Goal: Information Seeking & Learning: Learn about a topic

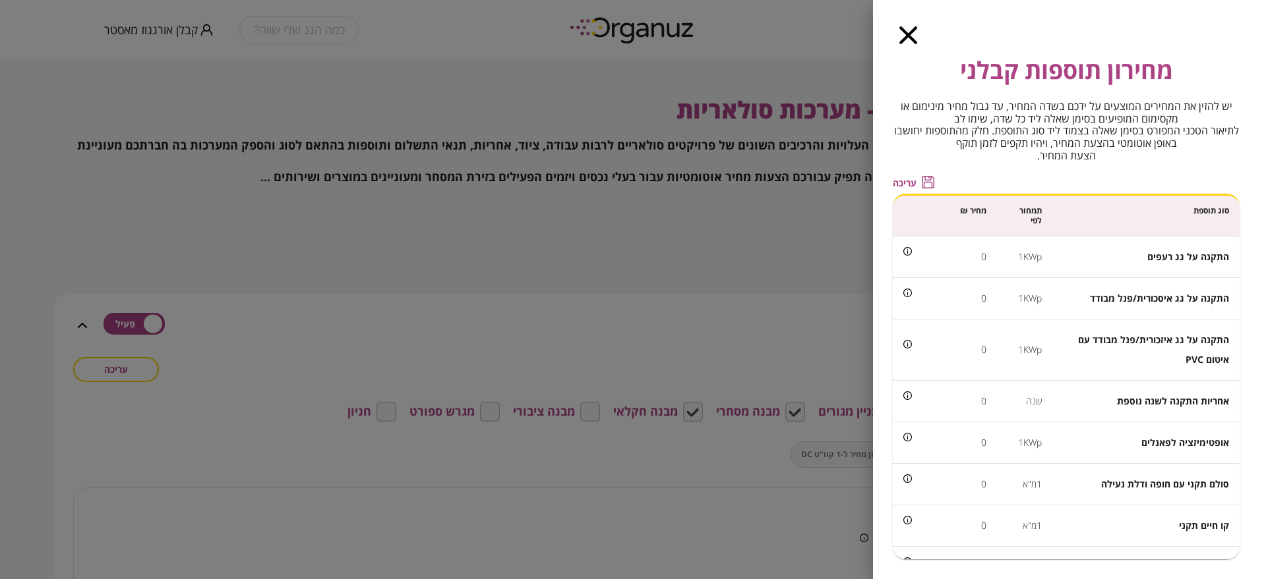
scroll to position [794, 0]
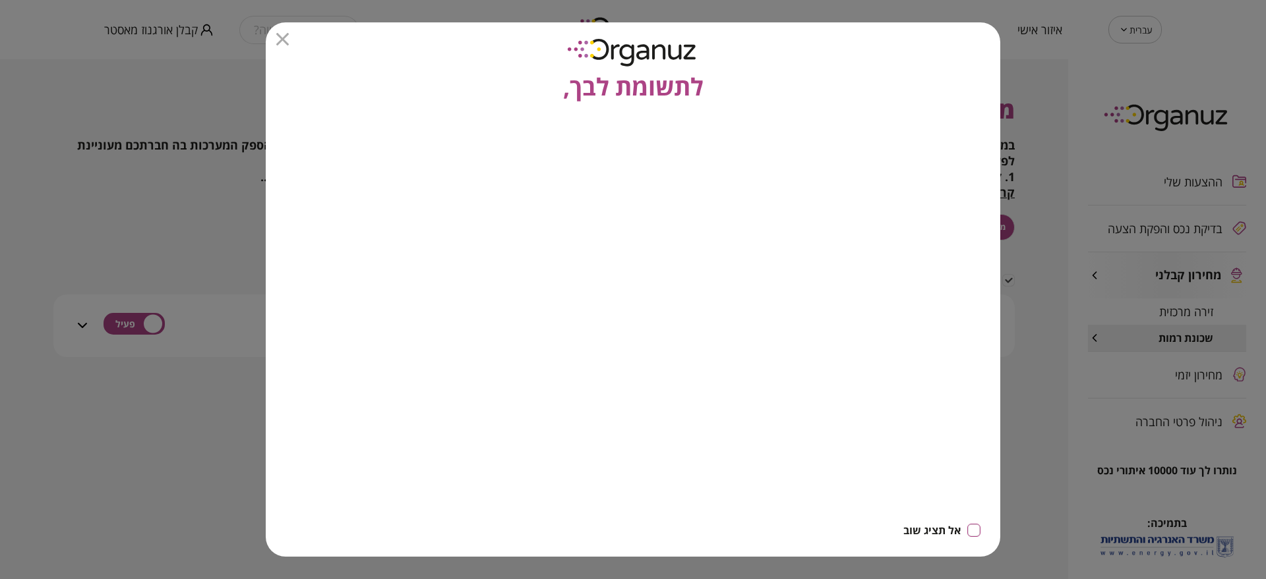
click at [289, 45] on div "לתשומת לבך," at bounding box center [633, 63] width 734 height 82
click at [280, 42] on icon "button" at bounding box center [282, 39] width 13 height 13
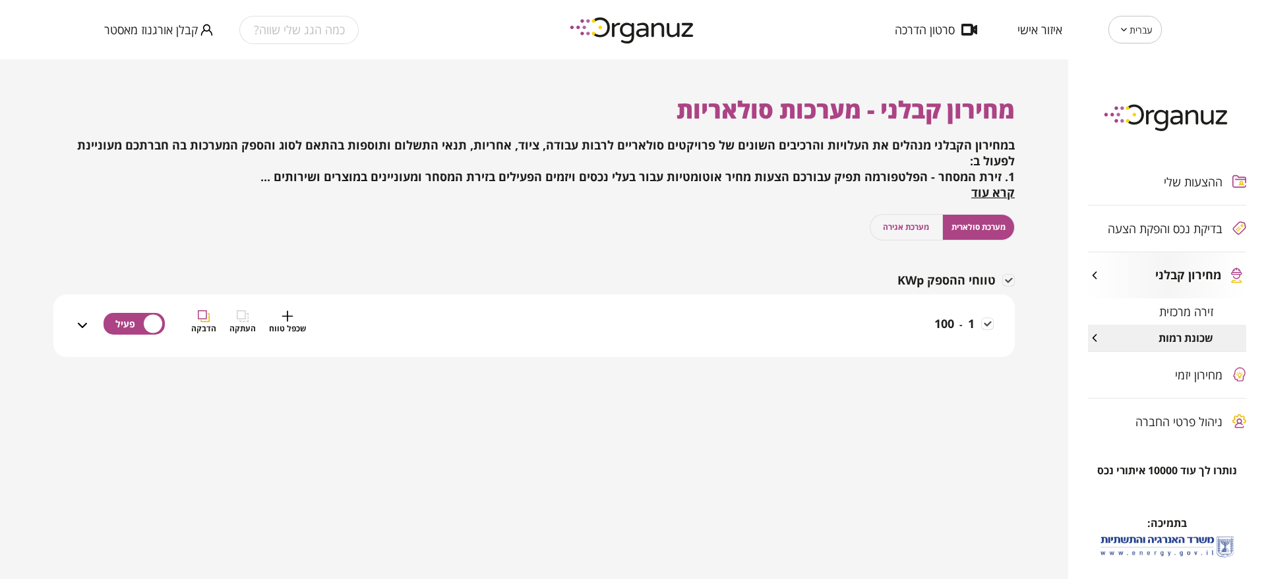
drag, startPoint x: 875, startPoint y: 336, endPoint x: 895, endPoint y: 411, distance: 78.3
click at [875, 335] on div "1 - 100 שכפל טווח העתקה הדבקה" at bounding box center [541, 333] width 903 height 47
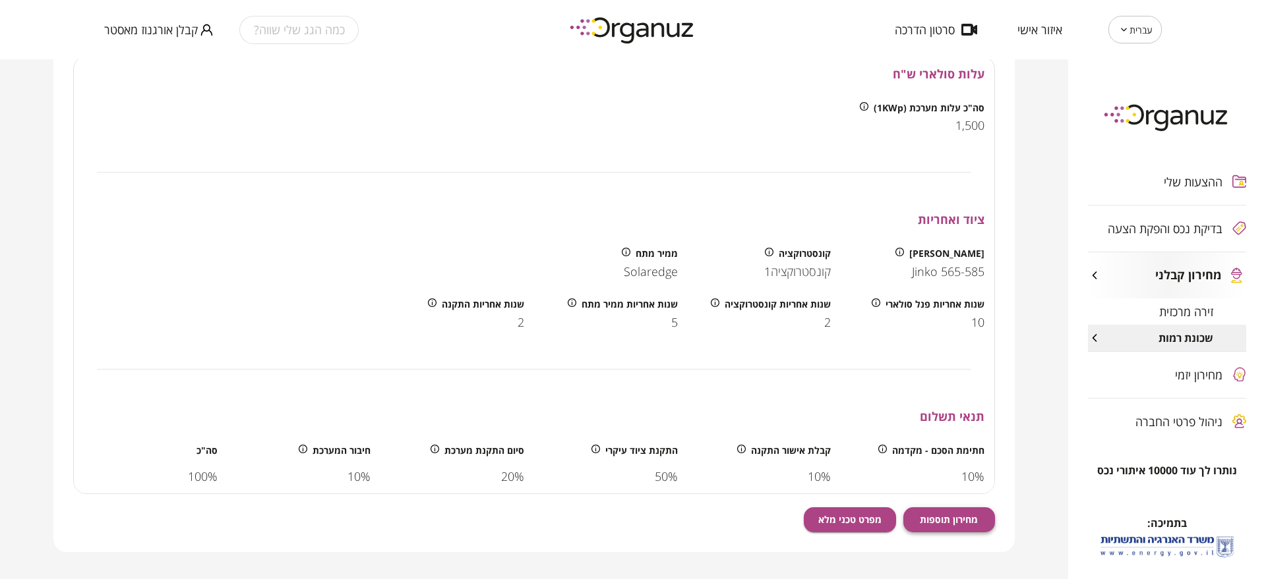
scroll to position [451, 0]
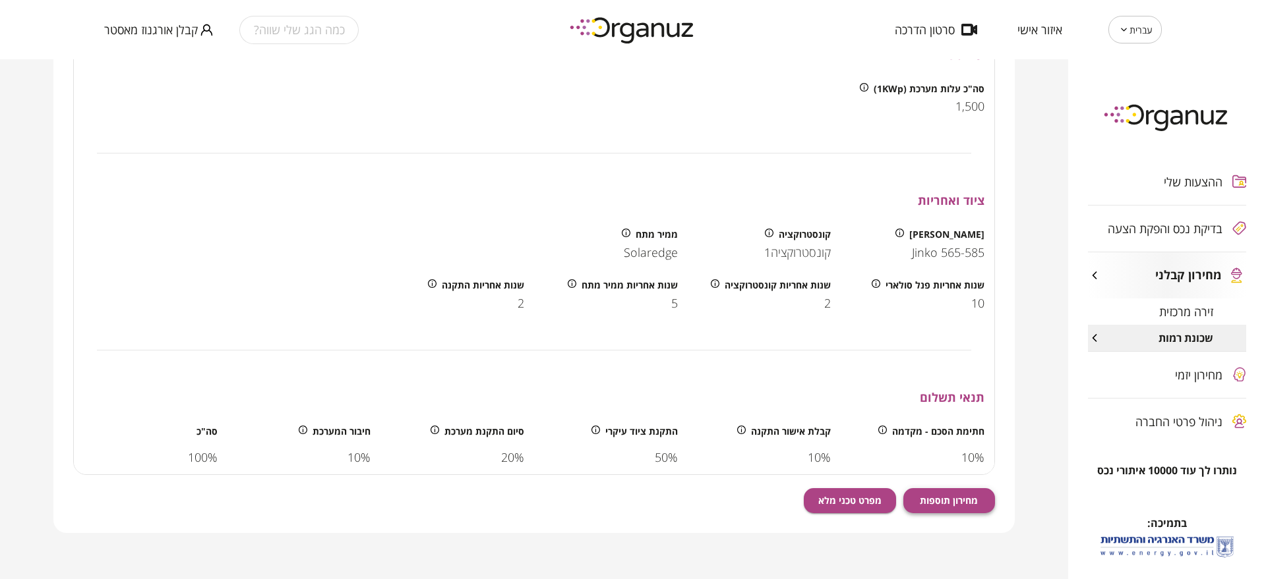
click at [947, 491] on button "מחירון תוספות" at bounding box center [949, 500] width 92 height 25
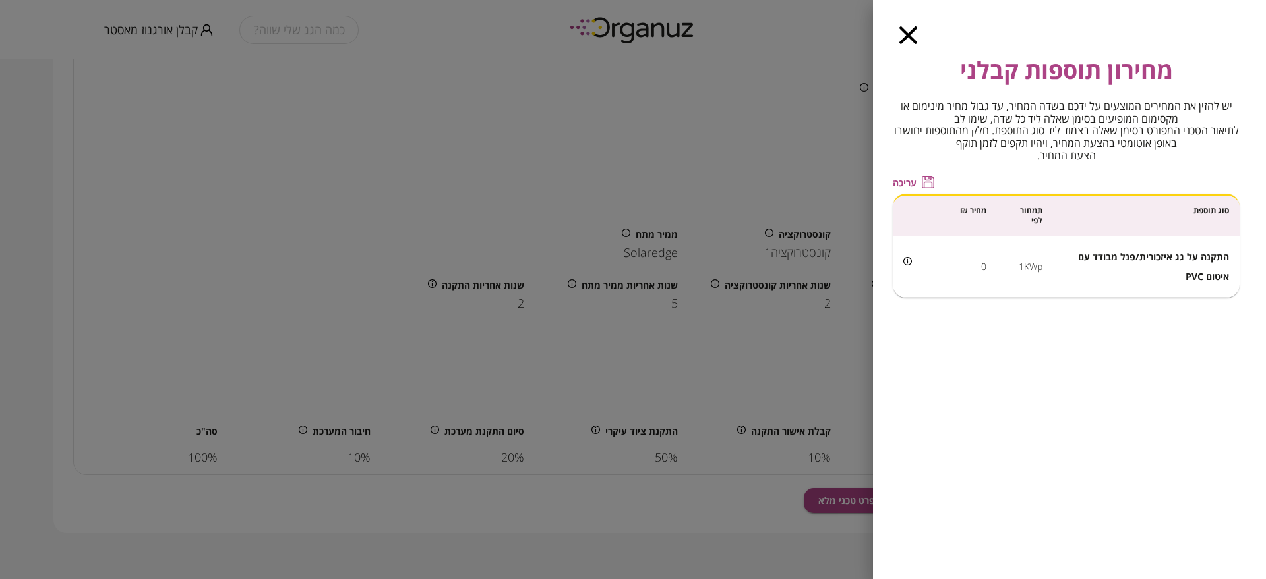
click at [1204, 259] on span "התקנה על גג איזכורית/פנל מבודד עם איטום PVC" at bounding box center [1153, 266] width 151 height 32
copy span "התקנה על גג איזכורית/פנל מבודד עם איטום PVC"
click at [1029, 264] on td "1KWp" at bounding box center [1025, 267] width 56 height 61
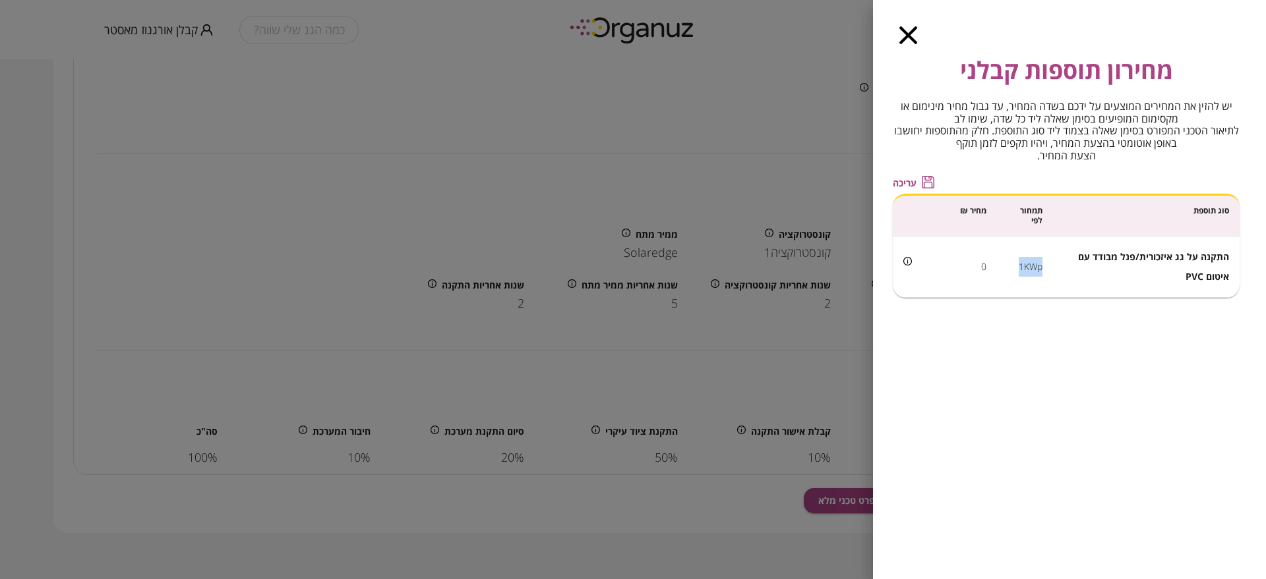
click at [1029, 264] on td "1KWp" at bounding box center [1025, 267] width 56 height 61
copy td "1KWp"
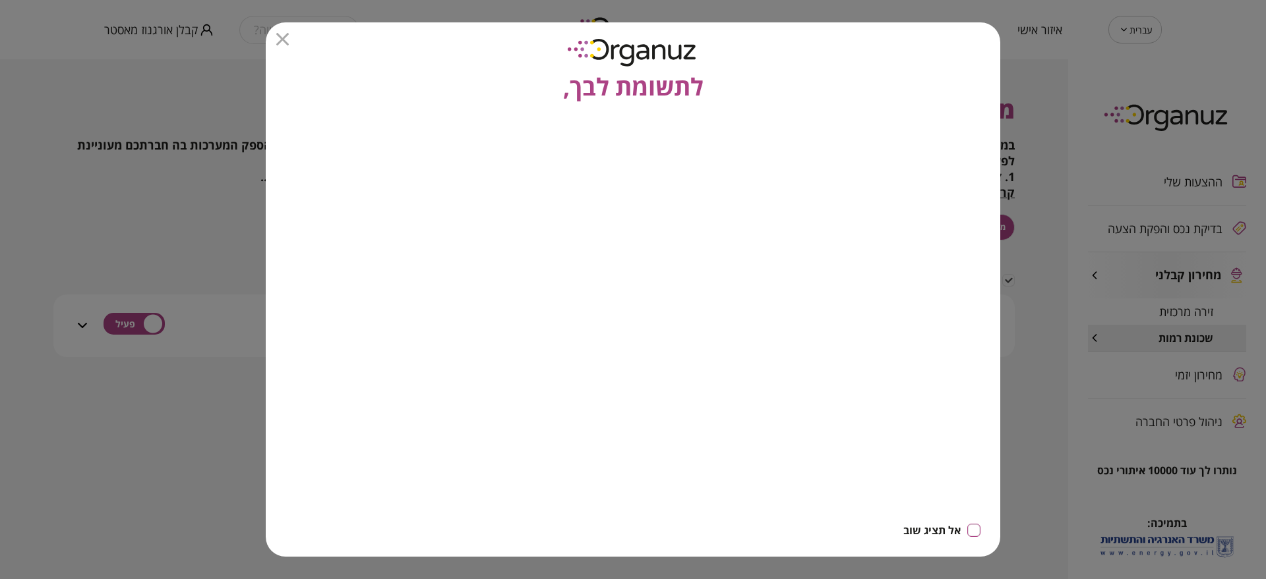
click at [281, 35] on icon "button" at bounding box center [282, 39] width 13 height 13
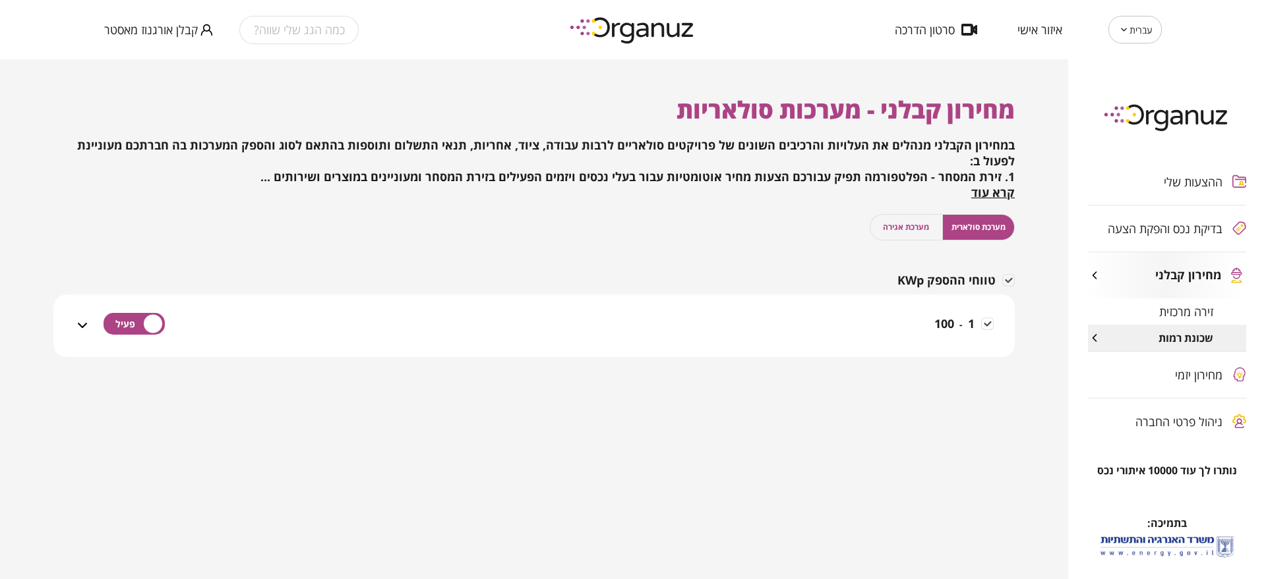
click at [882, 327] on div "1 - 100" at bounding box center [541, 333] width 903 height 47
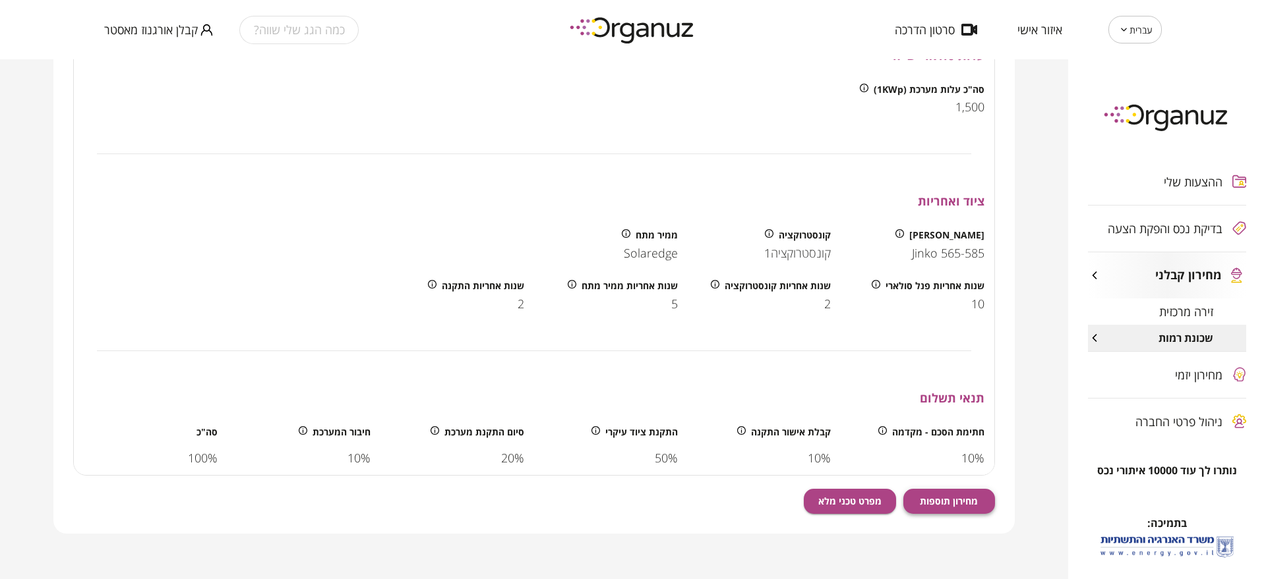
scroll to position [451, 0]
click at [979, 500] on button "מחירון תוספות" at bounding box center [949, 500] width 92 height 25
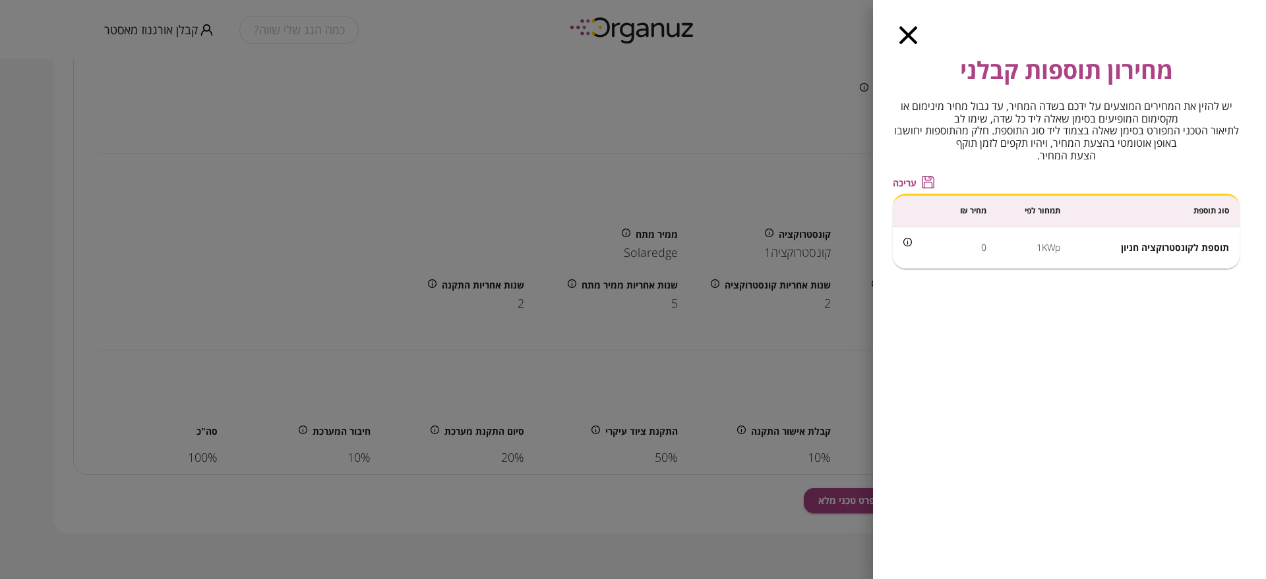
click at [1158, 247] on span "תוספת לקונסטרוקציה חניון" at bounding box center [1175, 247] width 108 height 13
copy span "תוספת לקונסטרוקציה חניון"
click at [1152, 250] on span "תוספת לקונסטרוקציה חניון" at bounding box center [1175, 247] width 108 height 13
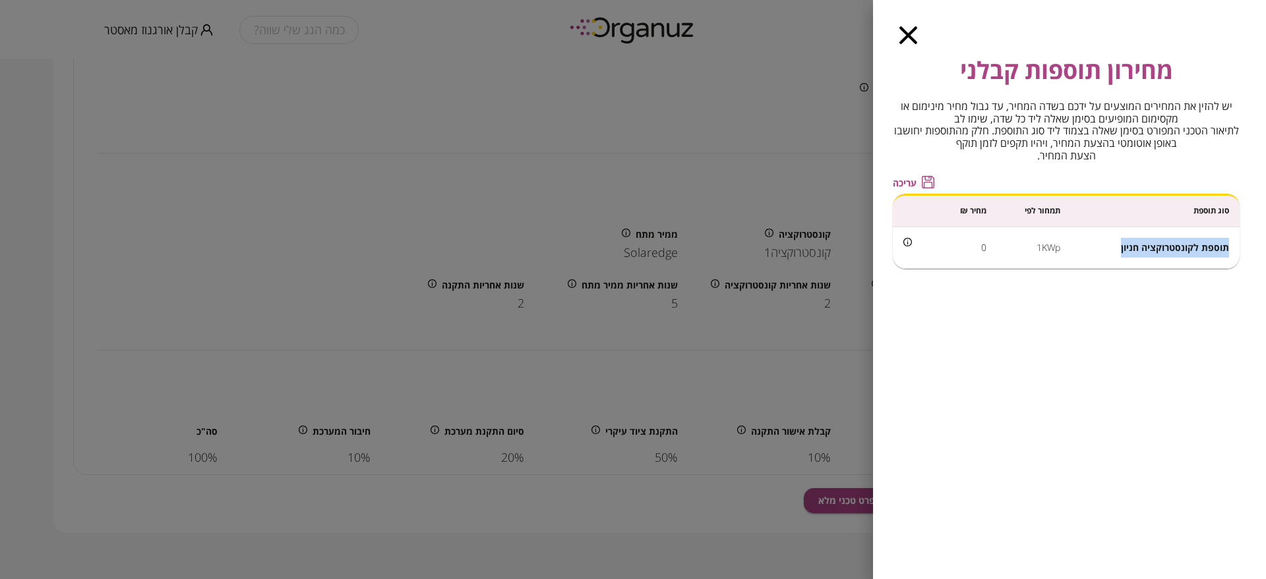
drag, startPoint x: 1121, startPoint y: 252, endPoint x: 1229, endPoint y: 260, distance: 107.7
click at [1229, 260] on td "תוספת לקונסטרוקציה חניון" at bounding box center [1155, 248] width 169 height 42
copy span "תוספת לקונסטרוקציה חניון"
click at [1045, 247] on td "1KWp" at bounding box center [1034, 248] width 74 height 42
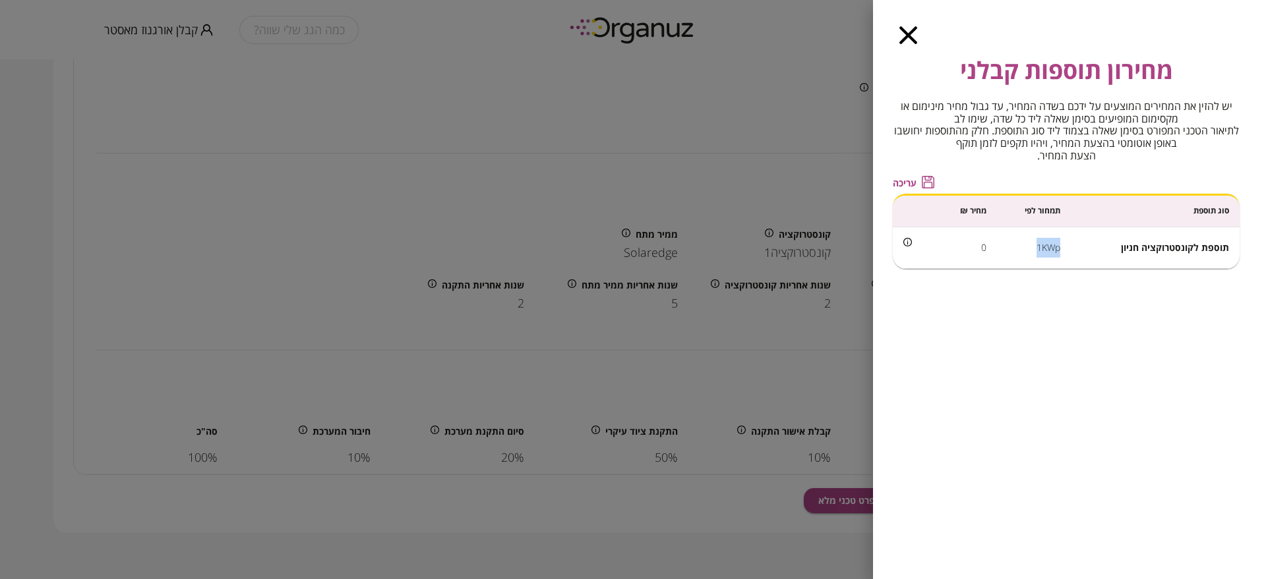
copy td "1KWp"
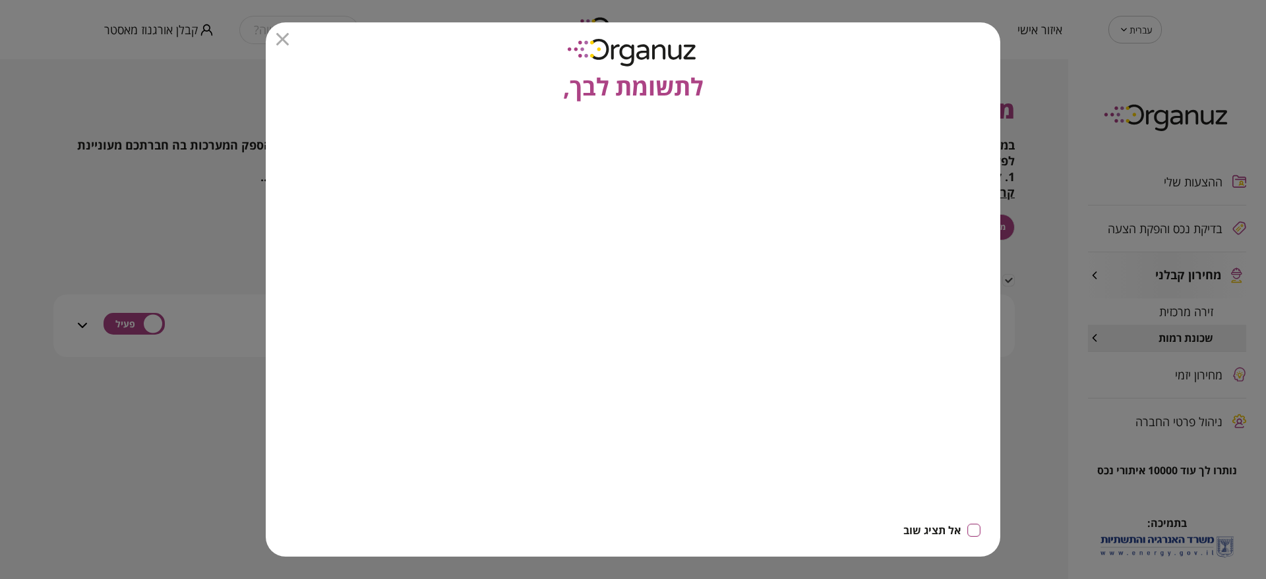
click at [287, 35] on icon "button" at bounding box center [282, 39] width 13 height 13
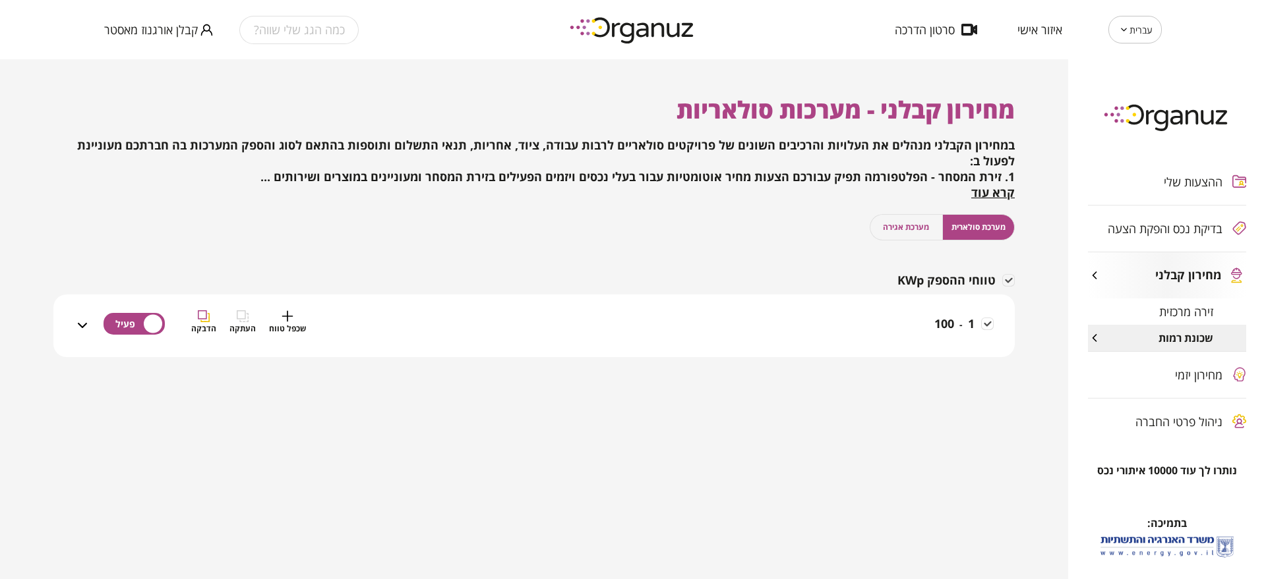
click at [916, 322] on div "1 - 100 שכפל טווח העתקה הדבקה" at bounding box center [541, 333] width 903 height 47
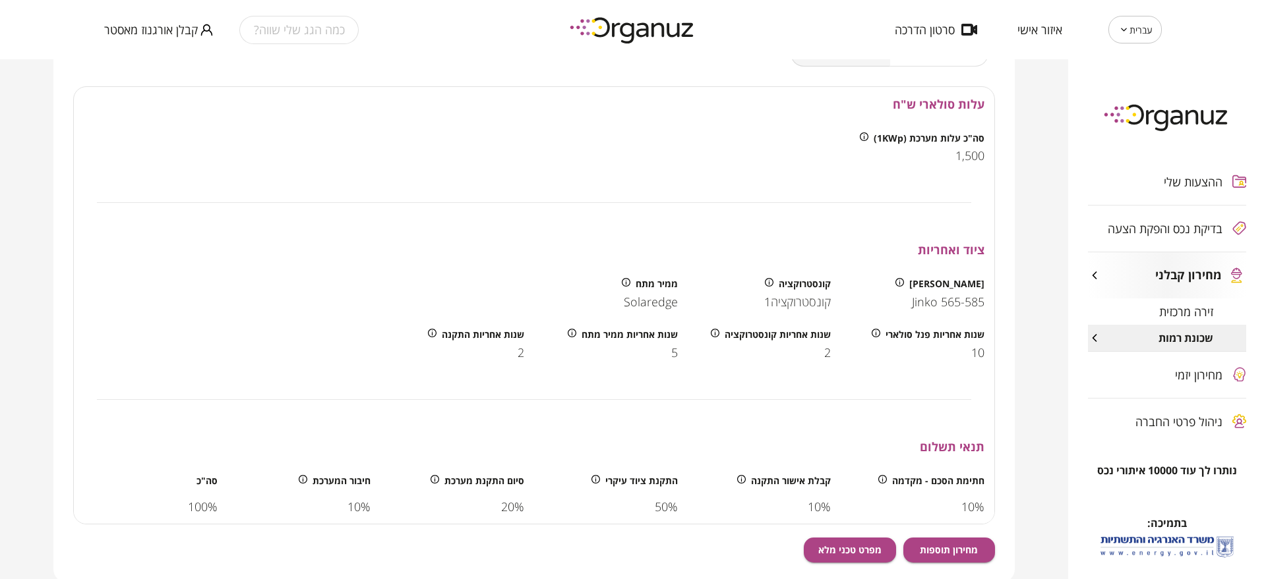
scroll to position [412, 0]
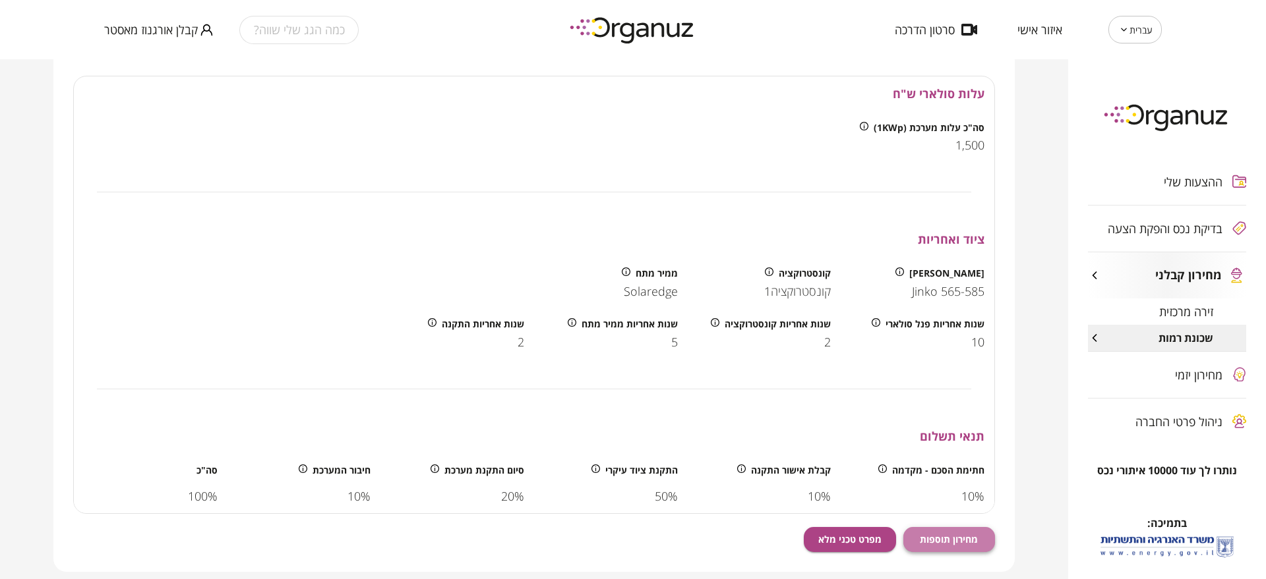
click at [929, 542] on span "מחירון תוספות" at bounding box center [949, 539] width 58 height 11
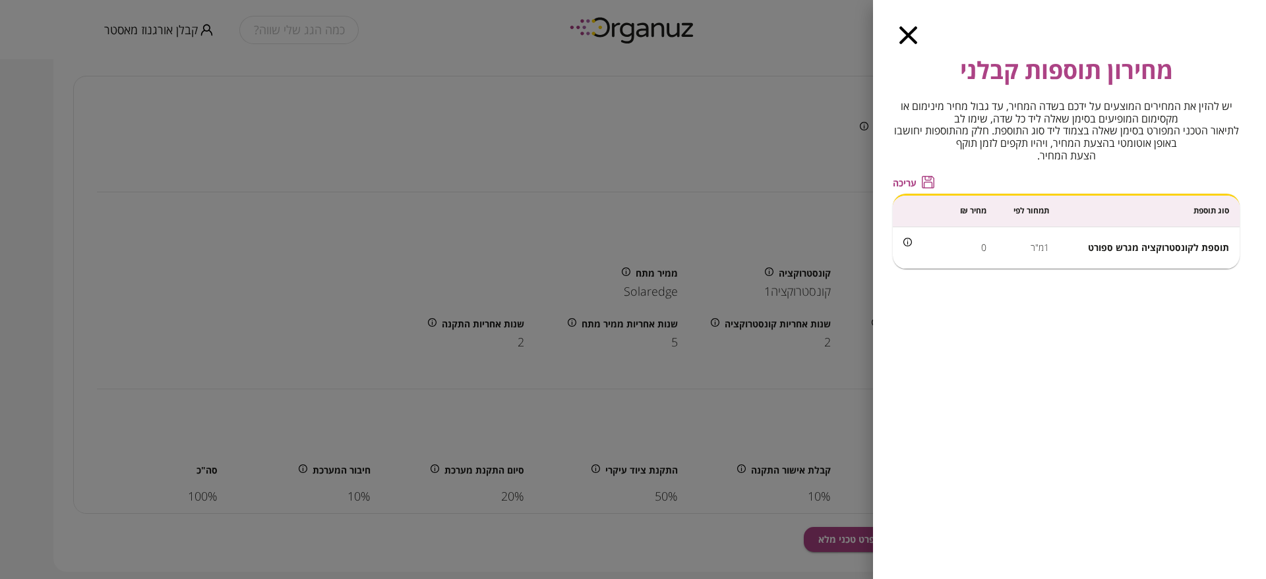
click at [1107, 249] on span "תוספת לקונסטרוקציה מגרש ספורט" at bounding box center [1158, 247] width 141 height 13
copy span "תוספת לקונסטרוקציה מגרש ספורט"
click at [1106, 250] on span "תוספת לקונסטרוקציה מגרש ספורט" at bounding box center [1158, 247] width 141 height 13
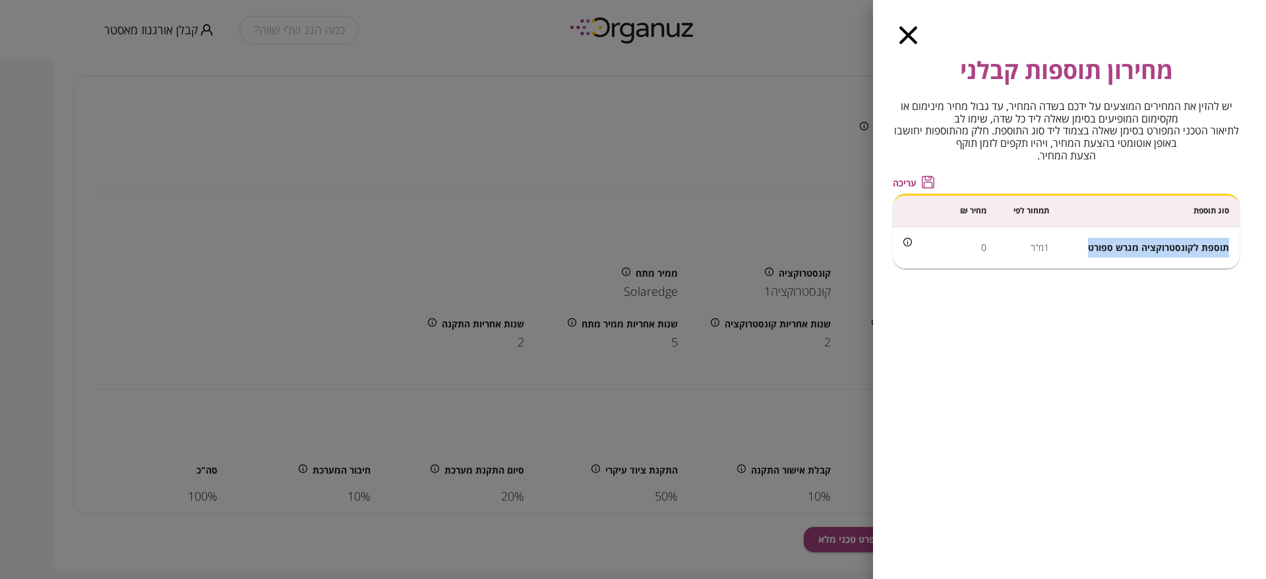
drag, startPoint x: 1088, startPoint y: 245, endPoint x: 1226, endPoint y: 245, distance: 137.8
click at [1226, 245] on td "תוספת לקונסטרוקציה מגרש ספורט" at bounding box center [1149, 248] width 180 height 42
copy span "תוספת לקונסטרוקציה מגרש ספורט"
click at [1045, 244] on td "1מ"ר" at bounding box center [1028, 248] width 63 height 42
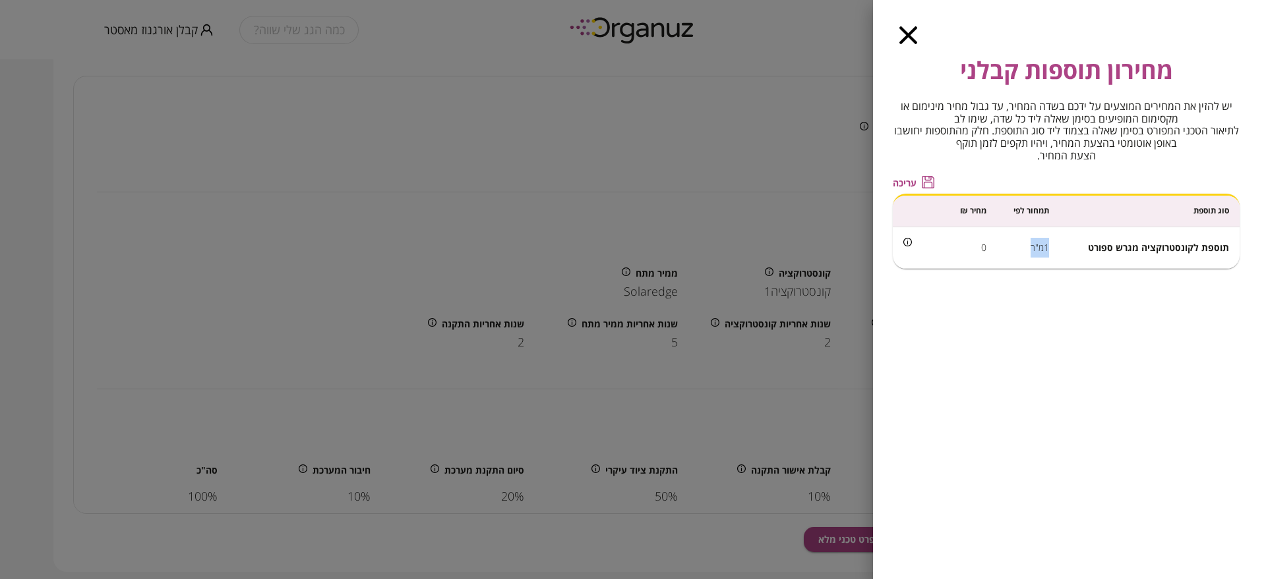
copy td "1מ"ר"
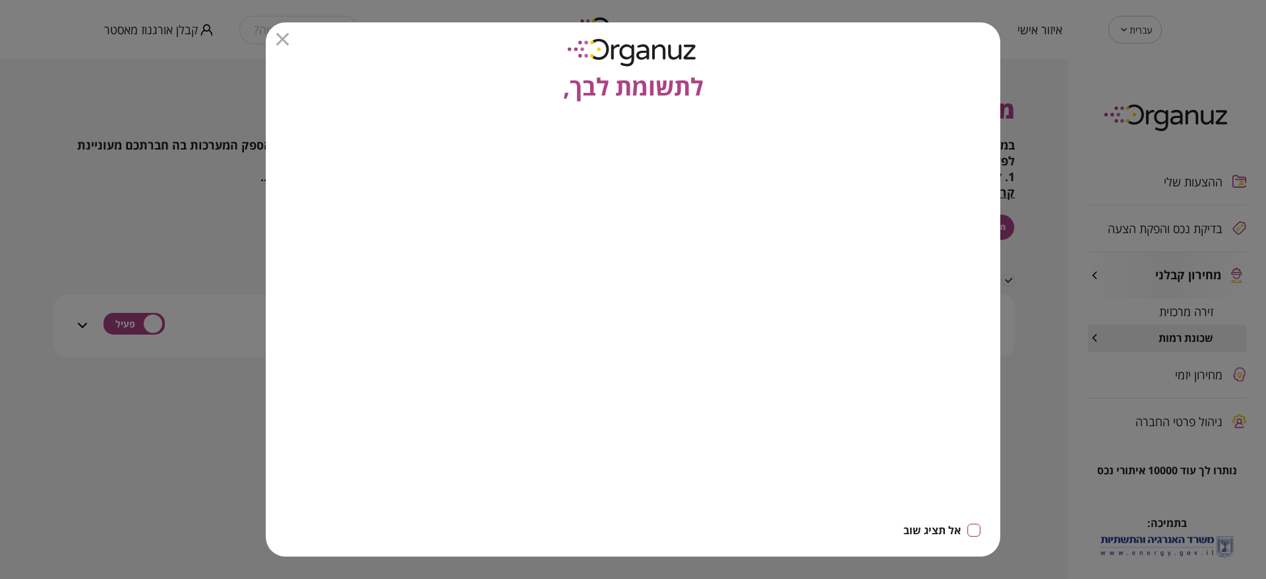
click at [281, 34] on icon "button" at bounding box center [282, 39] width 13 height 13
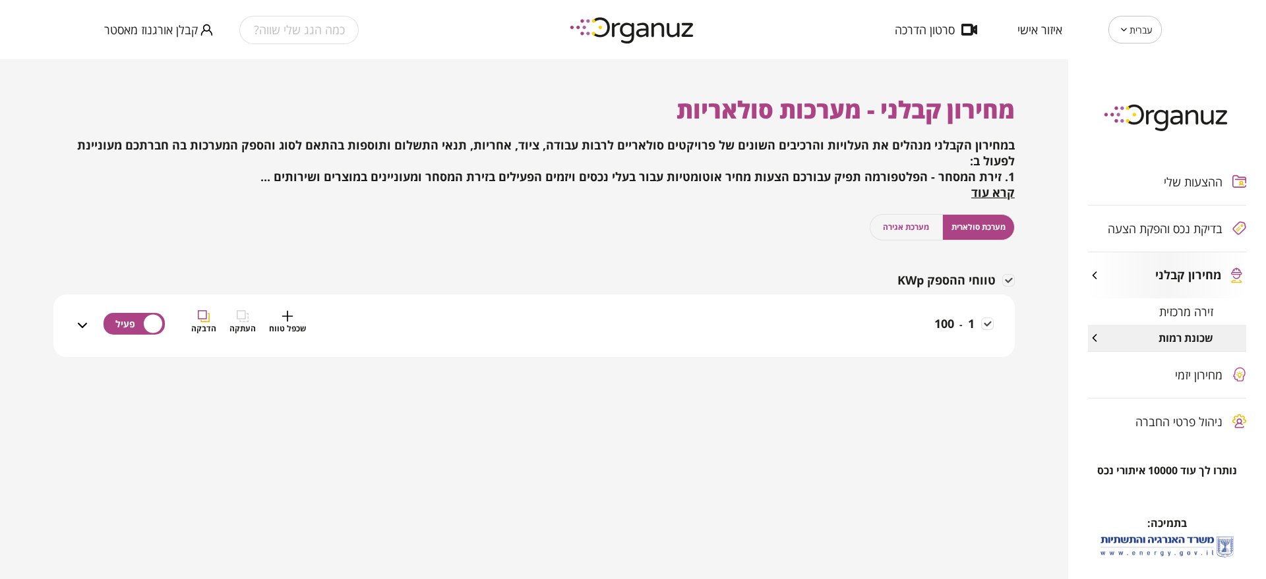
click at [890, 320] on div "1 - 100 שכפל טווח העתקה הדבקה" at bounding box center [541, 333] width 903 height 47
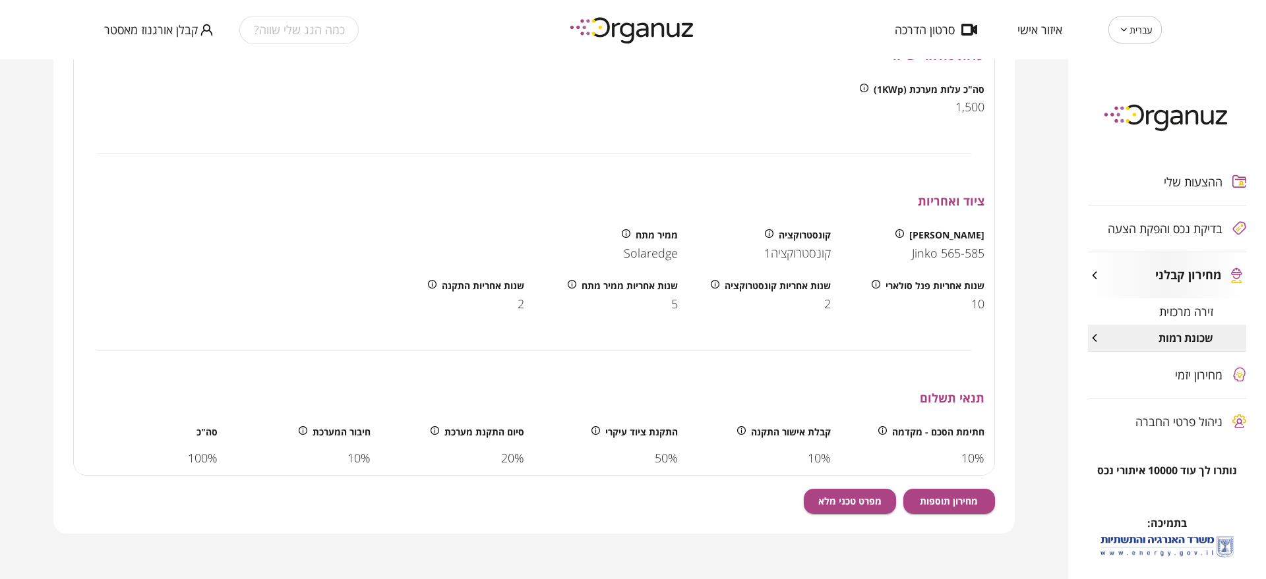
scroll to position [451, 0]
click at [976, 498] on span "מחירון תוספות" at bounding box center [949, 500] width 58 height 11
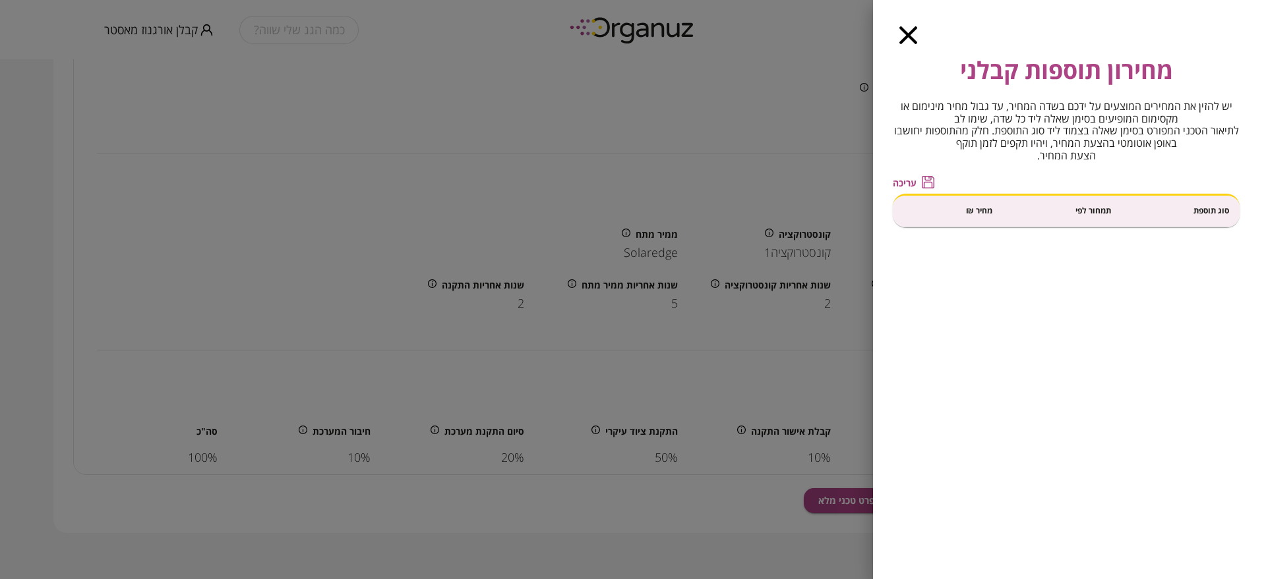
click at [903, 31] on icon "button" at bounding box center [908, 35] width 18 height 18
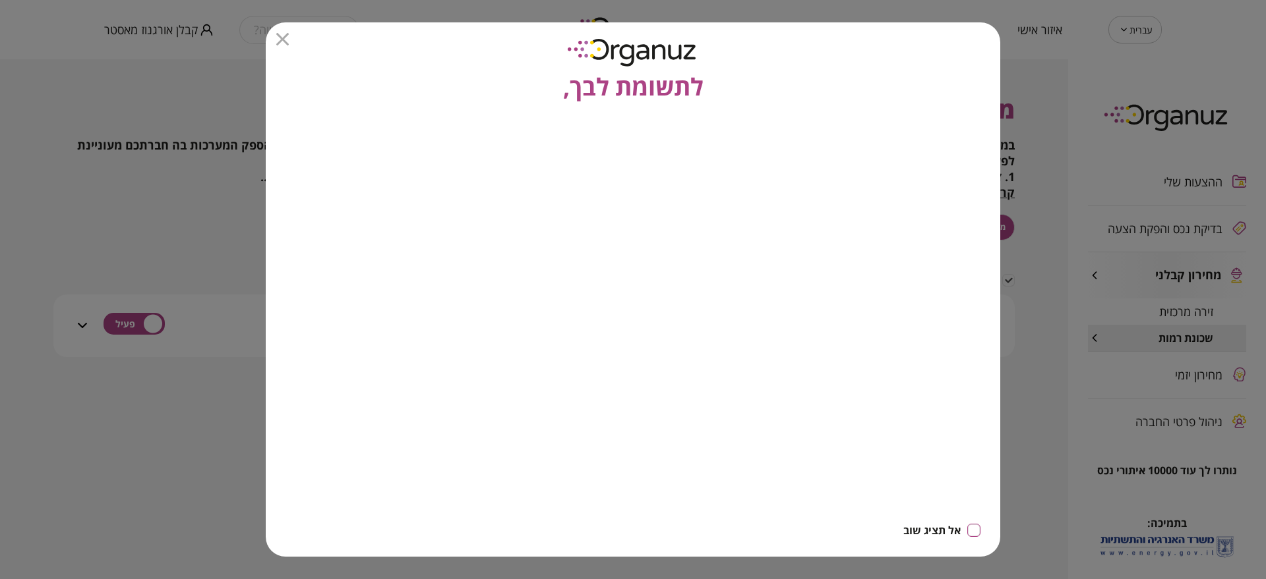
click at [282, 30] on div "לתשומת לבך," at bounding box center [633, 63] width 734 height 82
click at [282, 42] on icon "button" at bounding box center [282, 39] width 13 height 13
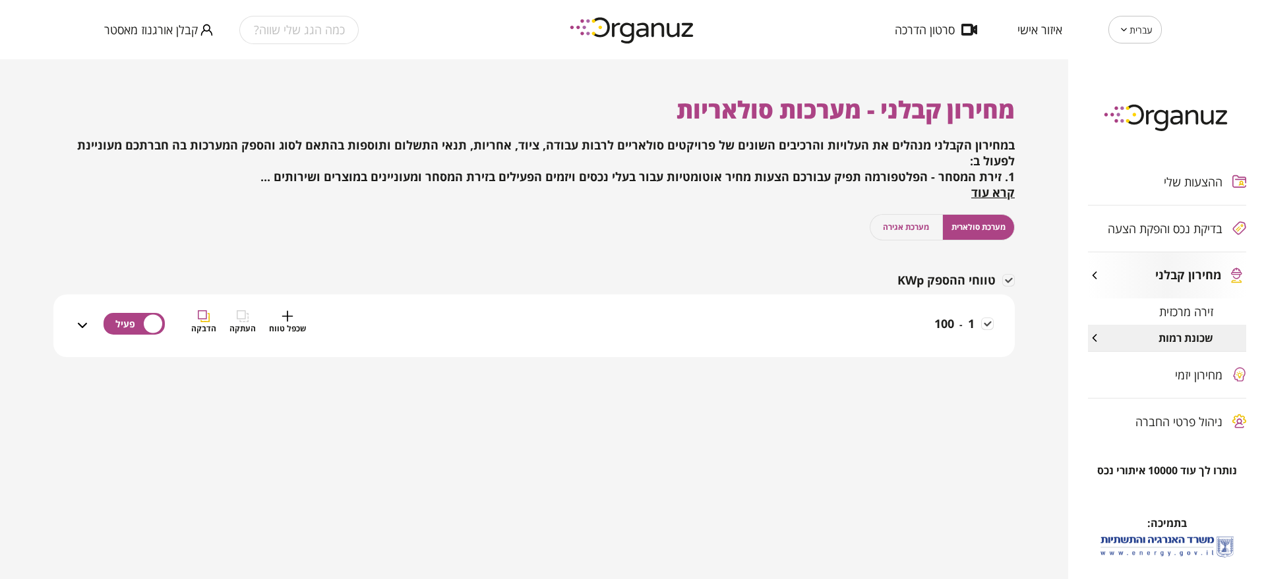
click at [924, 329] on div "1 - 100 שכפל טווח העתקה הדבקה" at bounding box center [541, 333] width 903 height 47
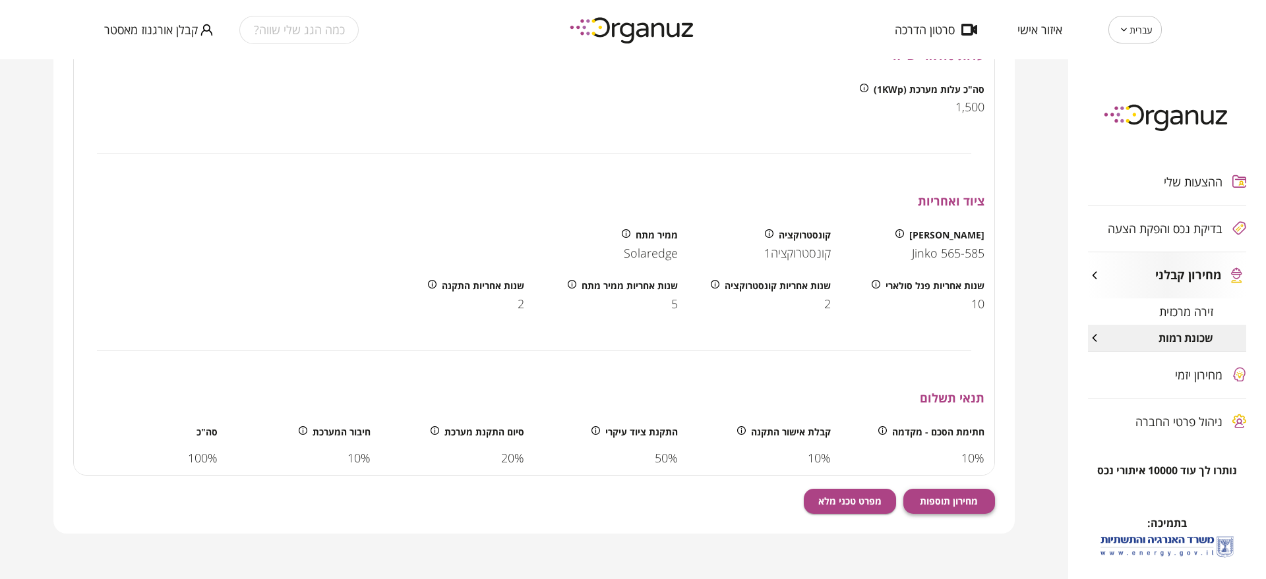
scroll to position [451, 0]
click at [953, 508] on button "מחירון תוספות" at bounding box center [949, 500] width 92 height 25
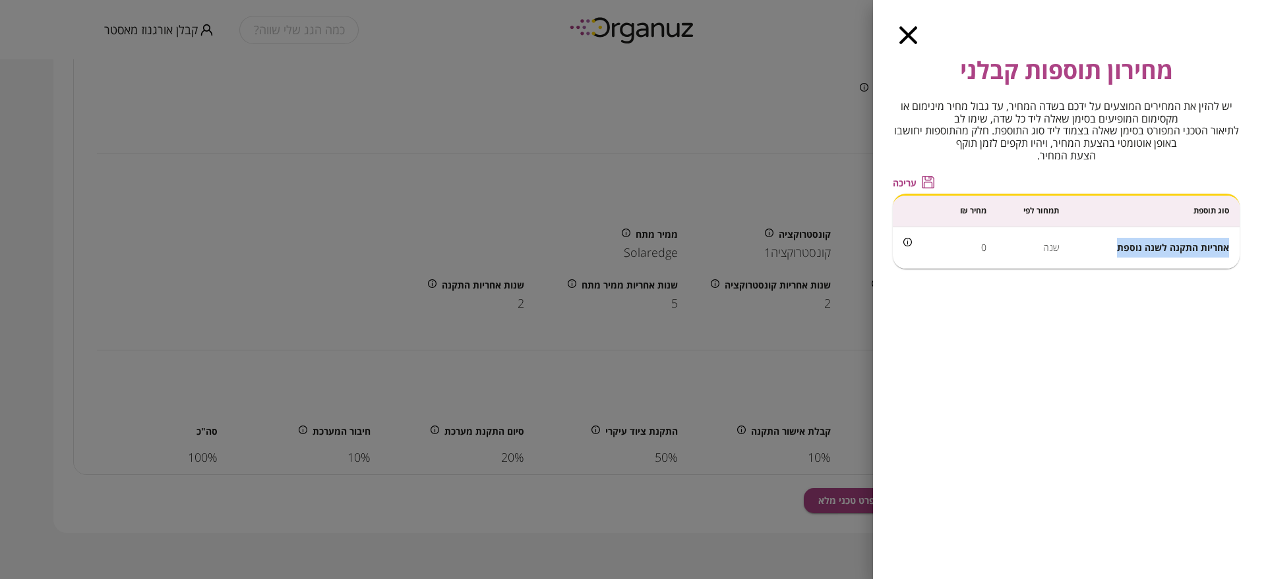
drag, startPoint x: 1117, startPoint y: 245, endPoint x: 1231, endPoint y: 249, distance: 114.8
click at [1231, 249] on td "אחריות התקנה לשנה נוספת" at bounding box center [1154, 248] width 170 height 42
copy span "אחריות התקנה לשנה נוספת"
click at [1045, 249] on td "שנה" at bounding box center [1033, 248] width 73 height 42
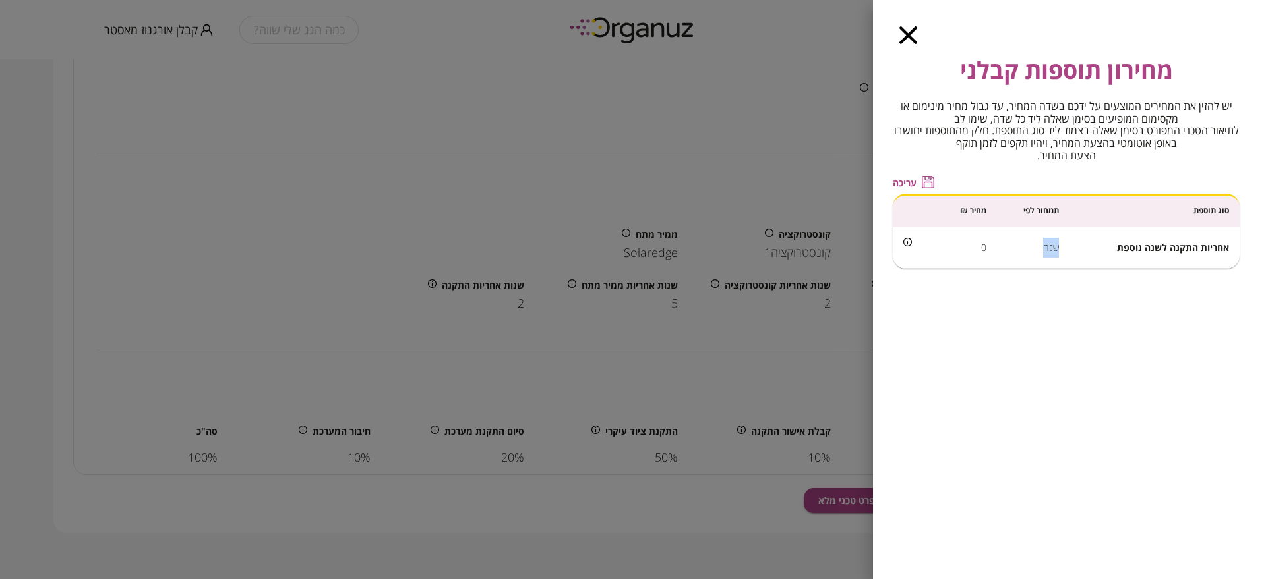
click at [1045, 249] on td "שנה" at bounding box center [1033, 248] width 73 height 42
copy td "שנה"
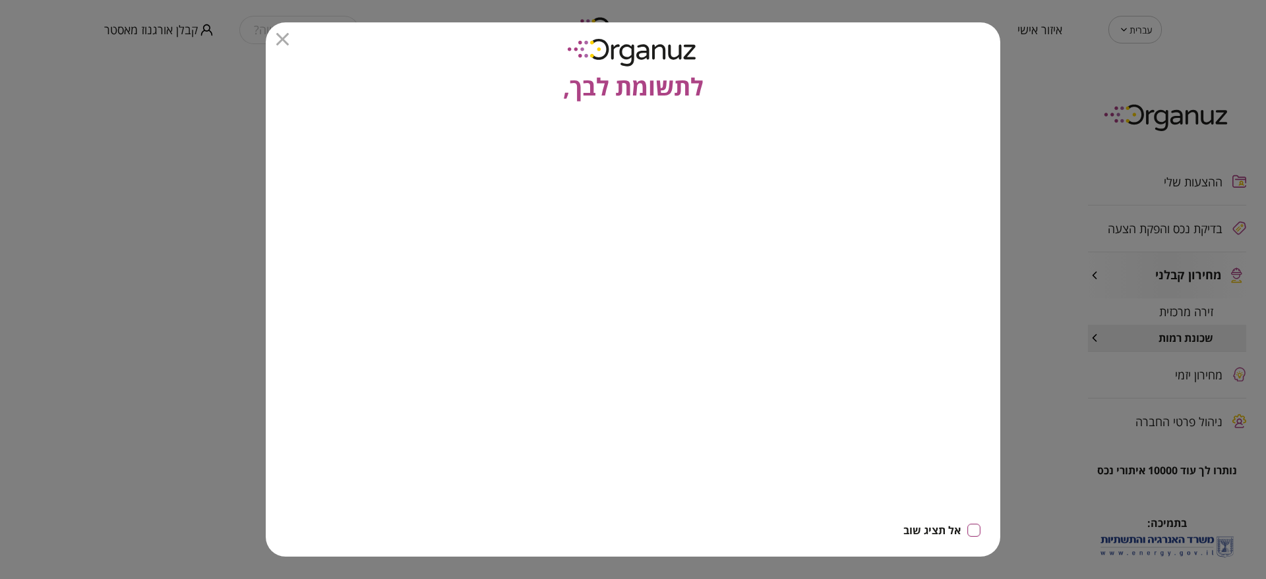
click at [284, 33] on icon "button" at bounding box center [282, 39] width 13 height 13
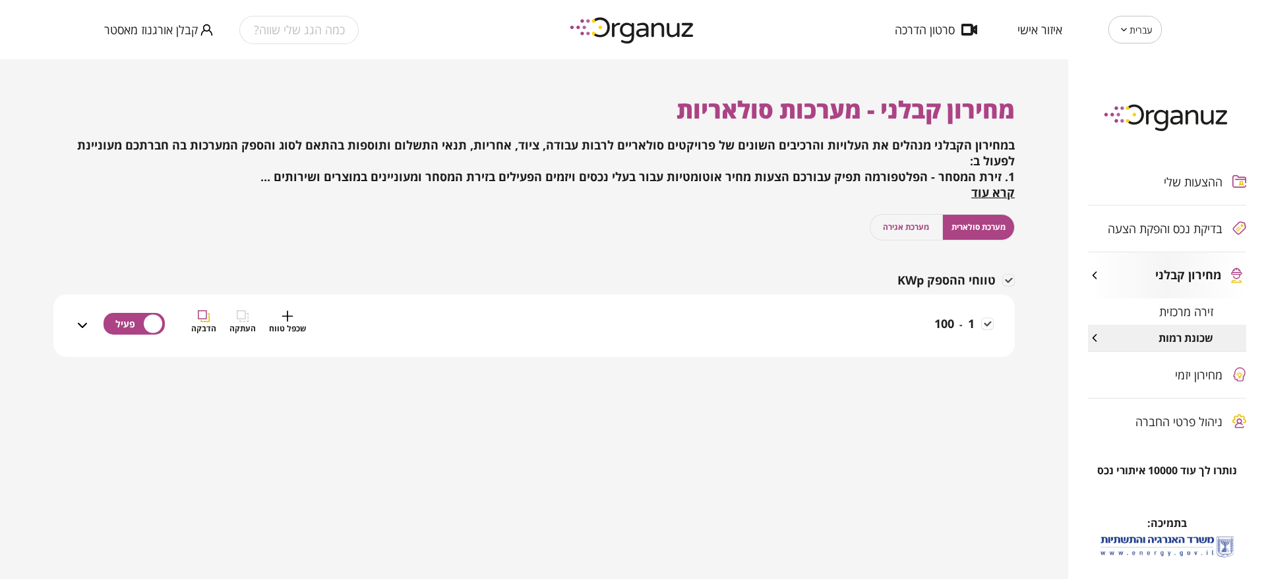
click at [897, 341] on div "1 - 100 שכפל טווח העתקה הדבקה" at bounding box center [541, 333] width 903 height 47
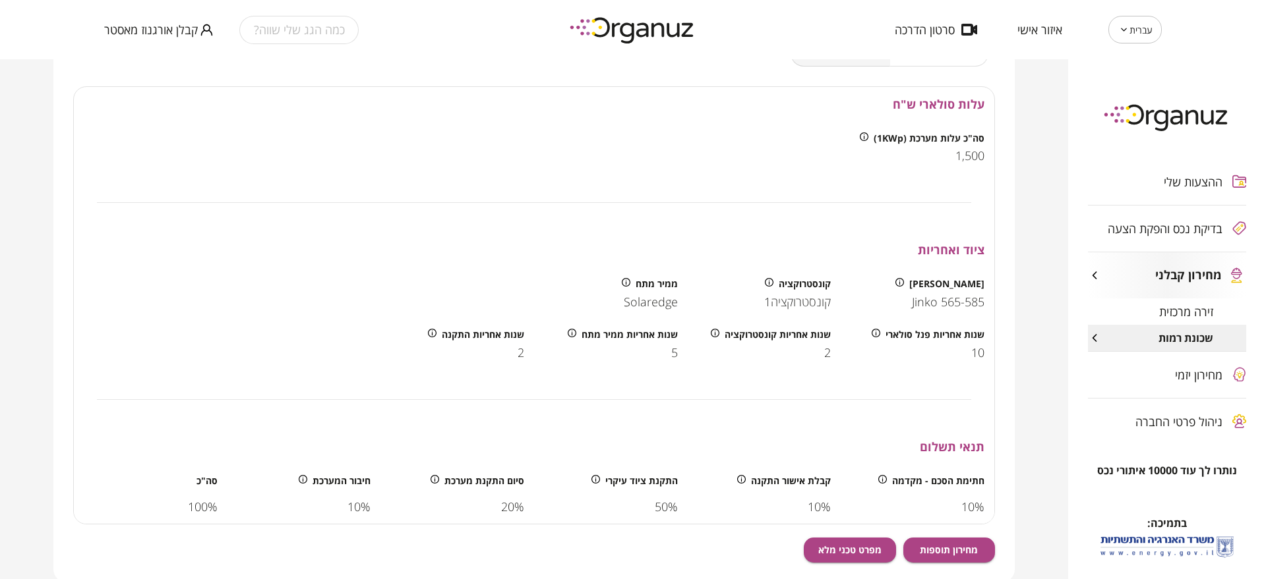
scroll to position [412, 0]
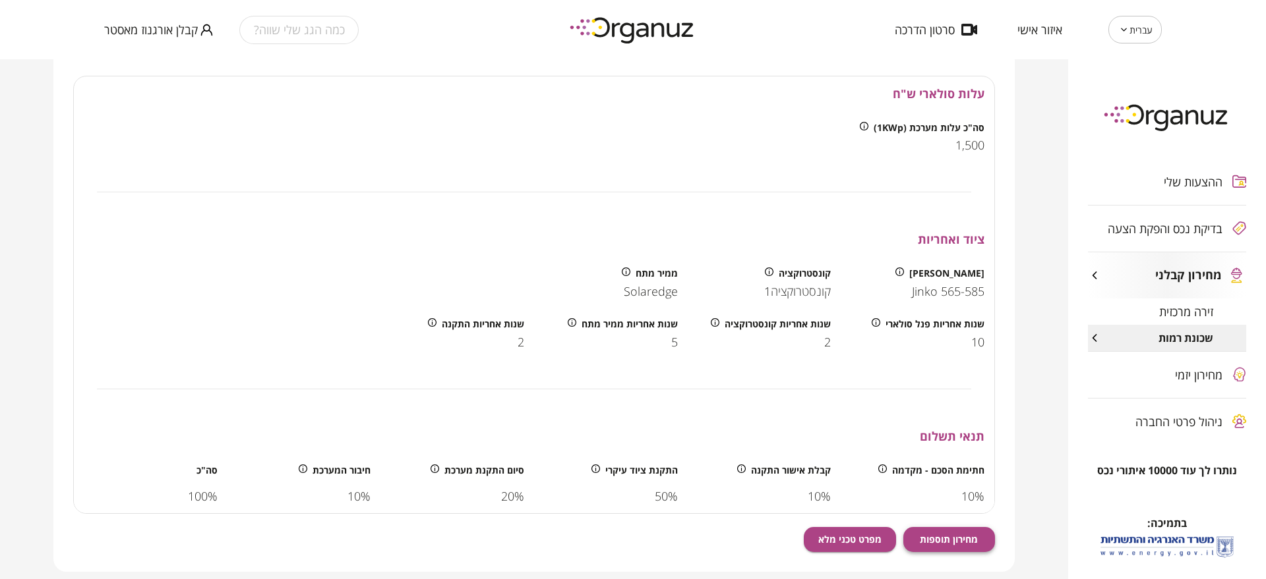
click at [969, 540] on span "מחירון תוספות" at bounding box center [949, 539] width 58 height 11
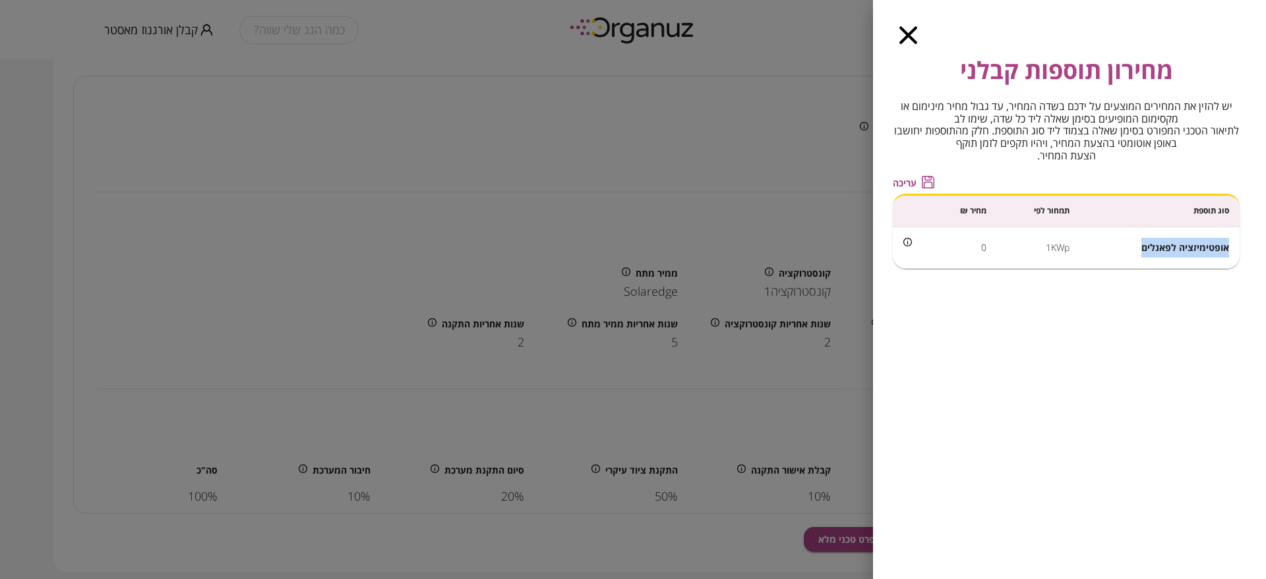
drag, startPoint x: 1144, startPoint y: 244, endPoint x: 1228, endPoint y: 238, distance: 84.6
click at [1228, 238] on td "אופטימיזציה לפאנלים" at bounding box center [1160, 248] width 160 height 42
copy span "אופטימיזציה לפאנלים"
click at [1057, 247] on td "1KWp" at bounding box center [1038, 248] width 83 height 42
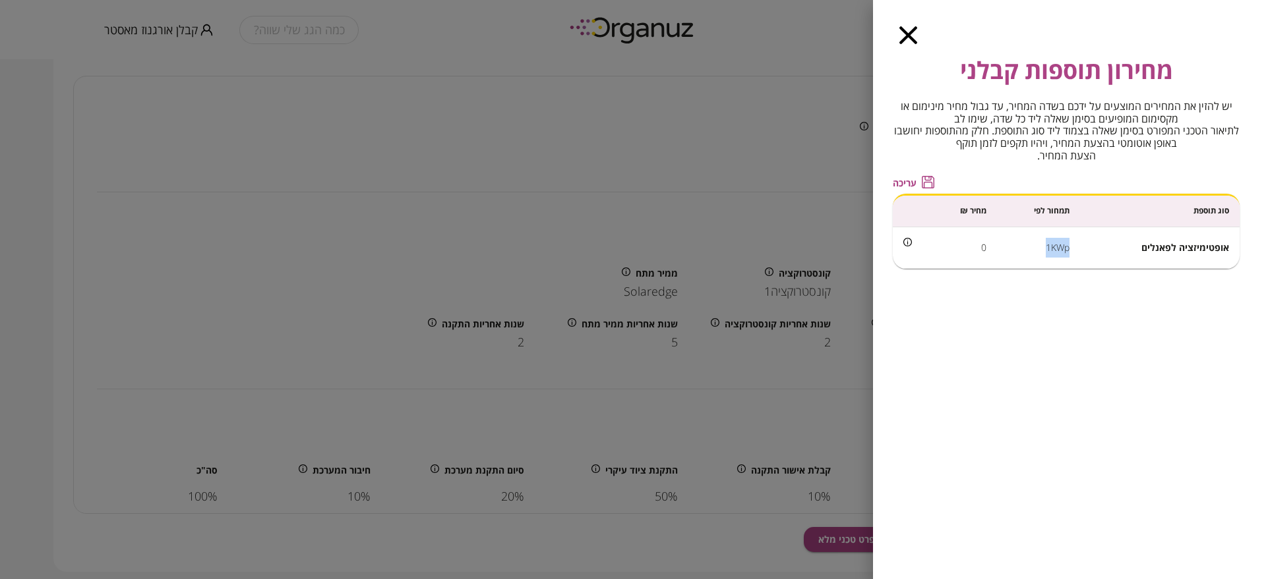
click at [1057, 247] on td "1KWp" at bounding box center [1038, 248] width 83 height 42
copy td "1KWp"
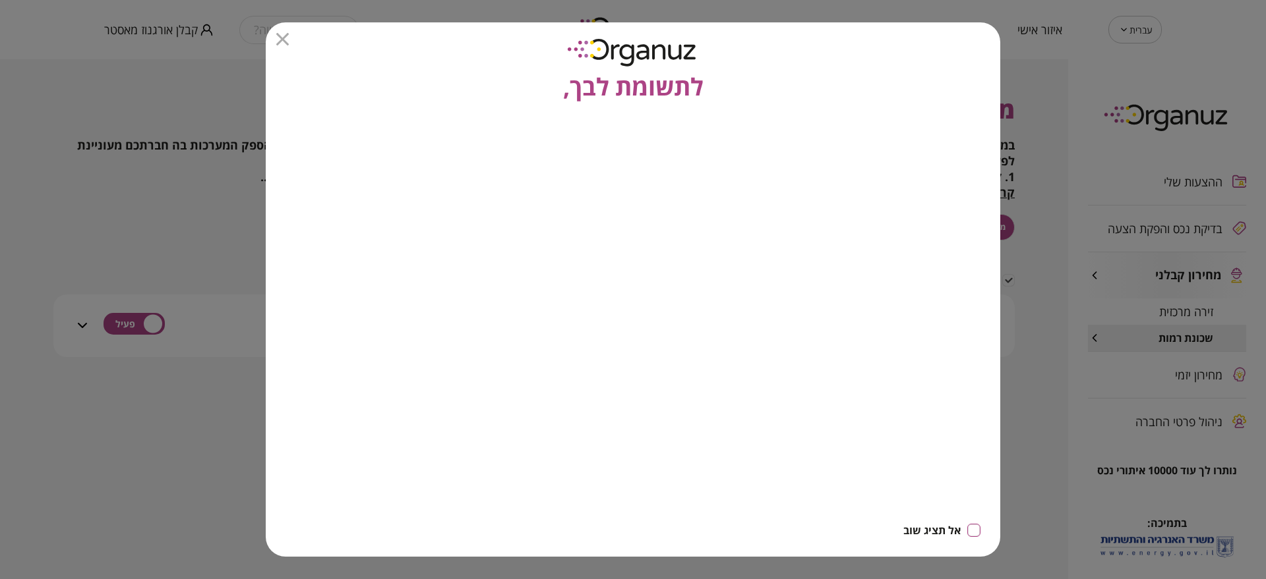
click at [281, 44] on icon "button" at bounding box center [282, 39] width 13 height 13
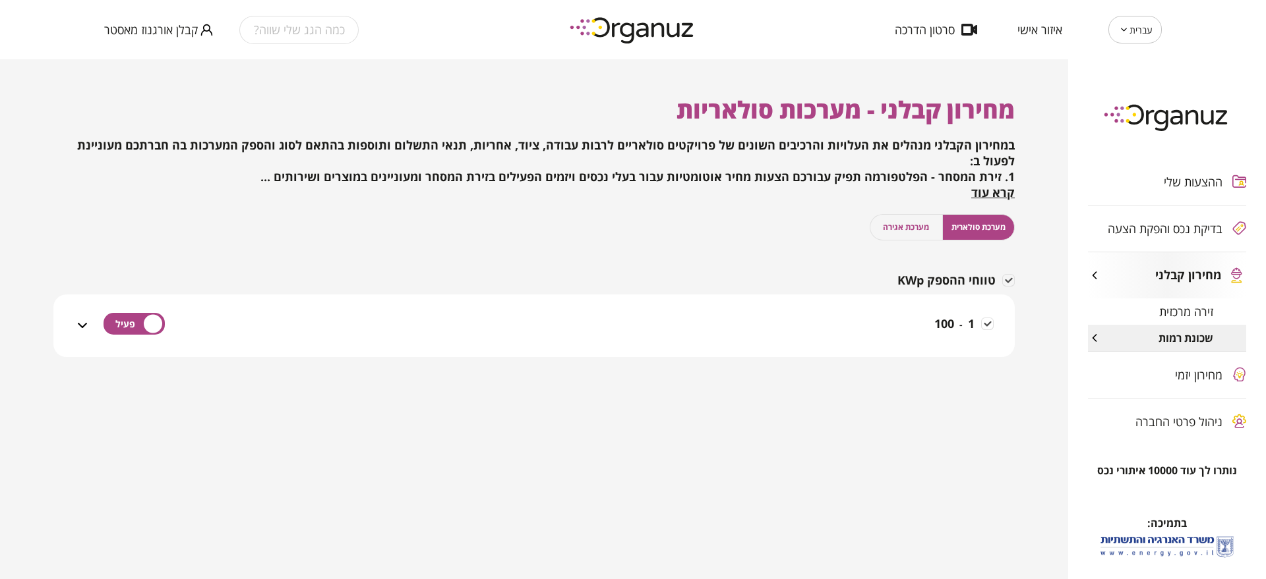
click at [826, 308] on div "1 - 100" at bounding box center [541, 326] width 903 height 63
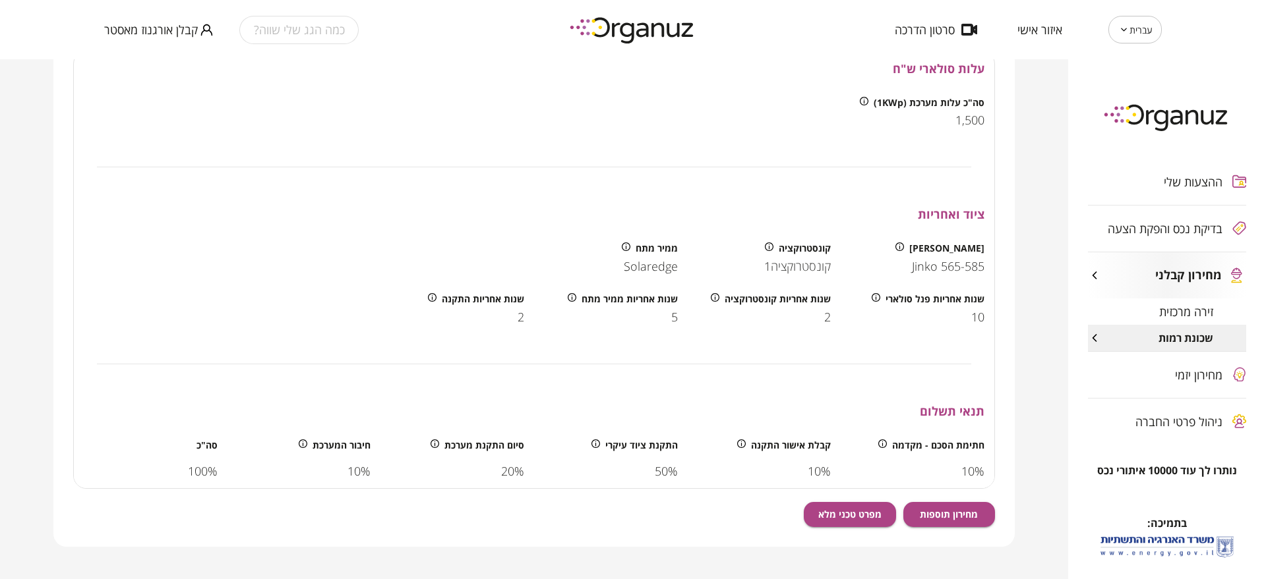
scroll to position [451, 0]
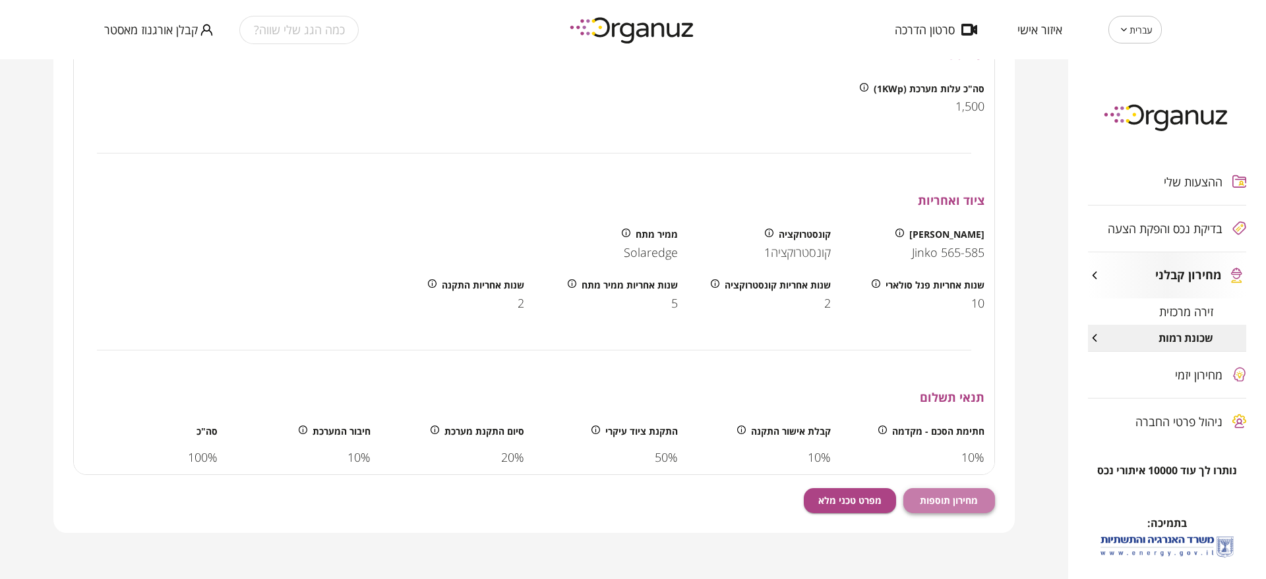
click at [943, 503] on span "מחירון תוספות" at bounding box center [949, 500] width 58 height 11
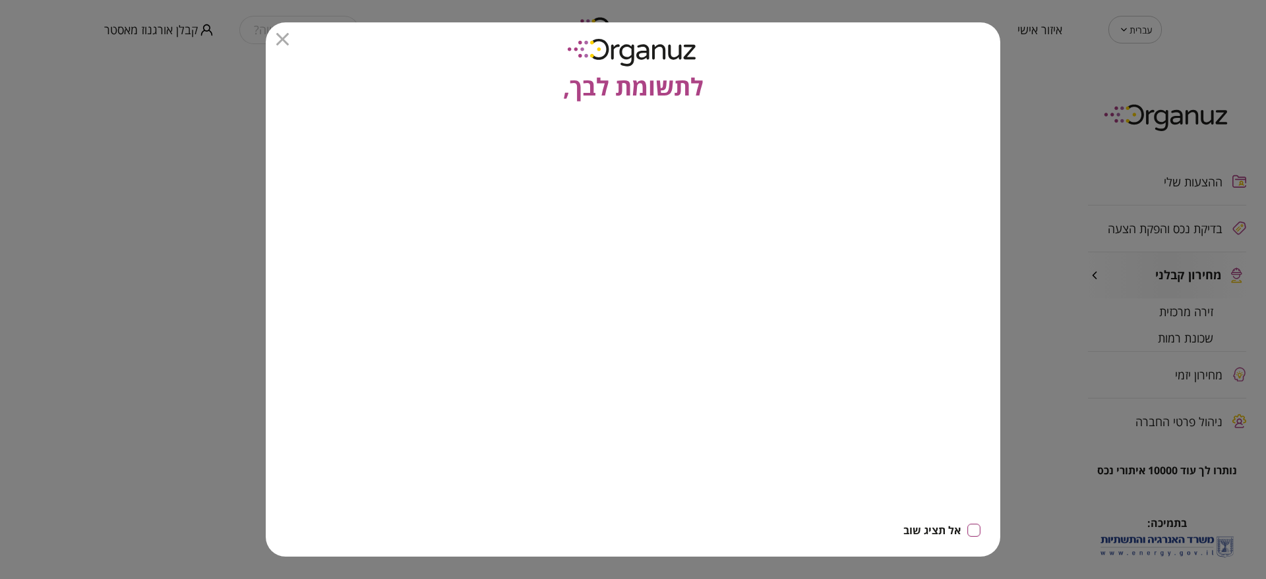
click at [283, 33] on icon "button" at bounding box center [282, 39] width 13 height 13
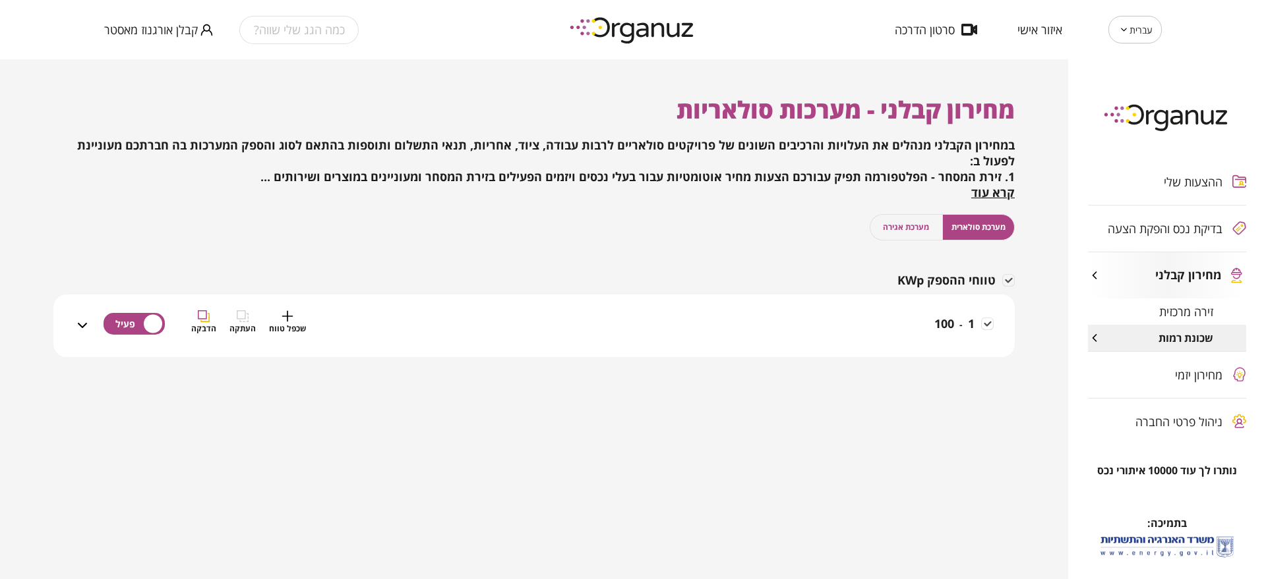
click at [877, 318] on div "1 - 100 שכפל טווח העתקה הדבקה" at bounding box center [541, 333] width 903 height 47
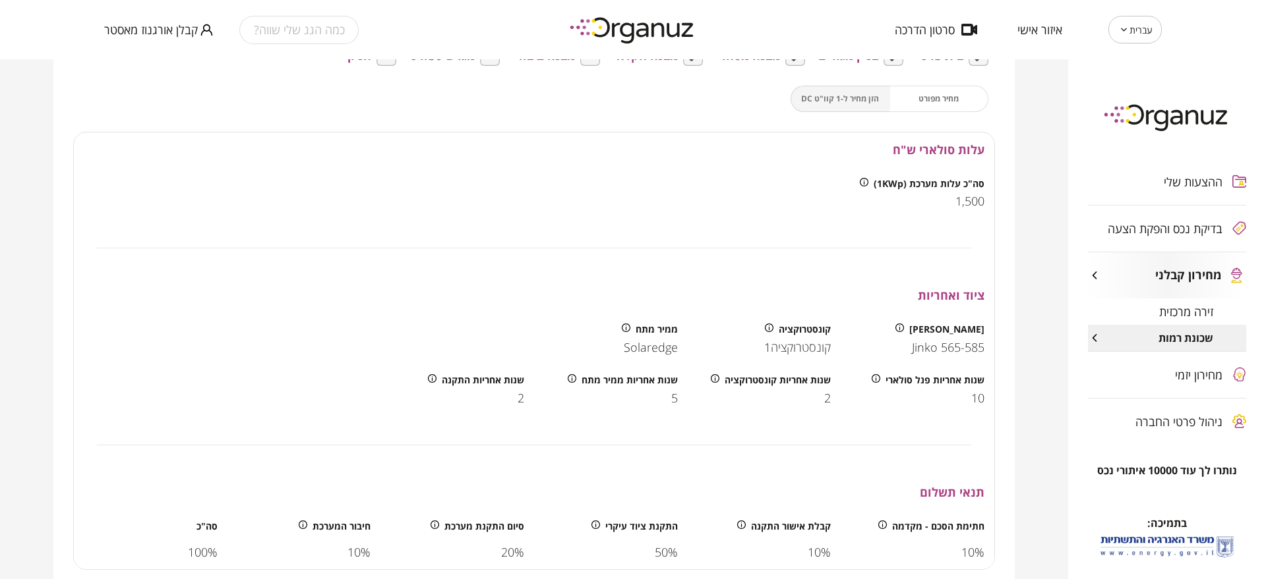
scroll to position [451, 0]
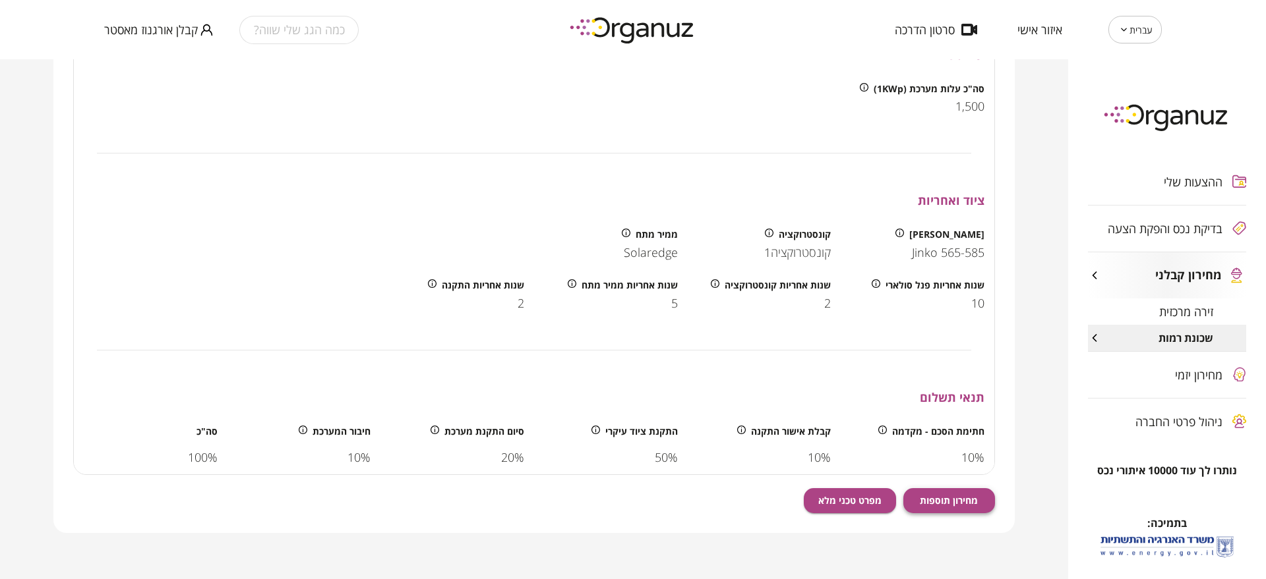
click at [972, 496] on span "מחירון תוספות" at bounding box center [949, 500] width 58 height 11
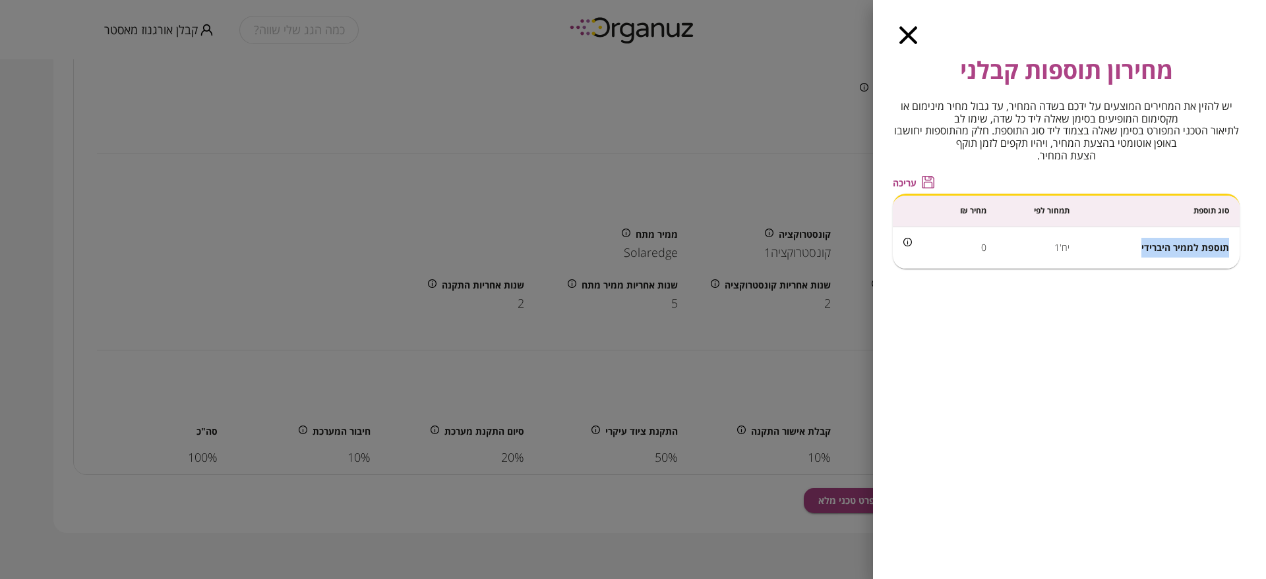
drag, startPoint x: 1141, startPoint y: 249, endPoint x: 1229, endPoint y: 250, distance: 87.7
click at [1229, 250] on td "תוספת לממיר היברידי" at bounding box center [1160, 248] width 160 height 42
copy span "תוספת לממיר היברידי"
click at [1062, 251] on td "יח'1" at bounding box center [1038, 248] width 83 height 42
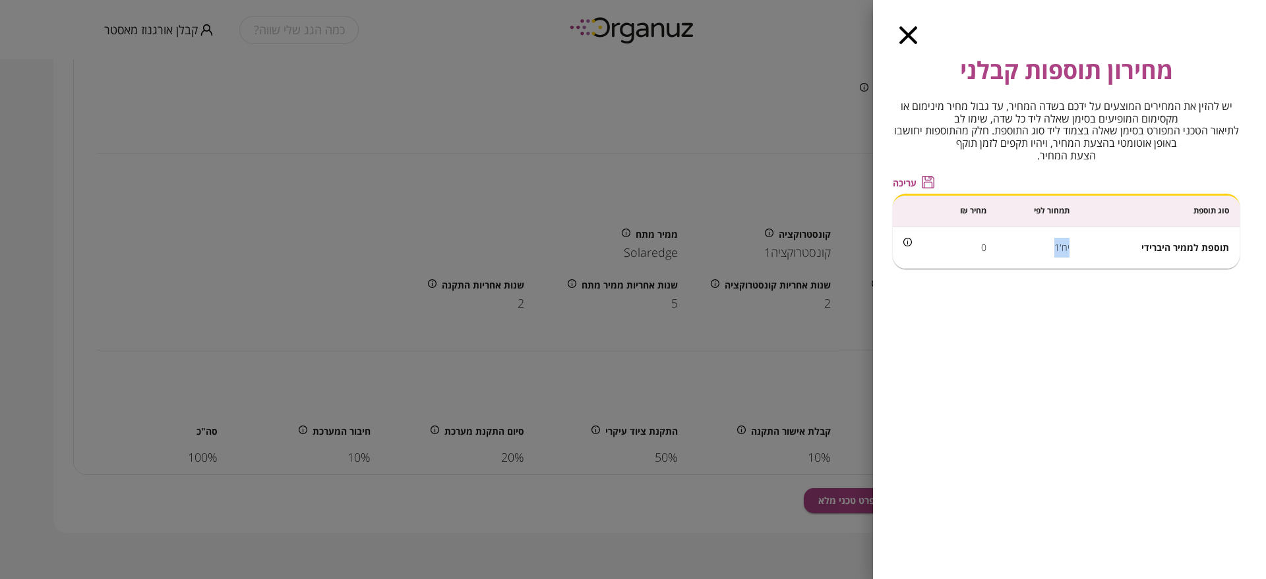
click at [1062, 251] on td "יח'1" at bounding box center [1038, 248] width 83 height 42
copy td "יח'1"
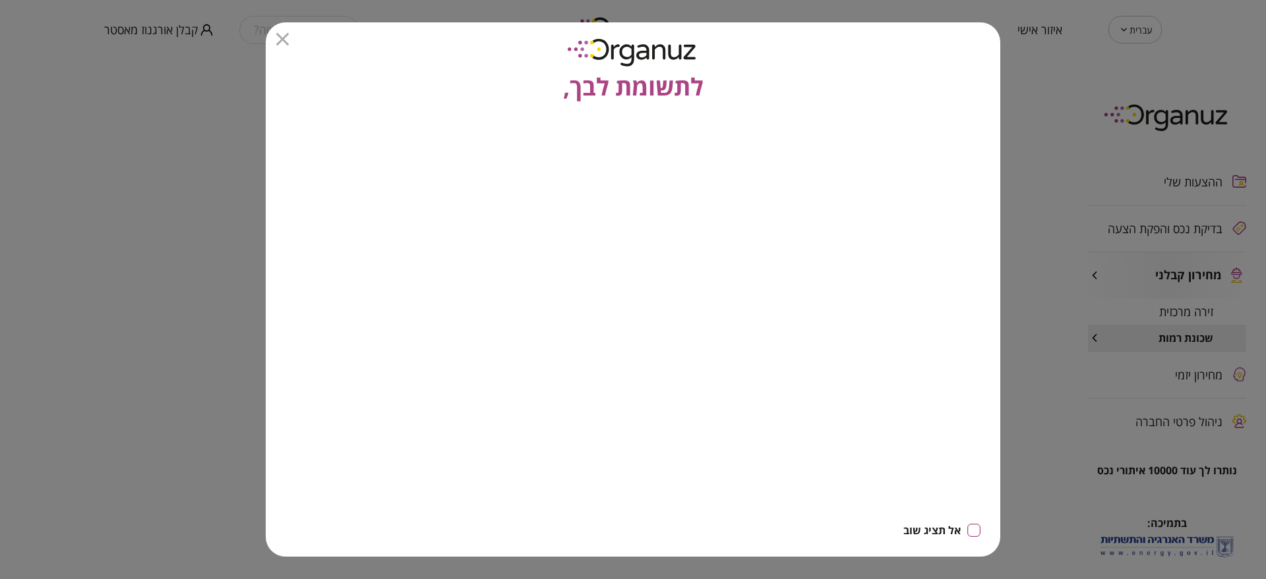
click at [282, 40] on icon "button" at bounding box center [282, 39] width 13 height 13
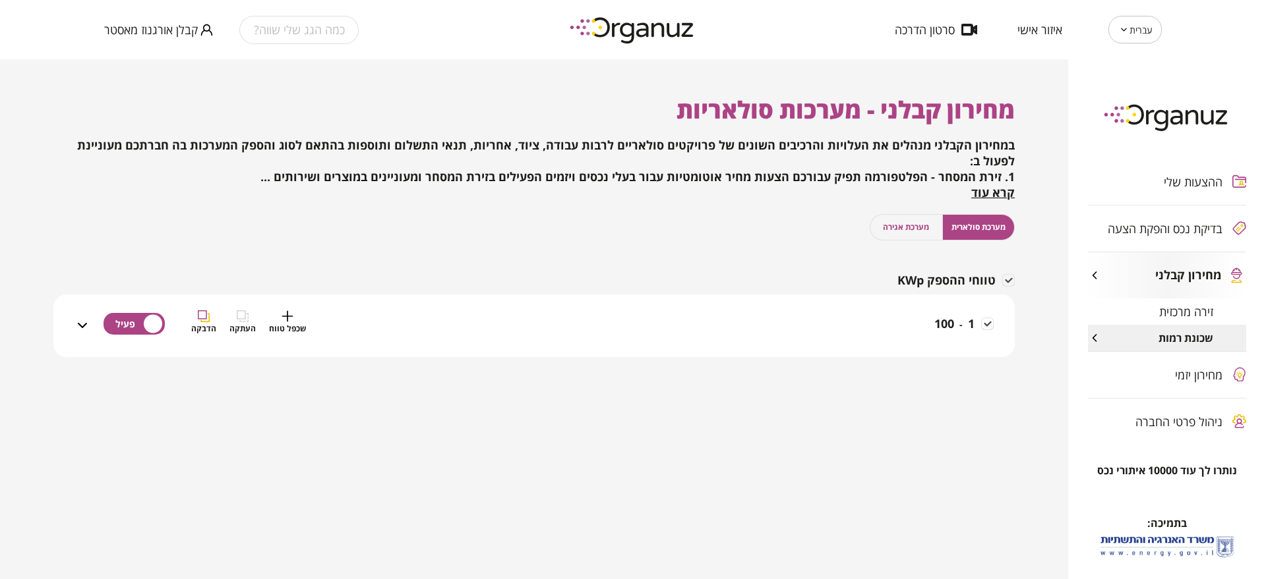
click at [881, 318] on div "1 - 100 שכפל טווח העתקה הדבקה" at bounding box center [541, 333] width 903 height 47
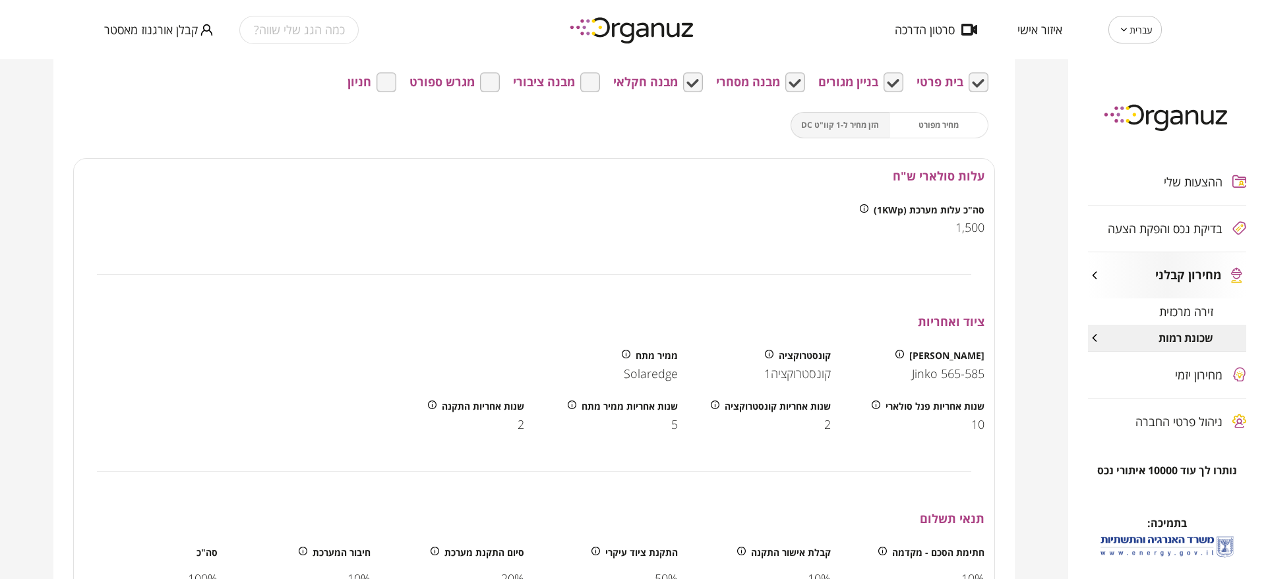
scroll to position [451, 0]
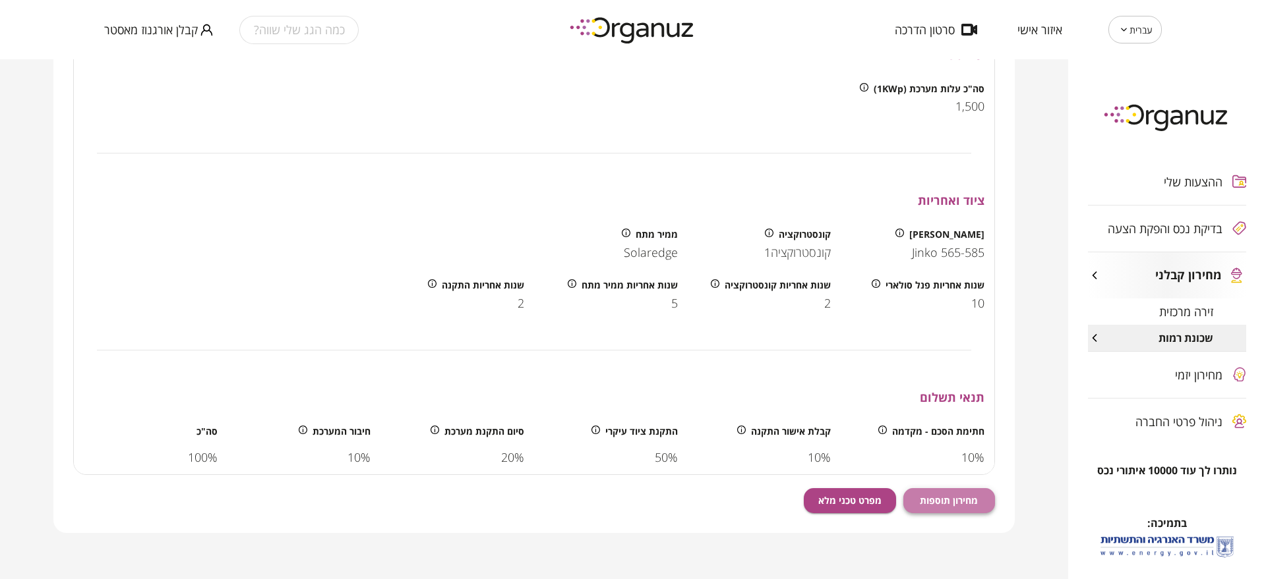
click at [960, 492] on button "מחירון תוספות" at bounding box center [949, 500] width 92 height 25
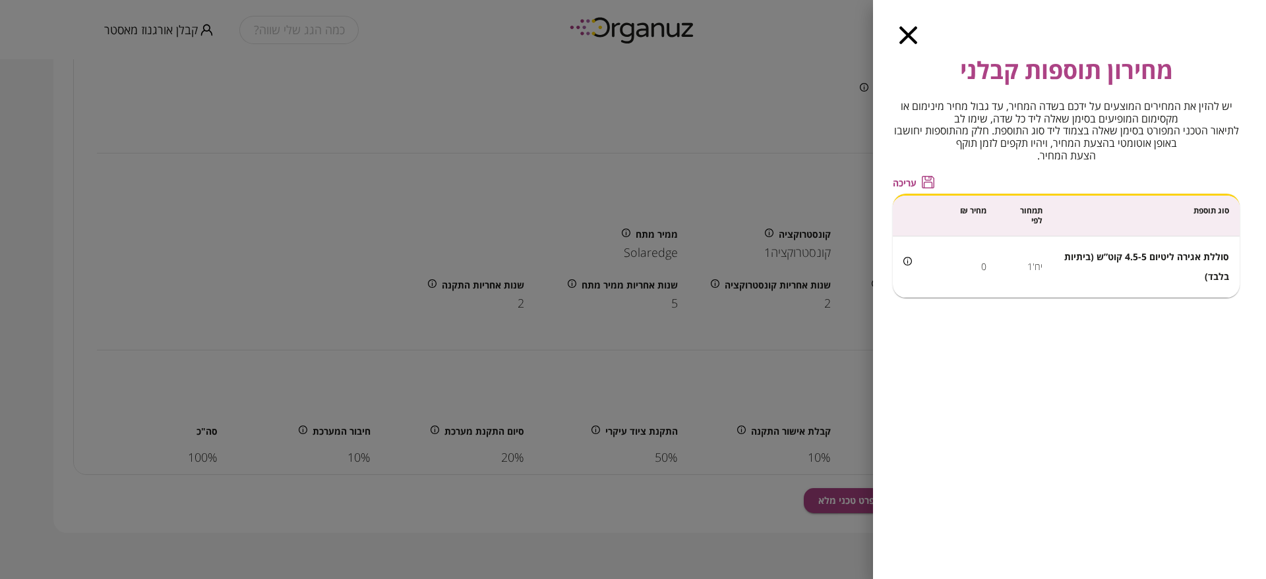
click at [1189, 254] on span "סוללת אגירה ליטיום 4.5-5 קוט”ש (ביתיות בלבד)" at bounding box center [1146, 266] width 165 height 32
copy span "סוללת אגירה ליטיום 4.5-5 קוט”ש (ביתיות בלבד)"
click at [1137, 274] on td "סוללת אגירה ליטיום 4.5-5 קוט”ש (ביתיות בלבד)" at bounding box center [1146, 267] width 187 height 61
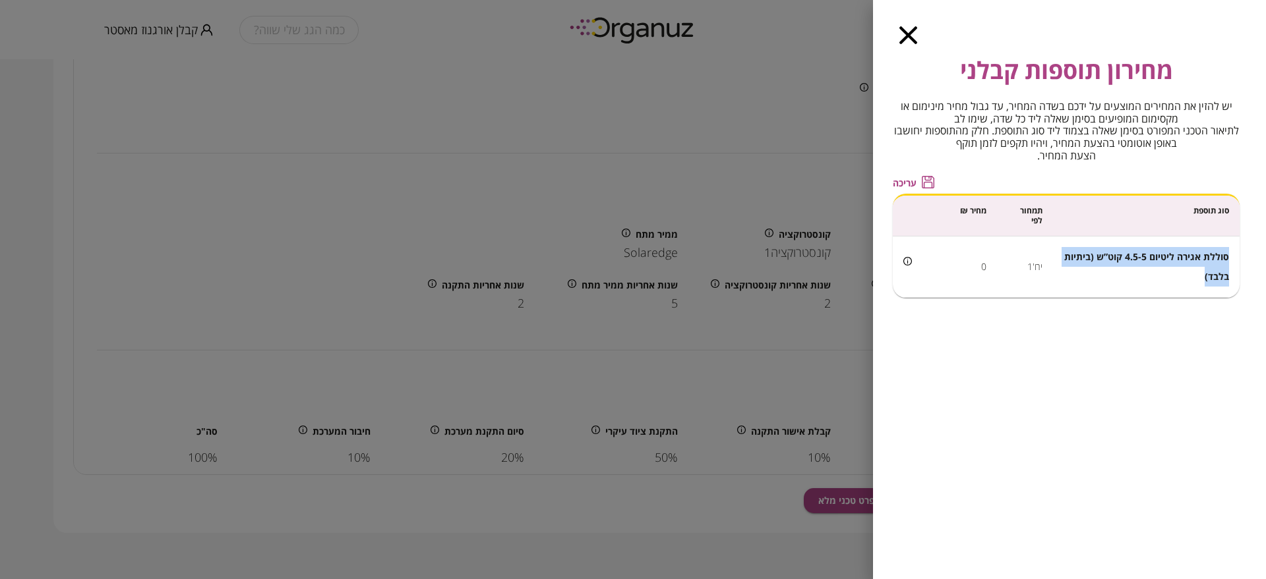
drag, startPoint x: 1228, startPoint y: 254, endPoint x: 1191, endPoint y: 284, distance: 47.9
click at [1191, 284] on td "סוללת אגירה ליטיום 4.5-5 קוט”ש (ביתיות בלבד)" at bounding box center [1146, 267] width 187 height 61
copy span "סוללת אגירה ליטיום 4.5-5 קוט”ש (ביתיות בלבד)"
click at [1039, 266] on td "יח'1" at bounding box center [1025, 267] width 56 height 61
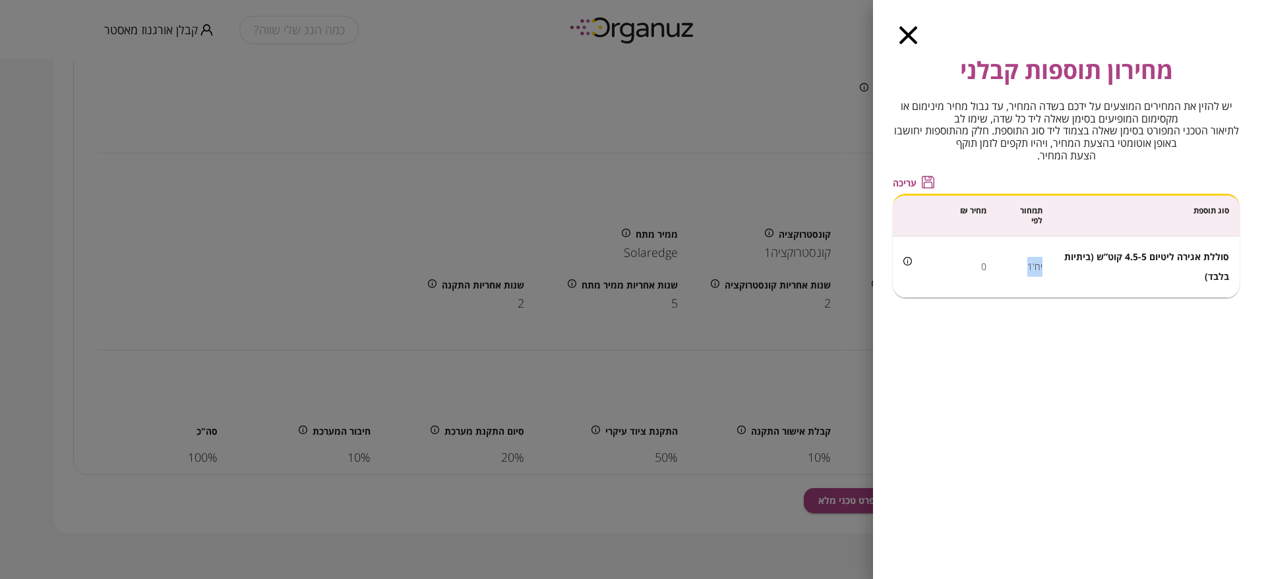
click at [1039, 266] on td "יח'1" at bounding box center [1025, 267] width 56 height 61
copy td "יח'1"
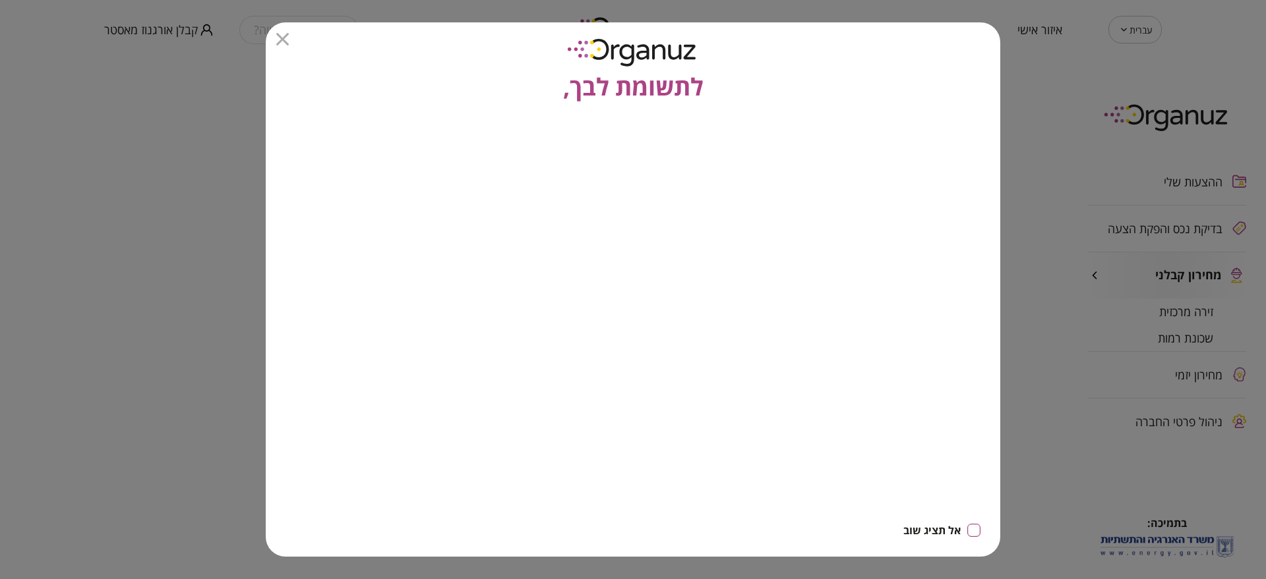
click at [284, 44] on icon "button" at bounding box center [282, 39] width 13 height 13
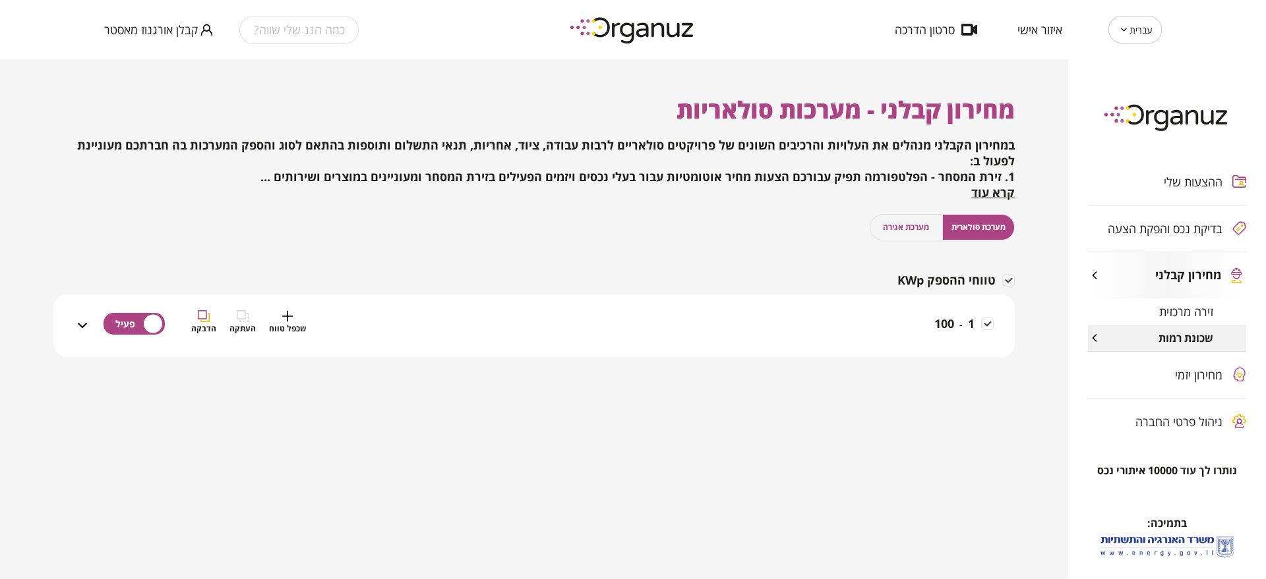
click at [787, 312] on div "1 - 100 שכפל טווח העתקה הדבקה" at bounding box center [541, 333] width 903 height 47
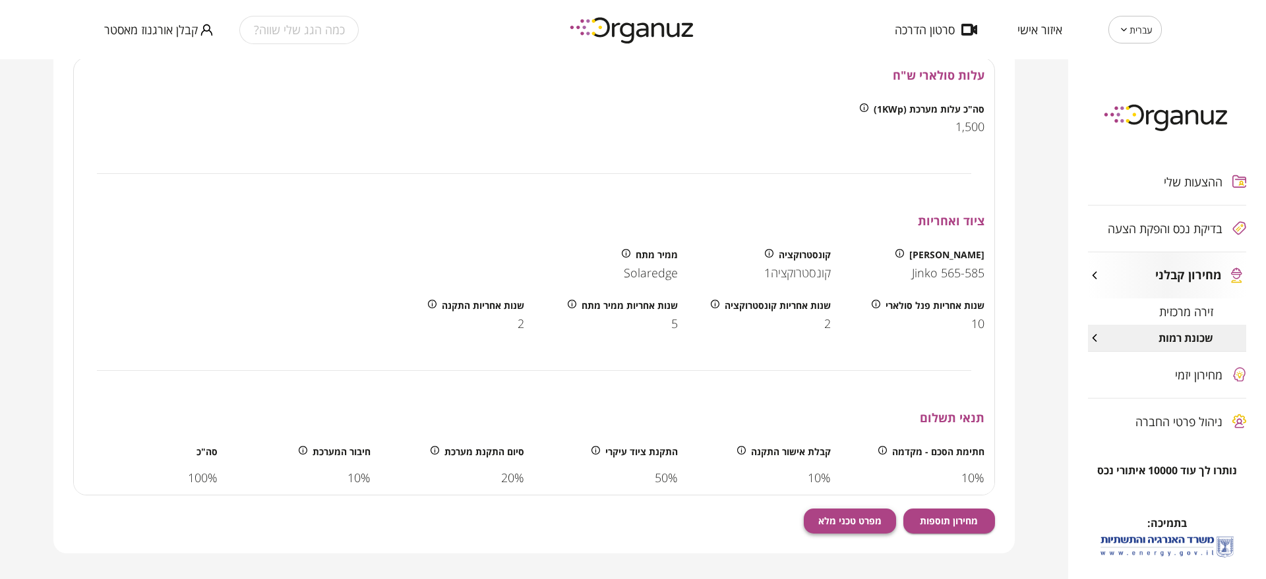
scroll to position [451, 0]
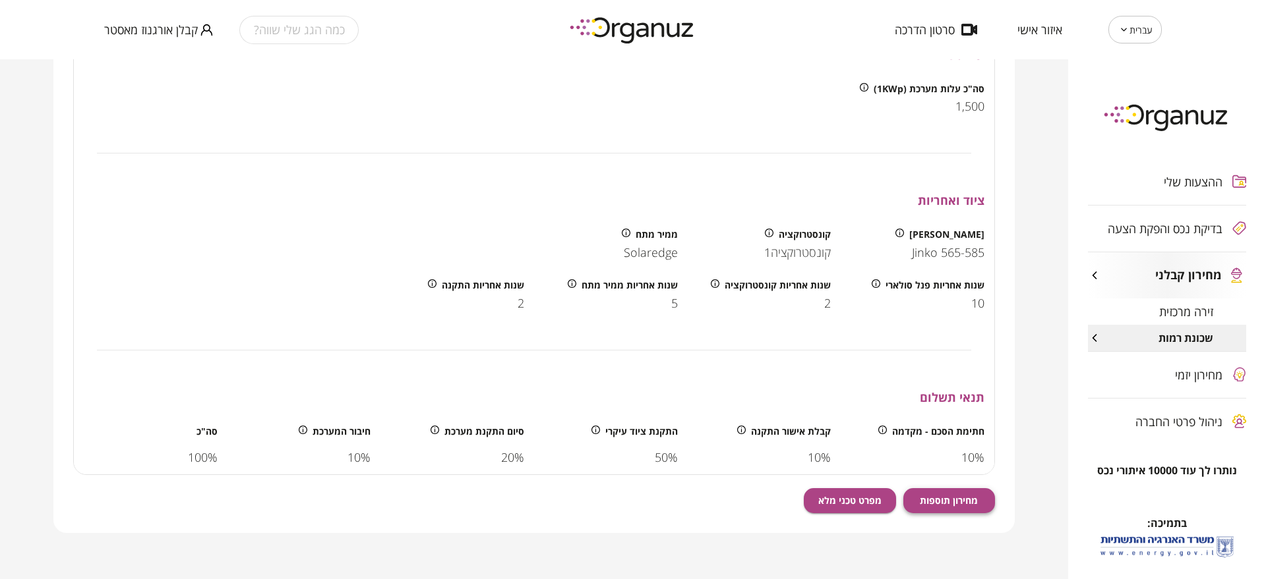
click at [951, 505] on span "מחירון תוספות" at bounding box center [949, 500] width 58 height 11
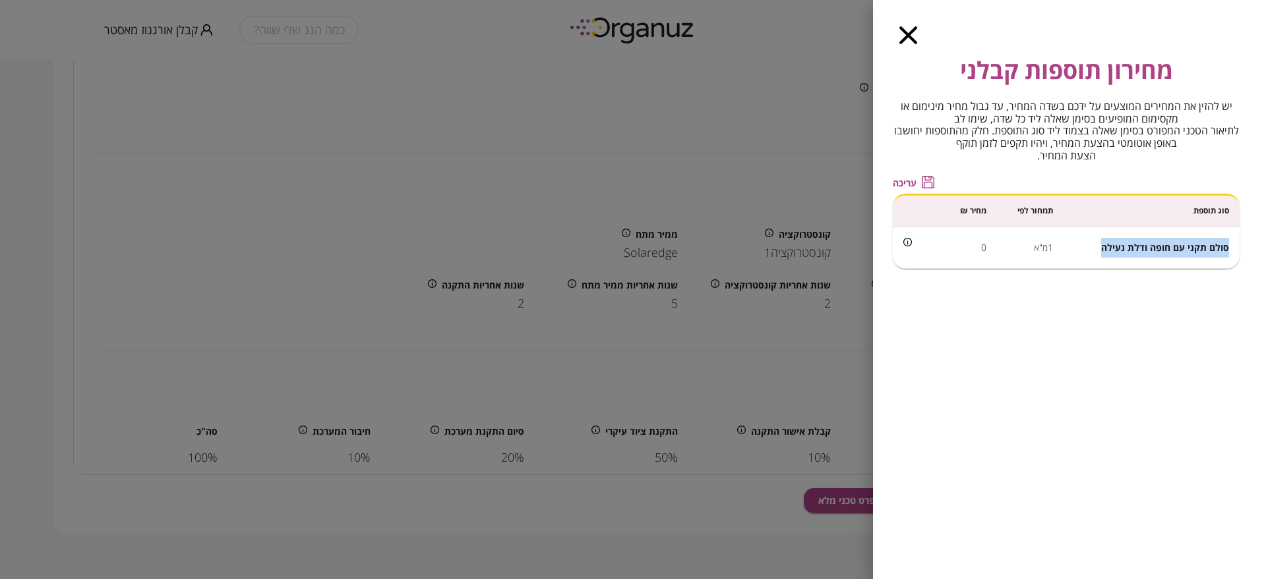
drag, startPoint x: 1101, startPoint y: 247, endPoint x: 1232, endPoint y: 243, distance: 131.2
click at [1232, 243] on td "סולם תקני עם חופה ודלת נעילה" at bounding box center [1151, 248] width 176 height 42
copy span "סולם תקני עם חופה ודלת נעילה"
click at [1036, 252] on td "1מ"א" at bounding box center [1030, 248] width 67 height 42
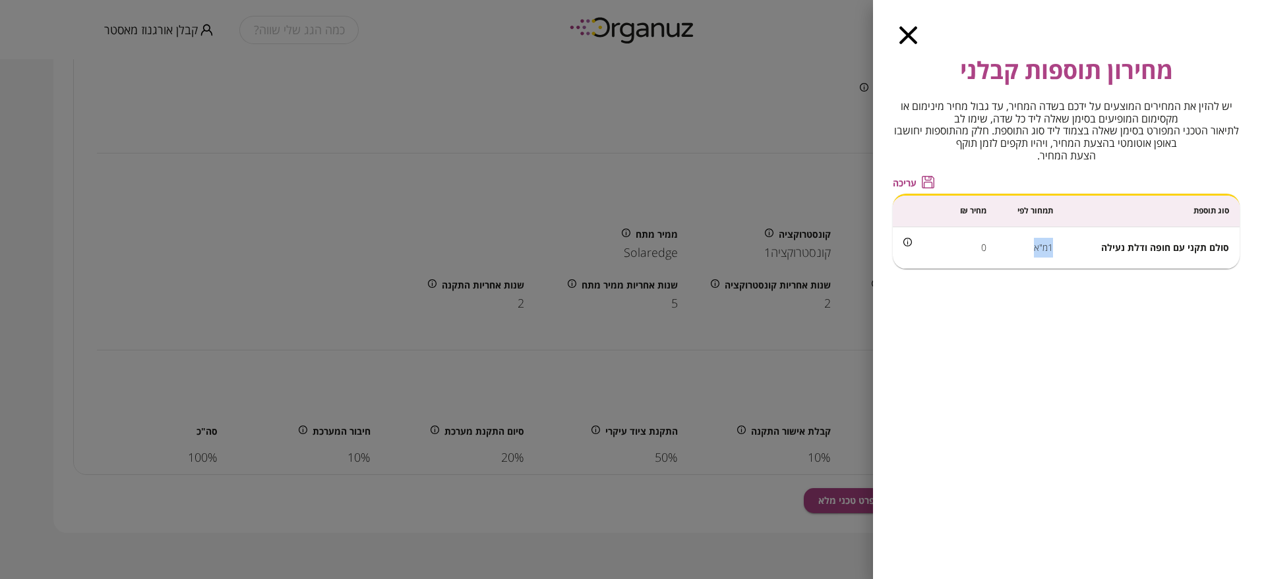
click at [1036, 252] on td "1מ"א" at bounding box center [1030, 248] width 67 height 42
copy td "1מ"א"
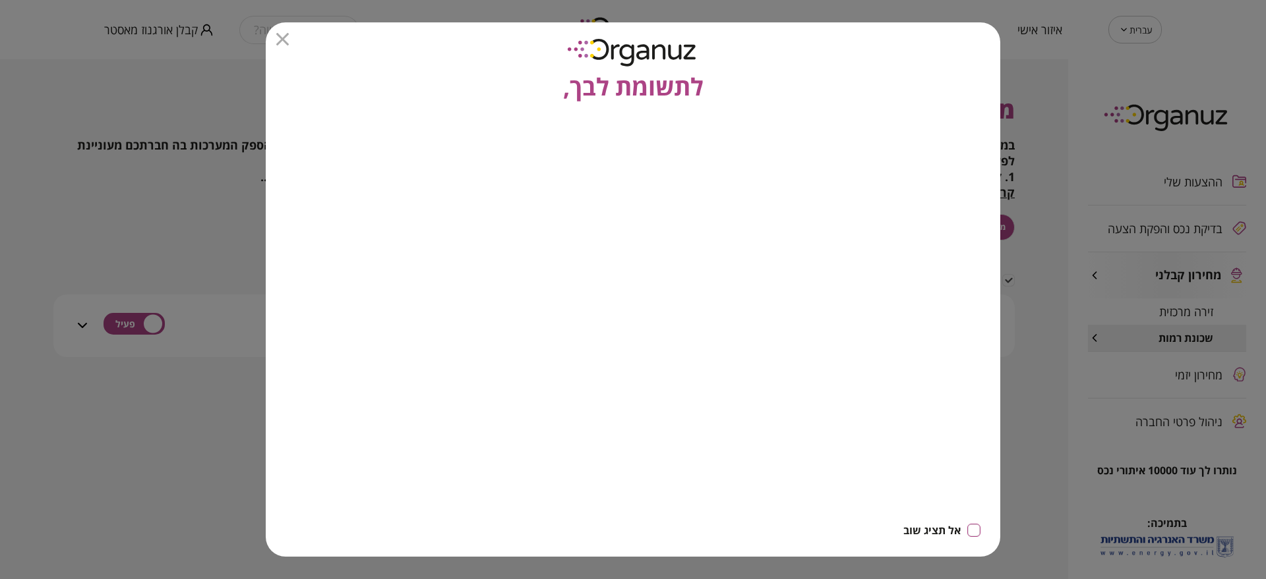
drag, startPoint x: 282, startPoint y: 42, endPoint x: 318, endPoint y: 59, distance: 40.4
click at [283, 42] on icon "button" at bounding box center [282, 39] width 13 height 13
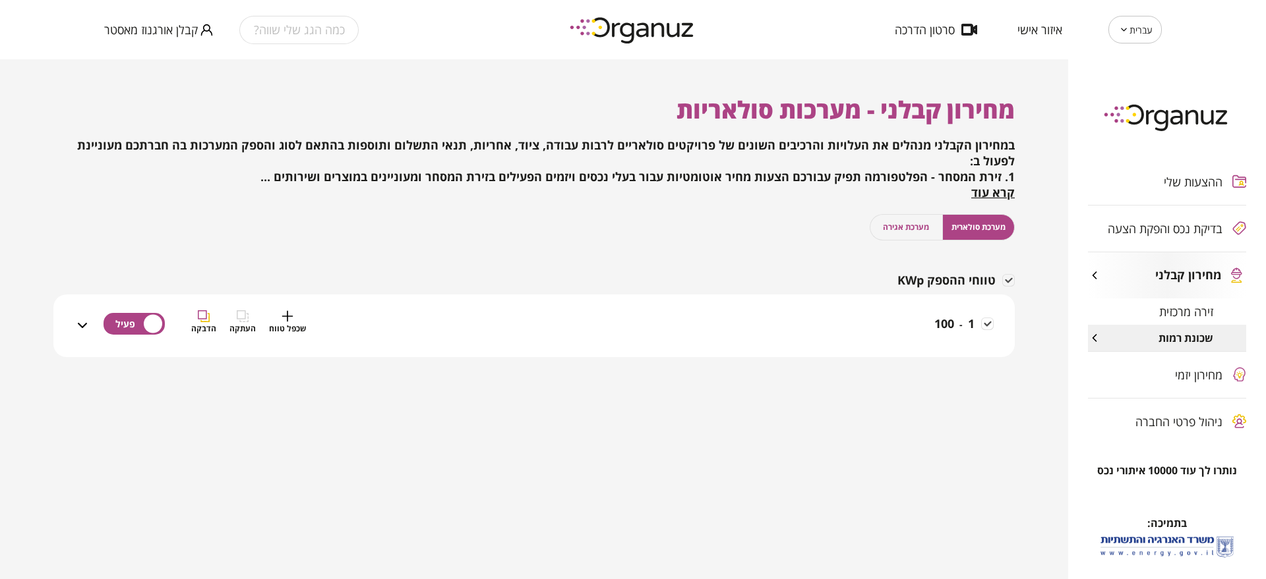
click at [930, 340] on div "1 - 100 שכפל טווח העתקה הדבקה" at bounding box center [541, 333] width 903 height 47
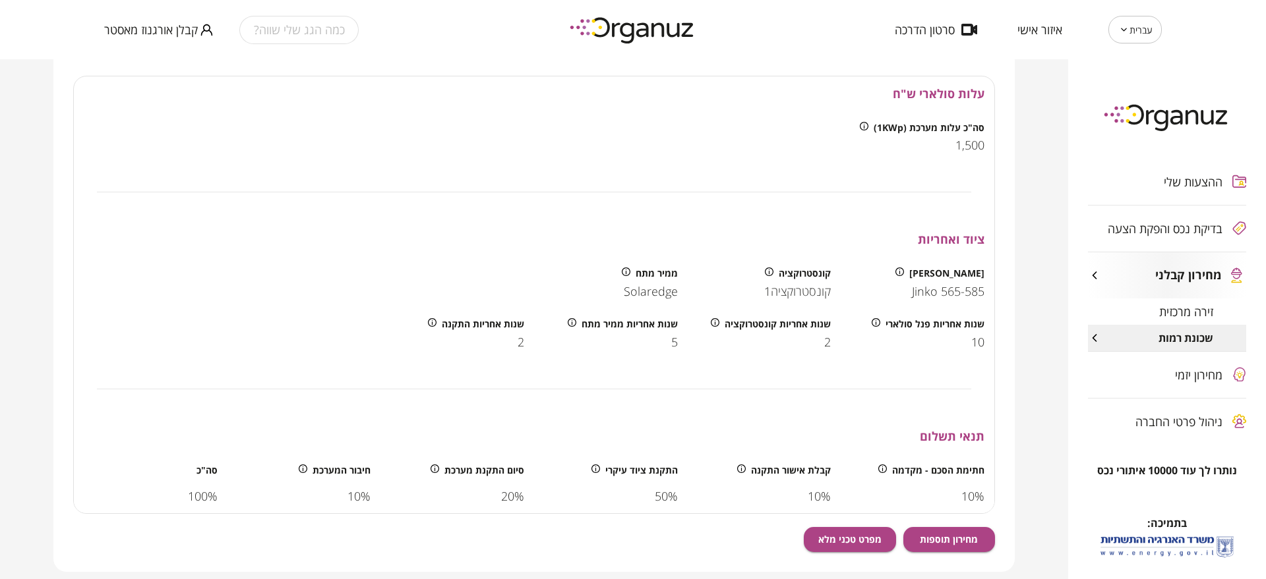
scroll to position [451, 0]
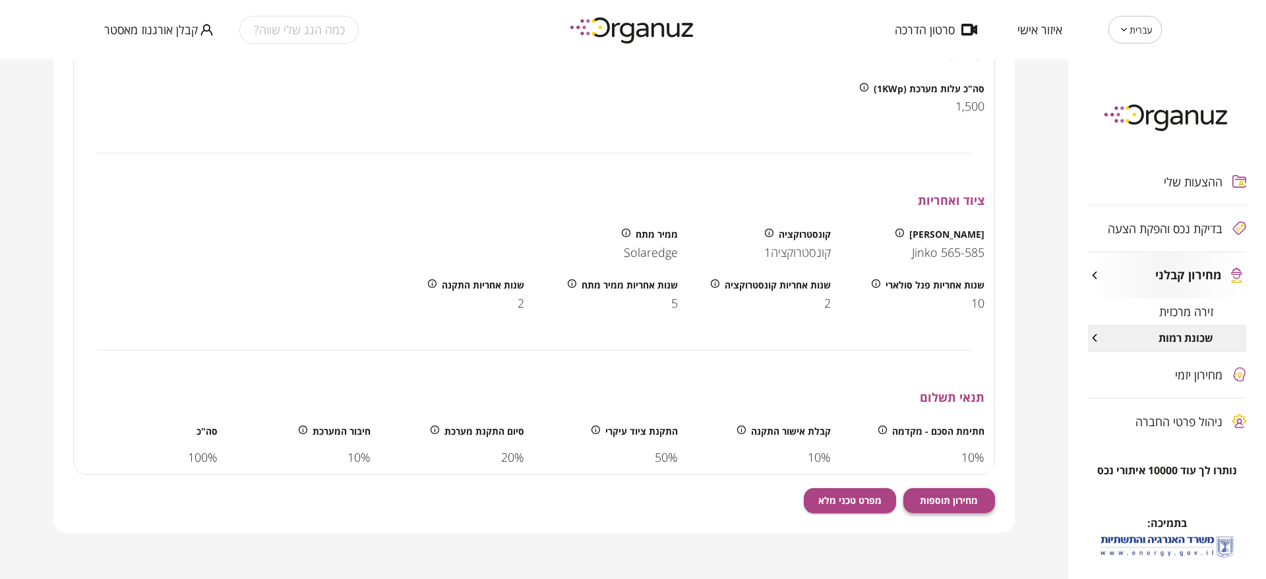
click at [964, 496] on span "מחירון תוספות" at bounding box center [949, 500] width 58 height 11
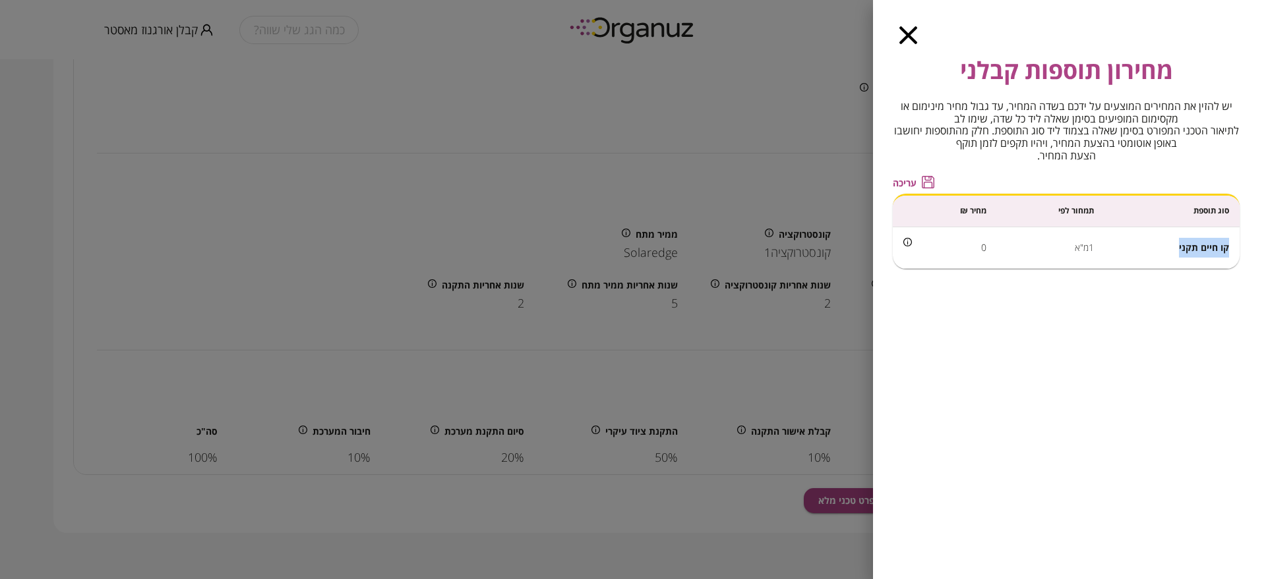
drag, startPoint x: 1172, startPoint y: 250, endPoint x: 1228, endPoint y: 241, distance: 56.9
click at [1228, 241] on td "קו חיים תקני" at bounding box center [1171, 248] width 135 height 42
copy span "קו חיים תקני"
click at [1084, 247] on td "1מ"א" at bounding box center [1050, 248] width 107 height 42
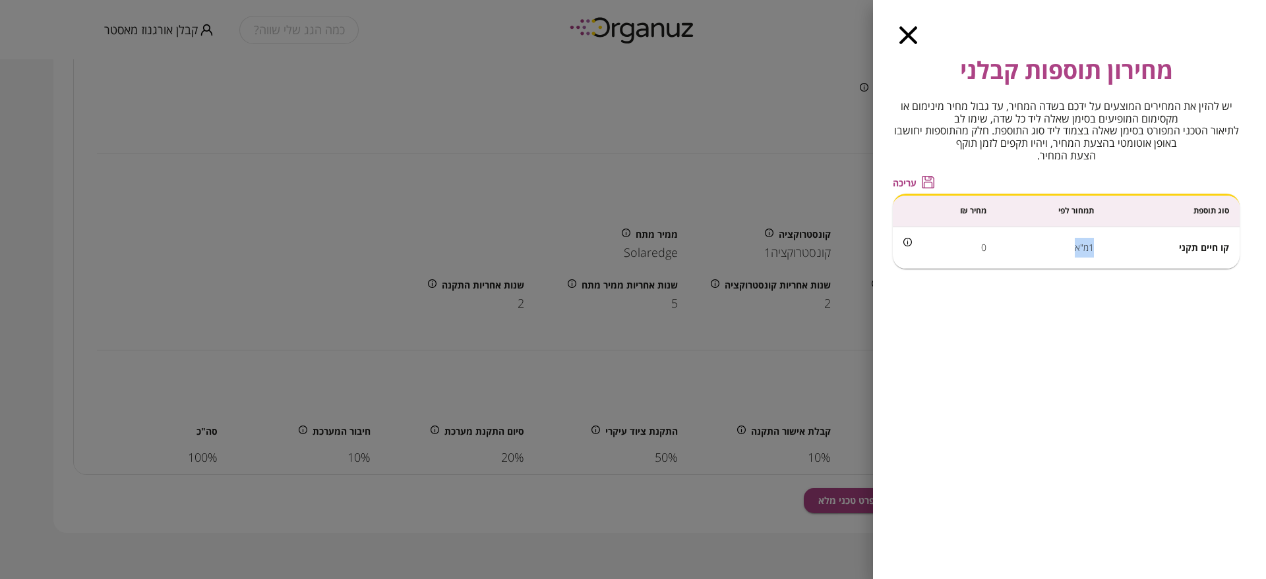
copy td "1מ"א"
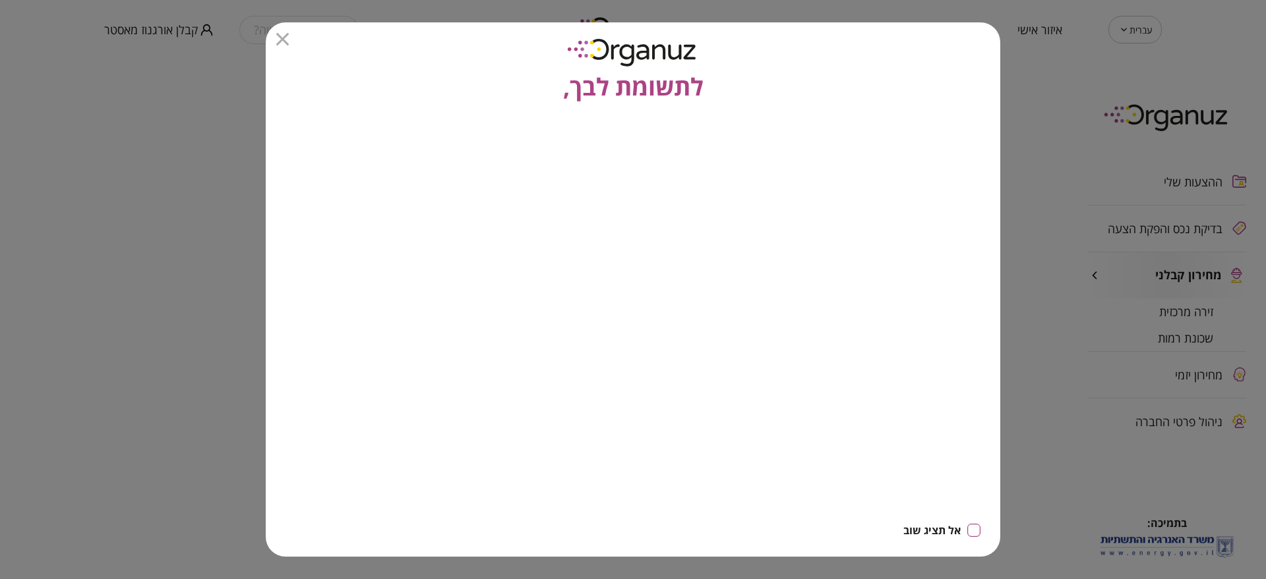
click at [287, 40] on icon "button" at bounding box center [282, 39] width 13 height 13
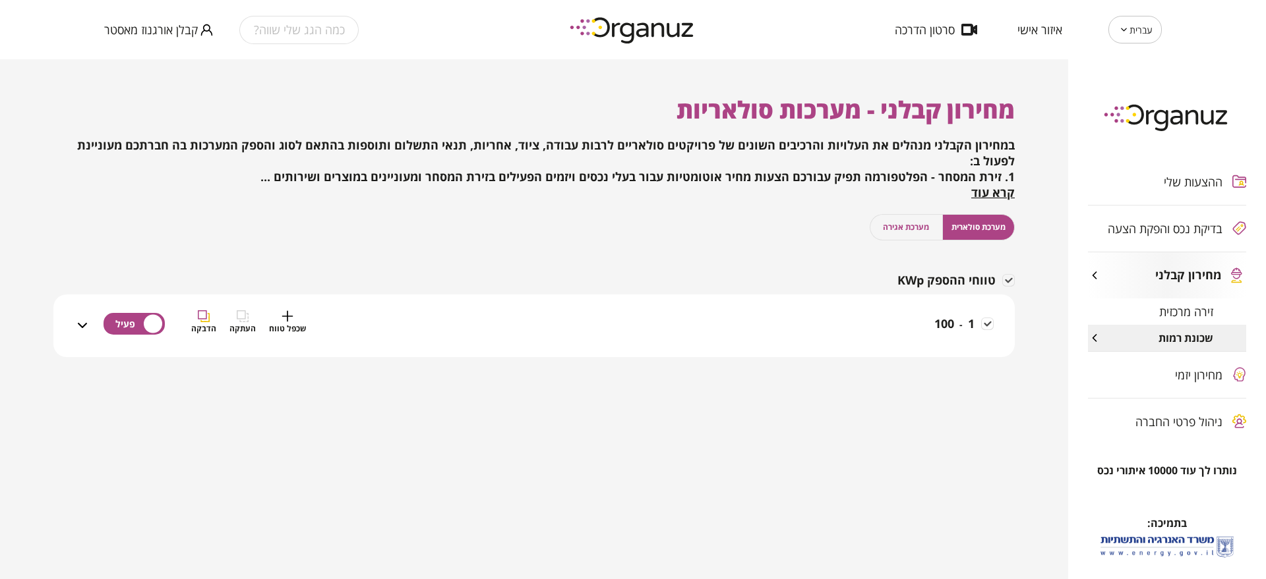
click at [860, 345] on div "1 - 100 שכפל טווח העתקה הדבקה" at bounding box center [541, 333] width 903 height 47
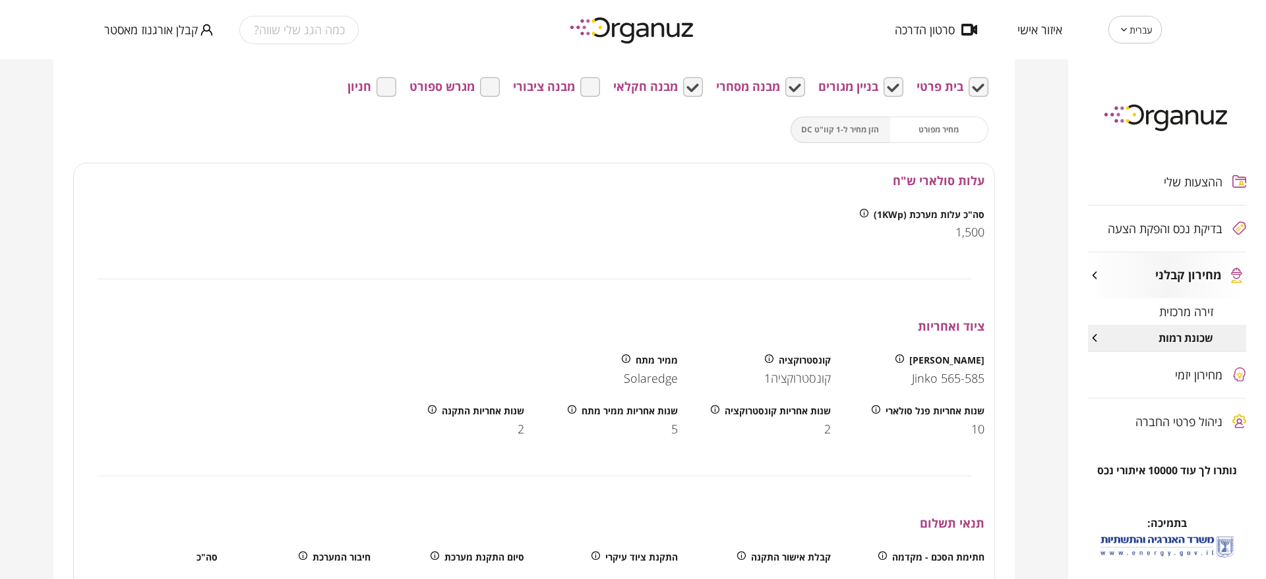
scroll to position [451, 0]
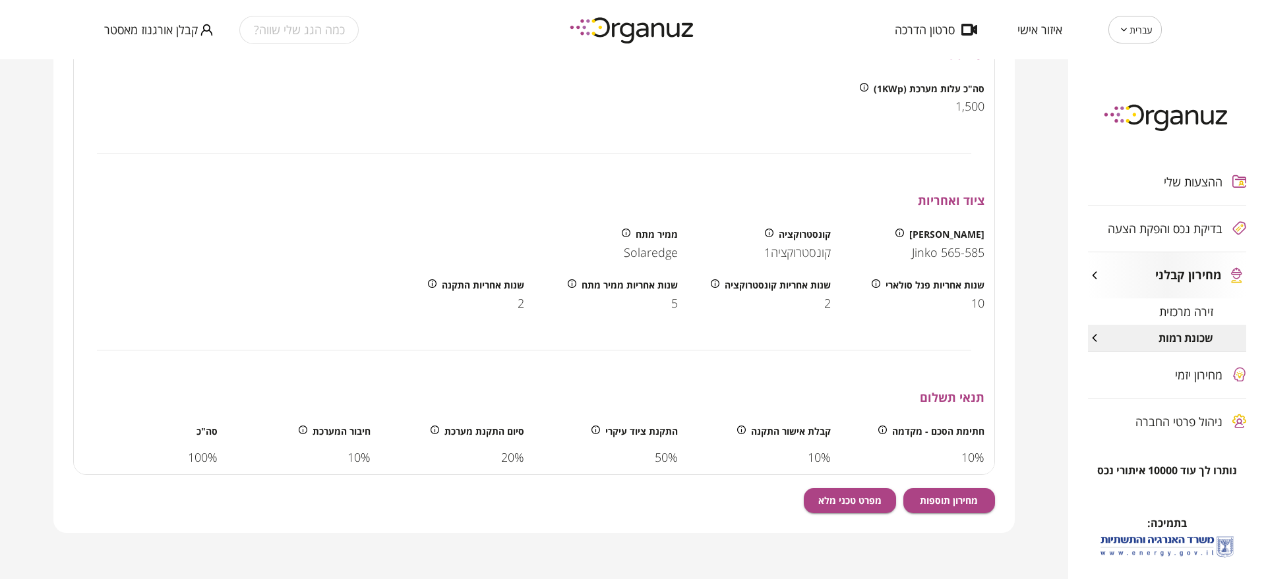
click at [953, 514] on div "עריכה בית פרטי בניין מגורים מבנה מסחרי מבנה חקלאי מבנה ציבורי מגרש ספורט חניון …" at bounding box center [534, 220] width 922 height 628
click at [952, 507] on button "מחירון תוספות" at bounding box center [949, 500] width 92 height 25
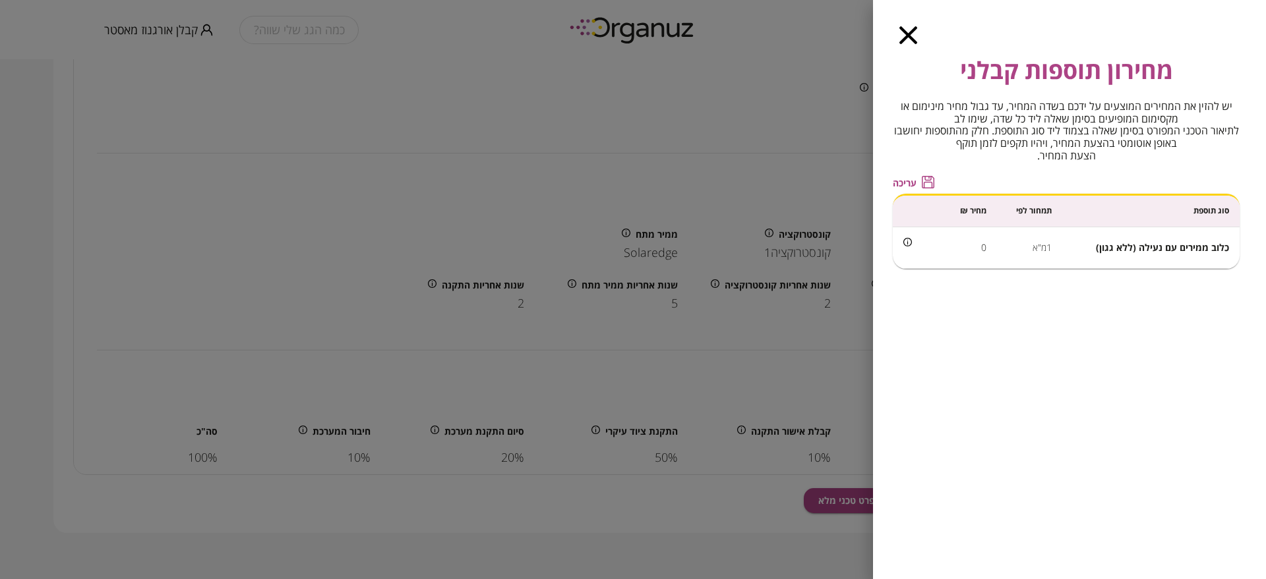
click at [1156, 259] on td "כלוב ממירים עם נעילה (ללא גגון)" at bounding box center [1150, 248] width 177 height 42
click at [1148, 248] on span "כלוב ממירים עם נעילה (ללא גגון)" at bounding box center [1162, 247] width 133 height 13
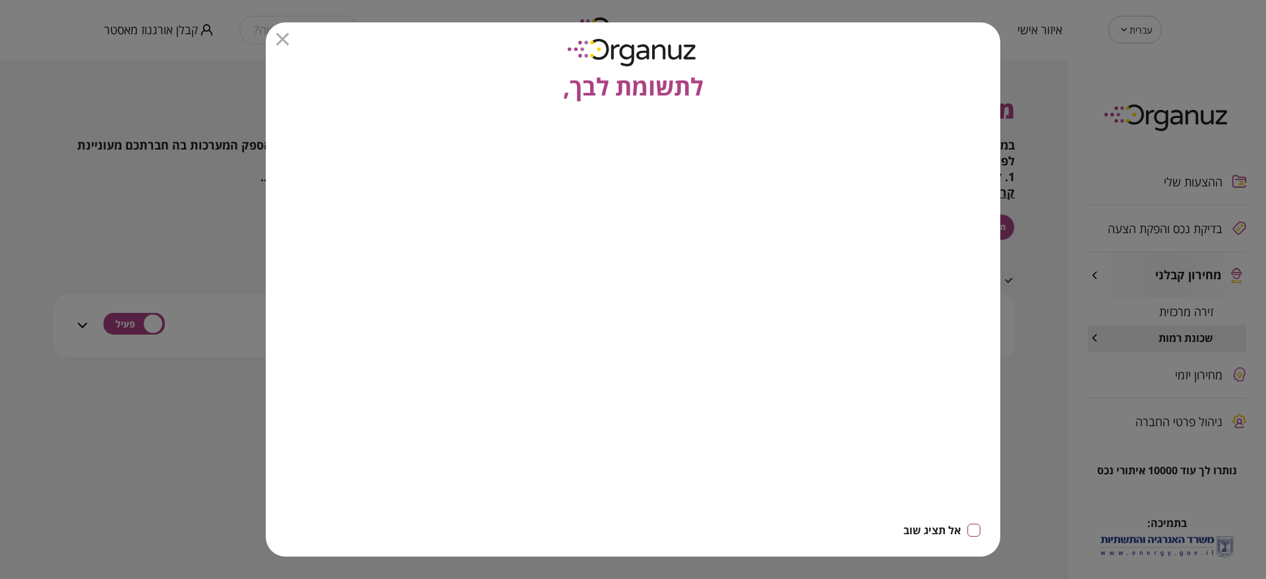
click at [287, 55] on div "לתשומת לבך," at bounding box center [633, 63] width 734 height 82
click at [286, 37] on icon "button" at bounding box center [282, 39] width 13 height 13
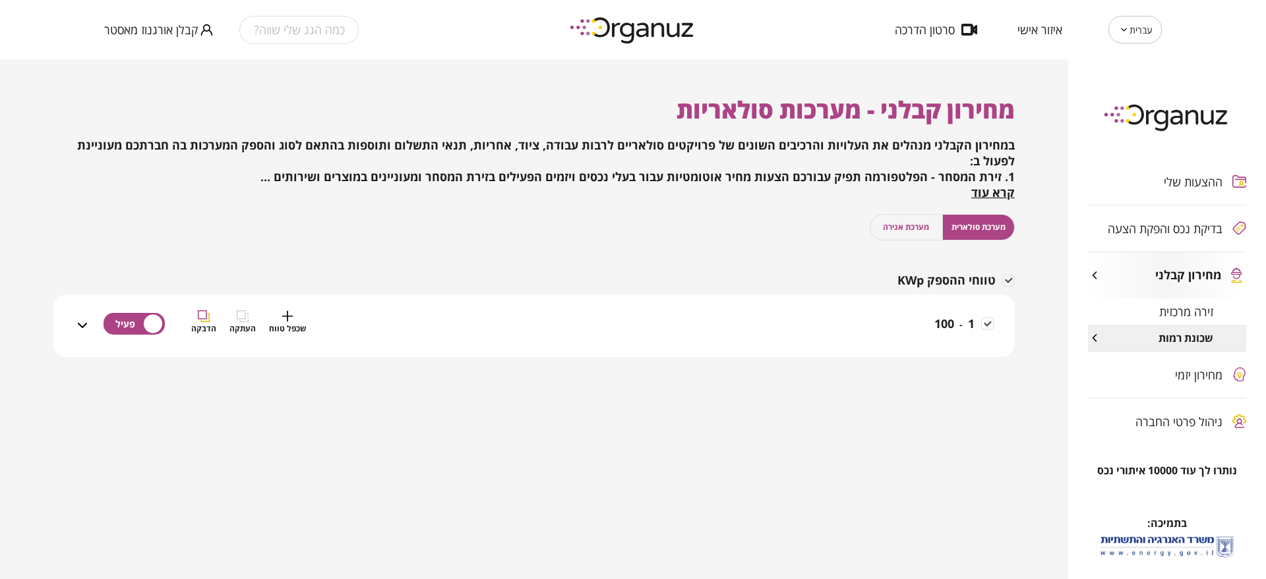
click at [780, 336] on div "1 - 100 שכפל טווח העתקה הדבקה" at bounding box center [541, 333] width 903 height 47
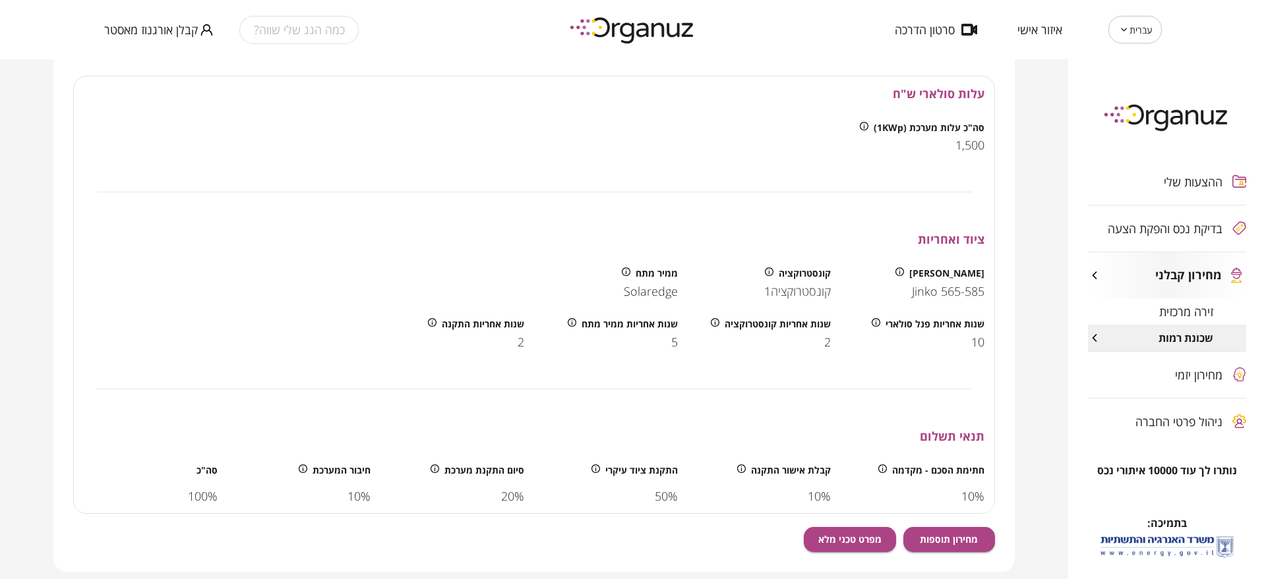
scroll to position [451, 0]
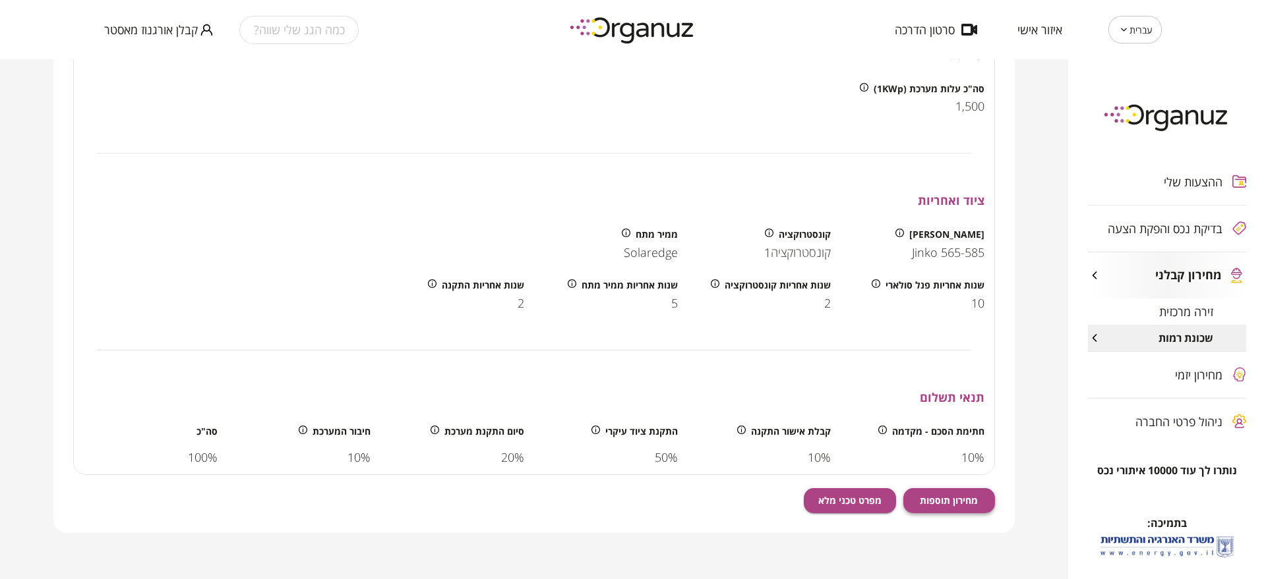
click at [939, 500] on span "מחירון תוספות" at bounding box center [949, 500] width 58 height 11
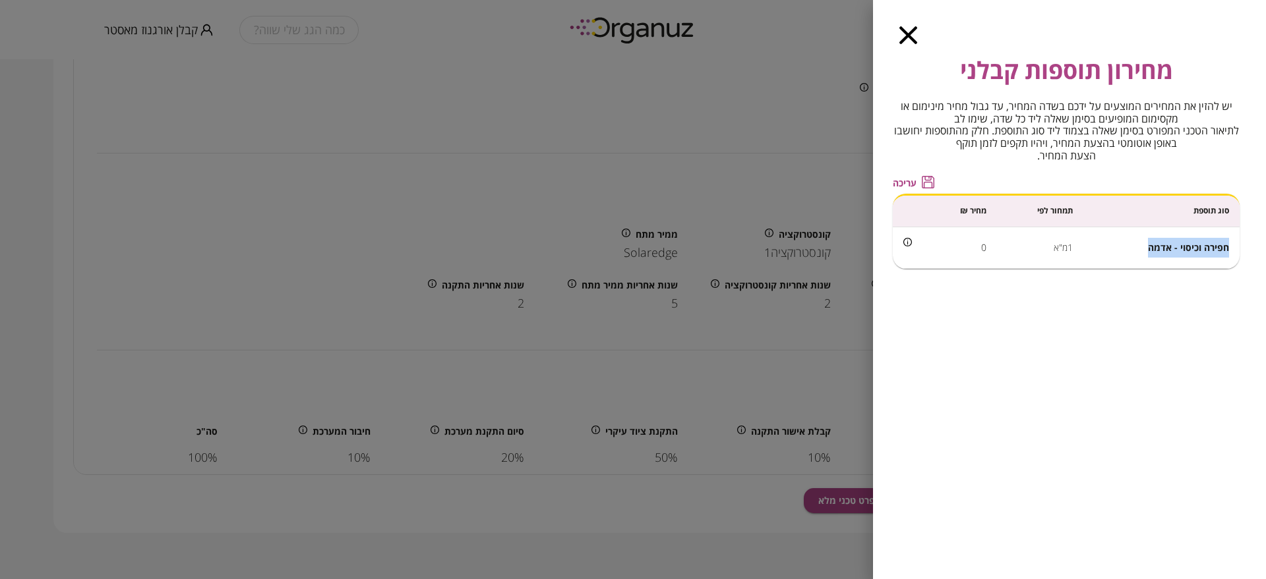
drag, startPoint x: 1228, startPoint y: 247, endPoint x: 1148, endPoint y: 255, distance: 80.2
click at [1148, 255] on td "חפירה וכיסוי - אדמה" at bounding box center [1161, 248] width 156 height 42
copy span "חפירה וכיסוי - אדמה"
click at [1069, 245] on td "1מ"א" at bounding box center [1040, 248] width 86 height 42
click at [1071, 245] on td "1מ"א" at bounding box center [1040, 248] width 86 height 42
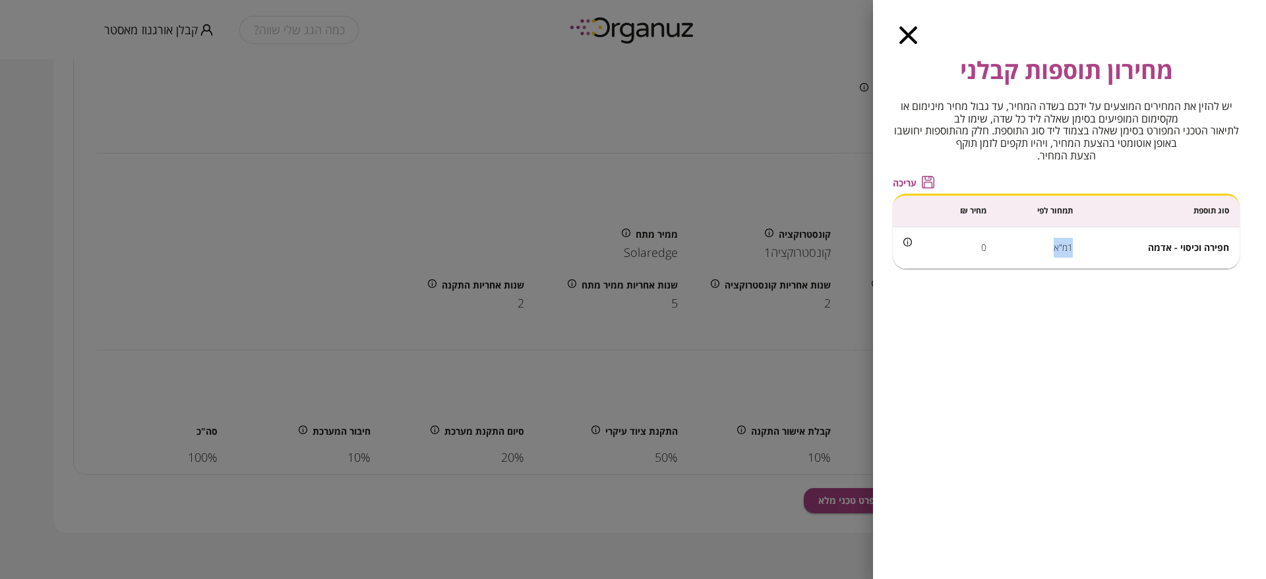
copy td "1מ"א"
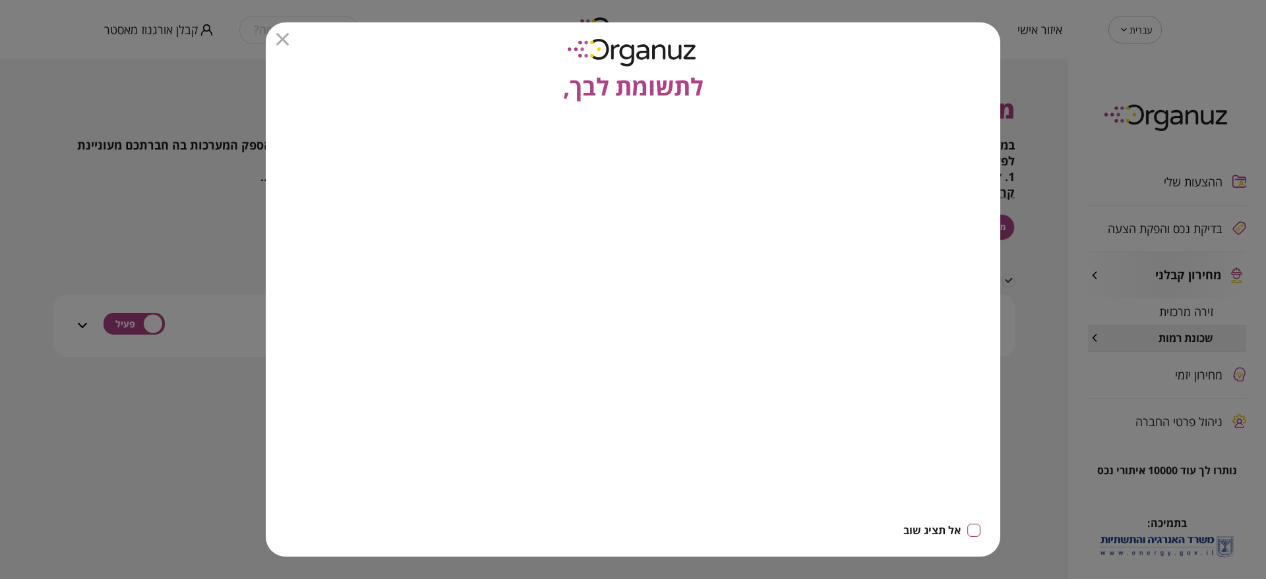
click at [278, 44] on icon "button" at bounding box center [282, 39] width 13 height 13
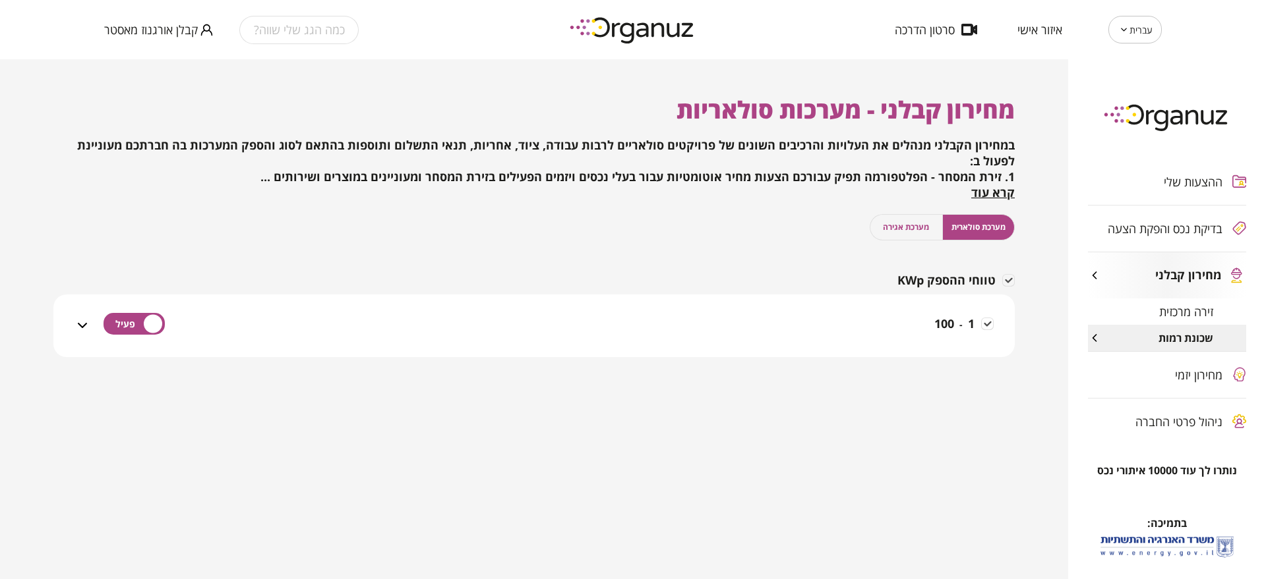
click at [826, 295] on div "1 - 100" at bounding box center [541, 326] width 903 height 63
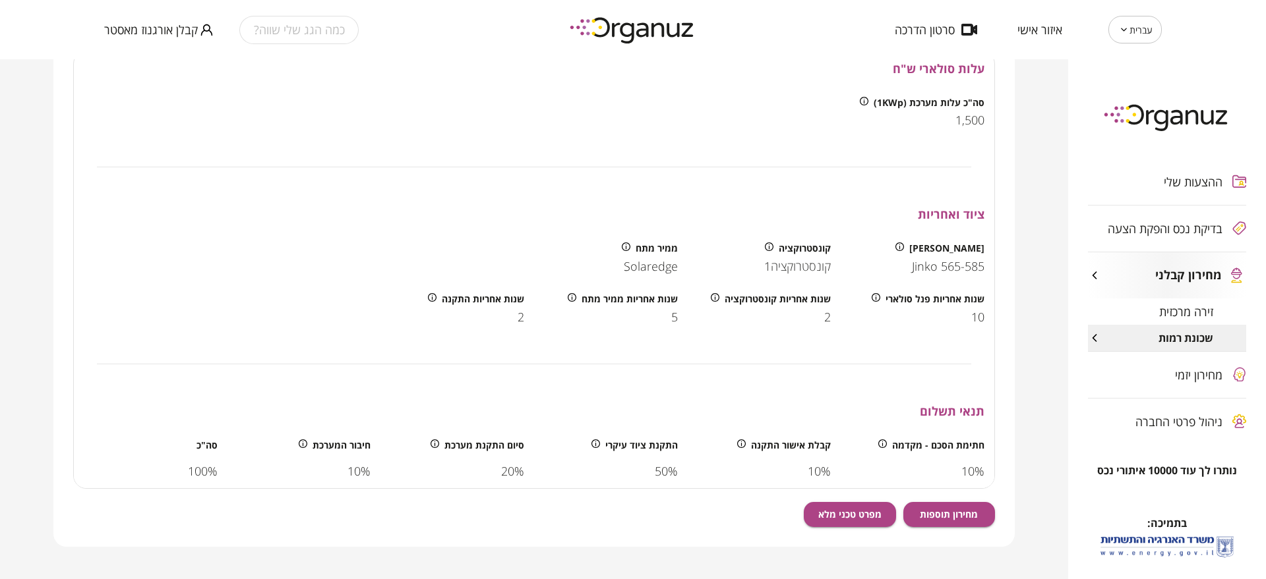
scroll to position [451, 0]
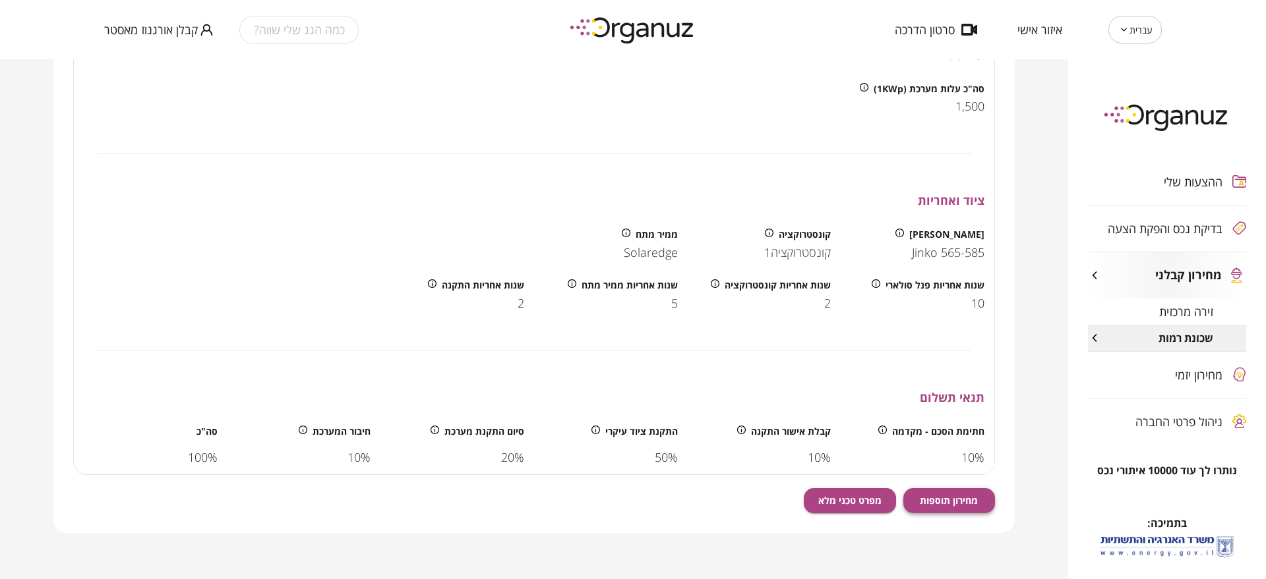
click at [964, 490] on button "מחירון תוספות" at bounding box center [949, 500] width 92 height 25
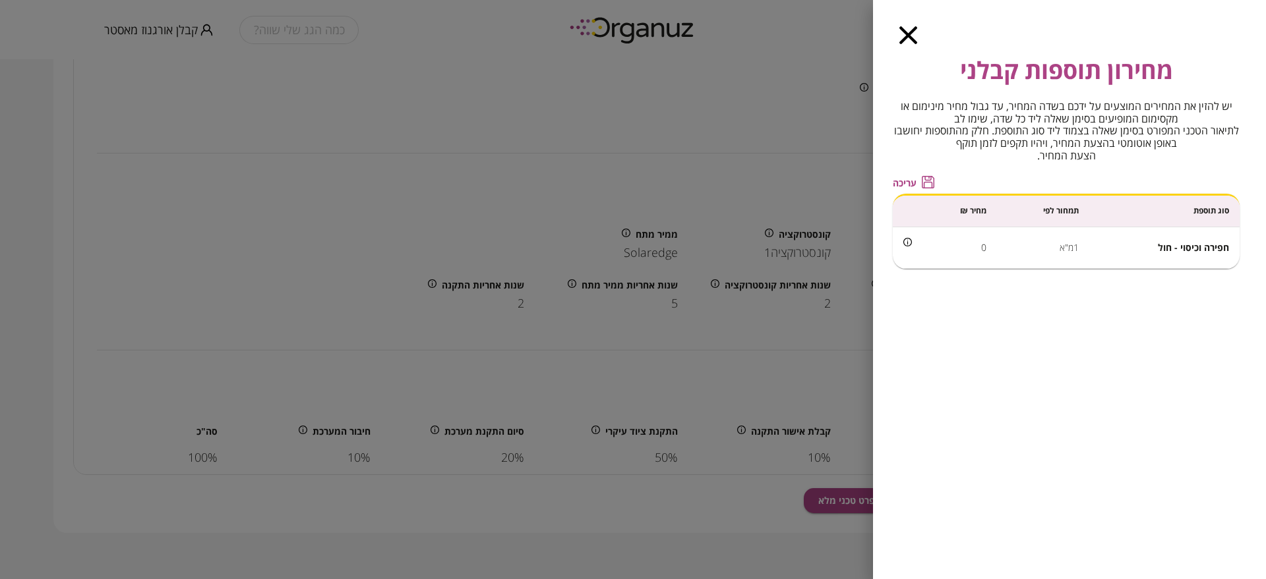
click at [1171, 251] on span "חפירה וכיסוי - חול" at bounding box center [1193, 247] width 71 height 13
copy span "חפירה וכיסוי - חול"
click at [1191, 250] on span "חפירה וכיסוי - חול" at bounding box center [1193, 247] width 71 height 13
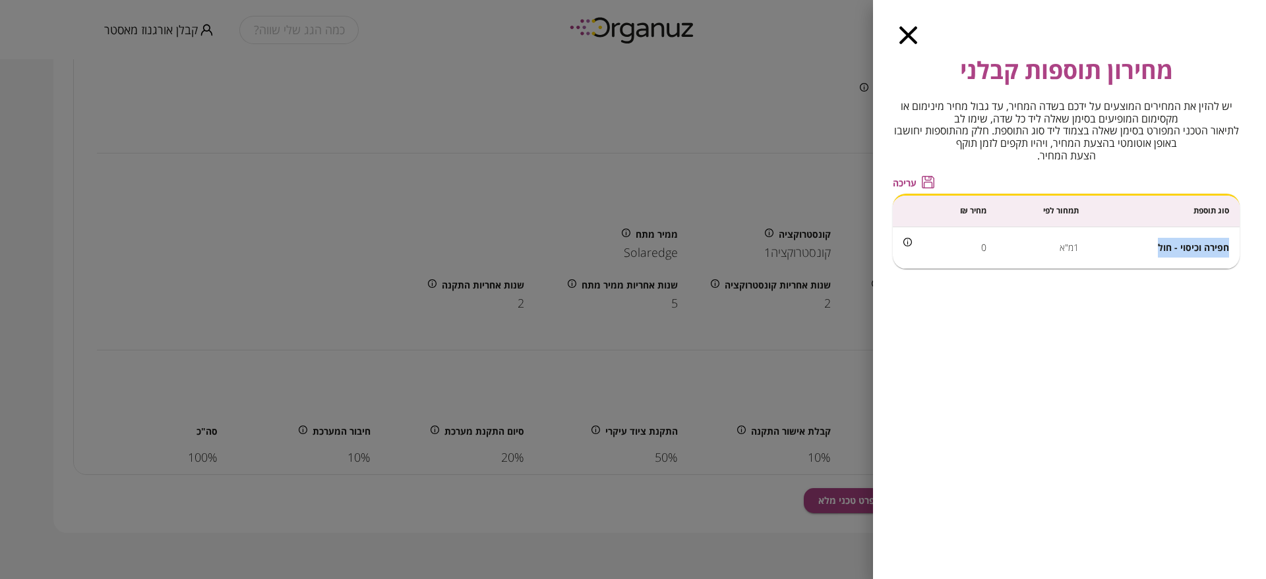
drag, startPoint x: 1229, startPoint y: 249, endPoint x: 1160, endPoint y: 252, distance: 69.3
click at [1160, 252] on td "חפירה וכיסוי - חול" at bounding box center [1164, 248] width 150 height 42
copy span "חפירה וכיסוי - חול"
click at [1064, 242] on td "1מ"א" at bounding box center [1043, 248] width 92 height 42
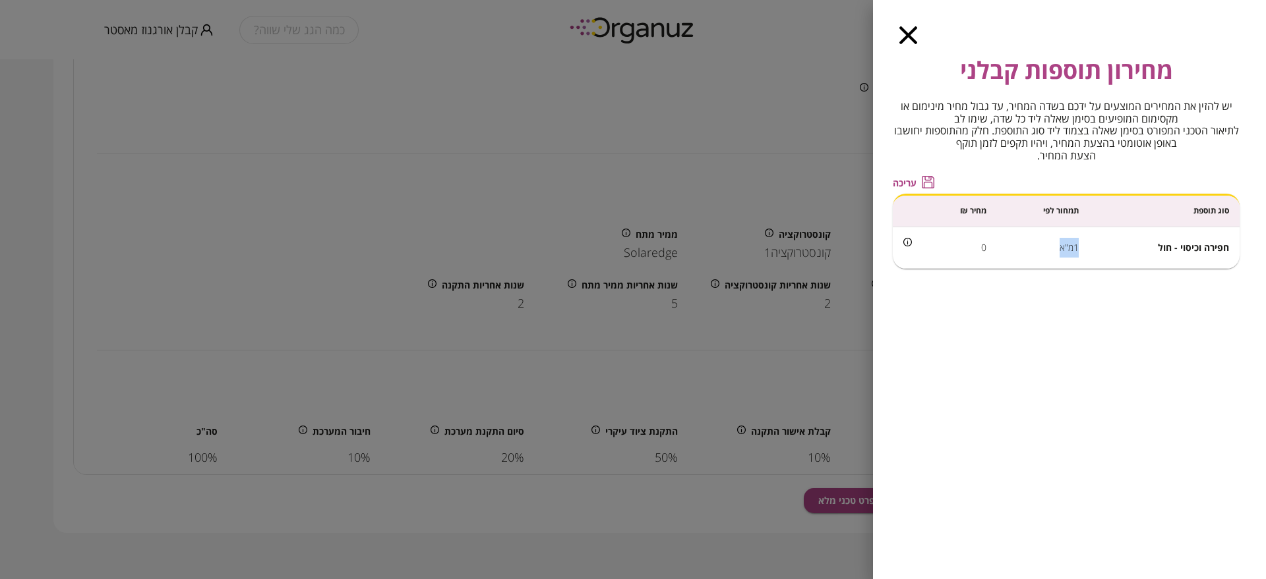
copy td "1מ"א"
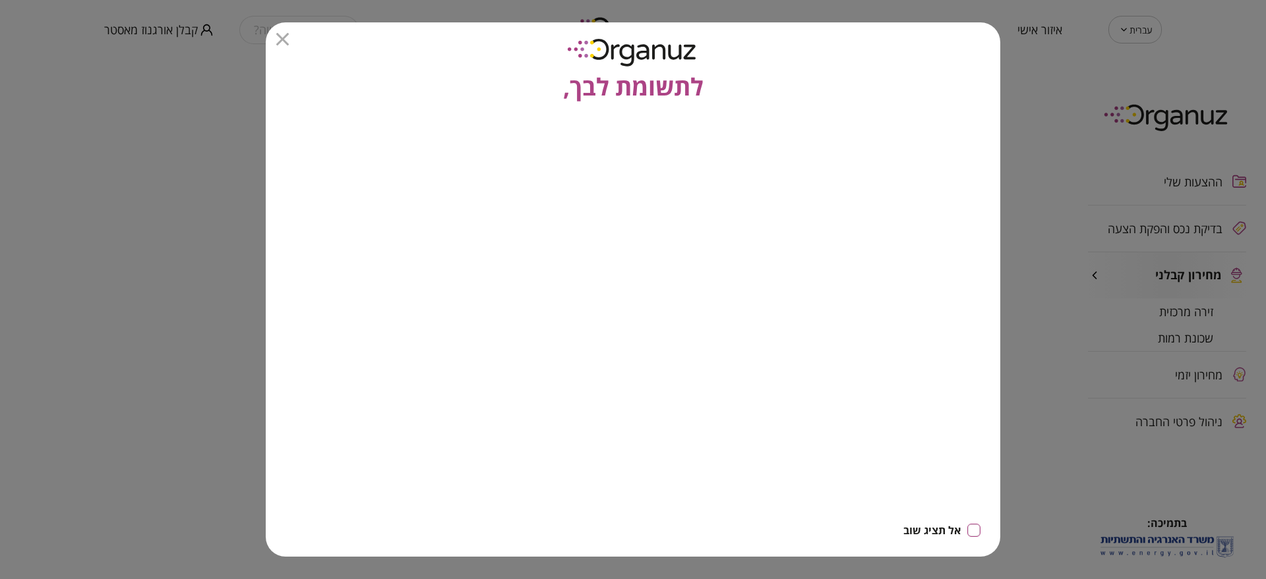
click at [285, 37] on icon "button" at bounding box center [282, 39] width 13 height 13
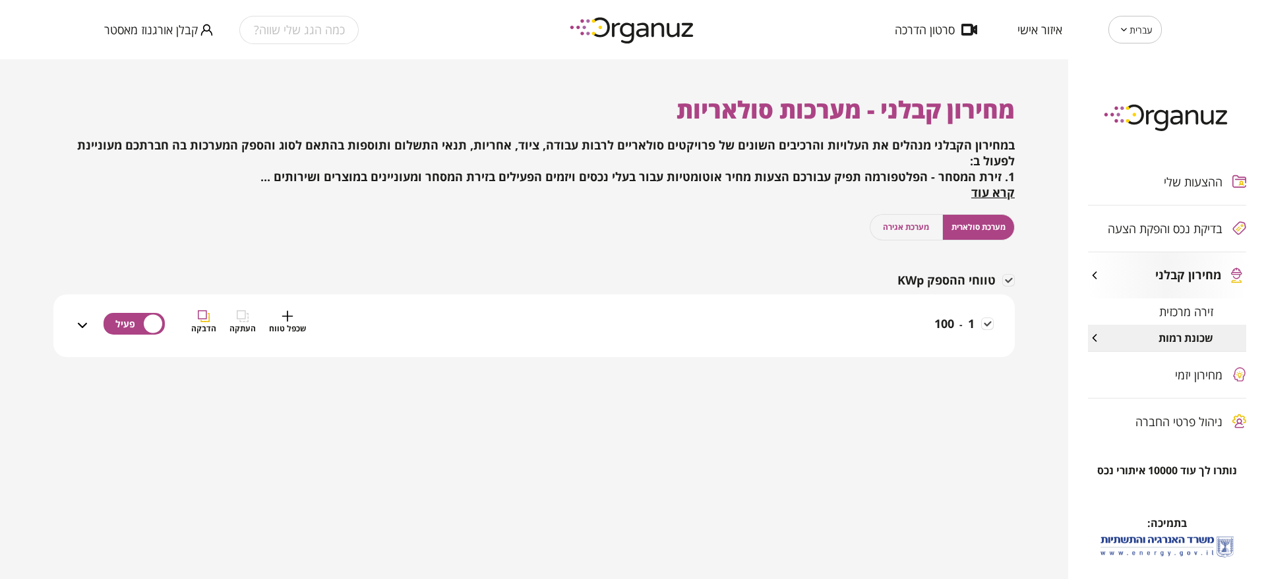
click at [877, 310] on div "1 - 100 שכפל טווח העתקה הדבקה" at bounding box center [541, 333] width 903 height 47
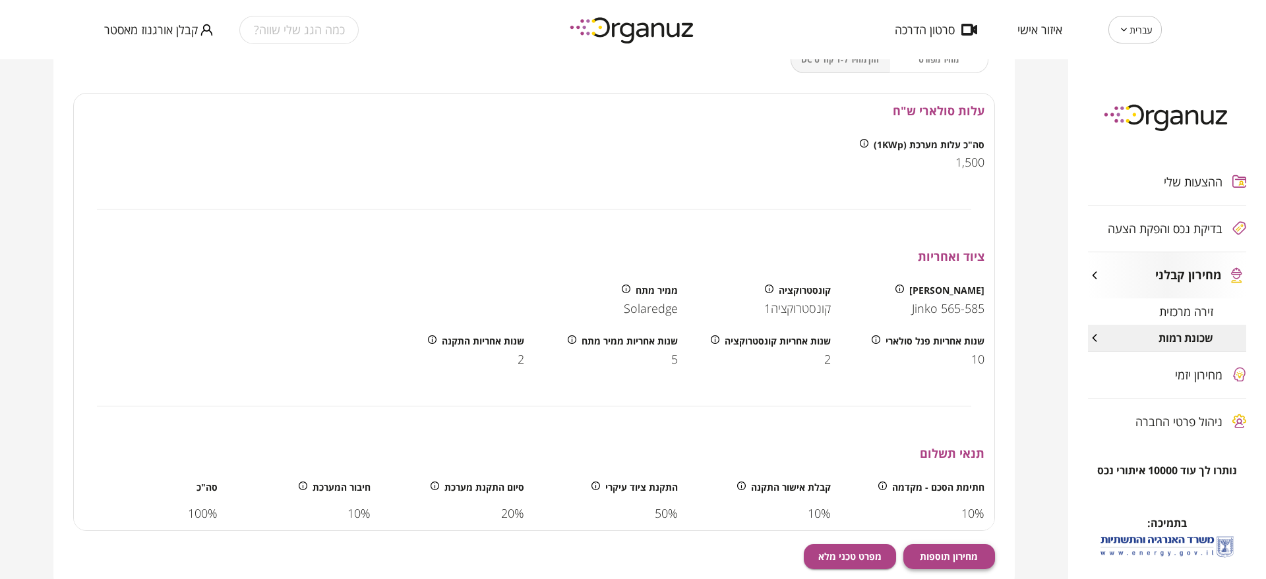
scroll to position [451, 0]
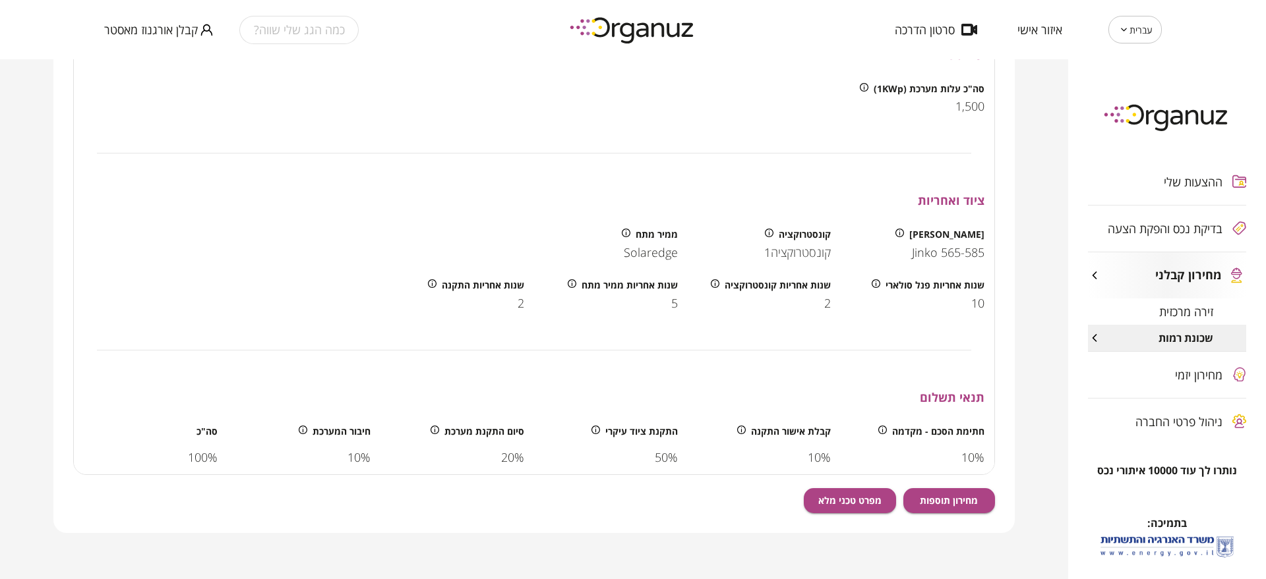
click at [937, 514] on div "עריכה בית פרטי בניין מגורים מבנה מסחרי מבנה חקלאי מבנה ציבורי מגרש ספורט חניון …" at bounding box center [534, 220] width 922 height 628
click at [938, 508] on button "מחירון תוספות" at bounding box center [949, 500] width 92 height 25
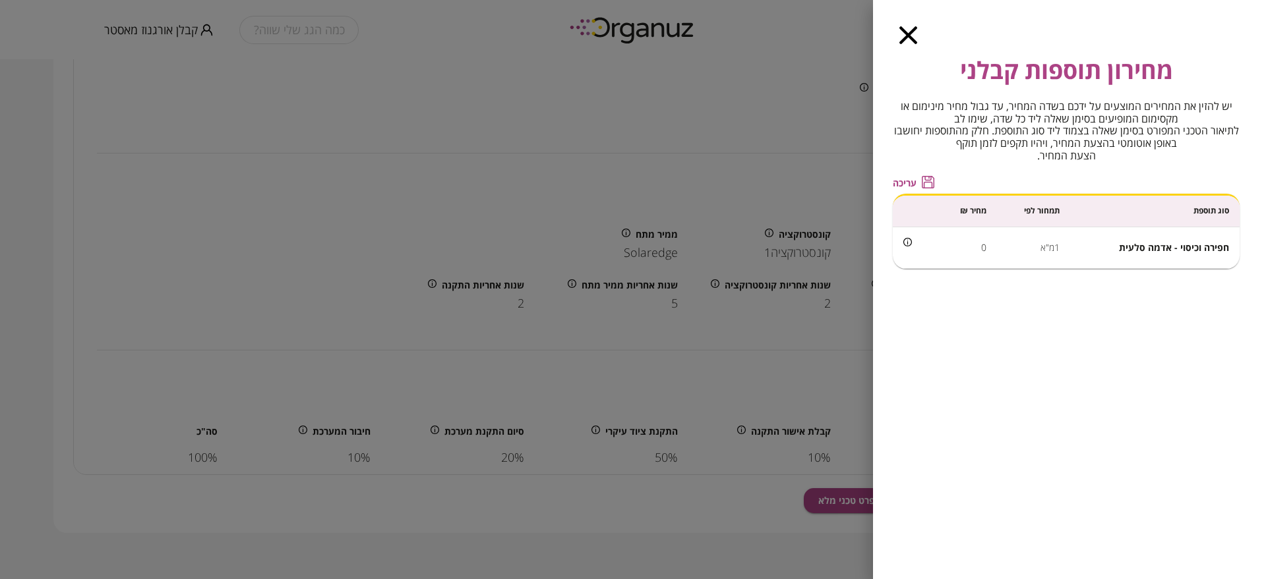
click at [1167, 245] on span "חפירה וכיסוי - אדמה סלעית" at bounding box center [1174, 247] width 110 height 13
copy span "חפירה וכיסוי - אדמה סלעית"
click at [1147, 242] on span "חפירה וכיסוי - אדמה סלעית" at bounding box center [1174, 247] width 110 height 13
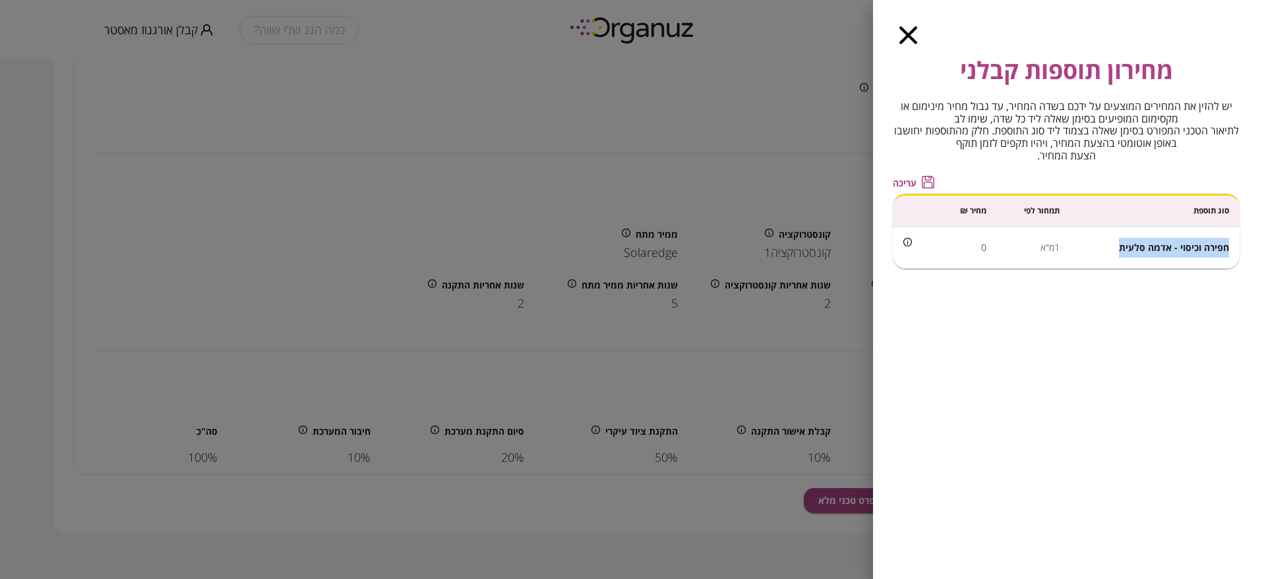
drag, startPoint x: 1121, startPoint y: 248, endPoint x: 1227, endPoint y: 239, distance: 106.5
click at [1227, 239] on td "חפירה וכיסוי - אדמה סלעית" at bounding box center [1154, 248] width 169 height 42
copy span "חפירה וכיסוי - אדמה סלעית"
click at [1049, 249] on td "1מ"א" at bounding box center [1033, 248] width 73 height 42
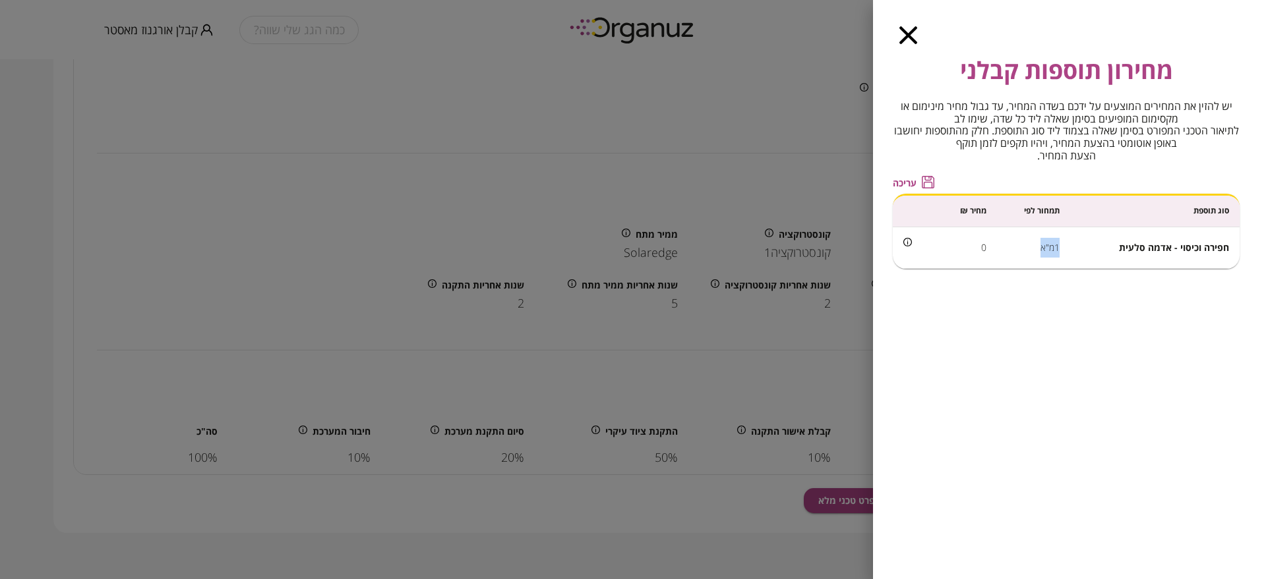
copy td "1מ"א"
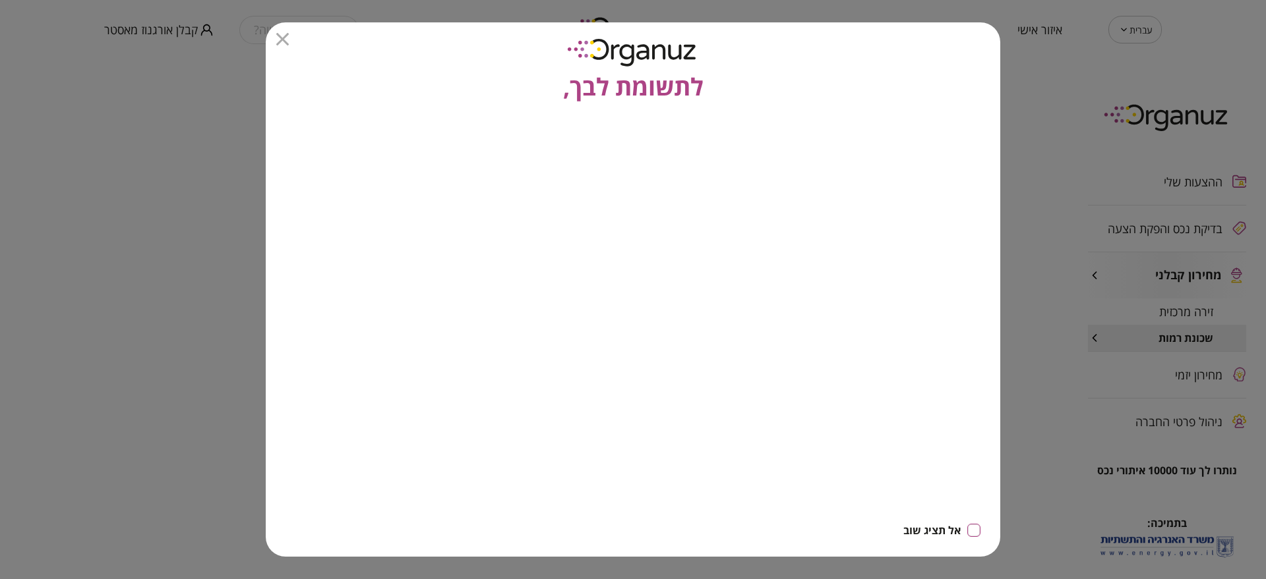
click at [272, 38] on div "לתשומת לבך," at bounding box center [633, 63] width 734 height 82
click at [293, 34] on div at bounding box center [632, 39] width 713 height 13
click at [280, 45] on div "לתשומת לבך," at bounding box center [633, 63] width 734 height 82
click at [288, 38] on icon "button" at bounding box center [282, 39] width 13 height 13
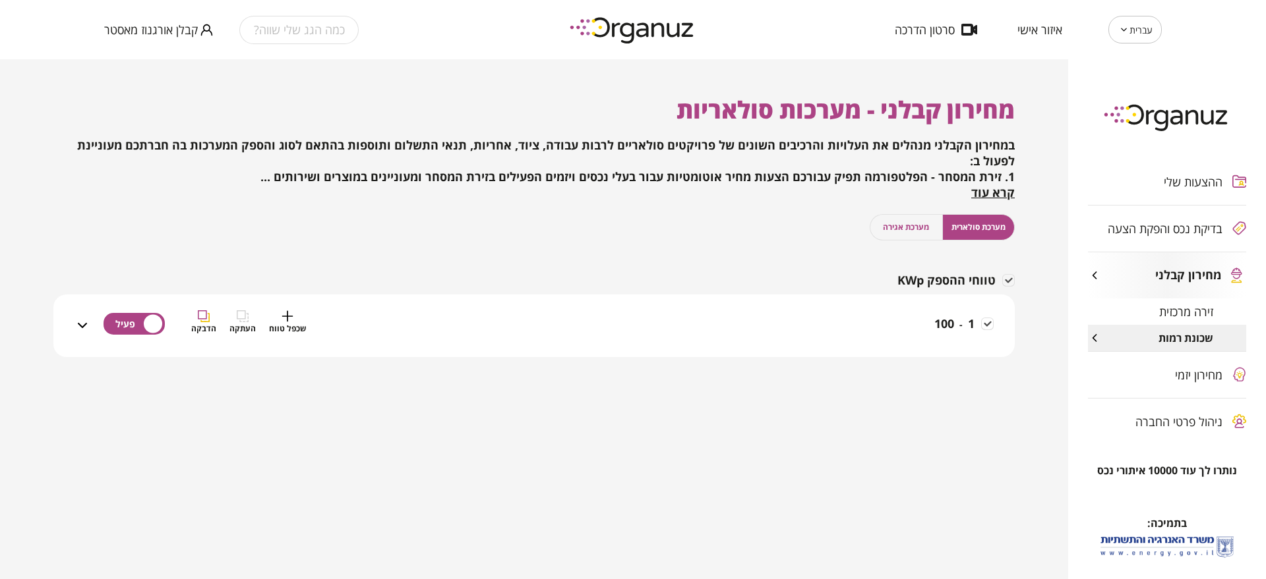
click at [923, 317] on div "1 - 100 שכפל טווח העתקה הדבקה" at bounding box center [541, 333] width 903 height 47
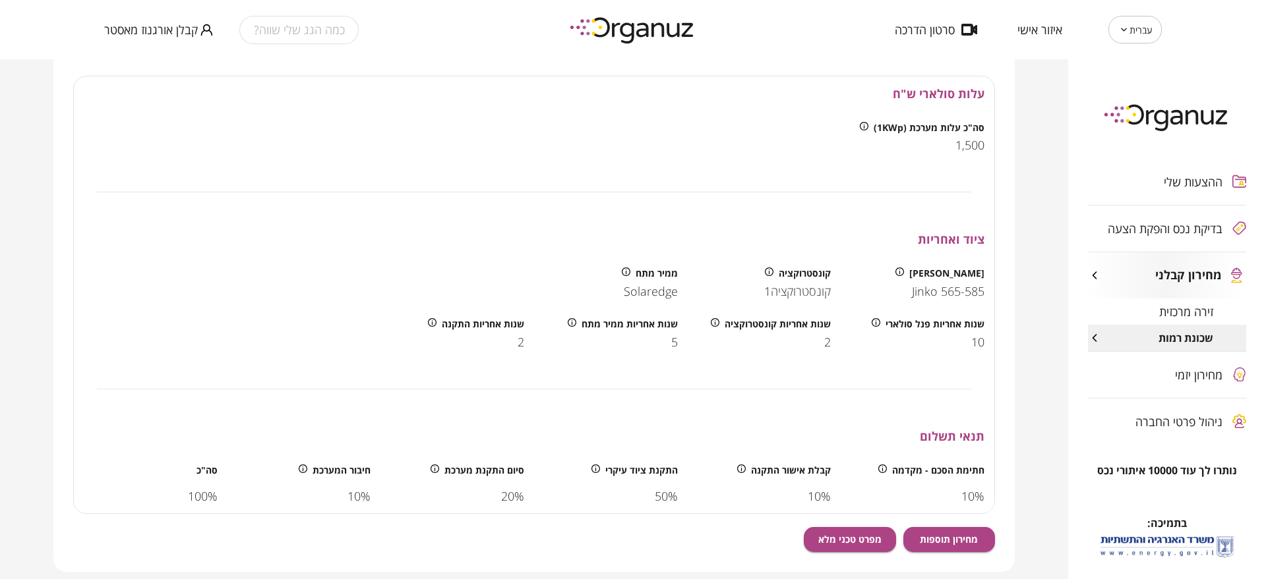
scroll to position [451, 0]
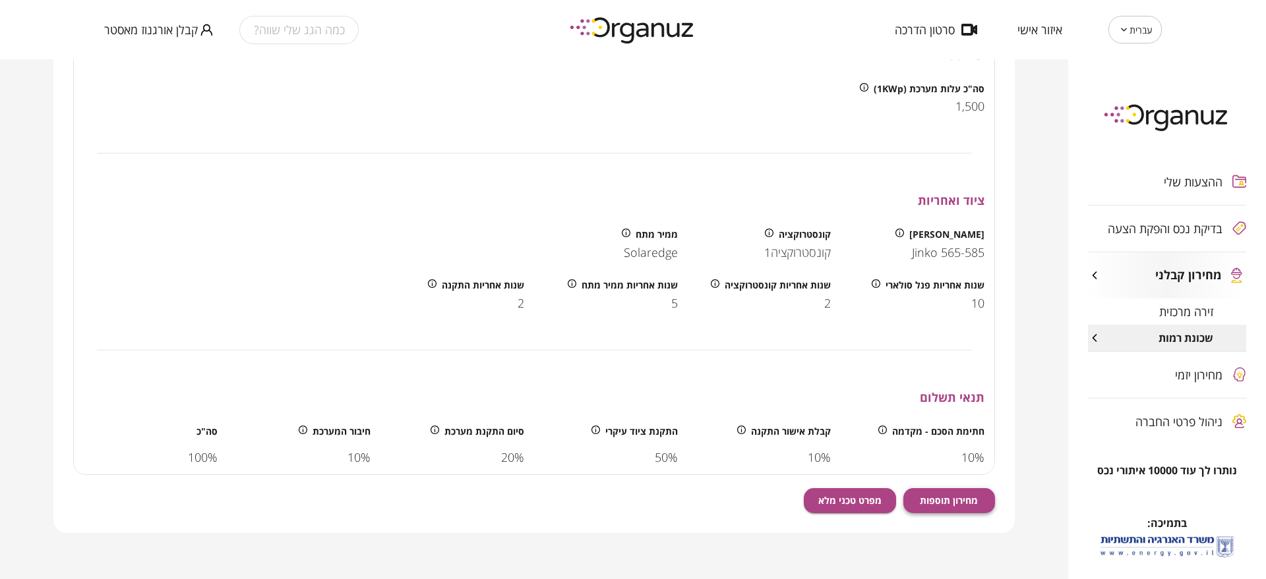
click at [965, 491] on button "מחירון תוספות" at bounding box center [949, 500] width 92 height 25
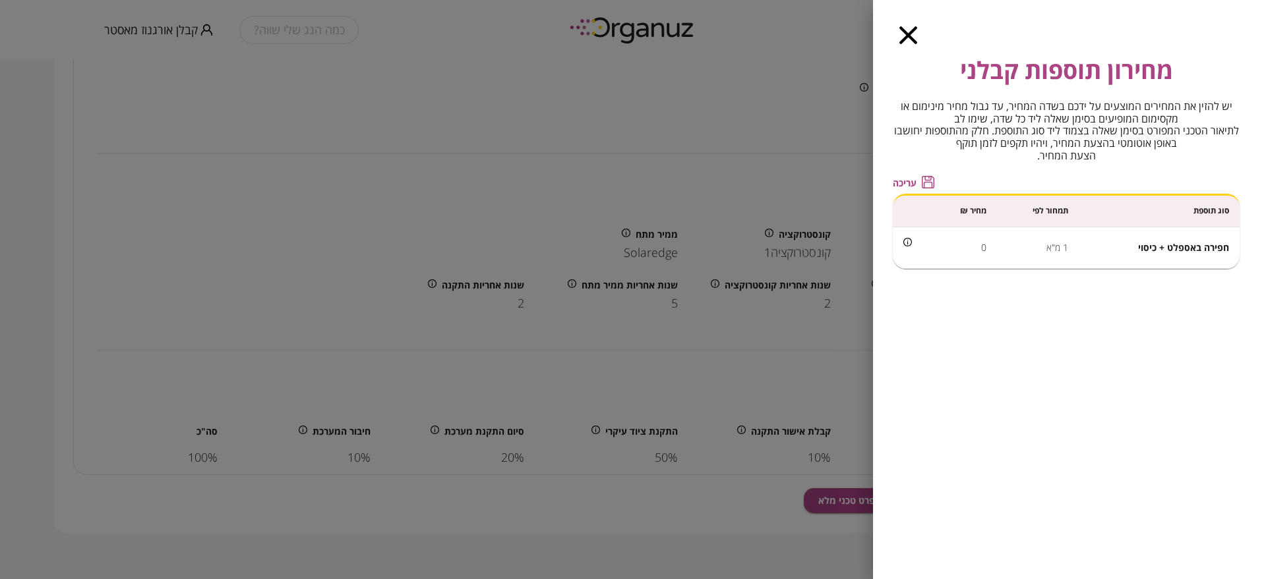
click at [1211, 250] on span "חפירה באספלט + כיסוי" at bounding box center [1183, 247] width 91 height 13
copy span "חפירה באספלט + כיסוי"
click at [1177, 254] on td "חפירה באספלט + כיסוי" at bounding box center [1159, 248] width 162 height 42
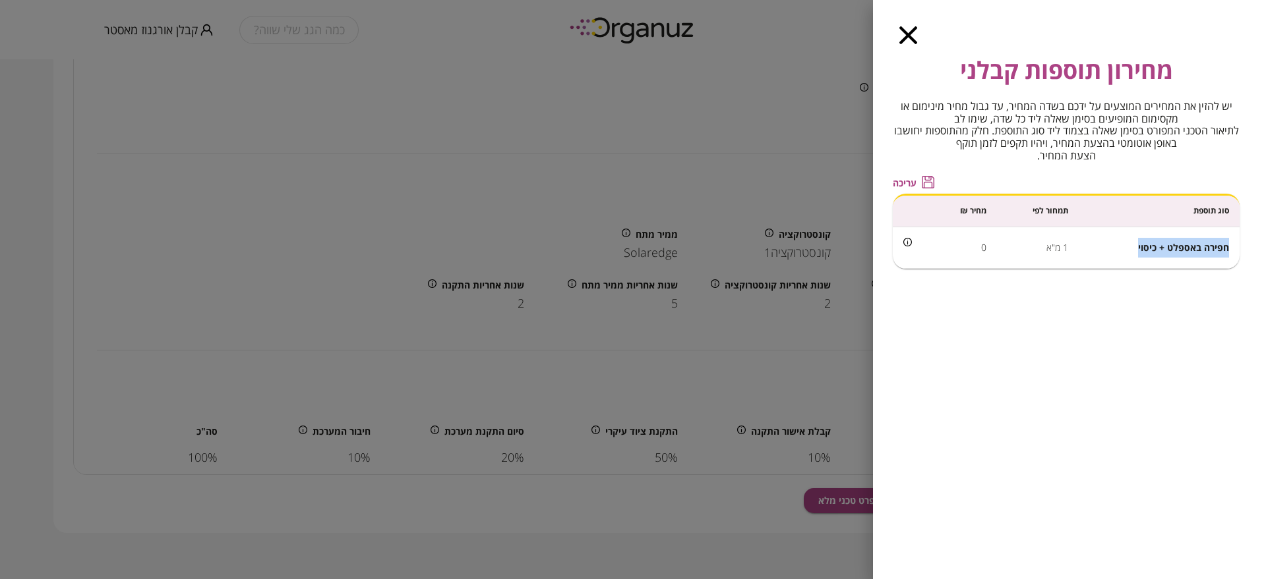
drag, startPoint x: 1133, startPoint y: 246, endPoint x: 1231, endPoint y: 242, distance: 97.6
click at [1231, 242] on td "חפירה באספלט + כיסוי" at bounding box center [1159, 248] width 162 height 42
copy span "חפירה באספלט + כיסוי"
click at [1055, 239] on td "1 מ"א" at bounding box center [1038, 248] width 82 height 42
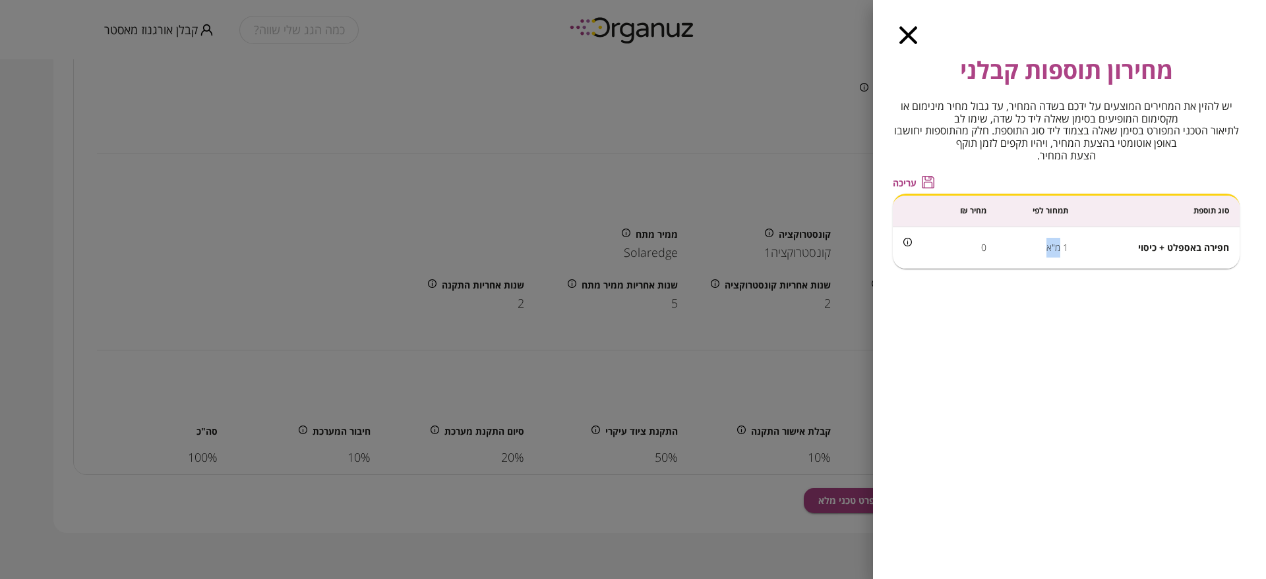
click at [1061, 249] on td "1 מ"א" at bounding box center [1038, 248] width 82 height 42
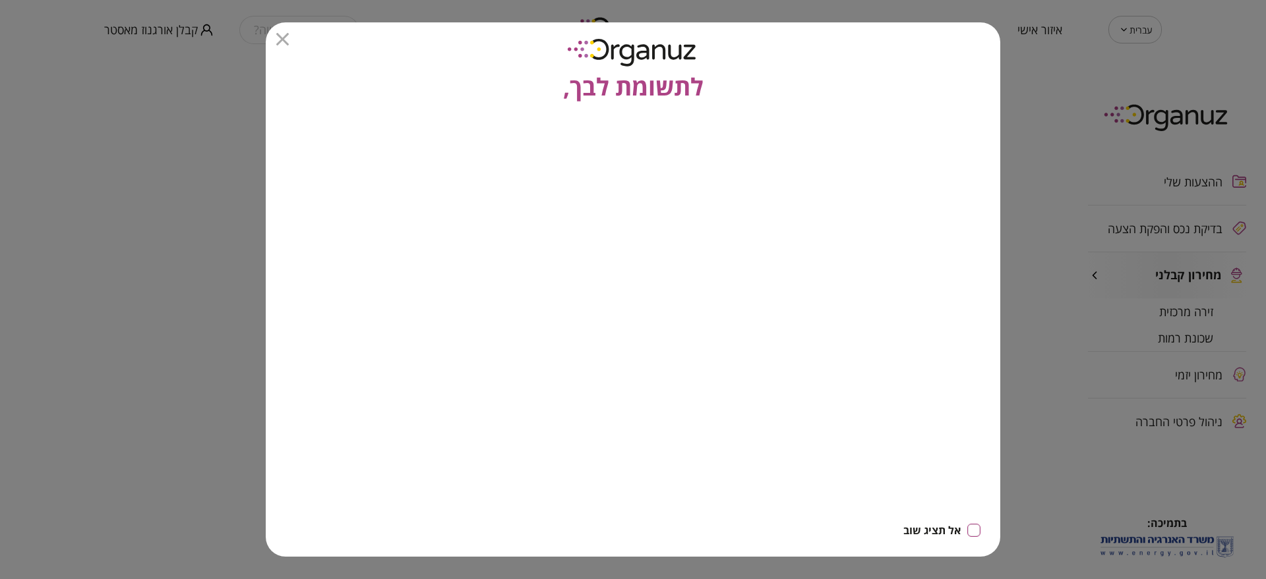
click at [280, 34] on icon "button" at bounding box center [282, 39] width 13 height 13
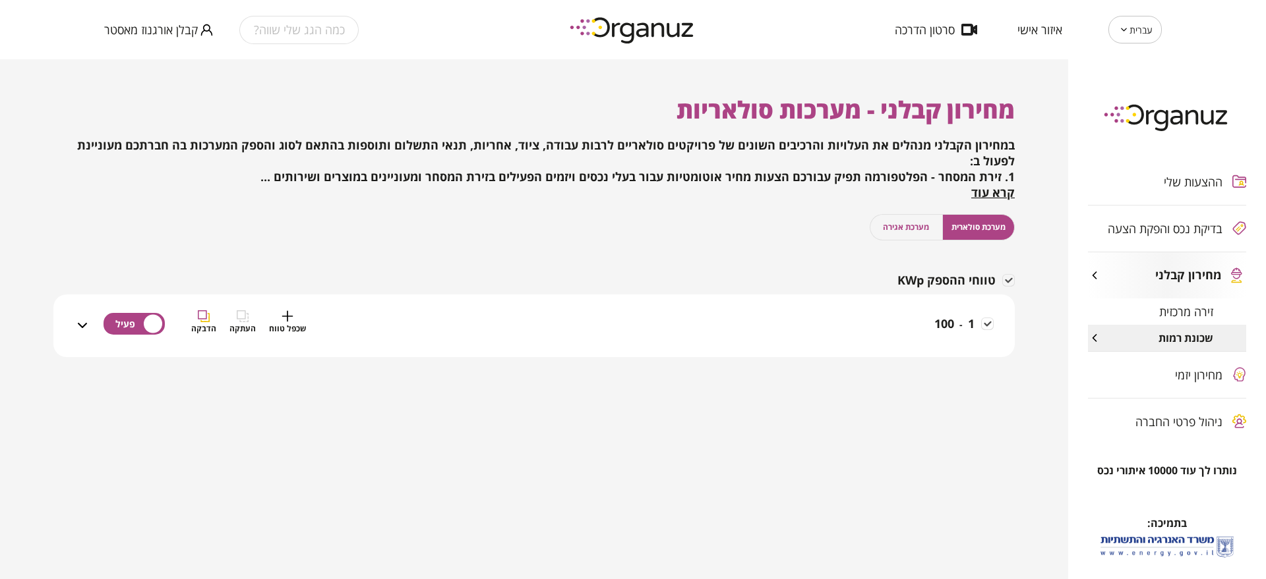
click at [898, 339] on div "1 - 100 שכפל טווח העתקה הדבקה" at bounding box center [541, 333] width 903 height 47
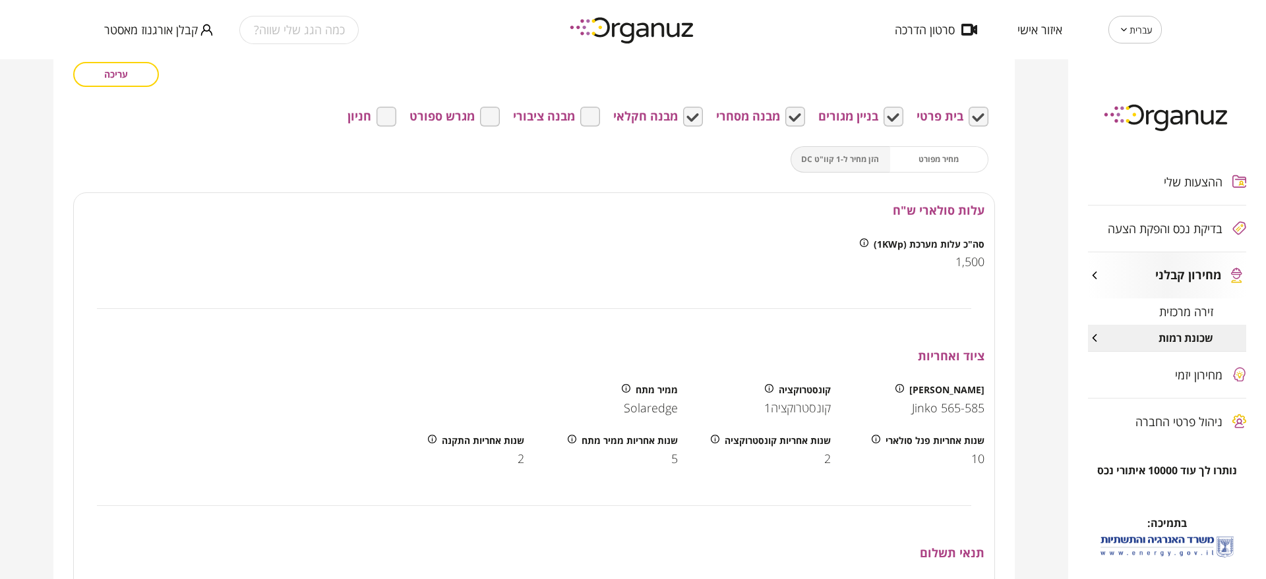
scroll to position [451, 0]
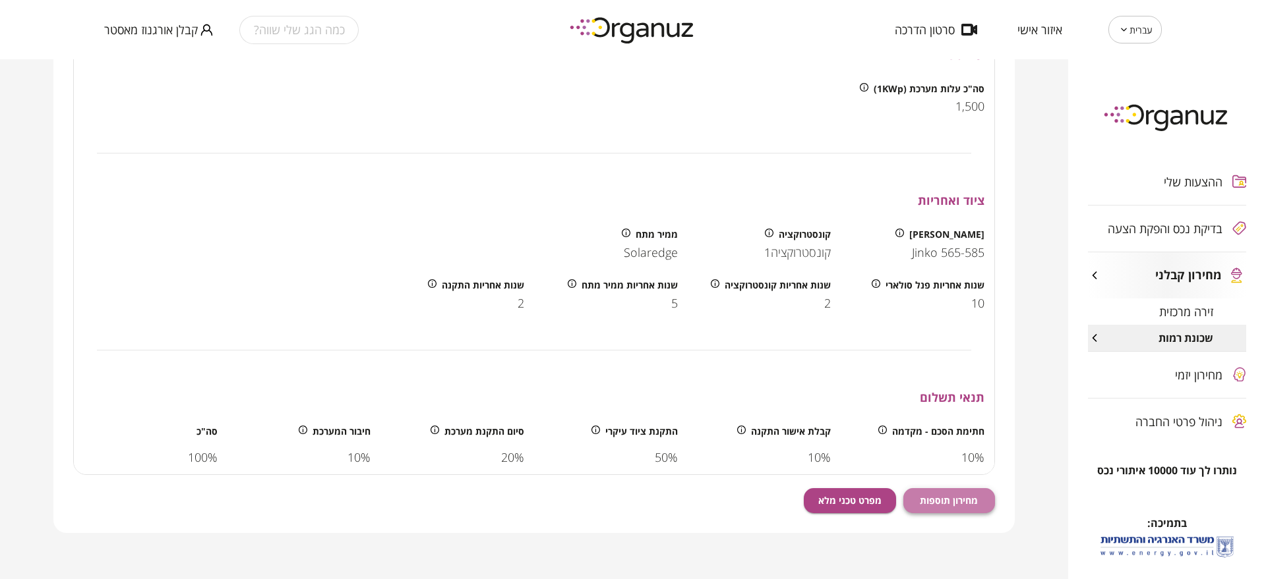
click at [956, 495] on span "מחירון תוספות" at bounding box center [949, 500] width 58 height 11
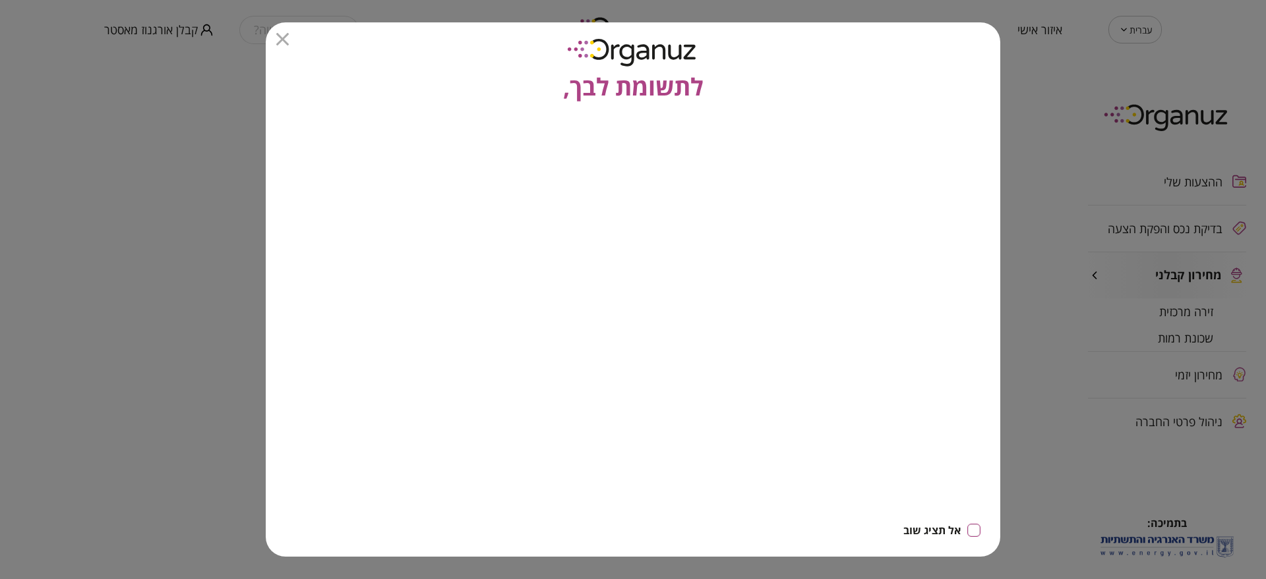
click at [280, 38] on icon "button" at bounding box center [282, 39] width 13 height 13
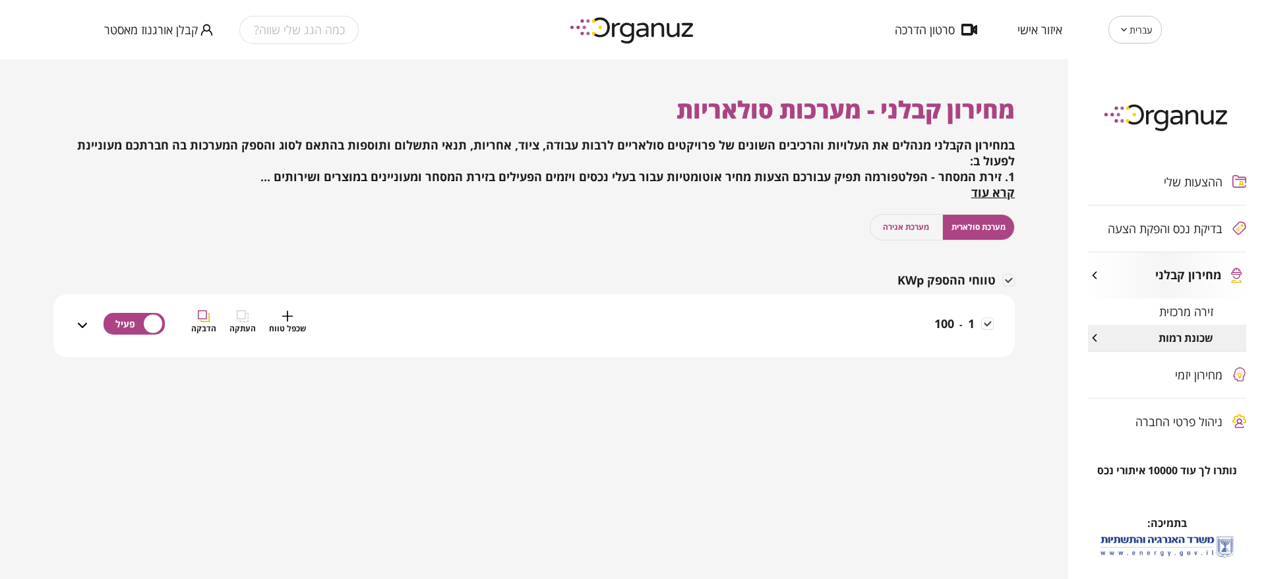
click at [926, 320] on div "1 - 100 שכפל טווח העתקה הדבקה" at bounding box center [541, 333] width 903 height 47
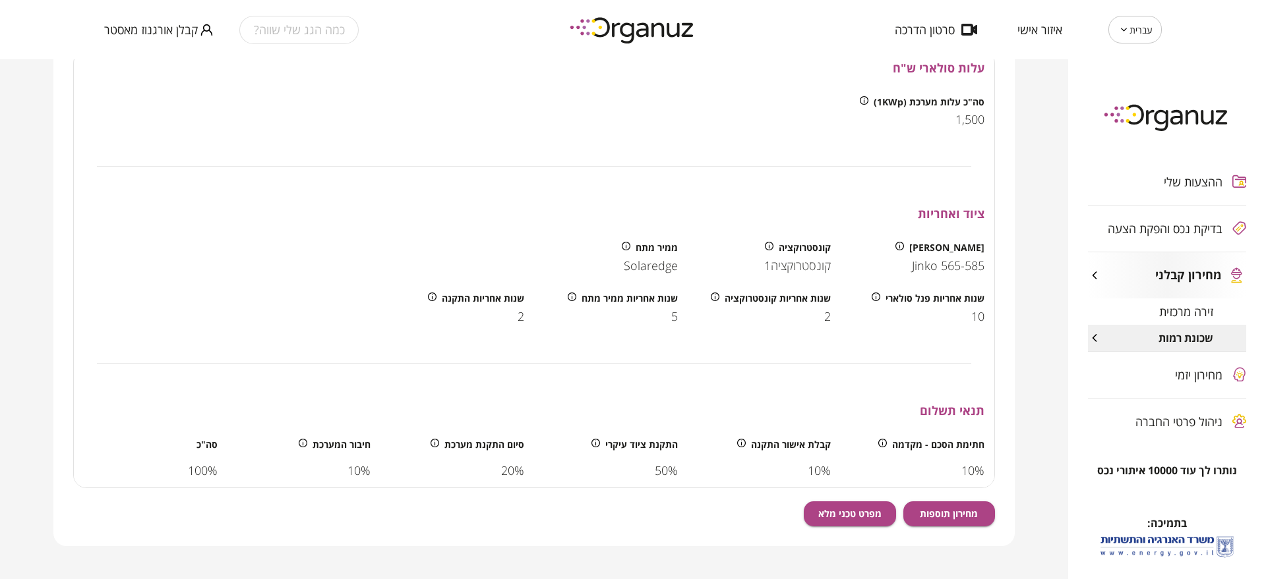
scroll to position [451, 0]
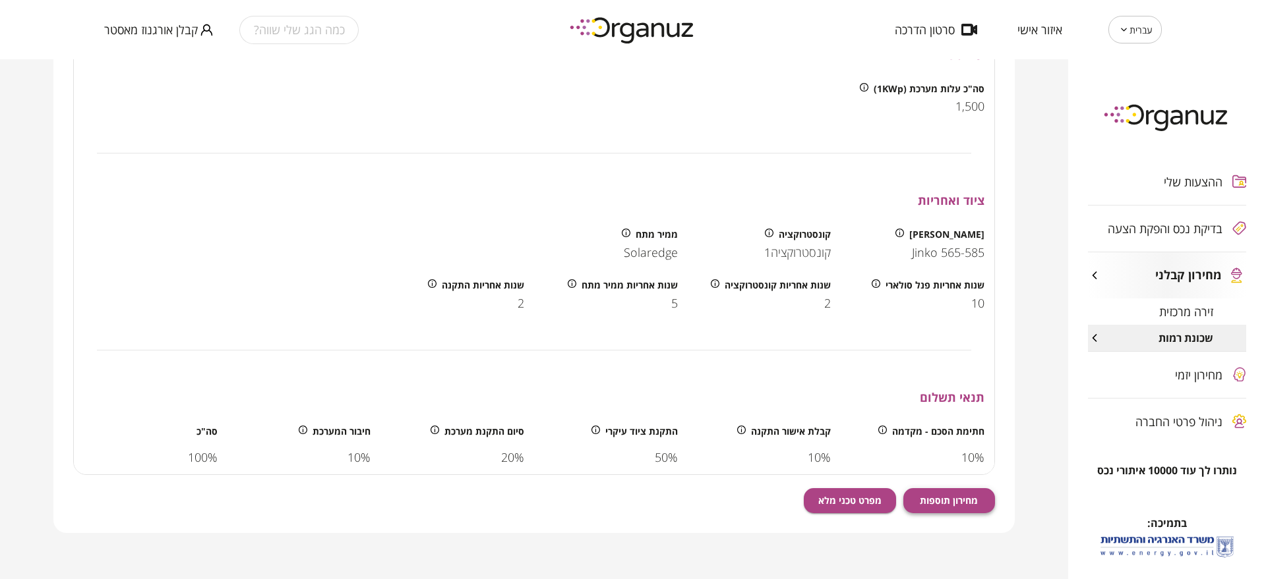
click at [953, 500] on span "מחירון תוספות" at bounding box center [949, 500] width 58 height 11
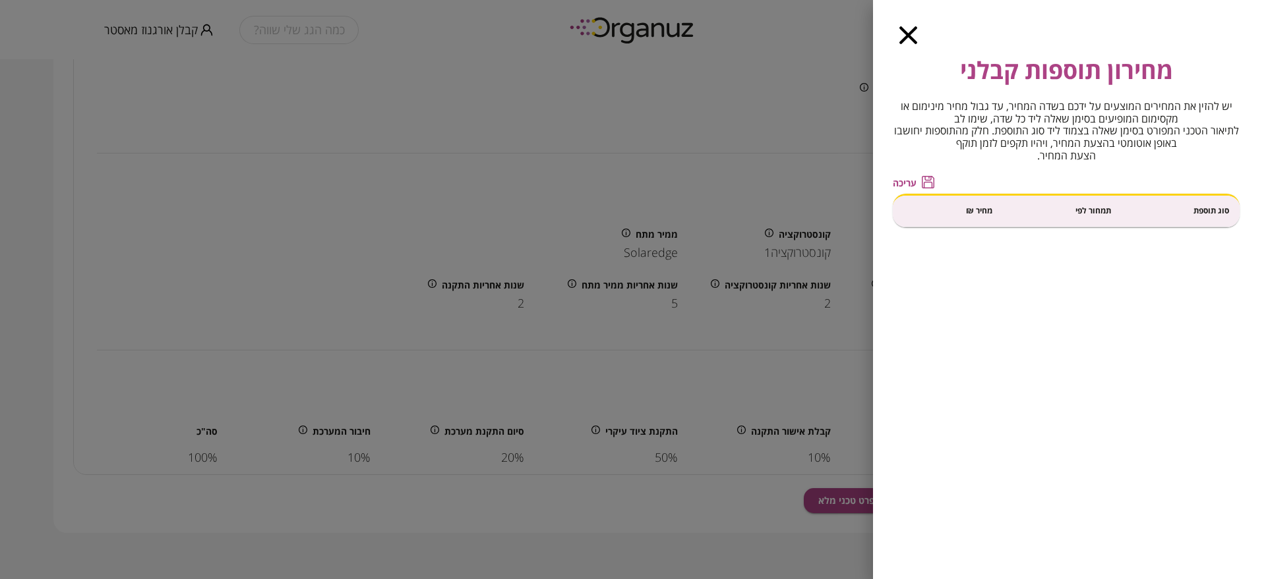
click at [906, 40] on icon "button" at bounding box center [908, 35] width 18 height 18
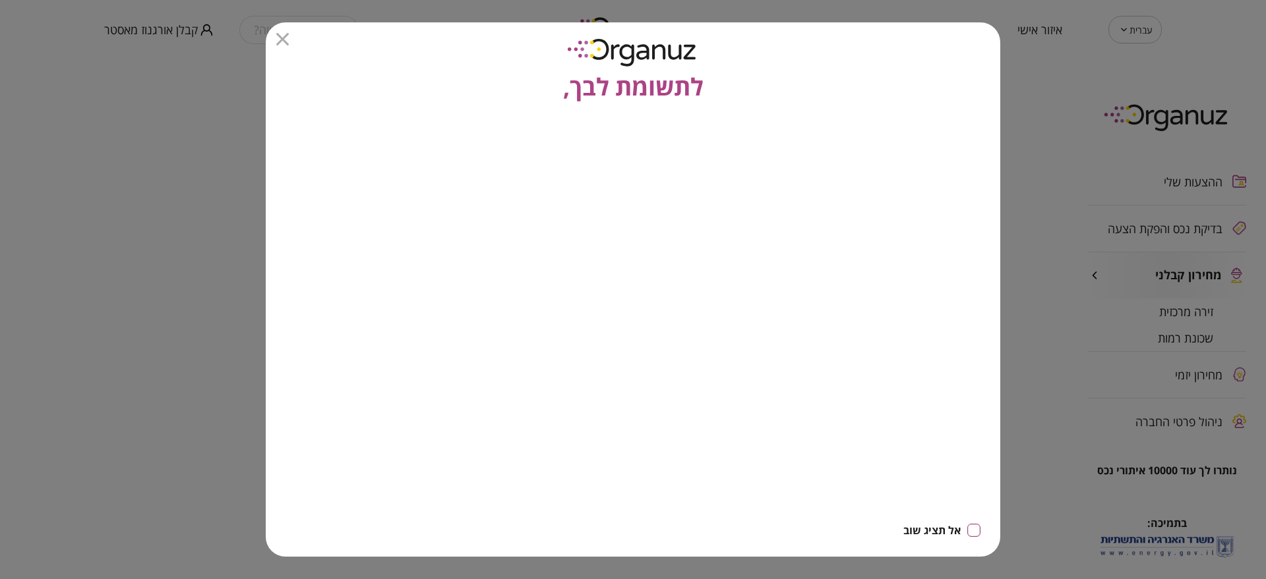
click at [282, 36] on icon "button" at bounding box center [282, 39] width 13 height 13
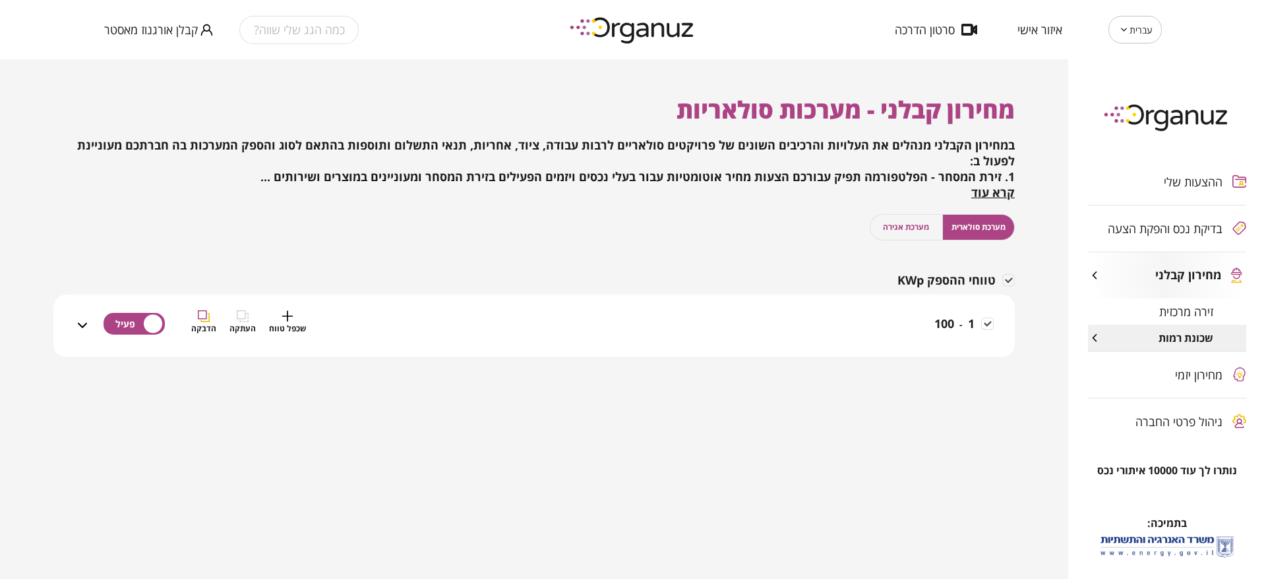
click at [886, 331] on div "1 - 100 שכפל טווח העתקה הדבקה" at bounding box center [541, 333] width 903 height 47
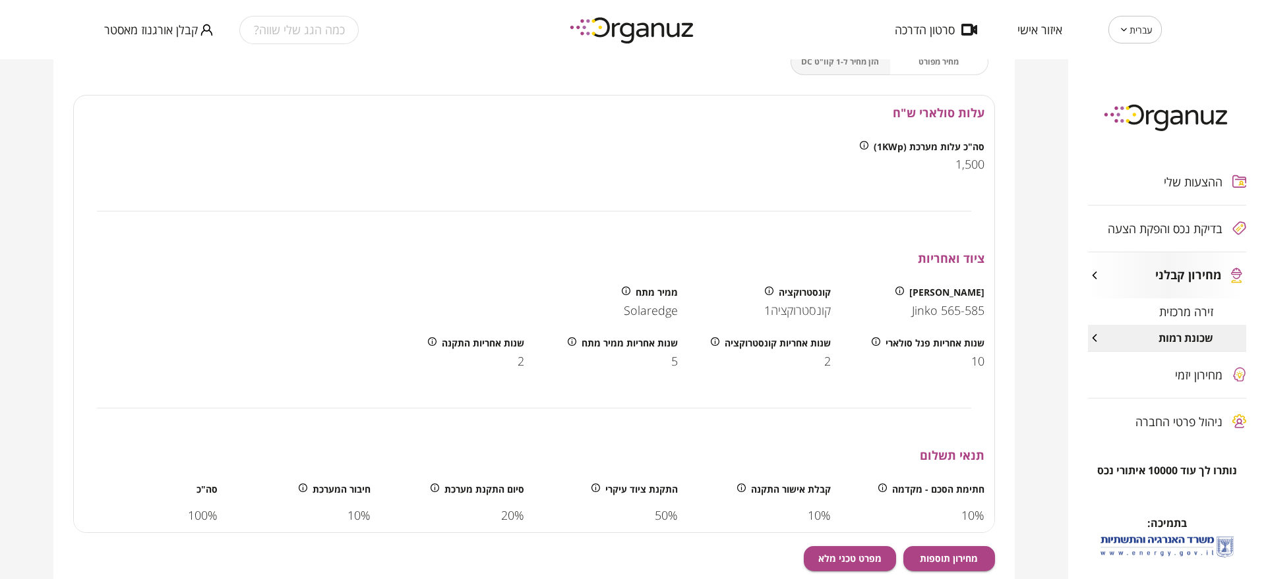
scroll to position [451, 0]
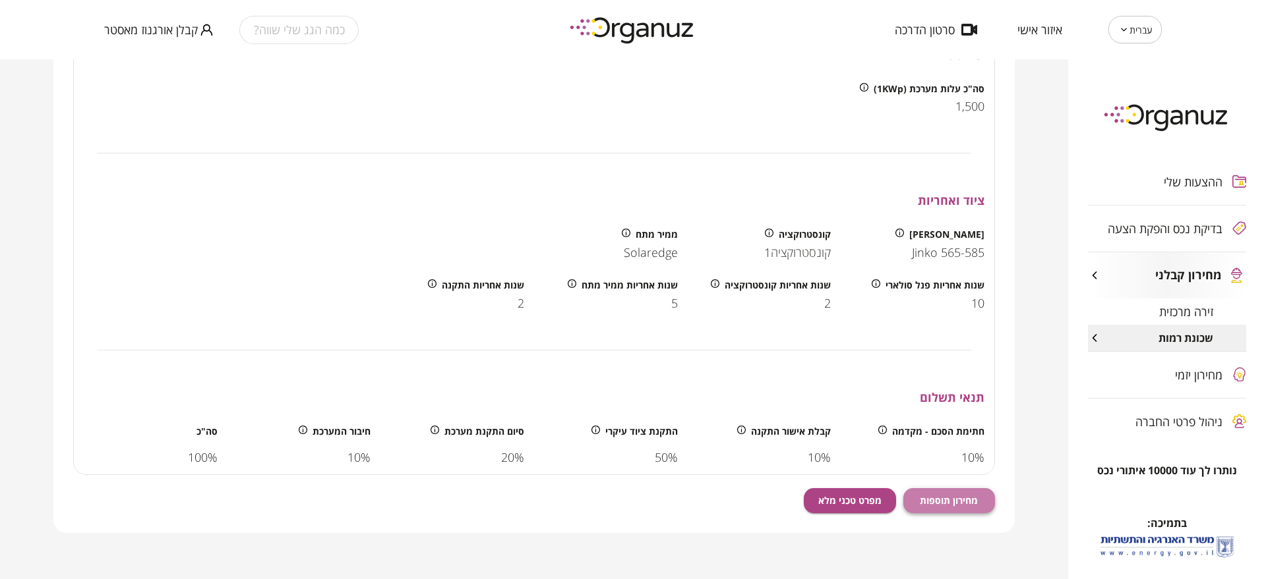
click at [953, 495] on span "מחירון תוספות" at bounding box center [949, 500] width 58 height 11
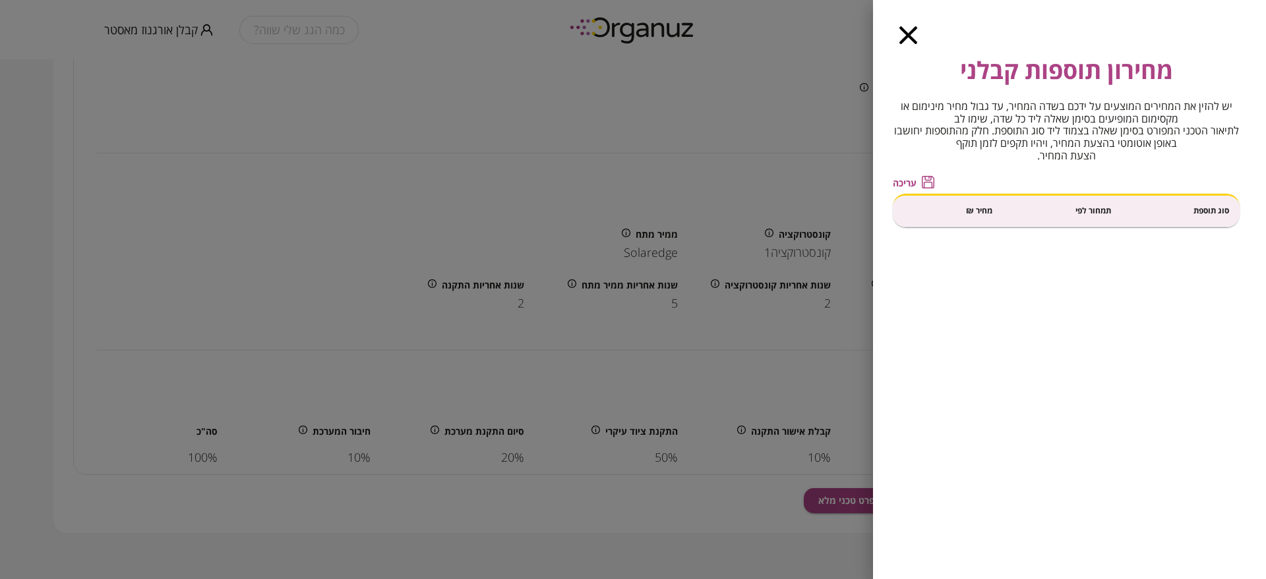
click at [915, 36] on icon "button" at bounding box center [908, 35] width 18 height 18
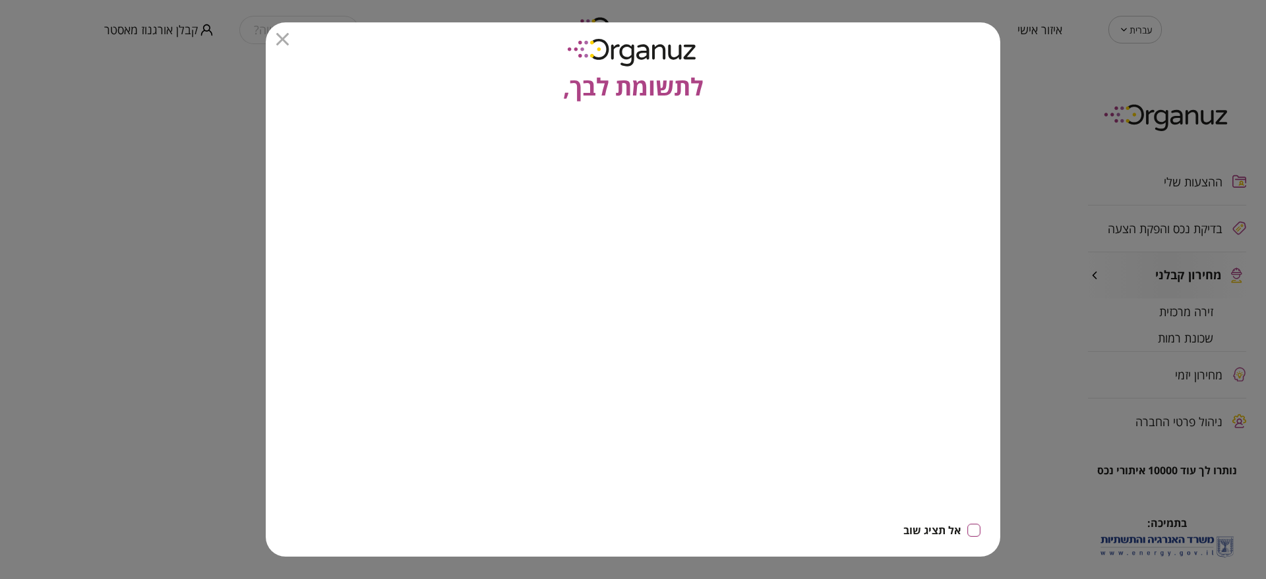
click at [279, 40] on icon "button" at bounding box center [282, 39] width 13 height 13
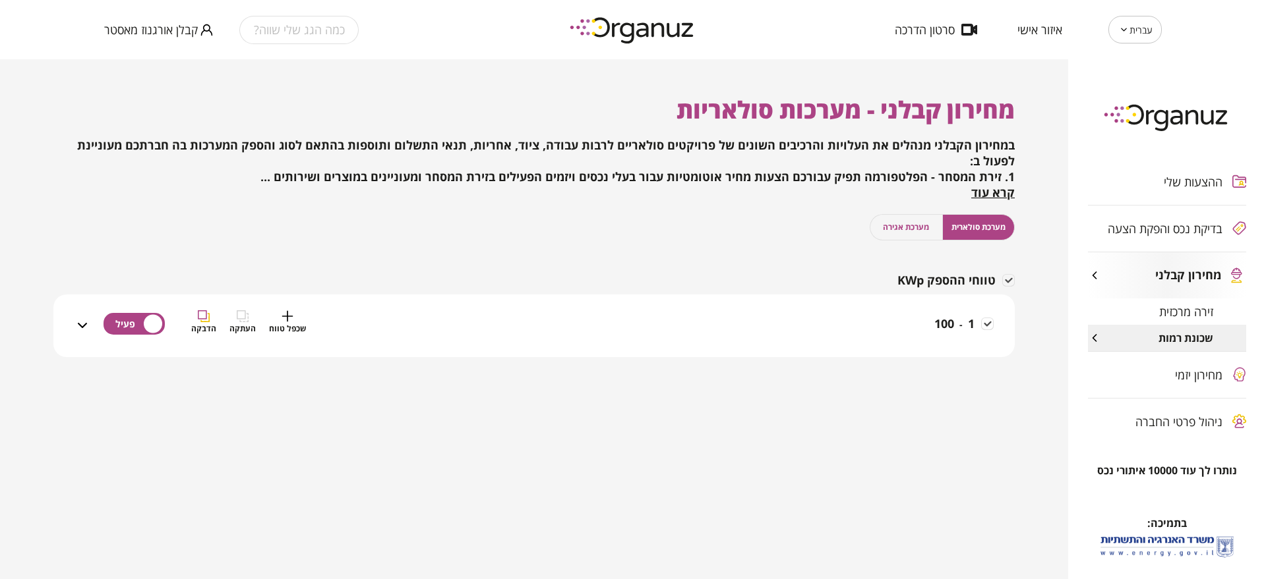
click at [903, 315] on div "1 - 100 שכפל טווח העתקה הדבקה" at bounding box center [541, 333] width 903 height 47
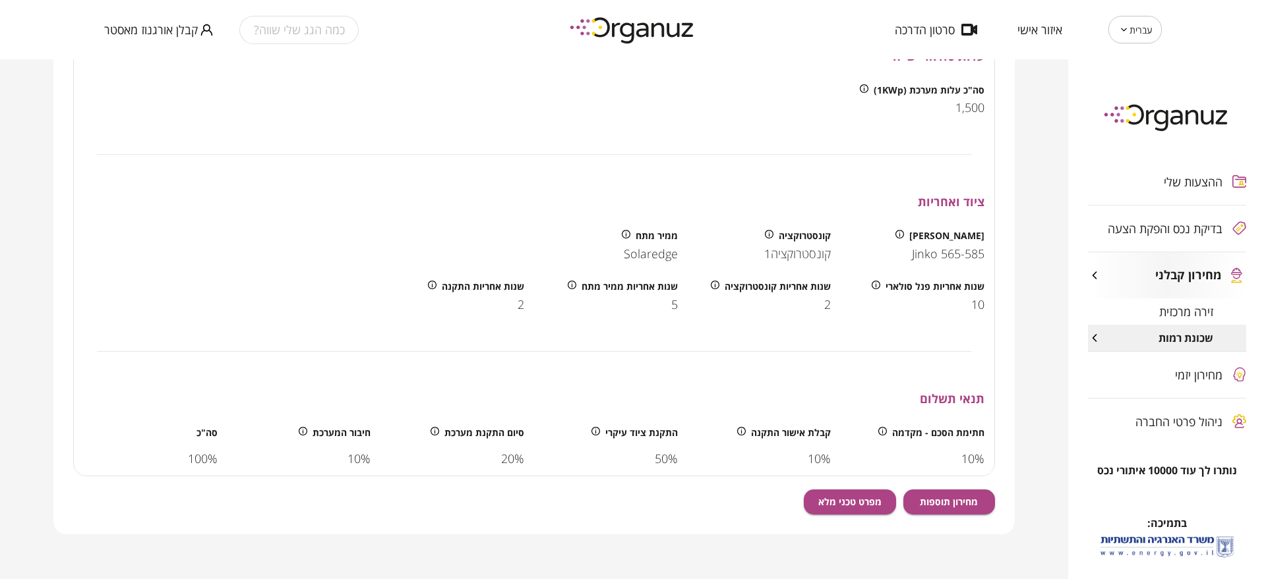
scroll to position [451, 0]
click at [957, 506] on button "מחירון תוספות" at bounding box center [949, 500] width 92 height 25
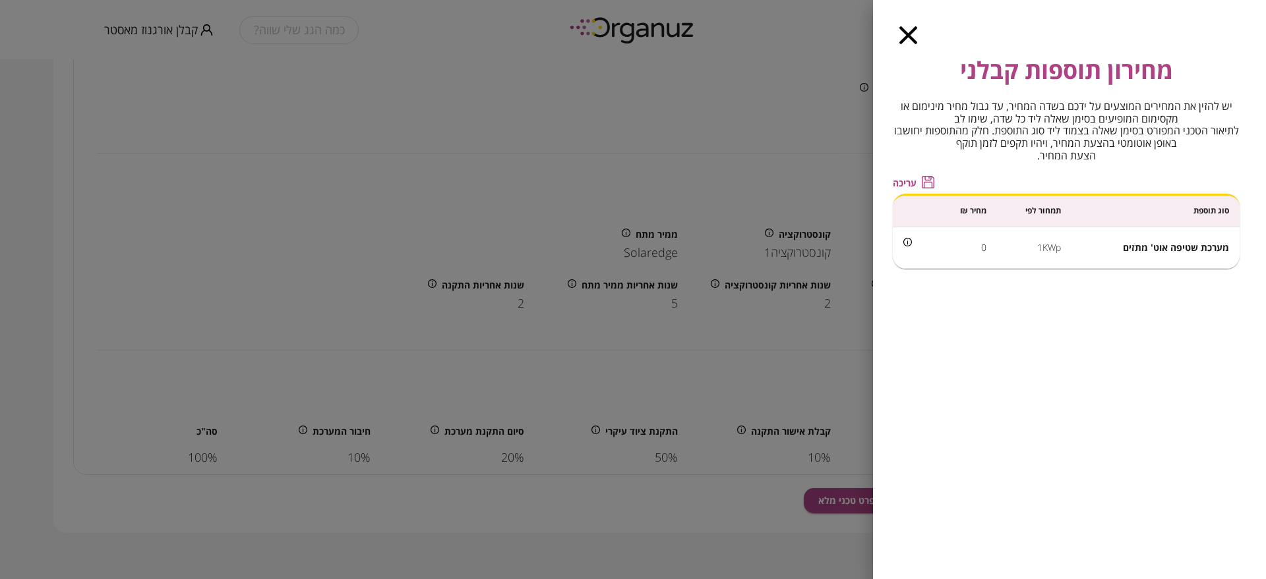
click at [1149, 242] on span "מערכת שטיפה אוט' מתזים" at bounding box center [1176, 247] width 106 height 13
copy span "מערכת שטיפה אוט' מתזים"
click at [1048, 249] on td "1KWp" at bounding box center [1034, 248] width 75 height 42
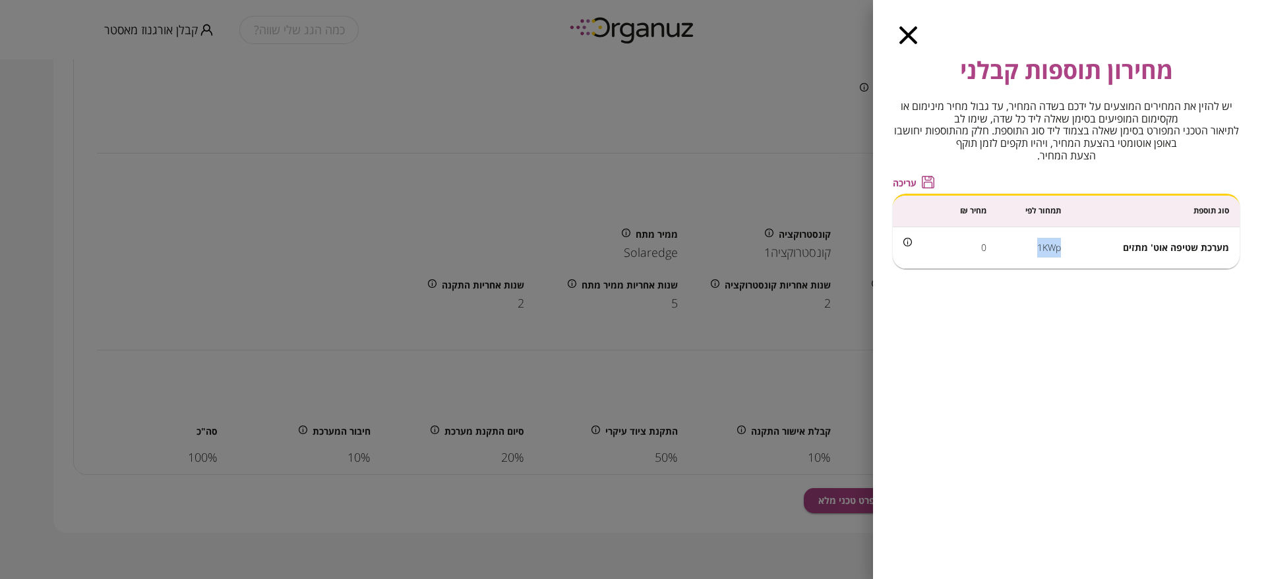
click at [1048, 249] on td "1KWp" at bounding box center [1034, 248] width 75 height 42
drag, startPoint x: 1053, startPoint y: 248, endPoint x: 1063, endPoint y: 248, distance: 10.5
click at [1053, 248] on td "1KWp" at bounding box center [1034, 248] width 75 height 42
click at [1067, 249] on td "1KWp" at bounding box center [1034, 248] width 75 height 42
drag, startPoint x: 1063, startPoint y: 252, endPoint x: 1038, endPoint y: 254, distance: 25.1
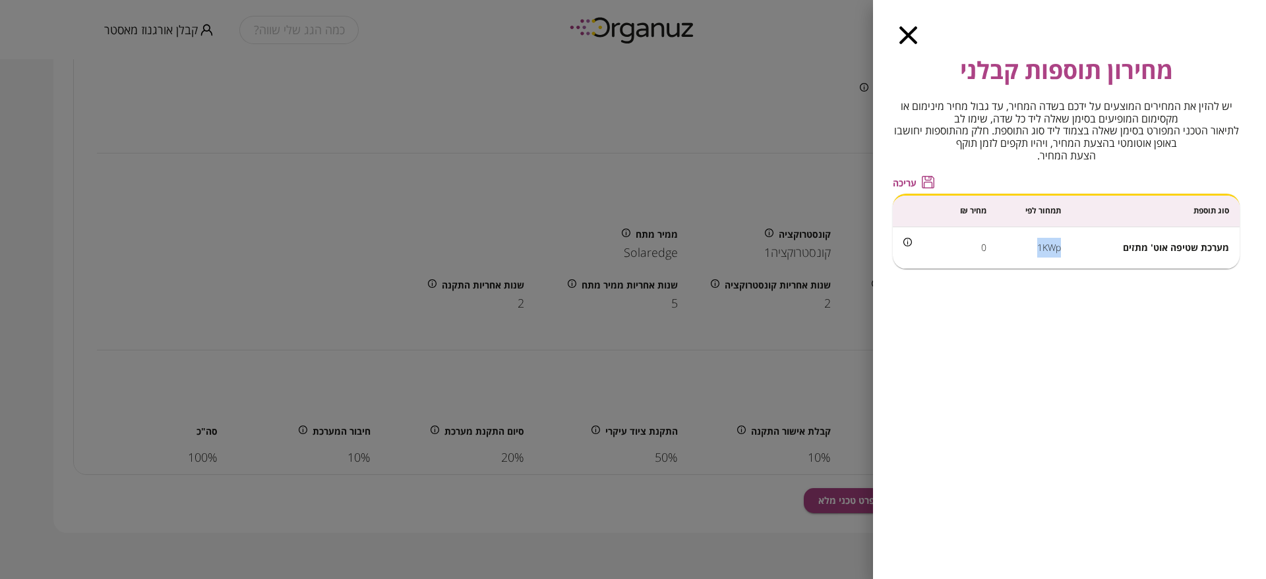
click at [1038, 254] on td "1KWp" at bounding box center [1034, 248] width 75 height 42
copy td "1KWp"
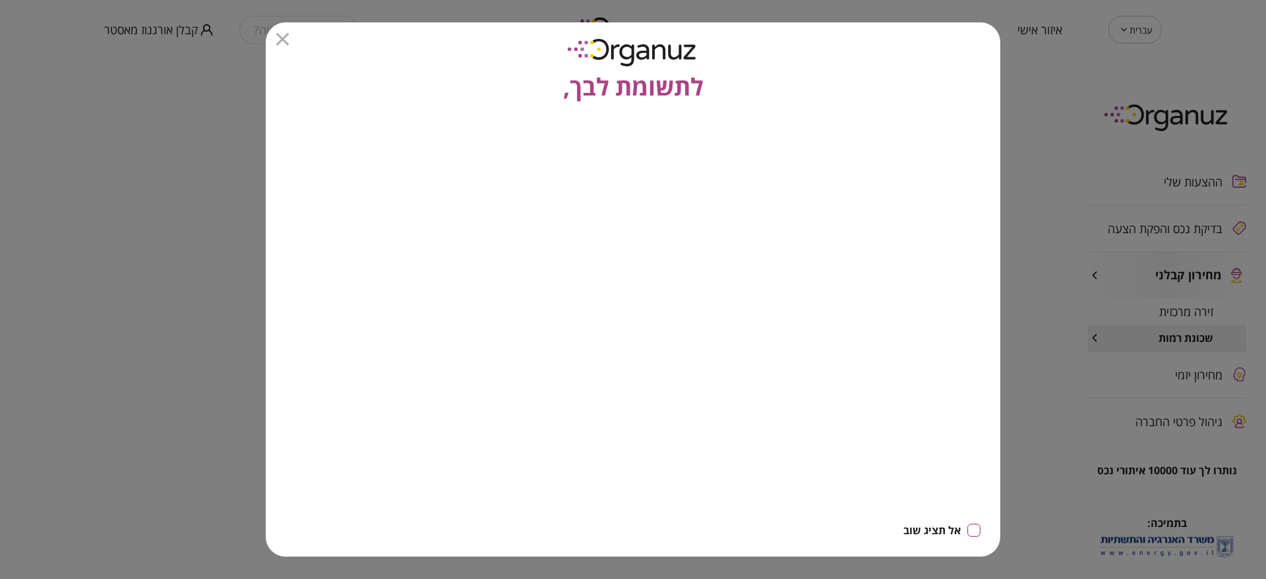
click at [286, 41] on icon "button" at bounding box center [282, 39] width 13 height 13
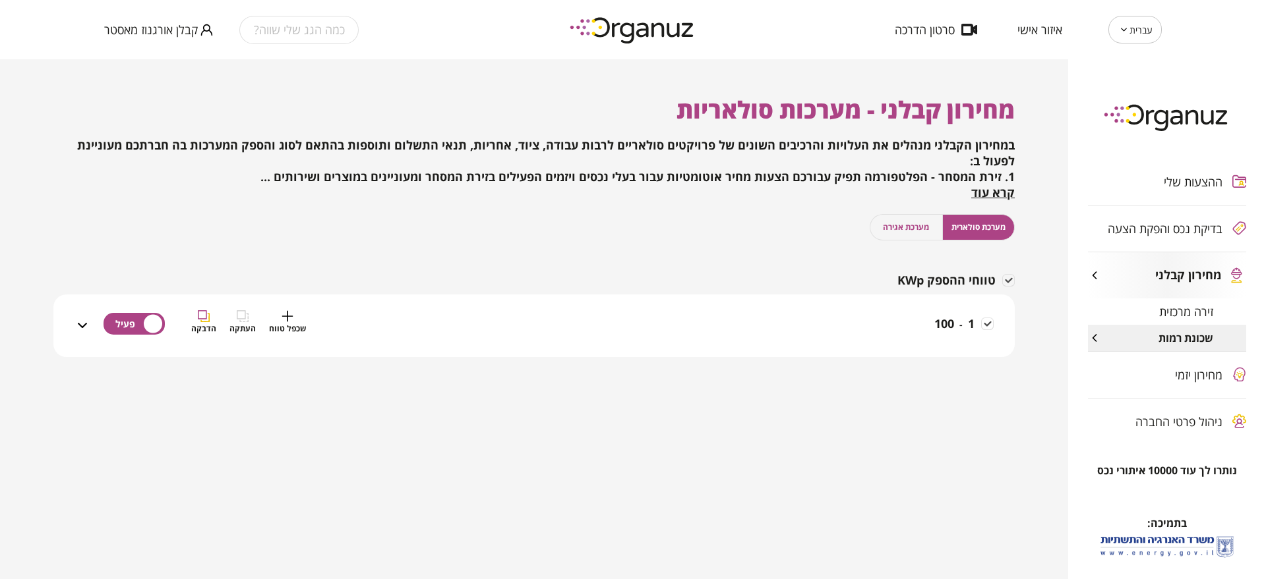
click at [872, 339] on div "1 - 100 שכפל טווח העתקה הדבקה" at bounding box center [541, 333] width 903 height 47
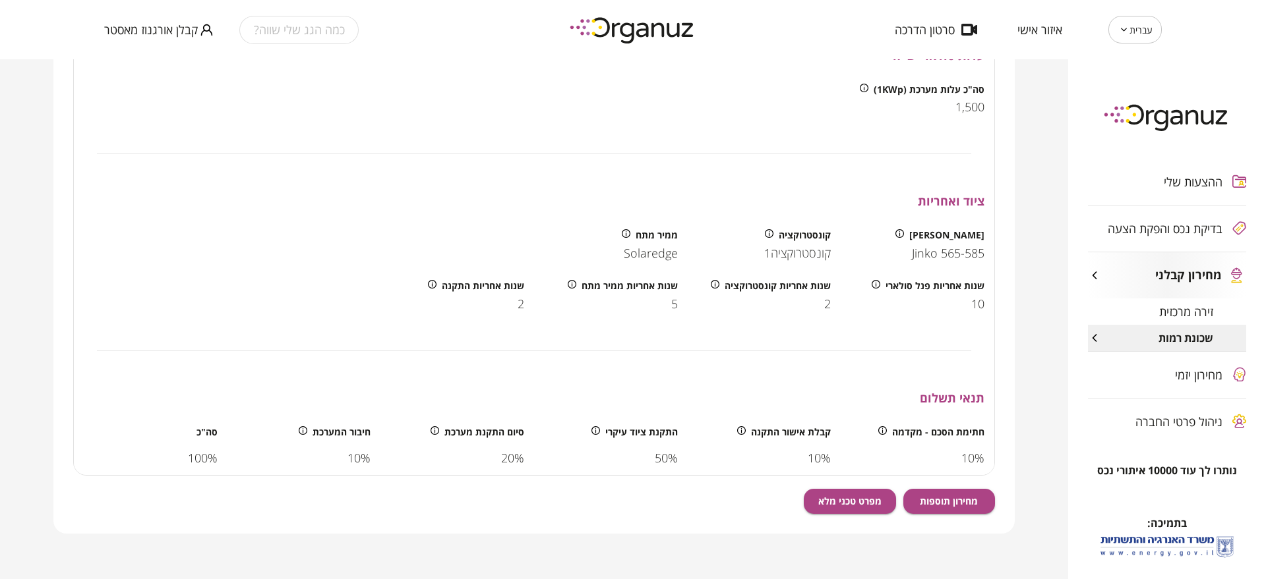
scroll to position [451, 0]
click at [958, 496] on span "מחירון תוספות" at bounding box center [949, 500] width 58 height 11
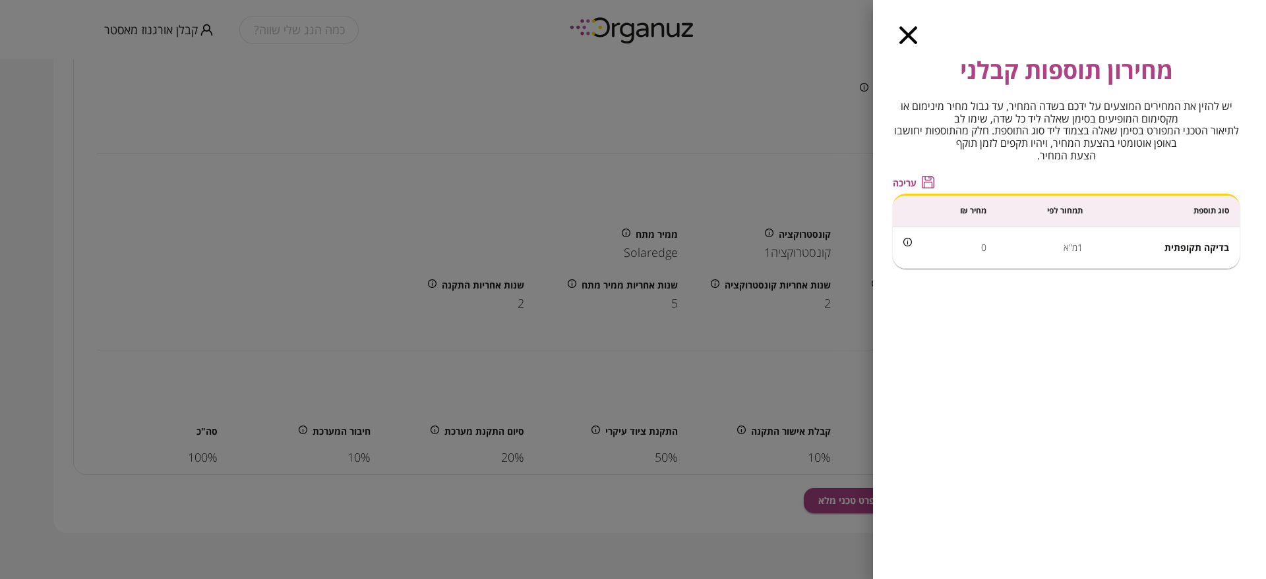
click at [1196, 259] on td "בדיקה תקופתית" at bounding box center [1166, 248] width 146 height 42
click at [1187, 251] on span "בדיקה תקופתית" at bounding box center [1196, 247] width 65 height 13
click at [1166, 245] on span "בדיקה תקופתית" at bounding box center [1196, 247] width 65 height 13
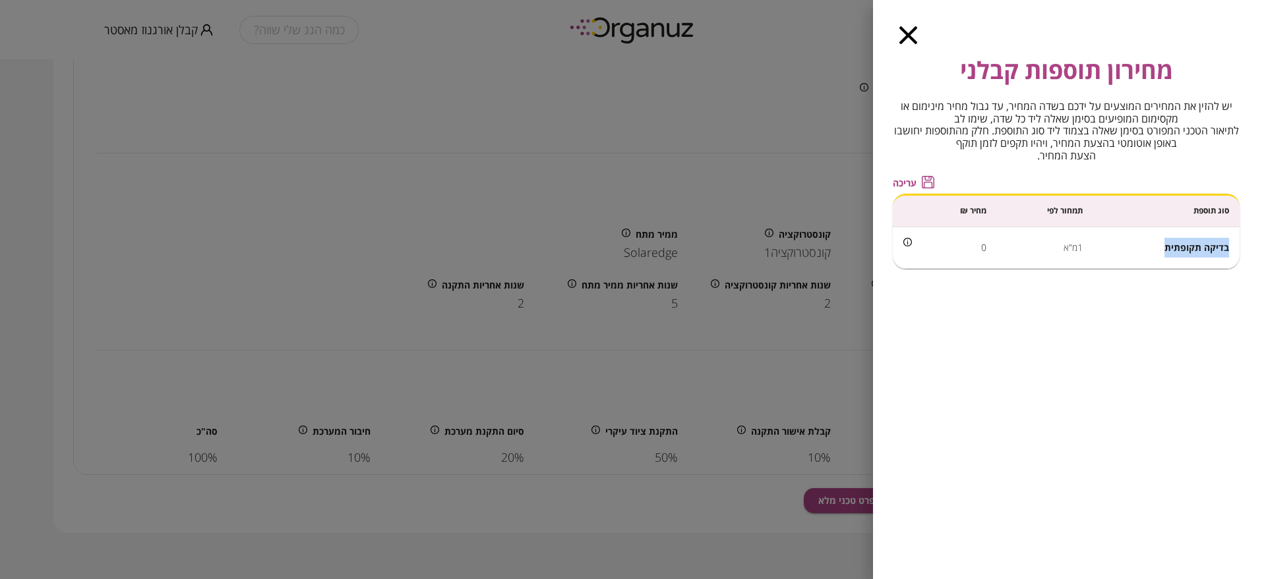
drag, startPoint x: 1165, startPoint y: 246, endPoint x: 1227, endPoint y: 242, distance: 62.1
click at [1227, 242] on span "בדיקה תקופתית" at bounding box center [1196, 247] width 65 height 13
copy span "בדיקה תקופתית"
drag, startPoint x: 1086, startPoint y: 246, endPoint x: 1064, endPoint y: 248, distance: 22.5
click at [1064, 248] on td "1מ"א" at bounding box center [1045, 248] width 97 height 42
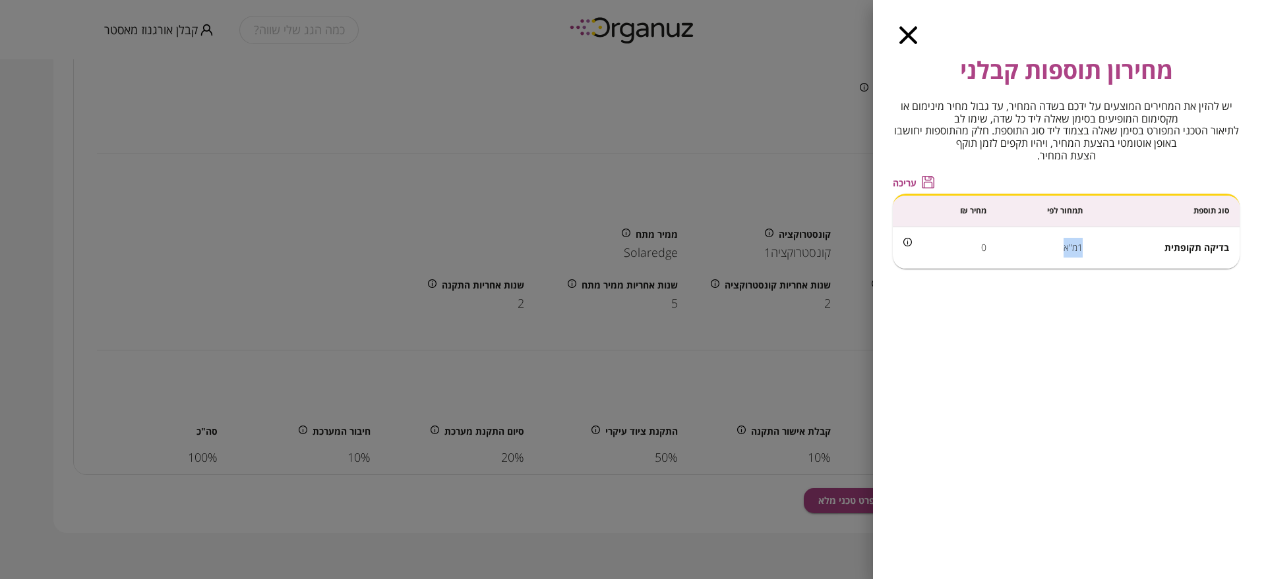
copy td "1מ"א"
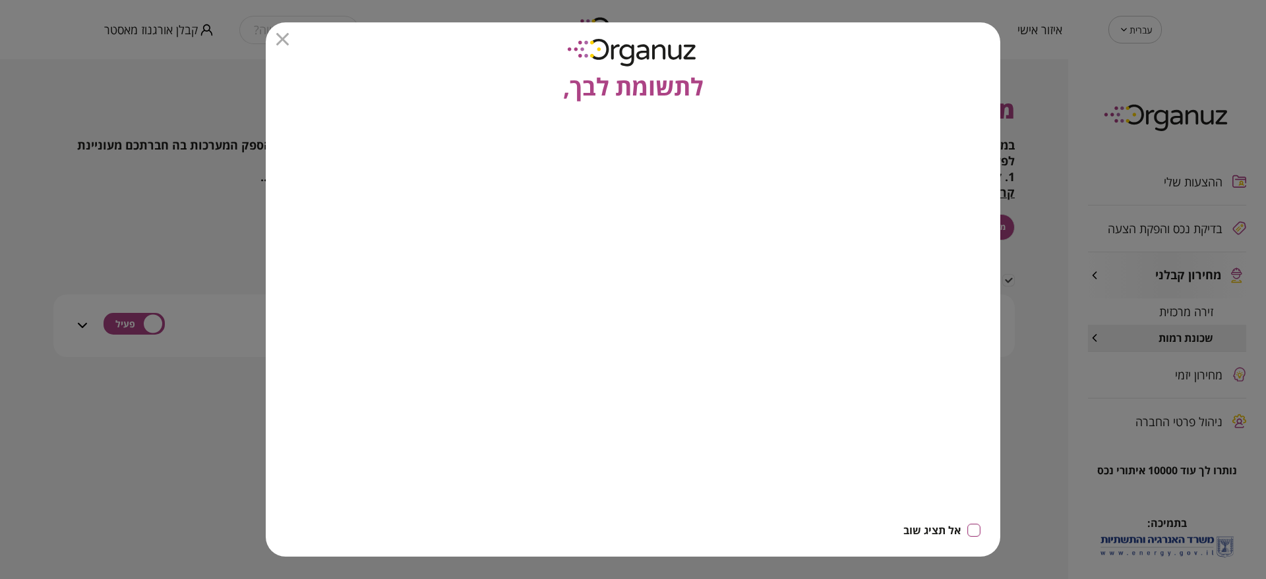
click at [287, 41] on icon "button" at bounding box center [282, 39] width 13 height 13
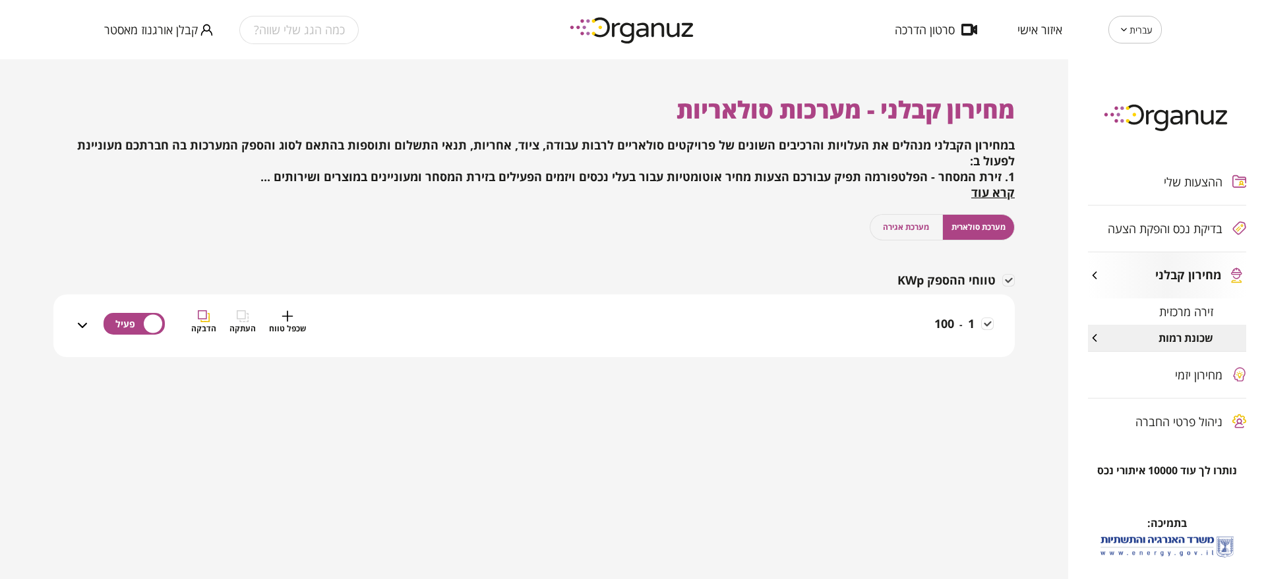
click at [651, 310] on div "1 - 100 שכפל טווח העתקה הדבקה" at bounding box center [541, 333] width 903 height 47
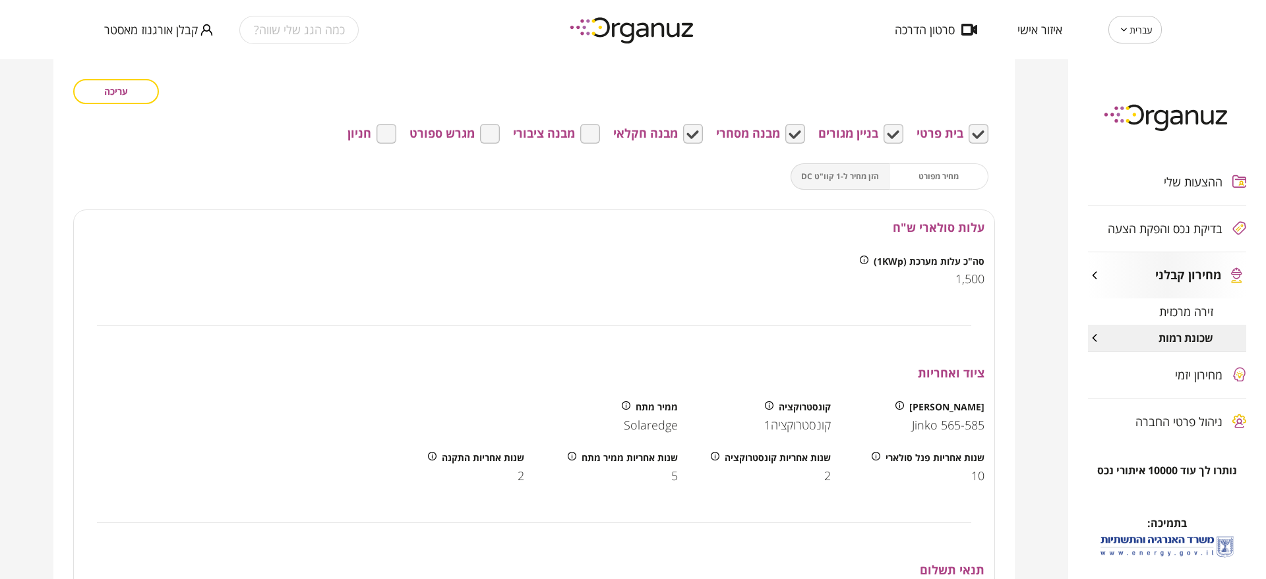
scroll to position [451, 0]
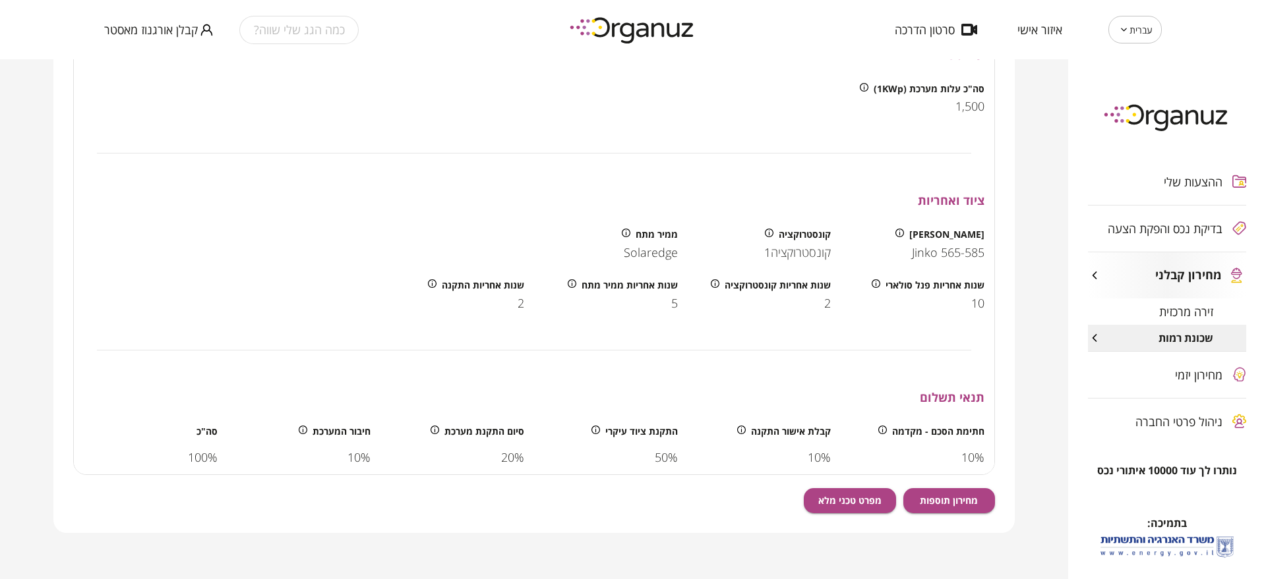
click at [992, 513] on div "מחירון תוספות מפרט טכני מלא" at bounding box center [899, 494] width 191 height 38
click at [980, 511] on button "מחירון תוספות" at bounding box center [949, 500] width 92 height 25
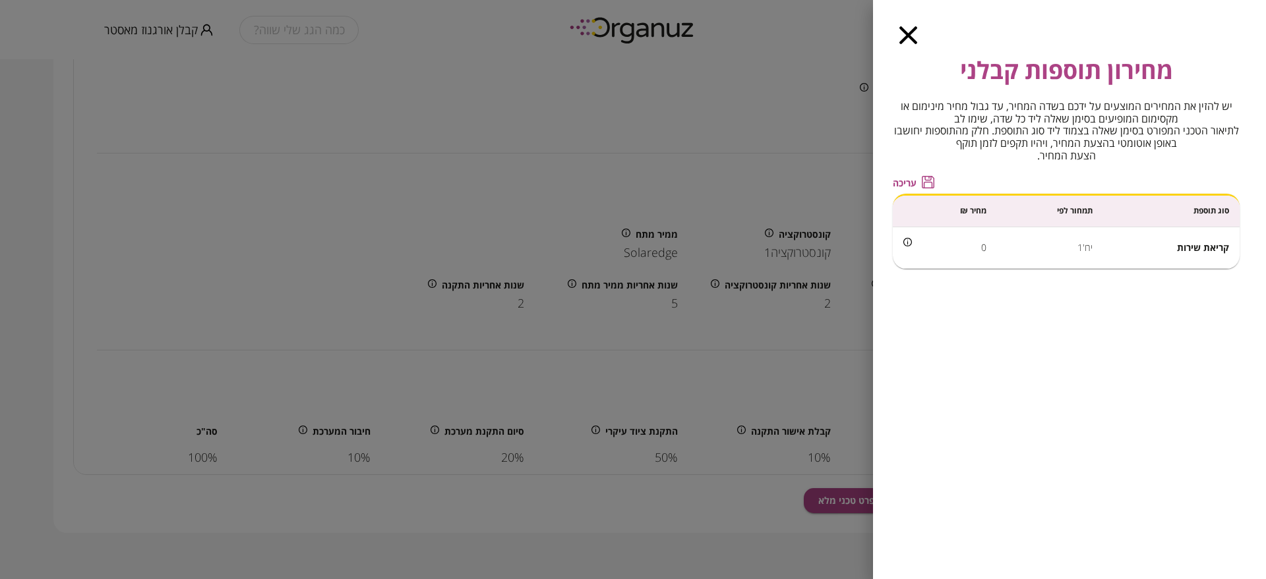
drag, startPoint x: 905, startPoint y: 40, endPoint x: 844, endPoint y: 3, distance: 71.3
click at [904, 39] on icon "button" at bounding box center [908, 35] width 18 height 18
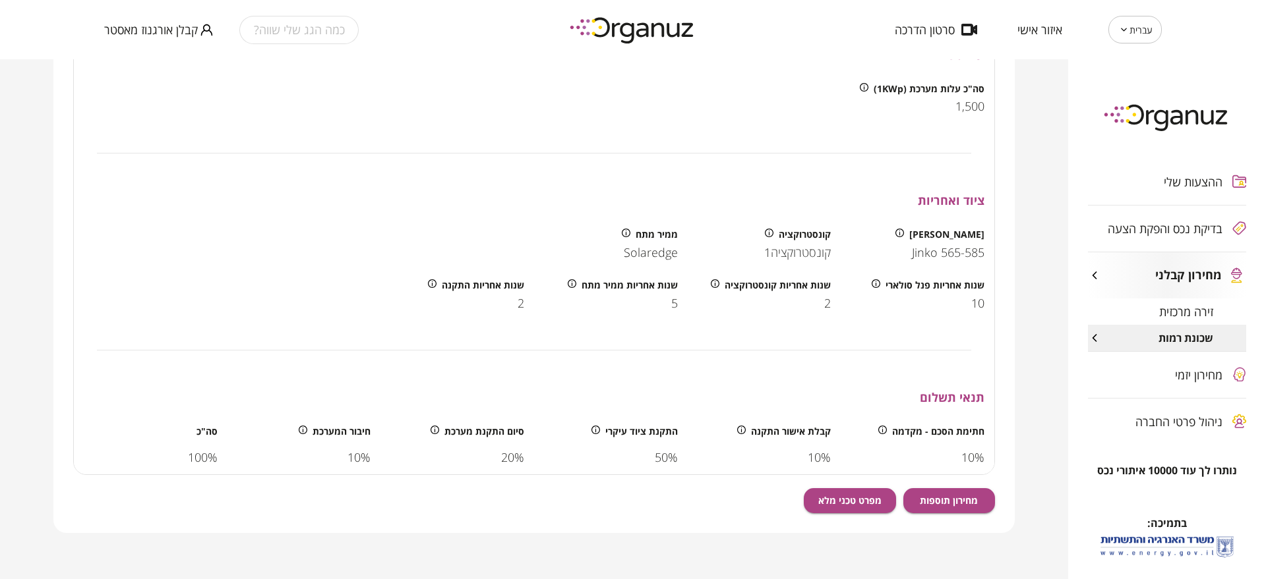
click at [979, 482] on div "מחירון תוספות מפרט טכני מלא" at bounding box center [899, 494] width 191 height 38
click at [983, 498] on button "מחירון תוספות" at bounding box center [949, 500] width 92 height 25
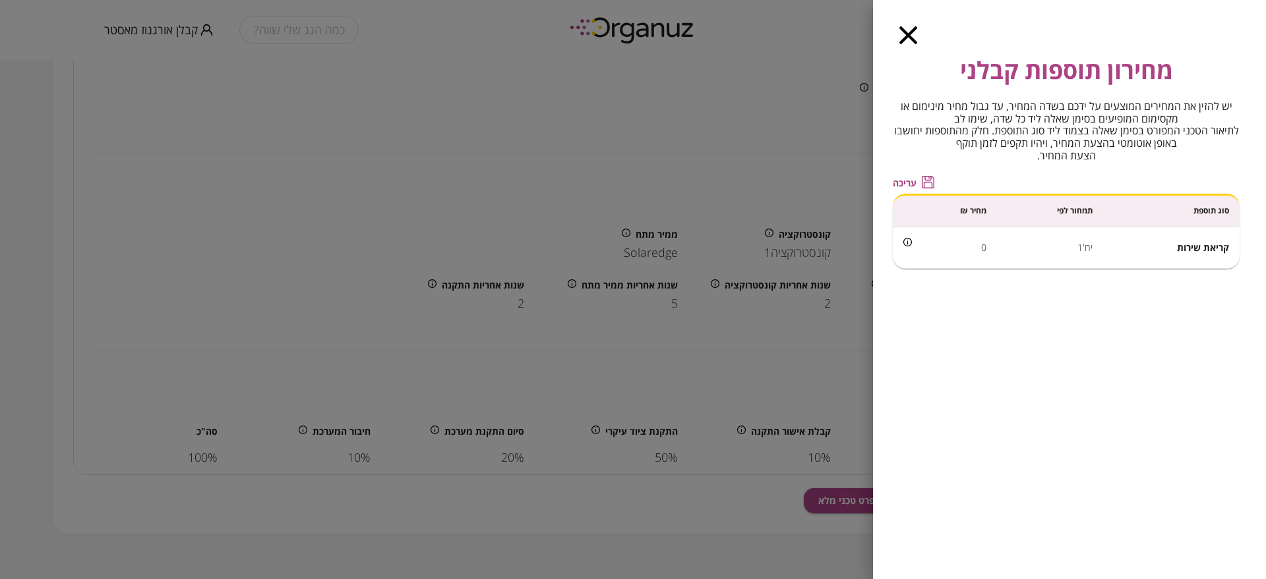
click at [1197, 245] on span "קריאת שירות" at bounding box center [1203, 247] width 52 height 13
click at [1191, 249] on span "קריאת שירות" at bounding box center [1203, 247] width 52 height 13
click at [1173, 249] on td "קריאת שירות" at bounding box center [1171, 248] width 136 height 42
click at [1177, 249] on span "קריאת שירות" at bounding box center [1203, 247] width 52 height 13
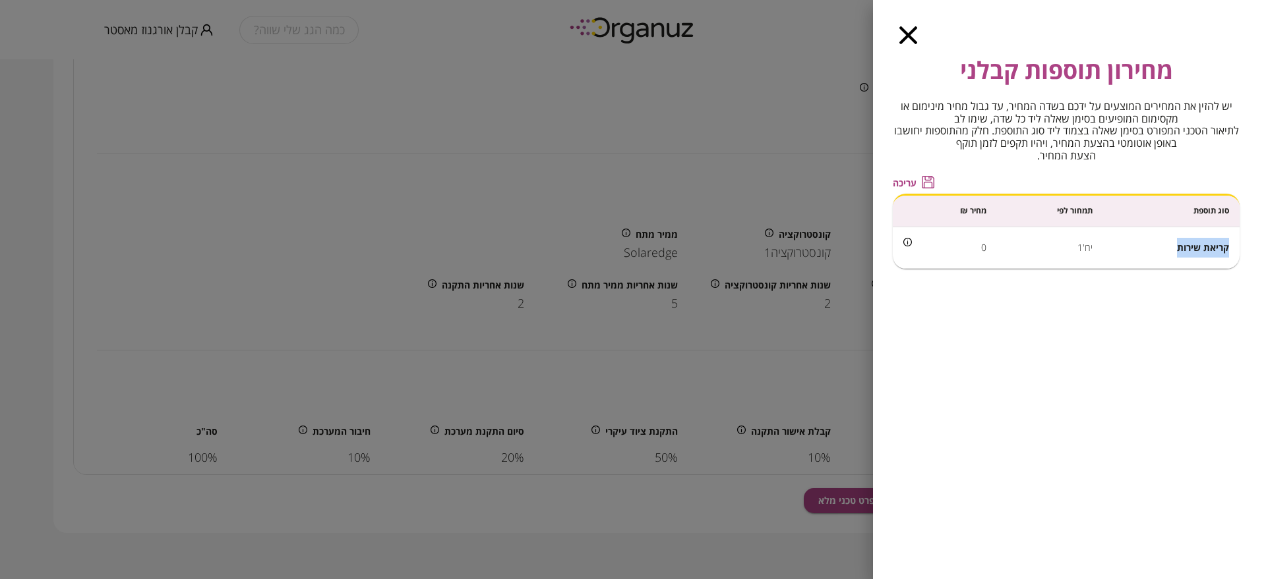
drag, startPoint x: 1177, startPoint y: 249, endPoint x: 1227, endPoint y: 249, distance: 50.1
click at [1227, 249] on span "קריאת שירות" at bounding box center [1203, 247] width 52 height 13
copy span "קריאת שירות"
click at [1088, 247] on td "יח'1" at bounding box center [1050, 248] width 106 height 42
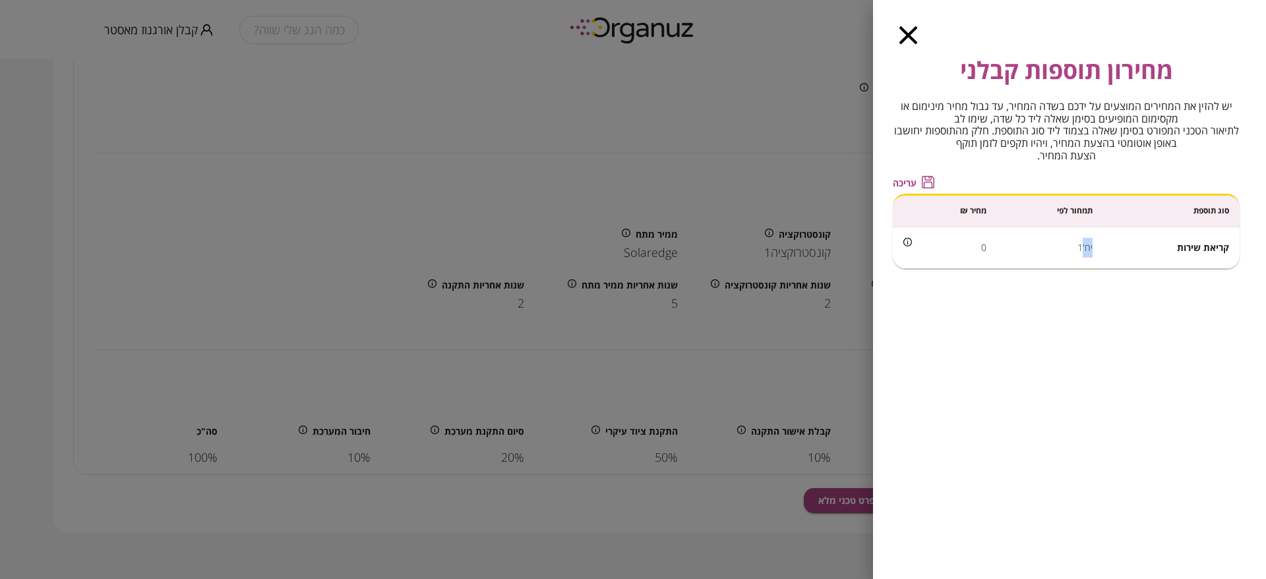
click at [1088, 247] on td "יח'1" at bounding box center [1050, 248] width 106 height 42
drag, startPoint x: 1075, startPoint y: 254, endPoint x: 1093, endPoint y: 250, distance: 18.4
click at [1093, 250] on td "יח'1" at bounding box center [1050, 248] width 106 height 42
copy td "יח'1"
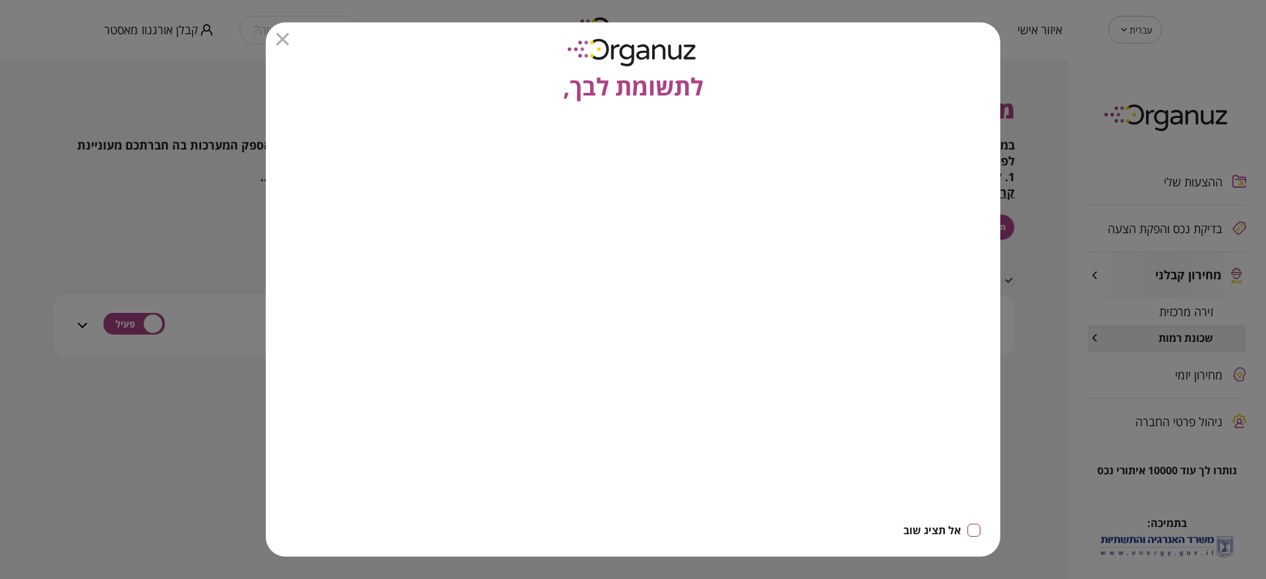
click at [279, 45] on div "לתשומת לבך," at bounding box center [633, 63] width 734 height 82
click at [285, 34] on icon "button" at bounding box center [282, 39] width 13 height 13
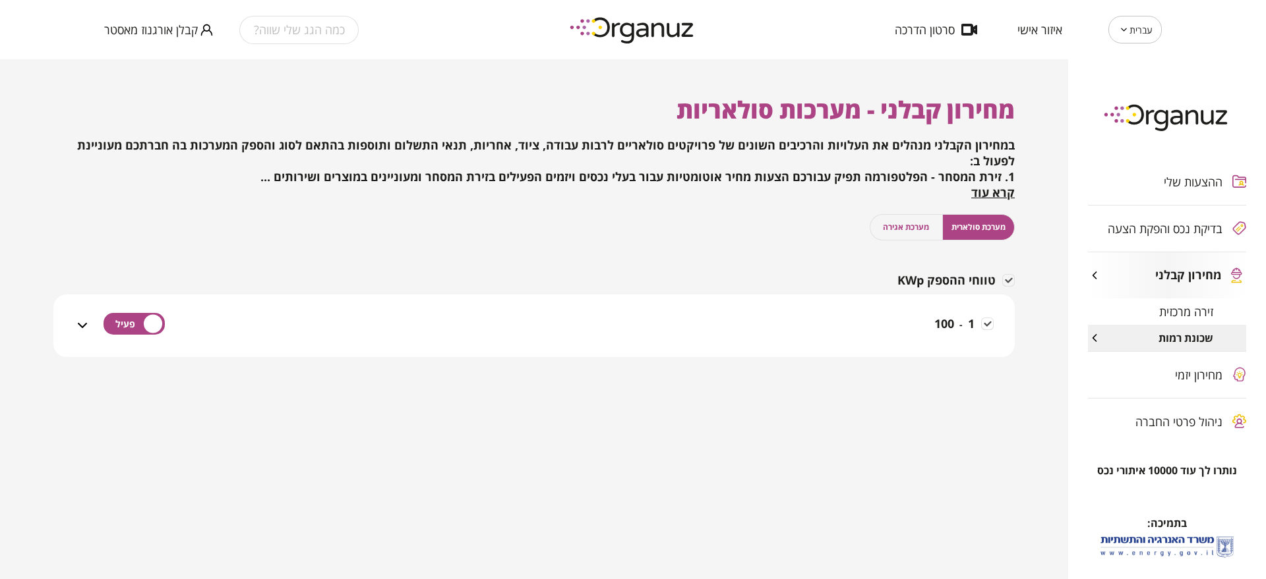
click at [781, 306] on div "1 - 100" at bounding box center [541, 326] width 903 height 63
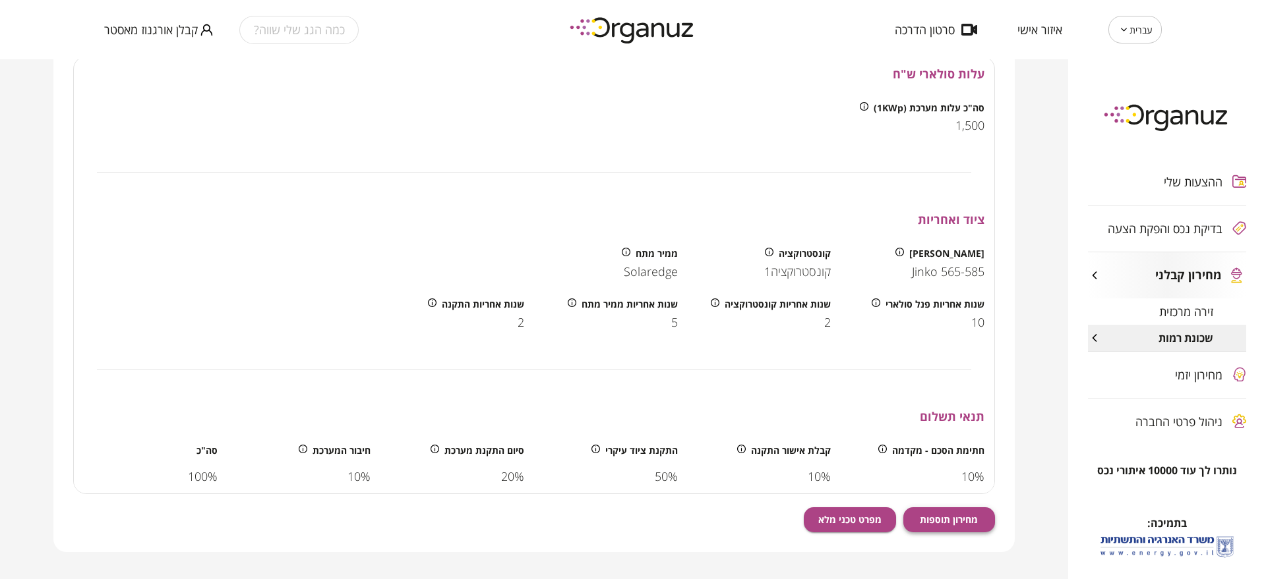
scroll to position [451, 0]
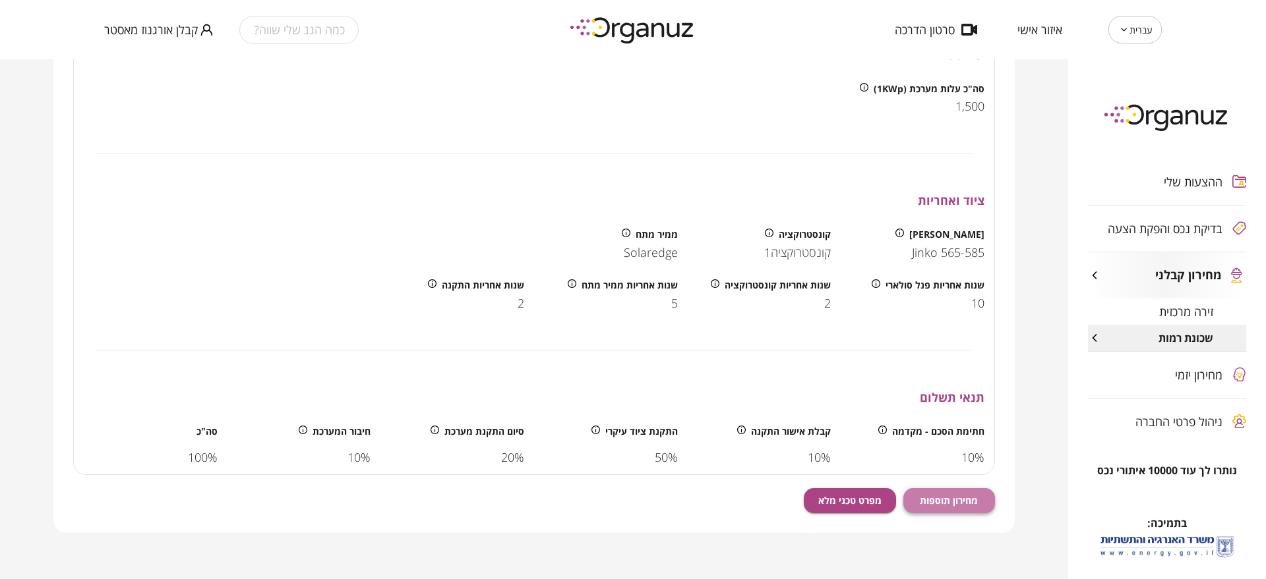
click at [953, 491] on button "מחירון תוספות" at bounding box center [949, 500] width 92 height 25
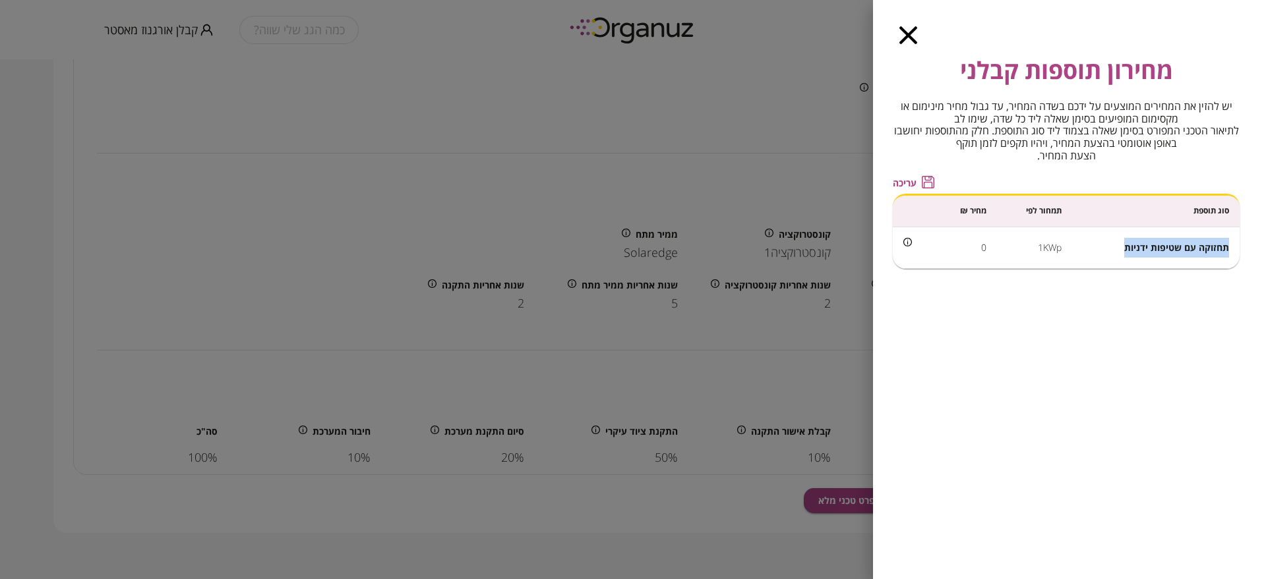
drag, startPoint x: 1229, startPoint y: 247, endPoint x: 1122, endPoint y: 256, distance: 107.8
click at [1122, 256] on td "תחזוקה עם שטיפות ידניות" at bounding box center [1155, 248] width 167 height 42
copy span "תחזוקה עם שטיפות ידניות"
drag, startPoint x: 1064, startPoint y: 243, endPoint x: 1036, endPoint y: 253, distance: 29.4
click at [1036, 253] on td "1KWp" at bounding box center [1034, 248] width 75 height 42
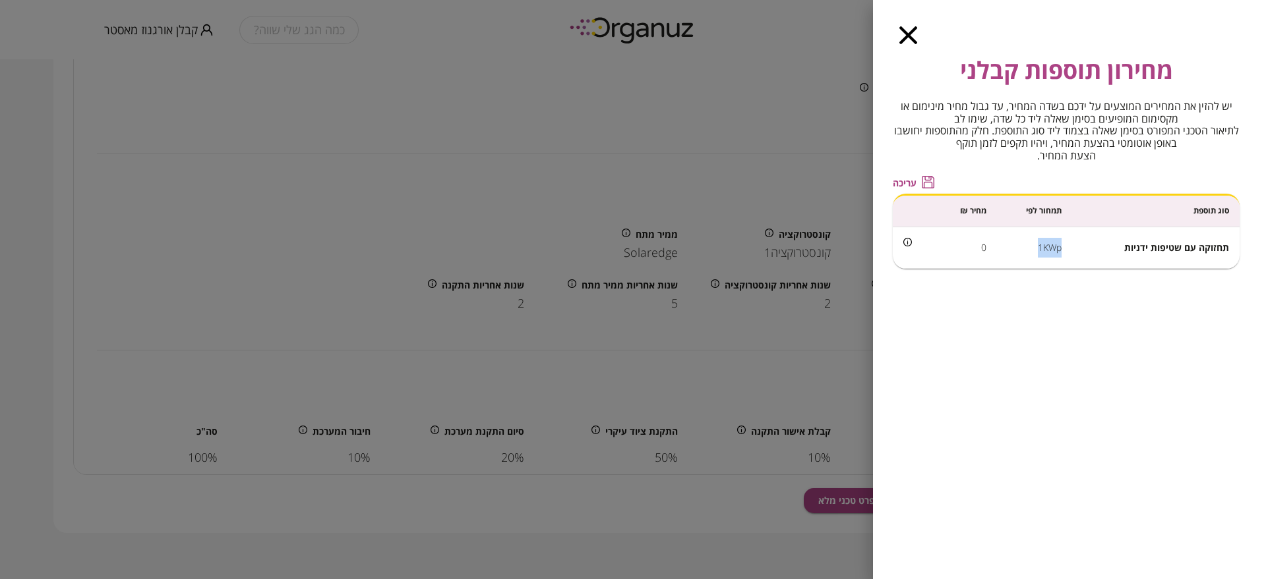
copy td "1KWp"
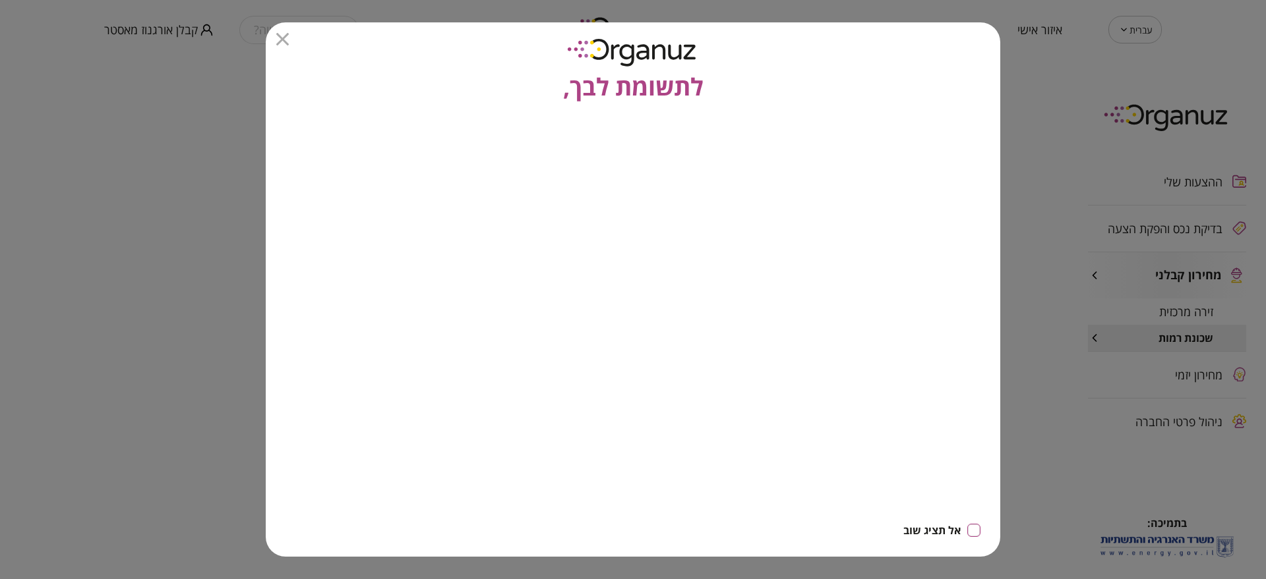
click at [283, 30] on div "לתשומת לבך," at bounding box center [633, 63] width 734 height 82
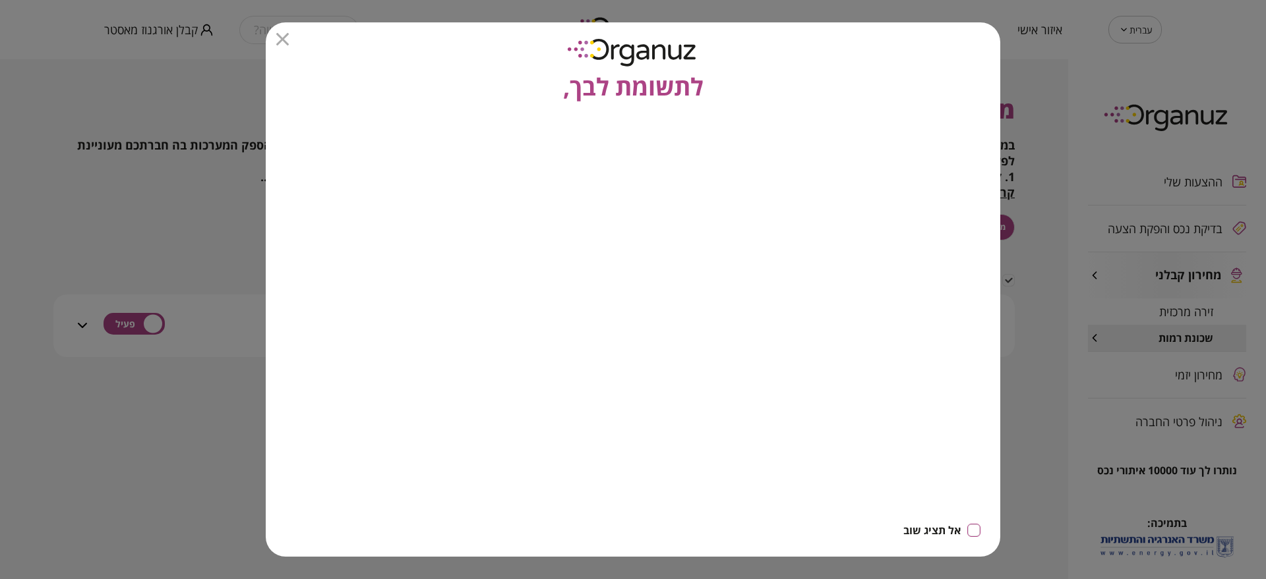
click at [280, 35] on icon "button" at bounding box center [282, 39] width 13 height 13
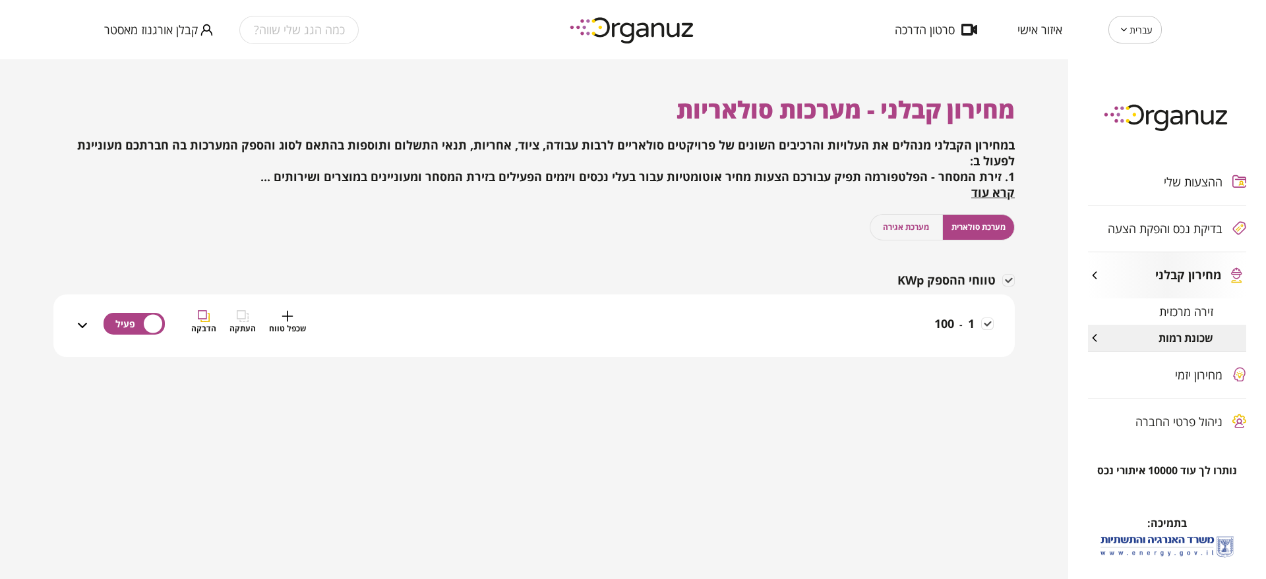
click at [922, 329] on div "1 - 100 שכפל טווח העתקה הדבקה" at bounding box center [541, 333] width 903 height 47
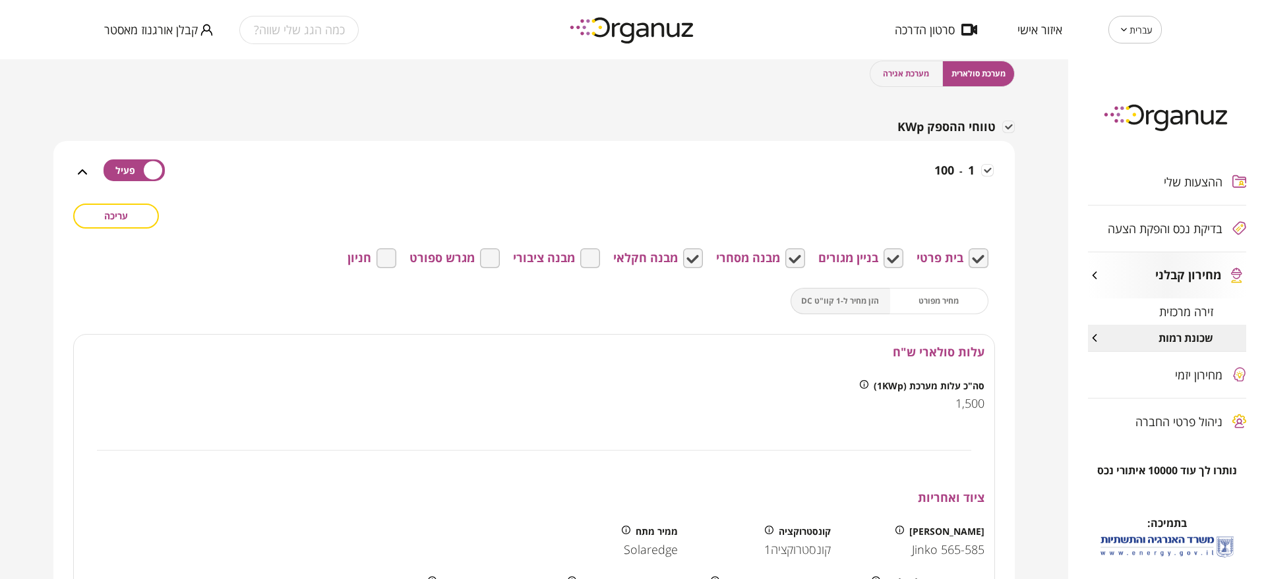
scroll to position [451, 0]
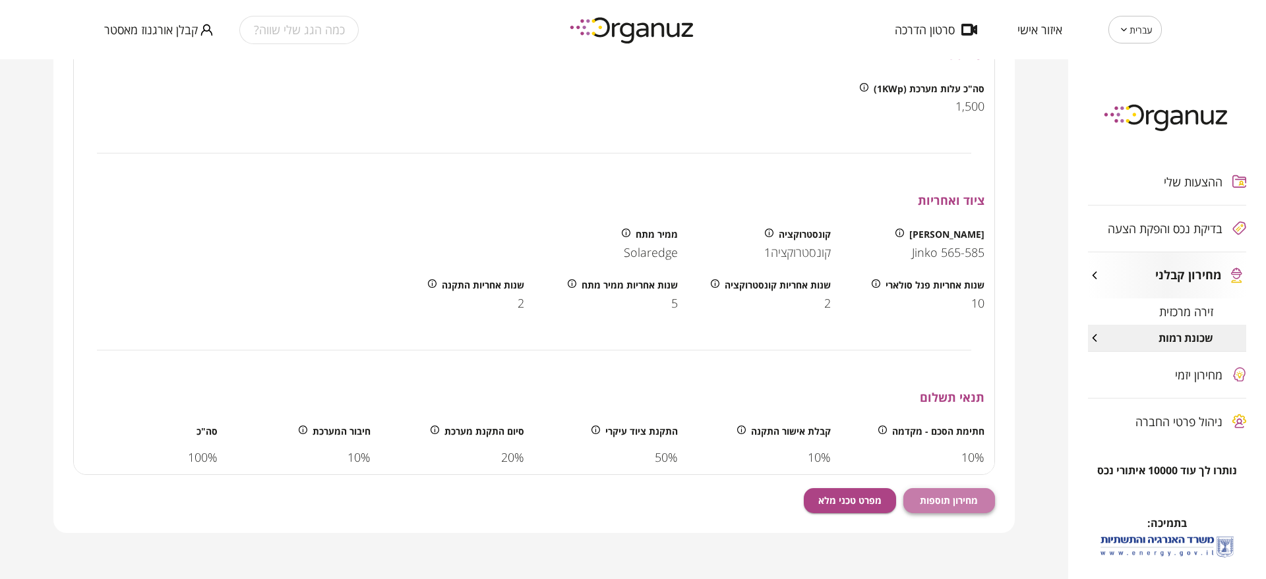
click at [964, 500] on span "מחירון תוספות" at bounding box center [949, 500] width 58 height 11
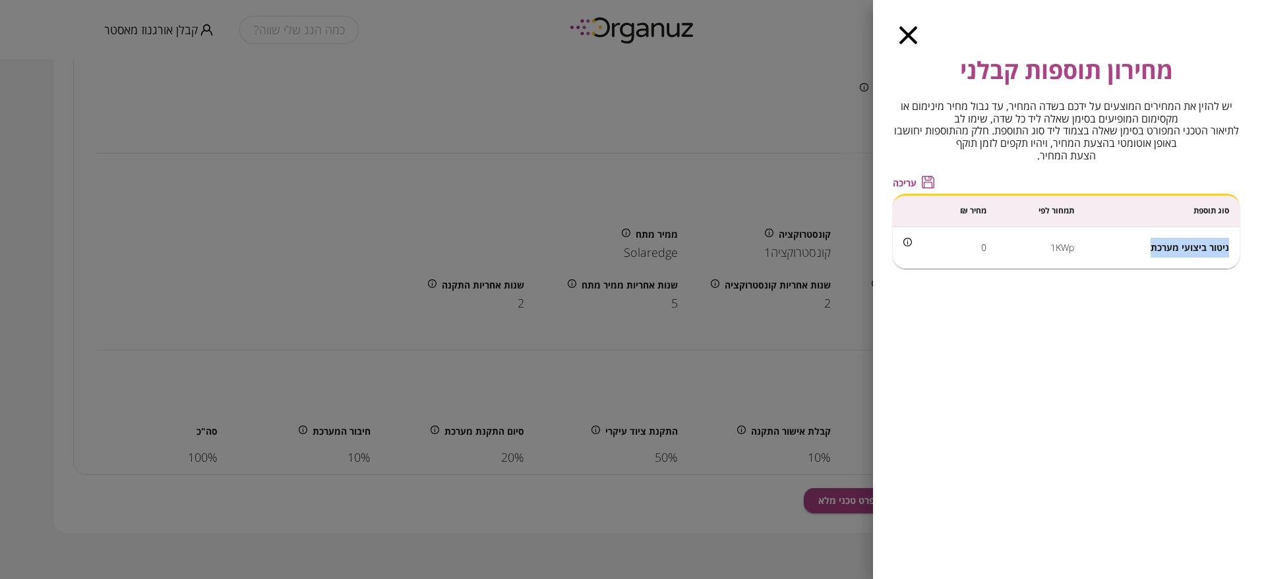
drag, startPoint x: 1148, startPoint y: 247, endPoint x: 1228, endPoint y: 245, distance: 80.4
click at [1228, 245] on td "ניטור ביצועי מערכת" at bounding box center [1161, 248] width 155 height 42
copy span "ניטור ביצועי מערכת"
drag, startPoint x: 1067, startPoint y: 256, endPoint x: 1052, endPoint y: 251, distance: 15.2
click at [1052, 251] on td "1KWp" at bounding box center [1041, 248] width 88 height 42
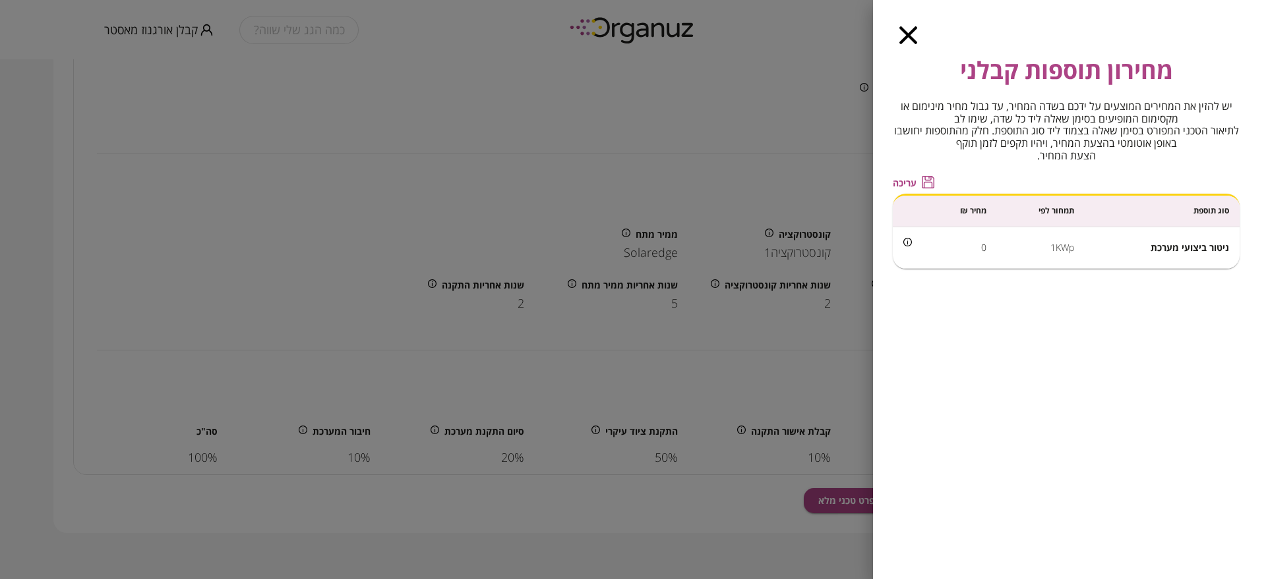
click at [1053, 251] on td "1KWp" at bounding box center [1041, 248] width 88 height 42
drag, startPoint x: 1075, startPoint y: 256, endPoint x: 1045, endPoint y: 257, distance: 29.7
click at [1045, 257] on td "1KWp" at bounding box center [1041, 248] width 88 height 42
copy td "1KWp"
click at [908, 41] on icon "button" at bounding box center [908, 35] width 18 height 18
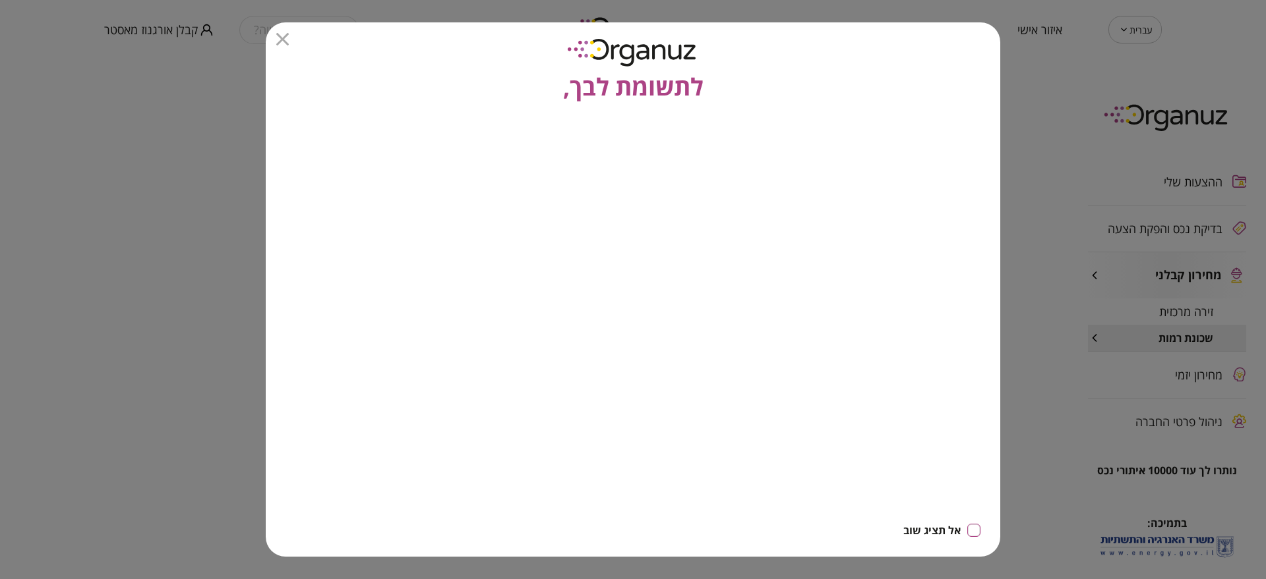
click at [283, 39] on icon "button" at bounding box center [282, 39] width 13 height 13
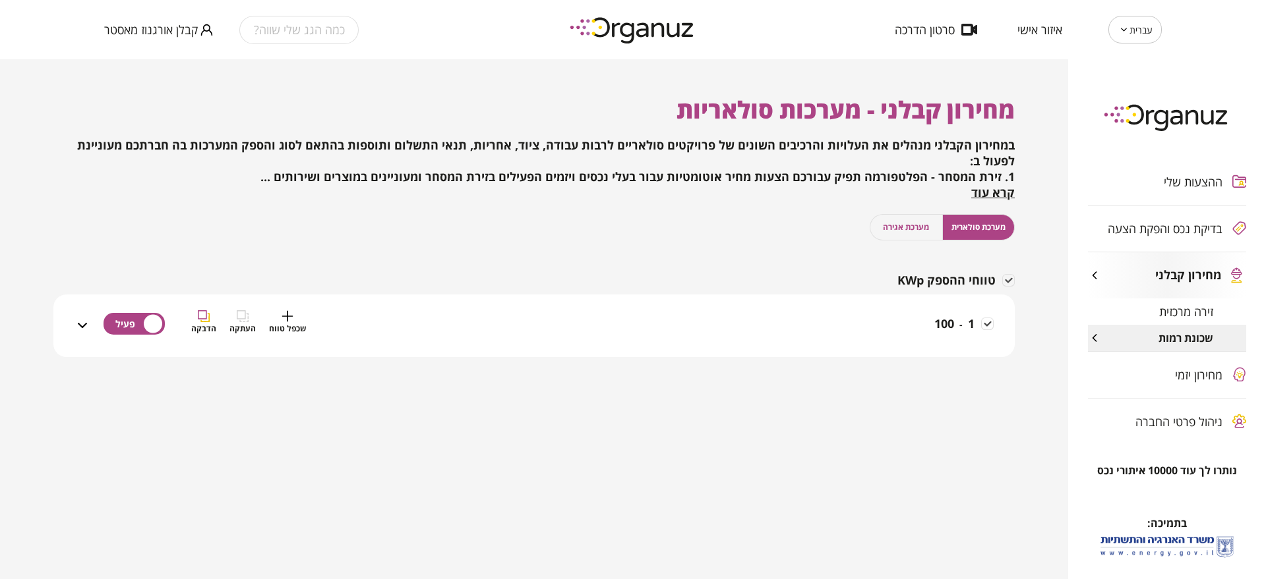
click at [886, 347] on div "1 - 100 שכפל טווח העתקה הדבקה" at bounding box center [541, 333] width 903 height 47
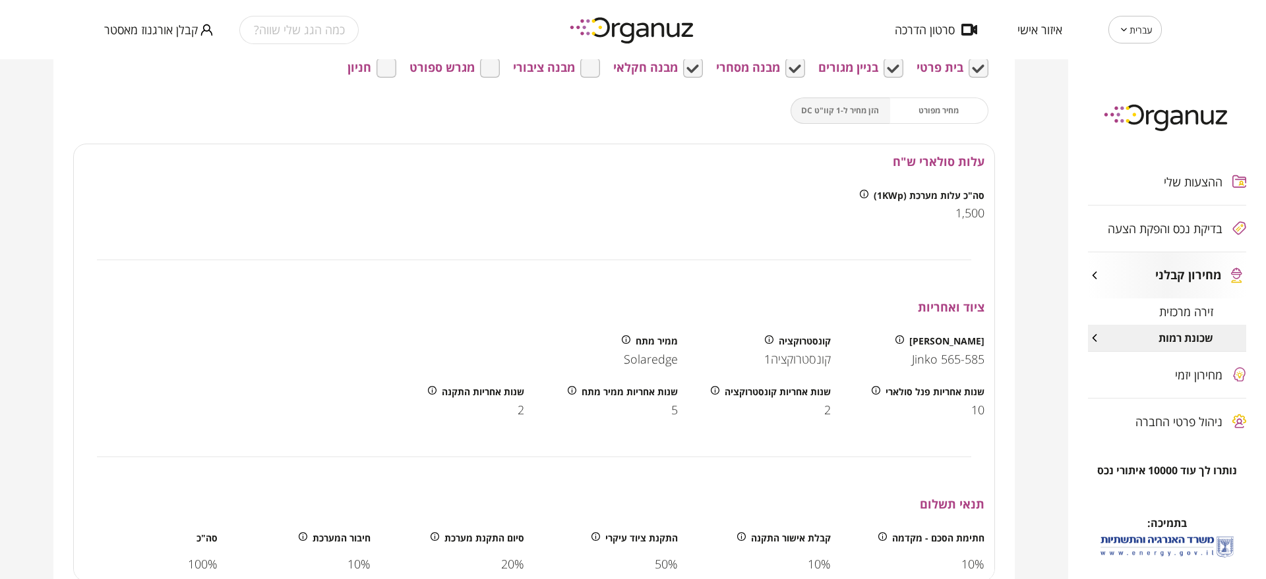
scroll to position [451, 0]
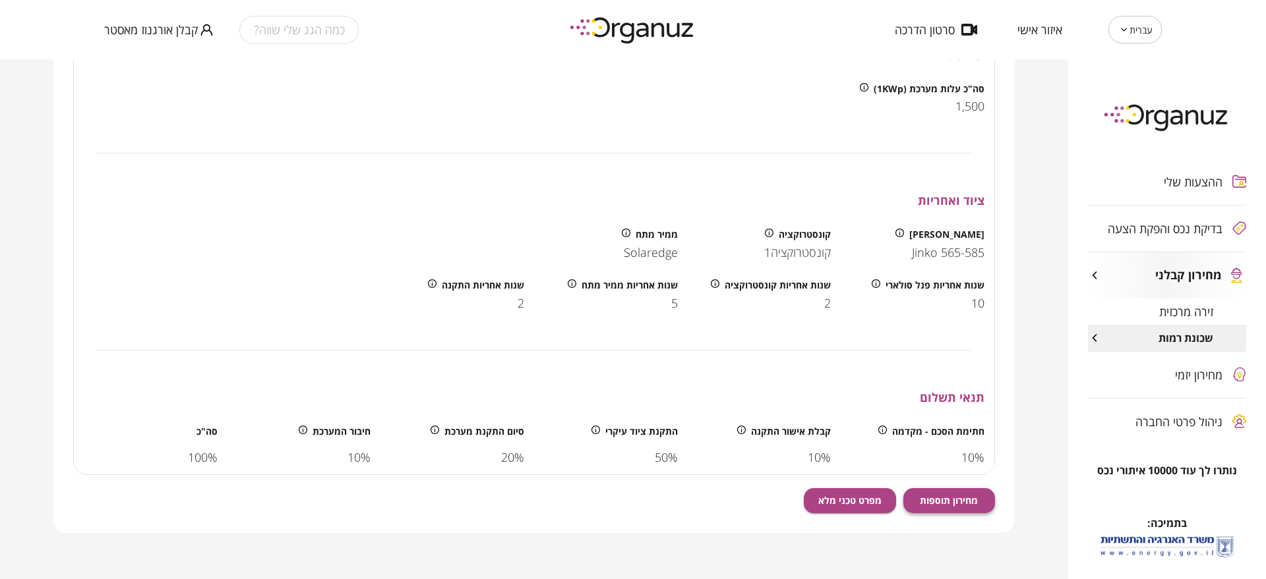
click at [971, 512] on button "מחירון תוספות" at bounding box center [949, 500] width 92 height 25
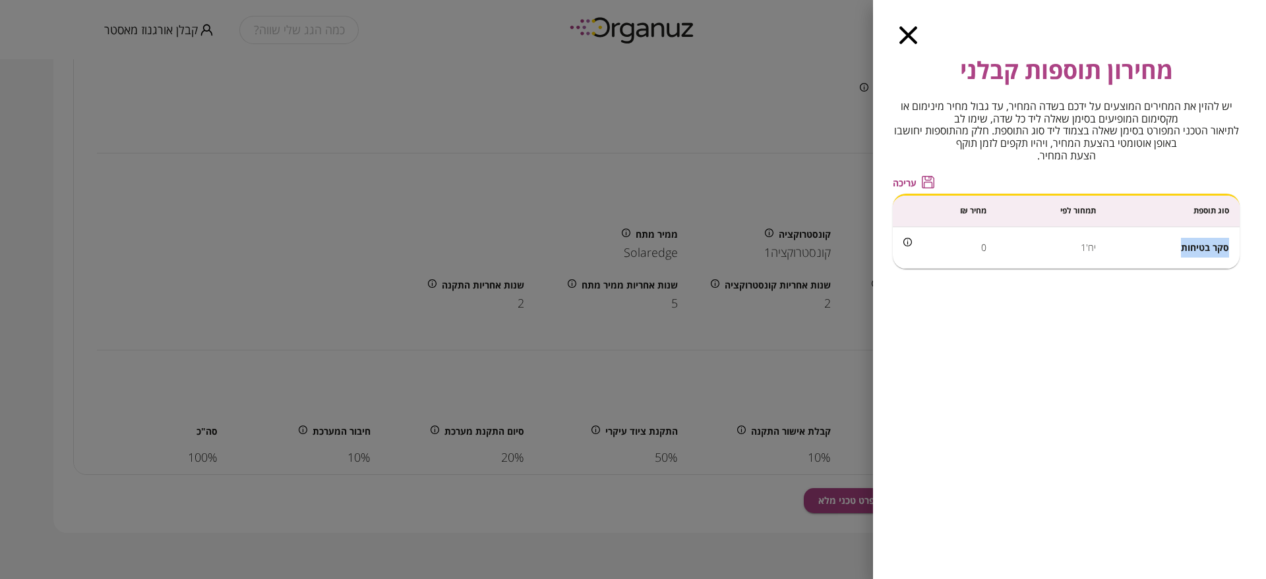
drag, startPoint x: 1172, startPoint y: 241, endPoint x: 1237, endPoint y: 233, distance: 65.2
click at [1237, 233] on td "סקר בטיחות" at bounding box center [1172, 248] width 133 height 42
copy span "סקר בטיחות"
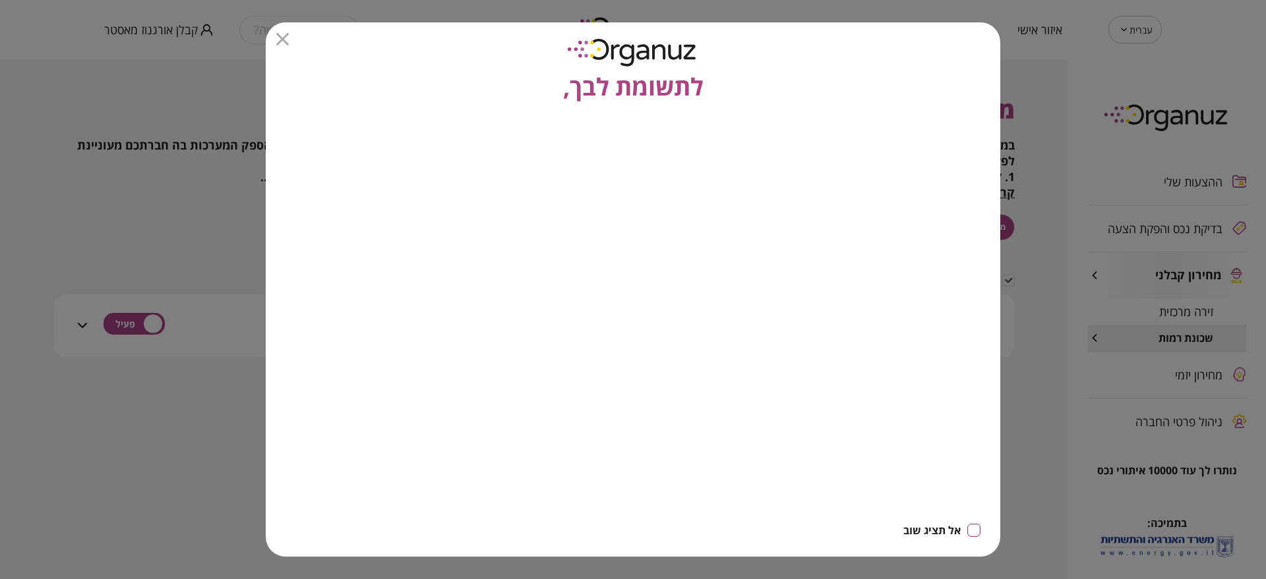
click at [281, 38] on icon "button" at bounding box center [282, 39] width 13 height 13
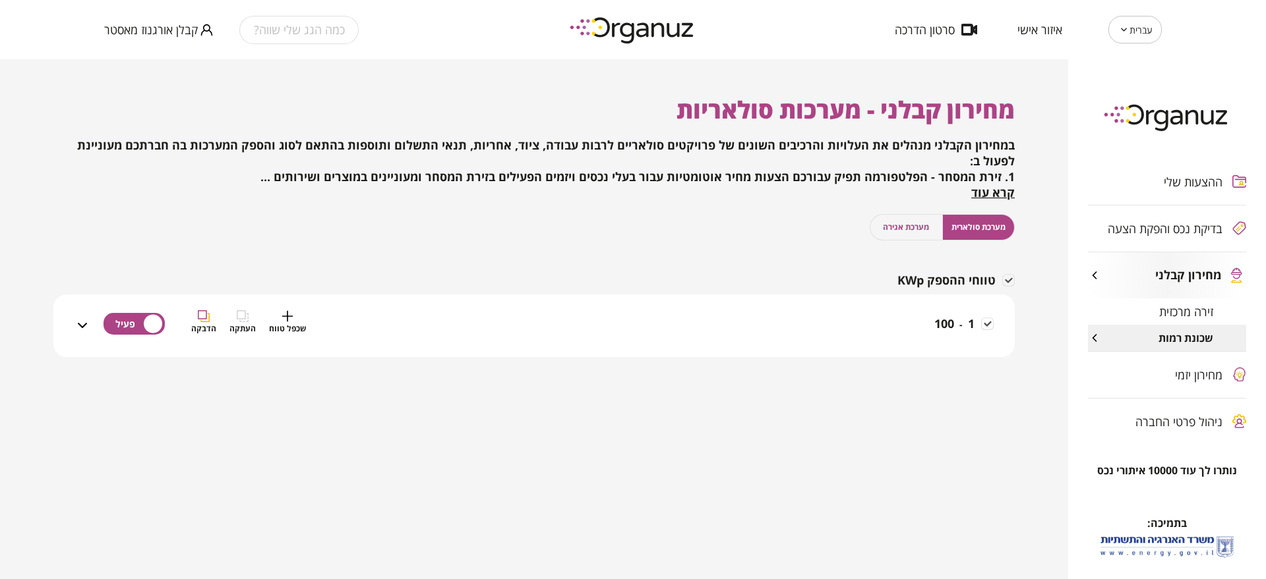
click at [910, 344] on div "1 - 100 שכפל טווח העתקה הדבקה" at bounding box center [541, 333] width 903 height 47
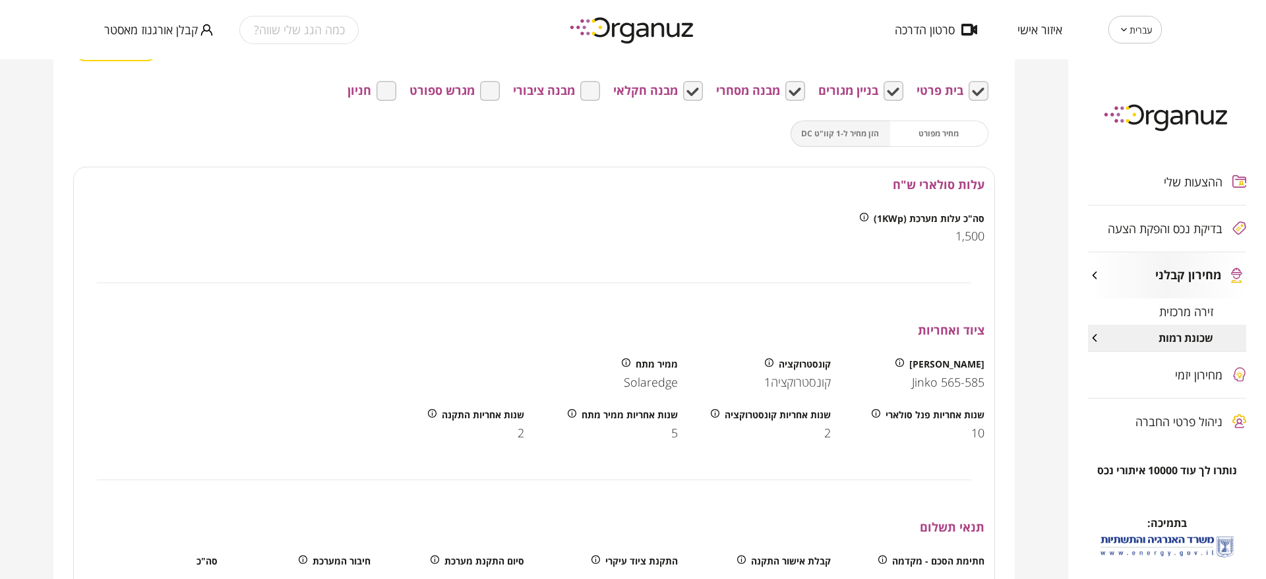
scroll to position [451, 0]
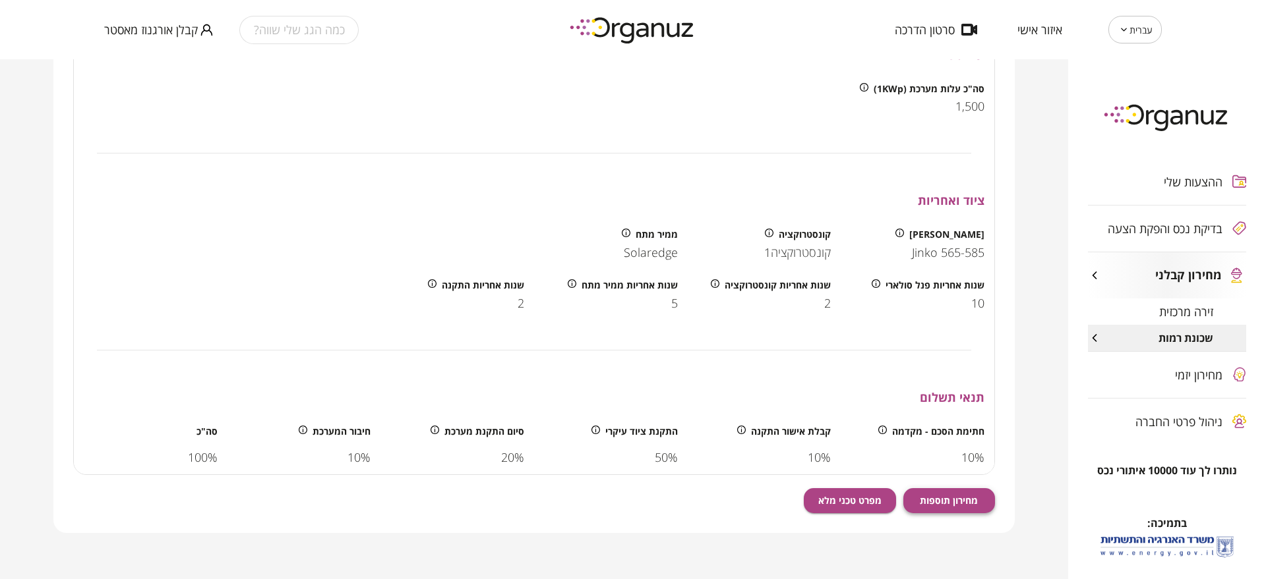
click at [955, 508] on button "מחירון תוספות" at bounding box center [949, 500] width 92 height 25
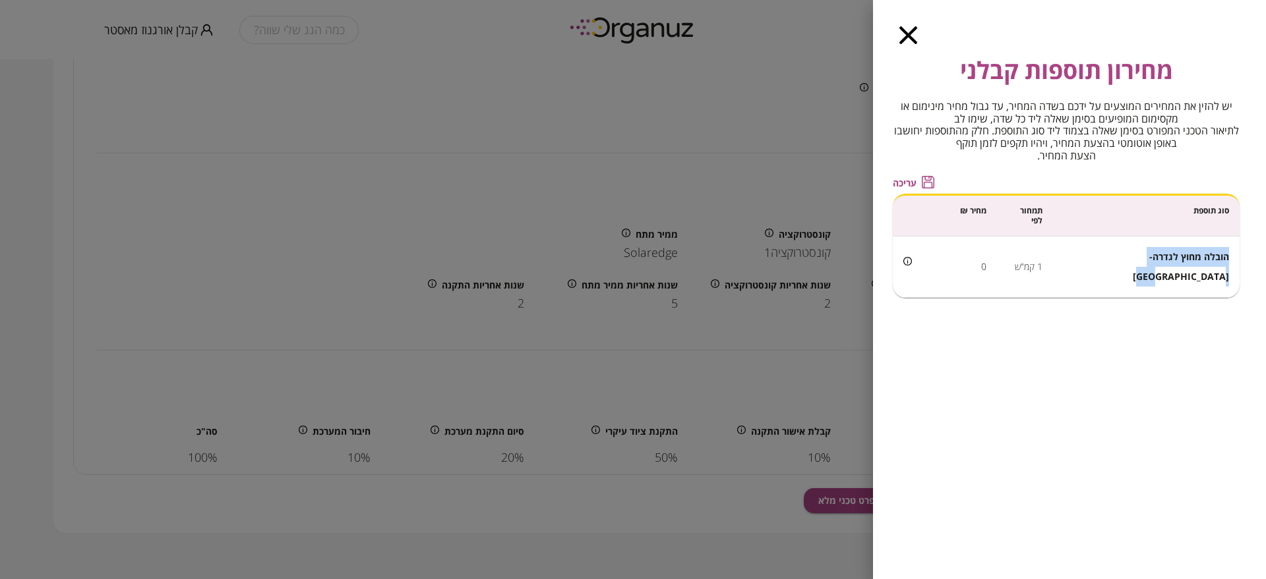
drag, startPoint x: 1114, startPoint y: 250, endPoint x: 1232, endPoint y: 242, distance: 118.3
click at [1232, 242] on td "הובלה מחוץ לגדרה-חדרה" at bounding box center [1146, 267] width 187 height 61
copy span "הובלה מחוץ לגדרה-חדרה"
click at [1053, 247] on td "1 קמ"ש" at bounding box center [1025, 267] width 56 height 61
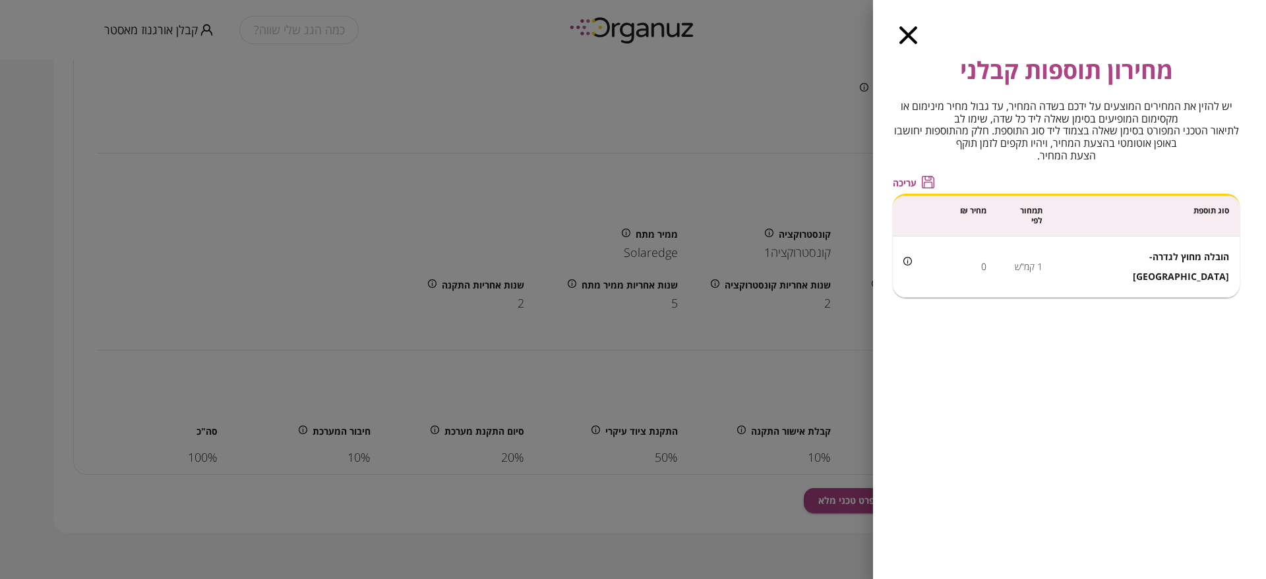
click at [1053, 248] on td "1 קמ"ש" at bounding box center [1025, 267] width 56 height 61
drag, startPoint x: 1063, startPoint y: 248, endPoint x: 1035, endPoint y: 254, distance: 28.3
click at [1035, 254] on td "1 קמ"ש" at bounding box center [1025, 267] width 56 height 61
copy td "1 קמ"ש"
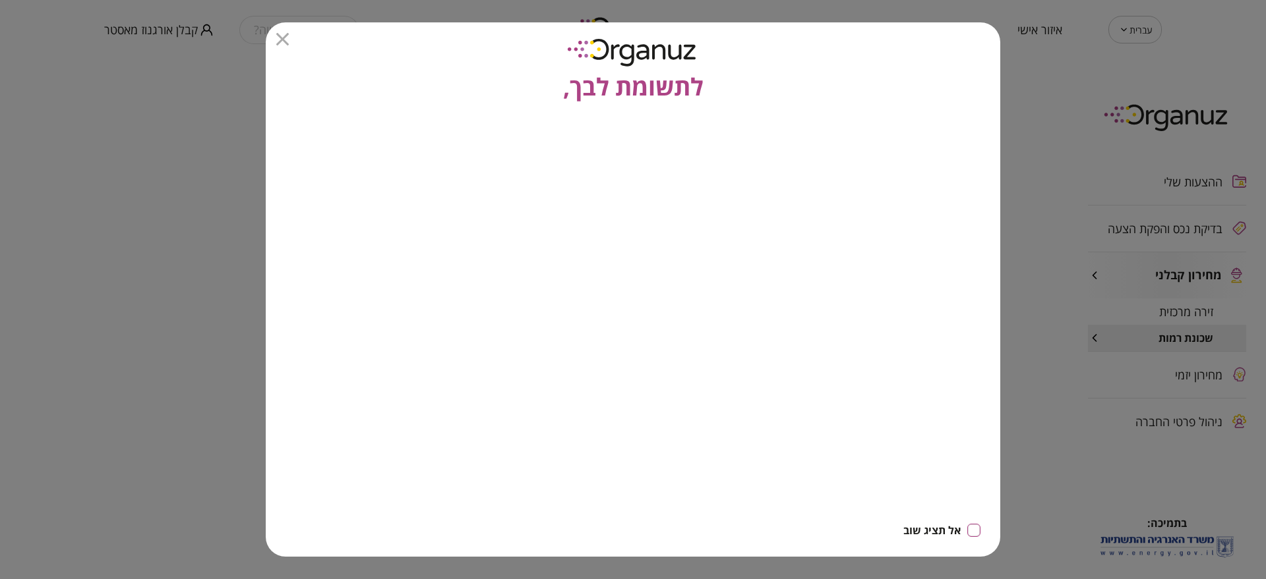
click at [285, 37] on icon "button" at bounding box center [282, 39] width 13 height 13
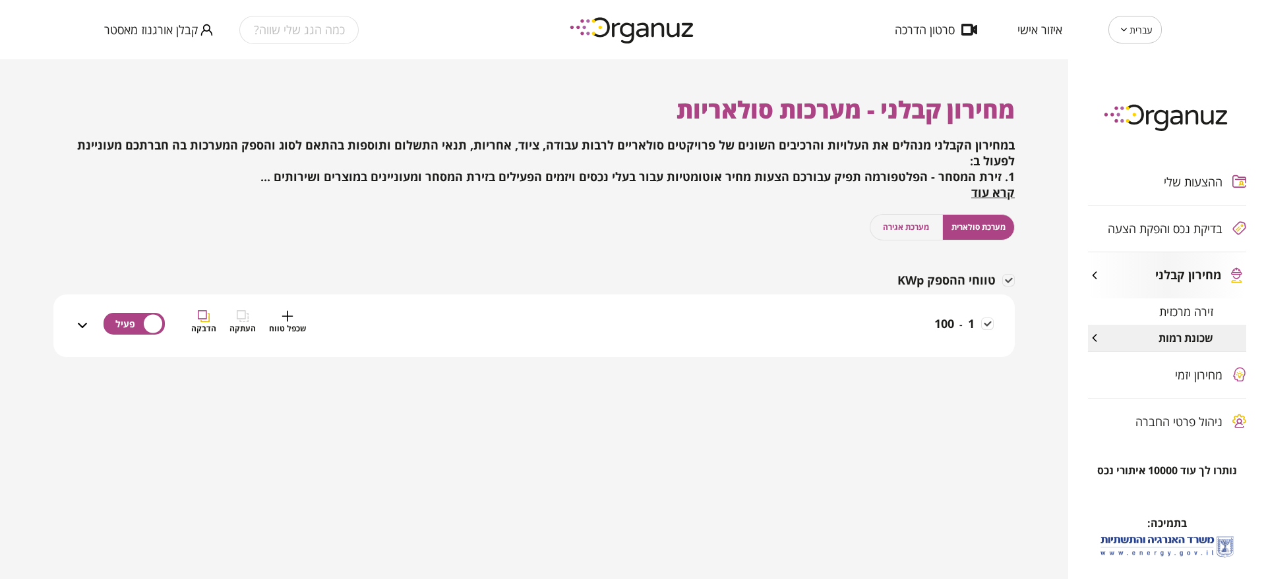
click at [918, 314] on div "1 - 100 שכפל טווח העתקה הדבקה" at bounding box center [541, 333] width 903 height 47
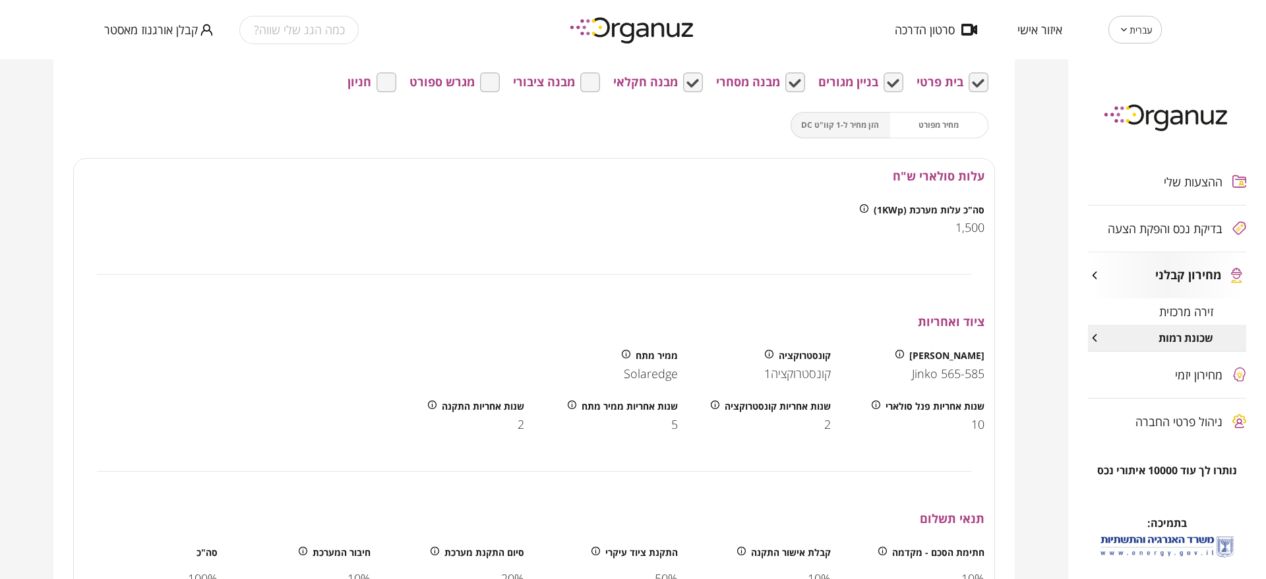
scroll to position [451, 0]
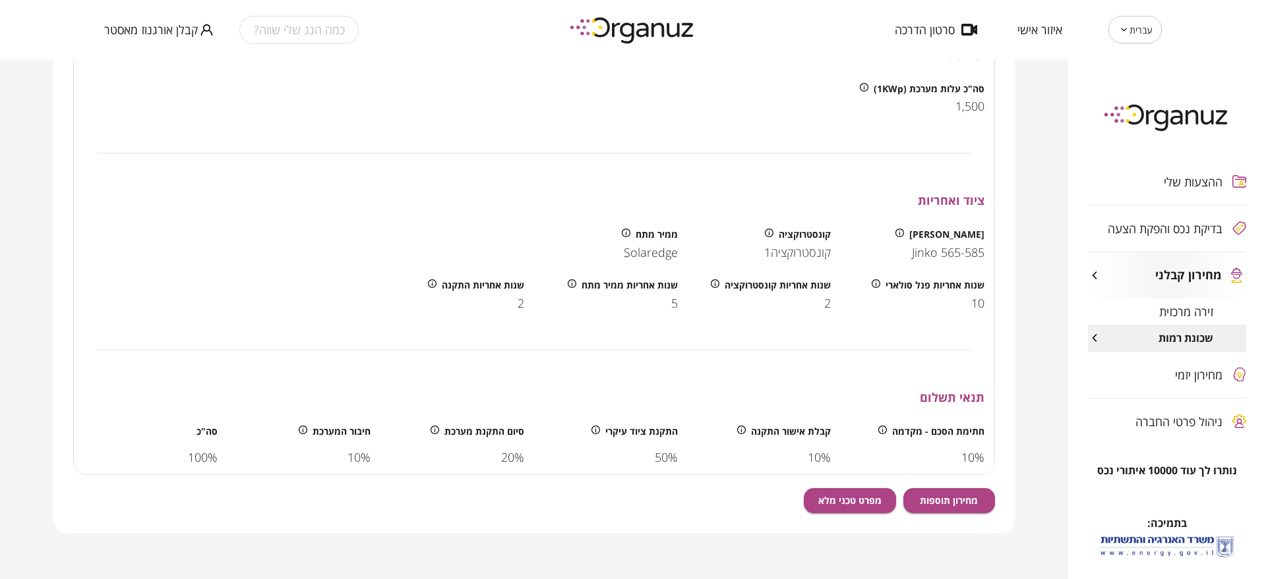
click at [976, 484] on div "מחירון תוספות מפרט טכני מלא" at bounding box center [899, 494] width 191 height 38
click at [979, 494] on button "מחירון תוספות" at bounding box center [949, 500] width 92 height 25
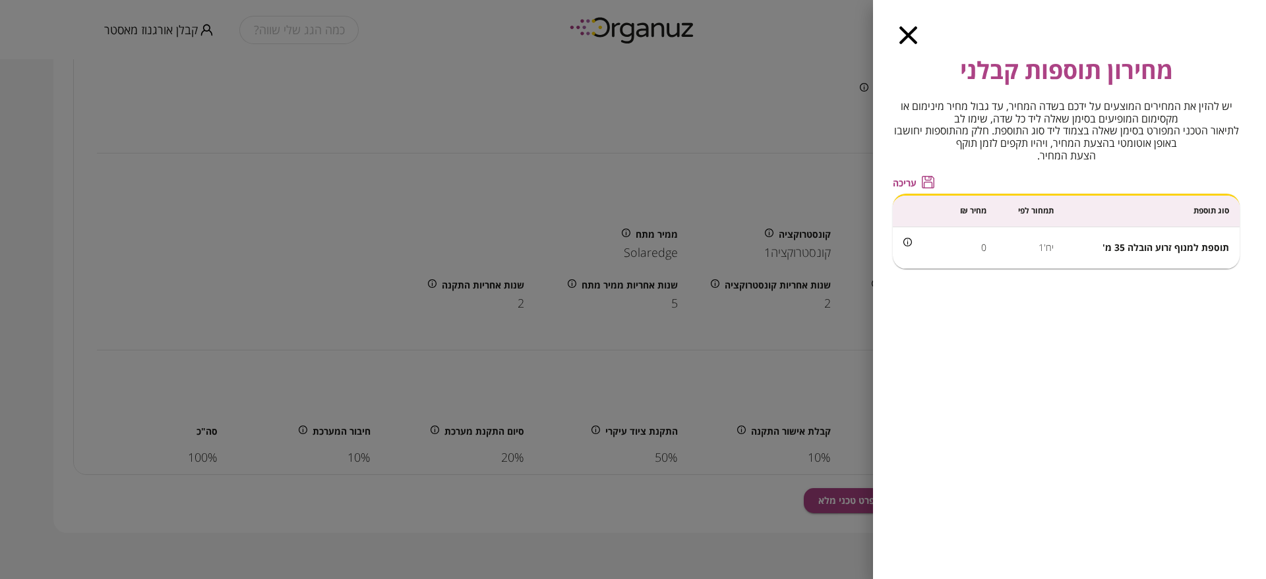
click at [1127, 244] on span "תוספת למנוף זרוע הובלה 35 מ'" at bounding box center [1165, 247] width 127 height 13
copy span "תוספת למנוף זרוע הובלה 35 מ'"
click at [1113, 262] on td "תוספת למנוף זרוע הובלה 35 מ'" at bounding box center [1151, 248] width 175 height 42
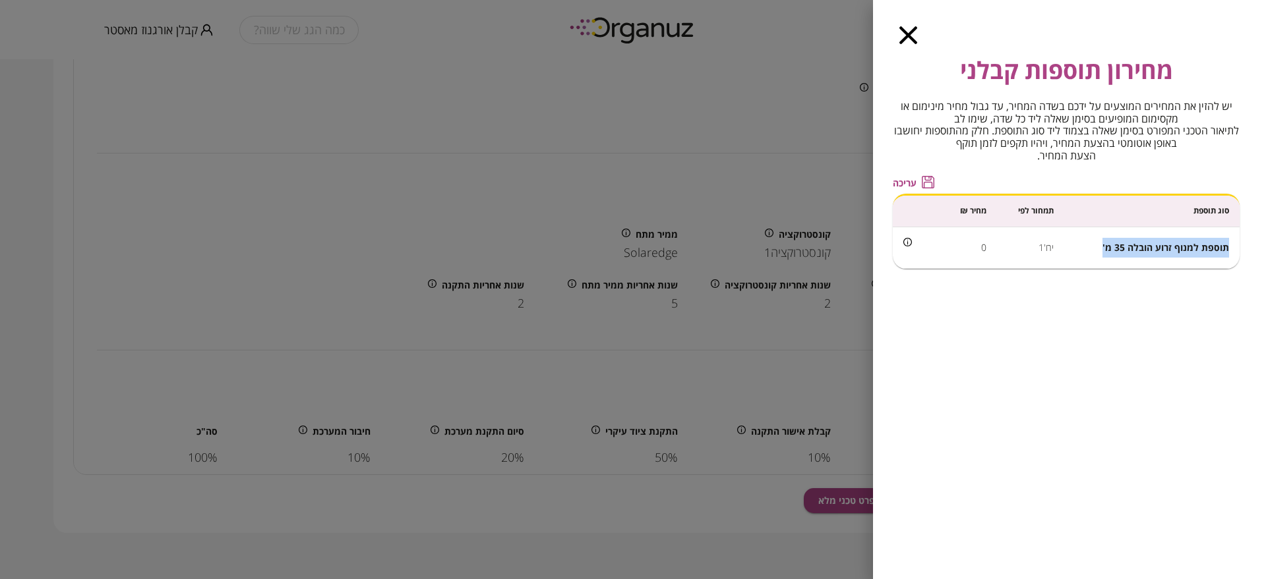
drag, startPoint x: 1104, startPoint y: 247, endPoint x: 1226, endPoint y: 247, distance: 122.0
click at [1226, 247] on span "תוספת למנוף זרוע הובלה 35 מ'" at bounding box center [1165, 247] width 127 height 13
copy span "תוספת למנוף זרוע הובלה 35 מ'"
drag, startPoint x: 1054, startPoint y: 247, endPoint x: 1041, endPoint y: 247, distance: 13.2
click at [1041, 247] on td "יח'1" at bounding box center [1030, 248] width 67 height 42
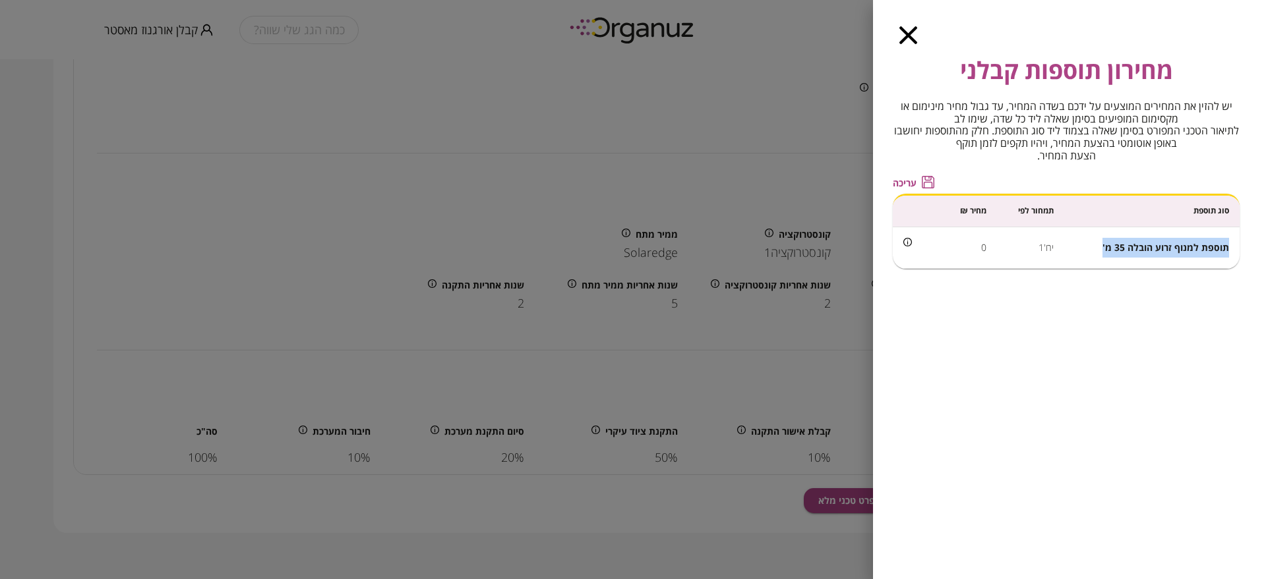
copy td "יח'1"
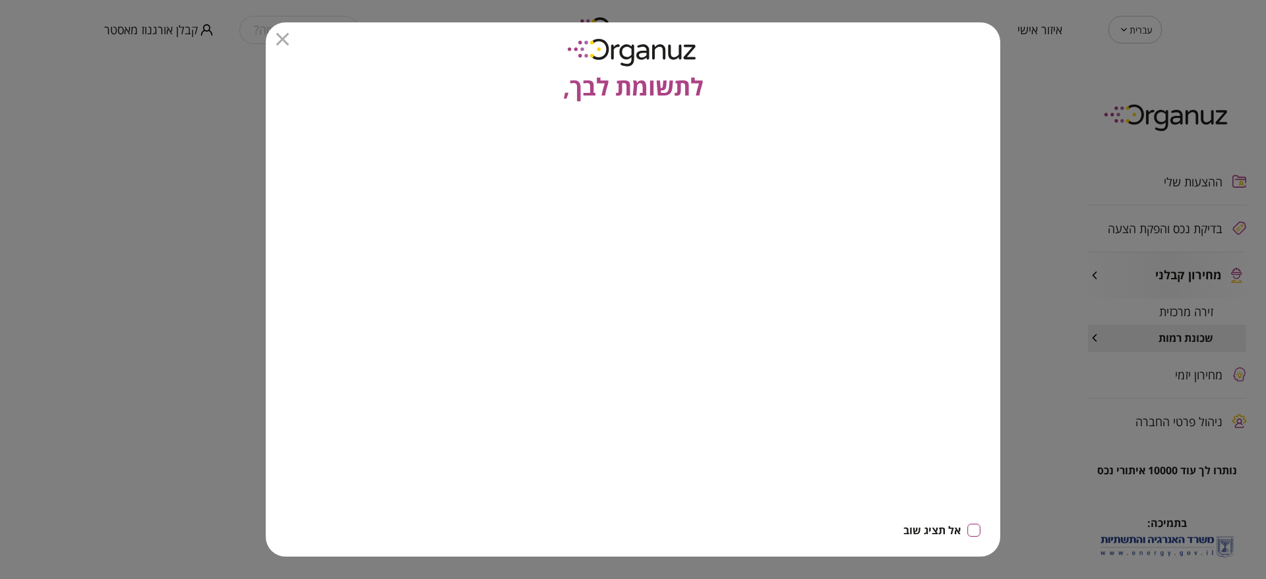
click at [281, 44] on icon "button" at bounding box center [282, 39] width 13 height 13
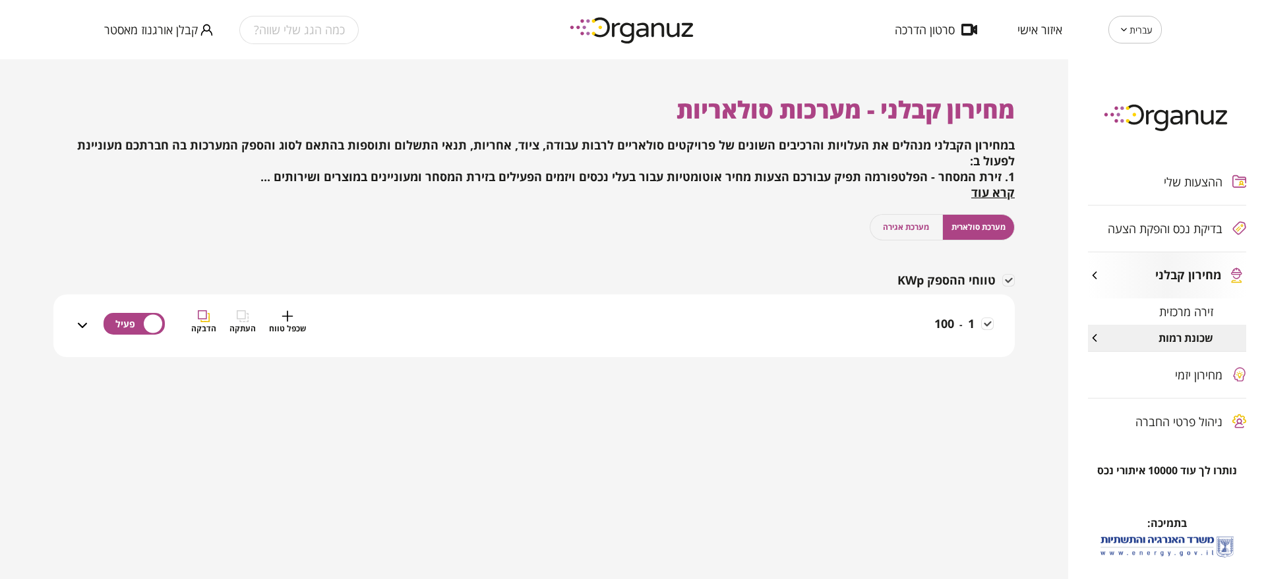
click at [935, 326] on span "100" at bounding box center [944, 324] width 20 height 16
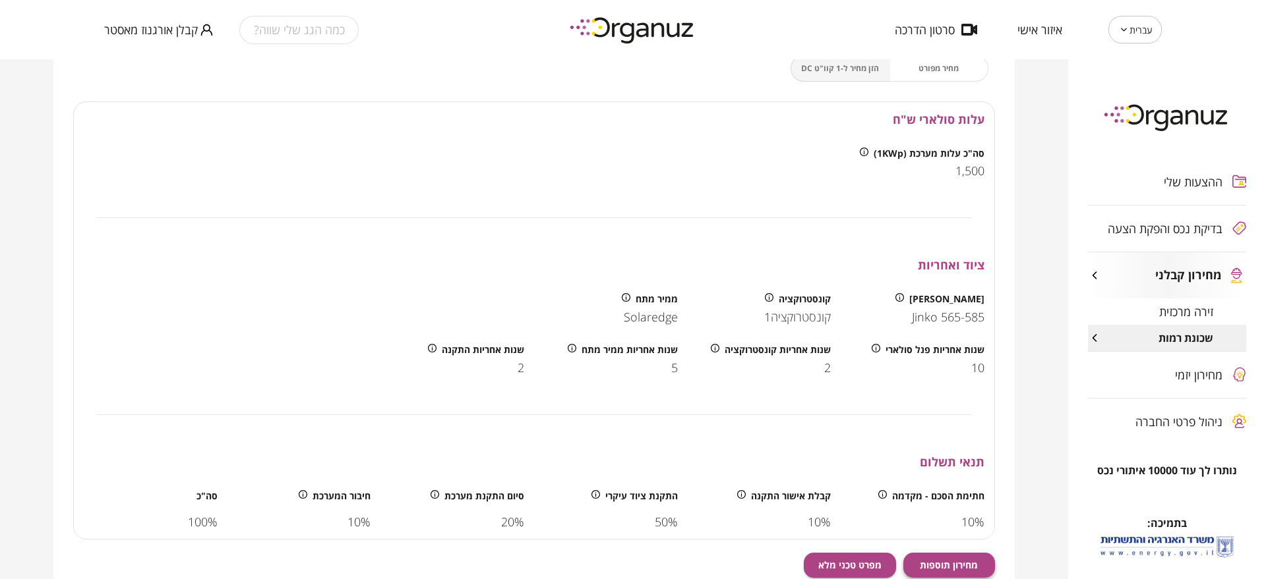
scroll to position [451, 0]
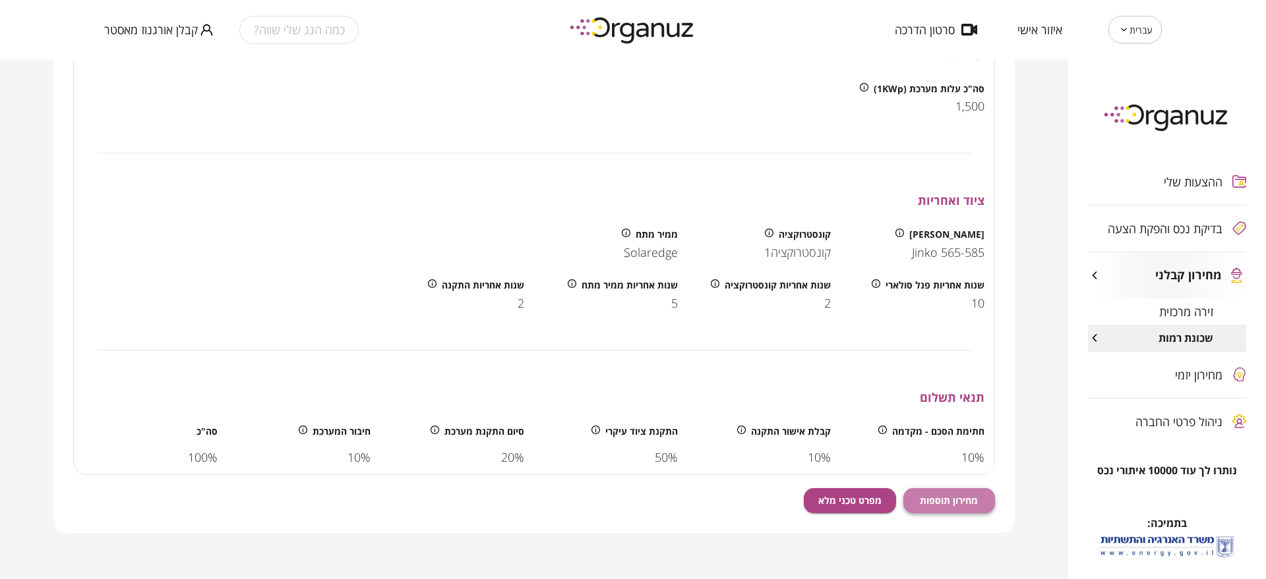
click at [972, 500] on span "מחירון תוספות" at bounding box center [949, 500] width 58 height 11
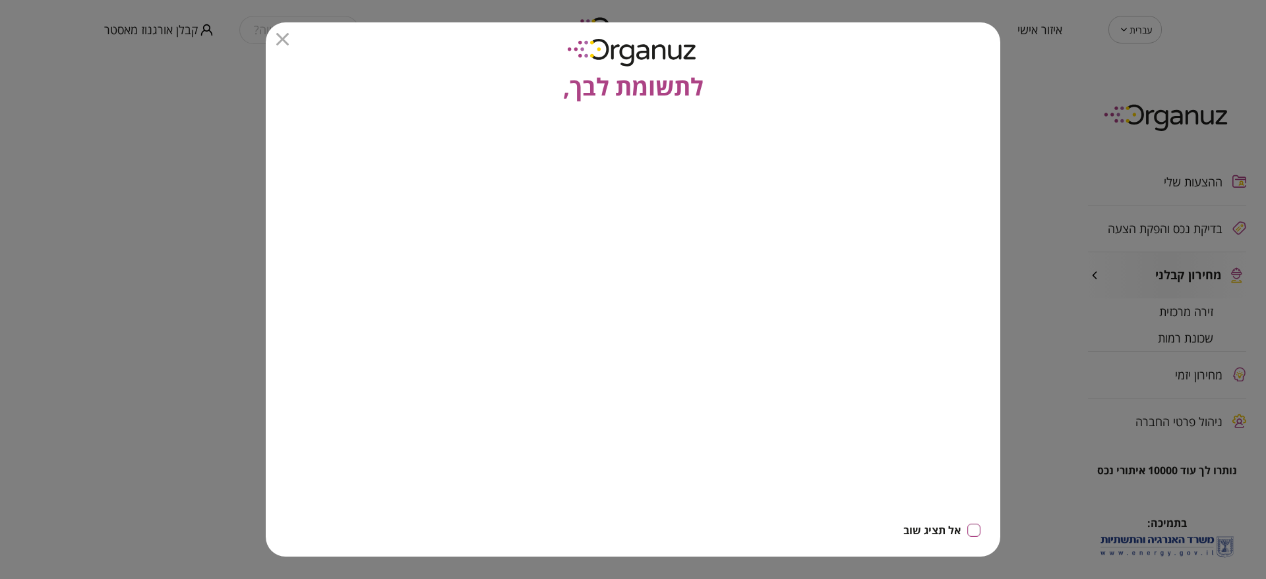
click at [285, 39] on icon "button" at bounding box center [282, 39] width 13 height 13
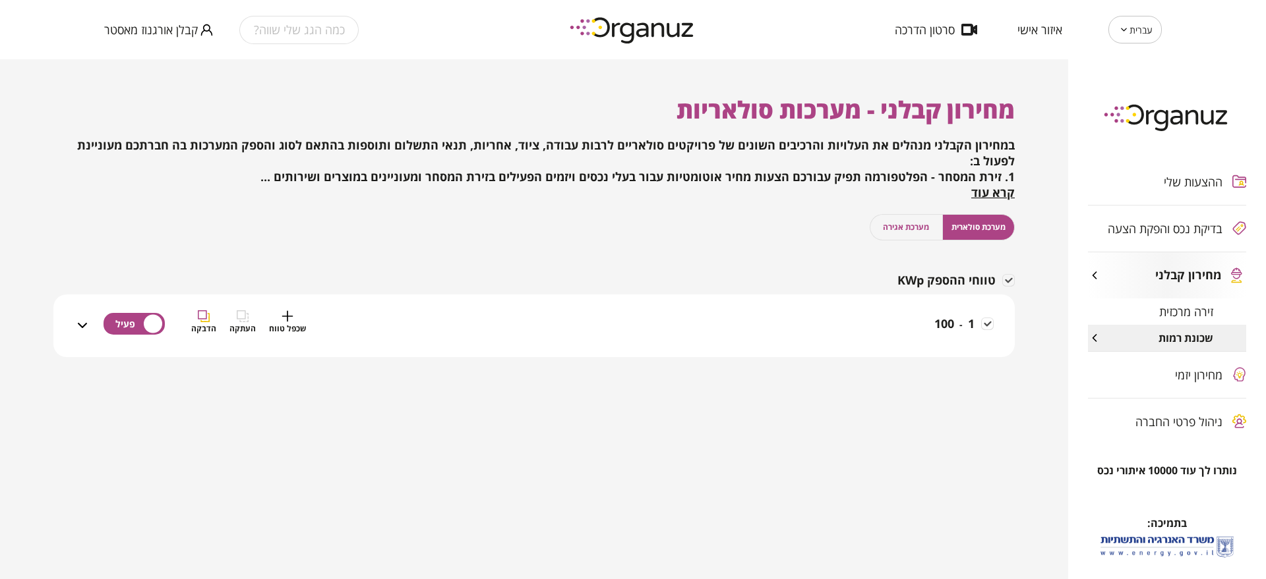
click at [925, 336] on div "1 - 100 שכפל טווח העתקה הדבקה" at bounding box center [541, 333] width 903 height 47
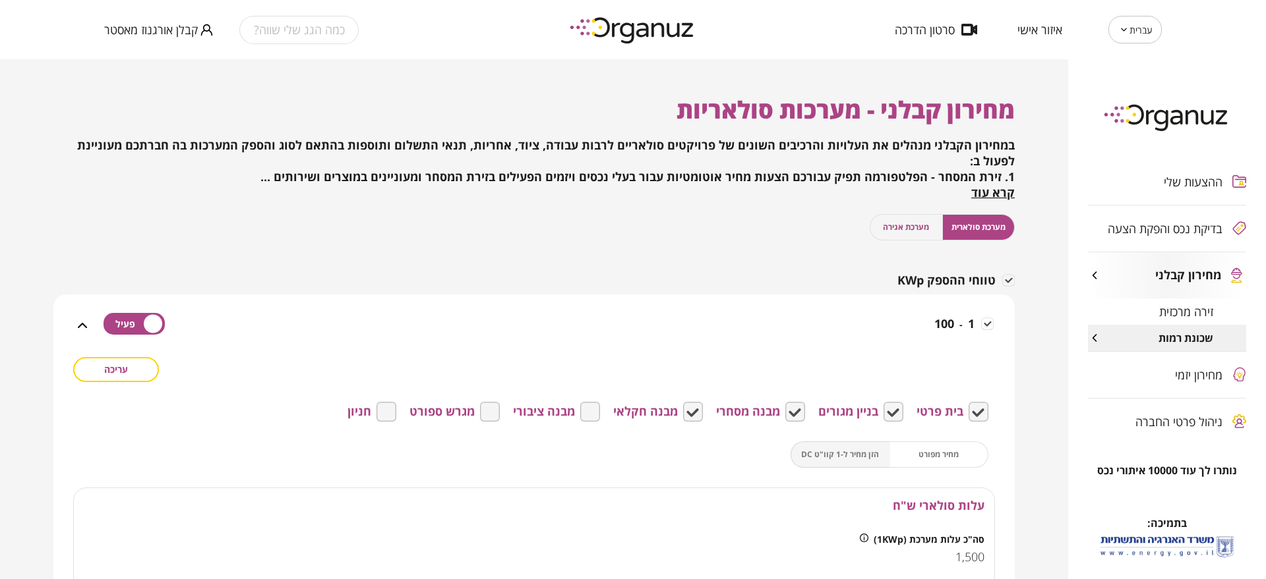
scroll to position [412, 0]
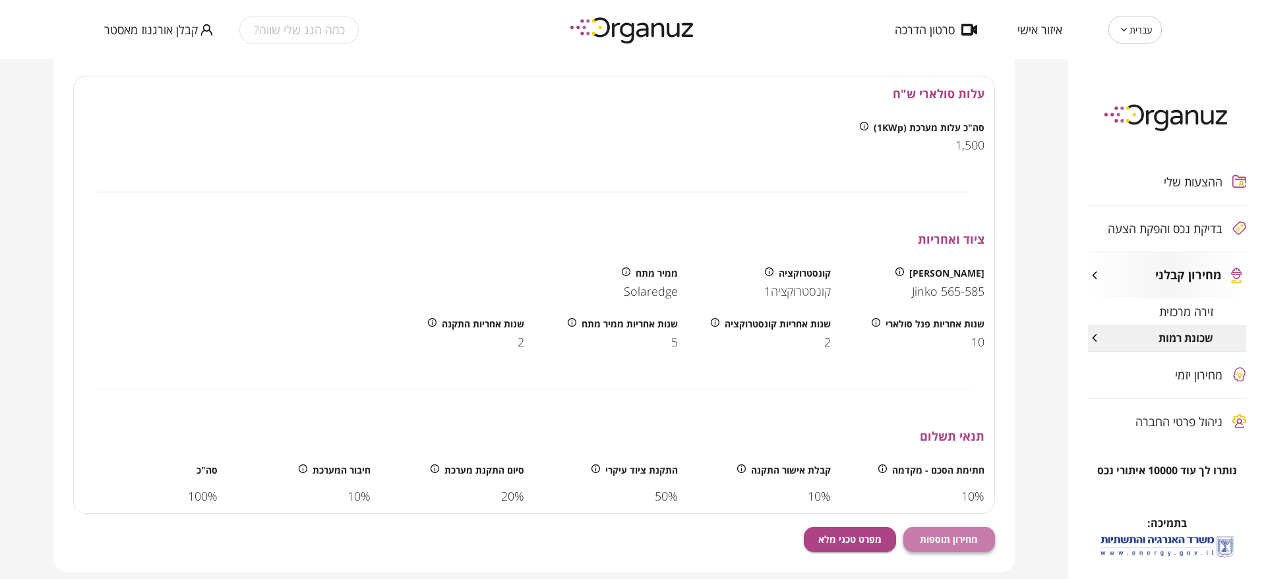
click at [969, 534] on span "מחירון תוספות" at bounding box center [949, 539] width 58 height 11
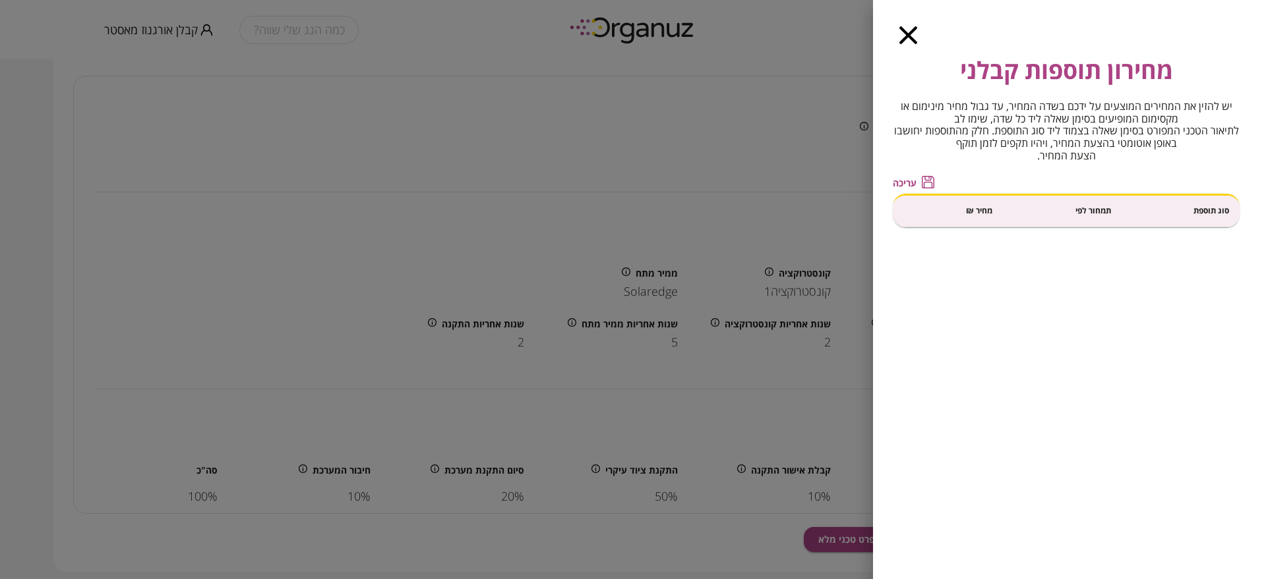
drag, startPoint x: 916, startPoint y: 41, endPoint x: 887, endPoint y: 30, distance: 31.7
click at [916, 40] on icon "button" at bounding box center [908, 35] width 18 height 18
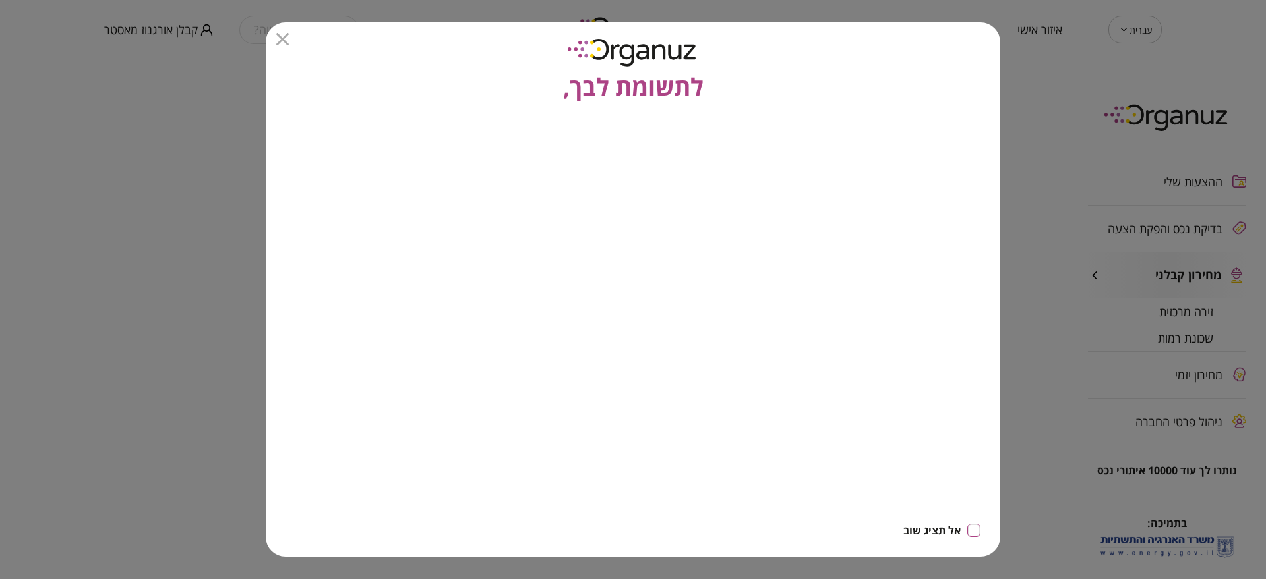
click at [279, 35] on icon "button" at bounding box center [282, 39] width 13 height 13
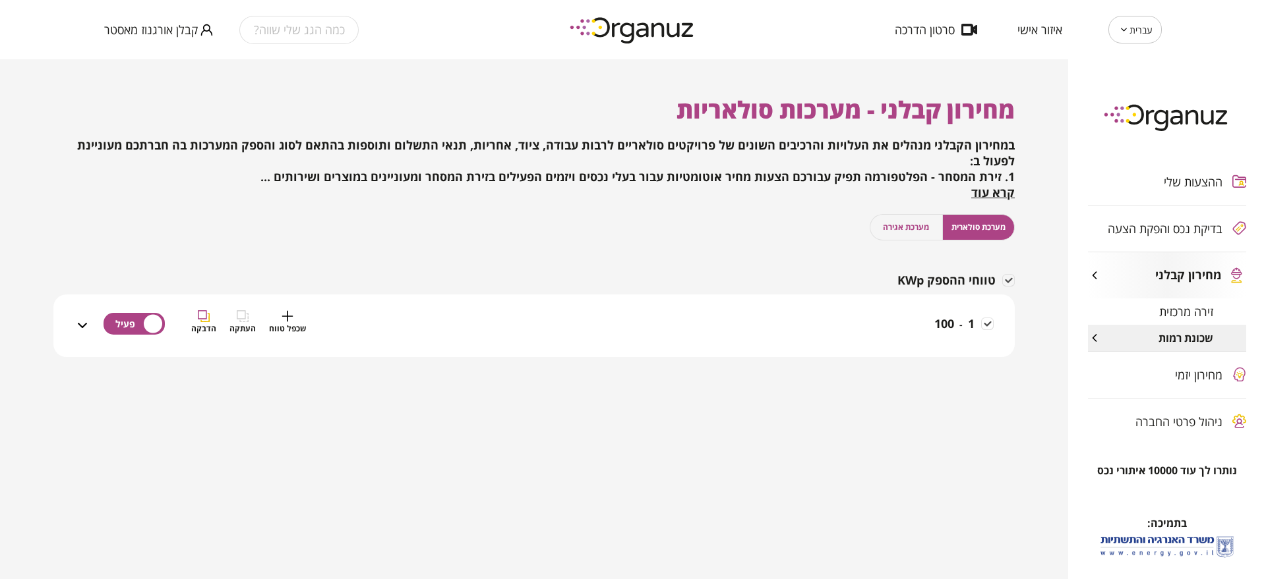
click at [944, 330] on span "100" at bounding box center [944, 324] width 20 height 16
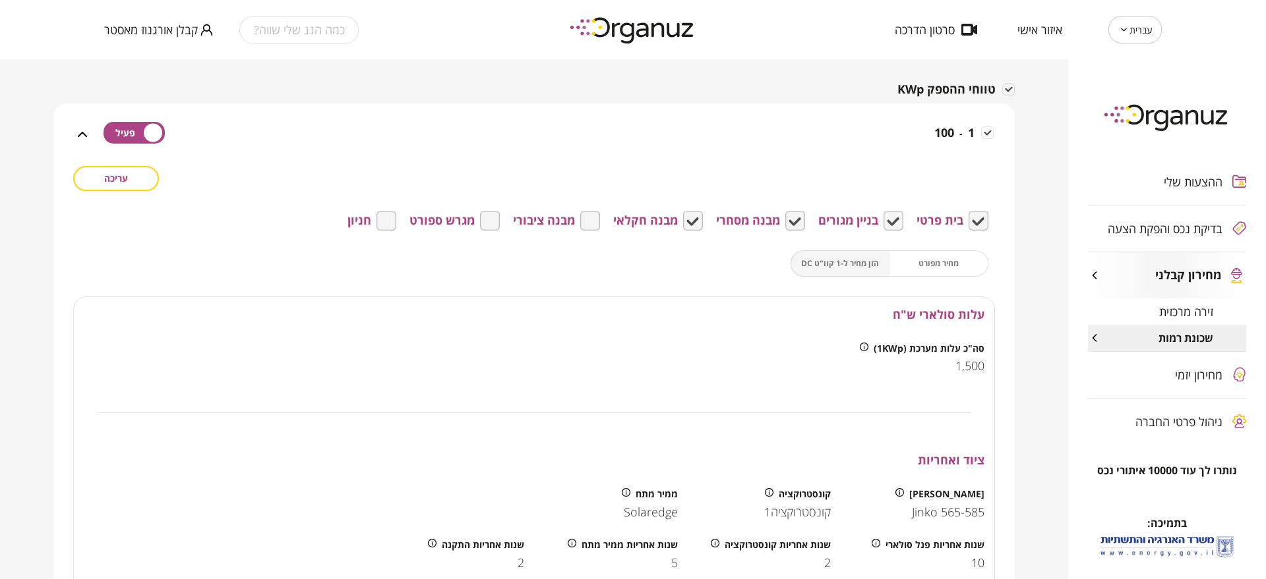
scroll to position [412, 0]
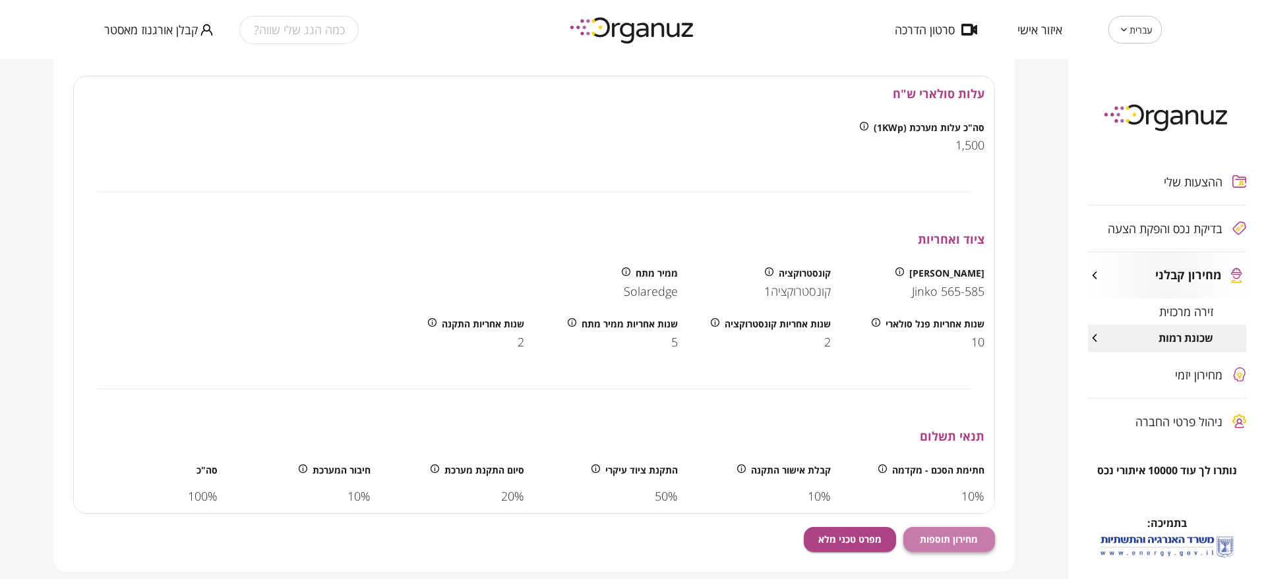
click at [964, 544] on span "מחירון תוספות" at bounding box center [949, 539] width 58 height 11
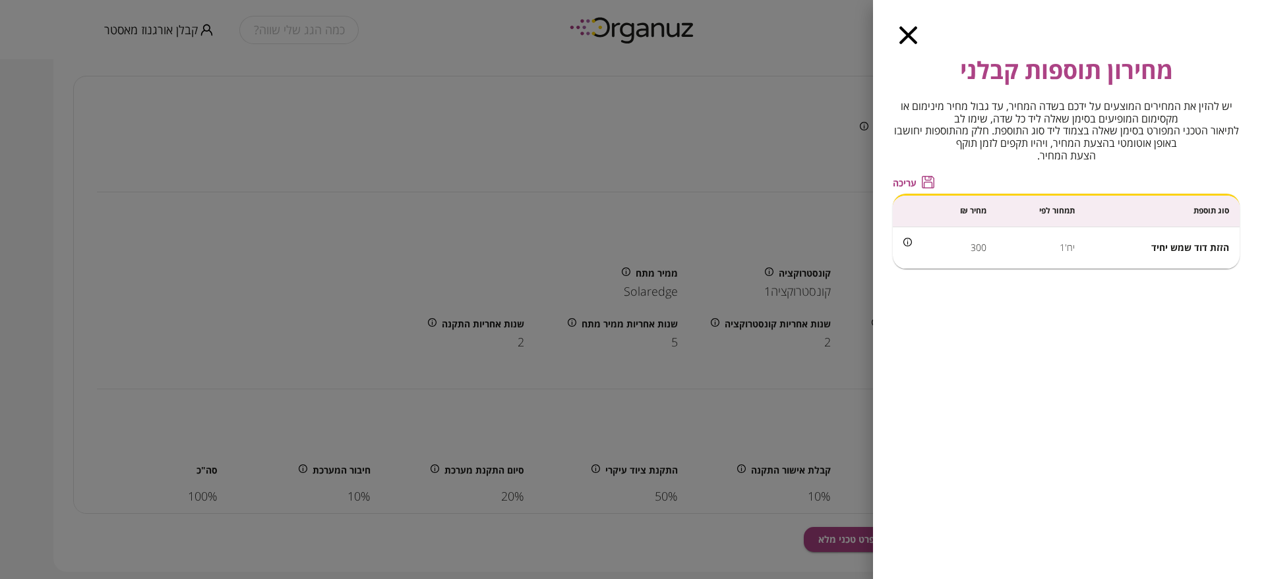
click at [1177, 251] on span "הזזת דוד שמש יחיד" at bounding box center [1190, 247] width 78 height 13
copy span "הזזת דוד שמש יחיד"
click at [1148, 256] on td "הזזת דוד שמש יחיד" at bounding box center [1162, 248] width 154 height 42
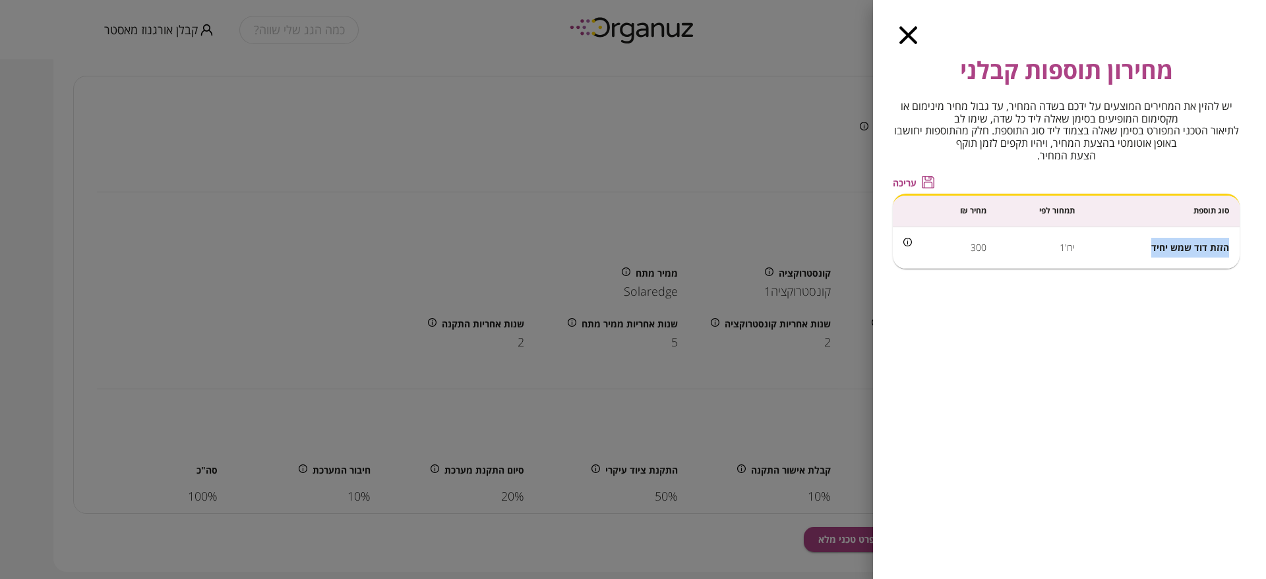
drag, startPoint x: 1150, startPoint y: 249, endPoint x: 1229, endPoint y: 249, distance: 78.4
click at [1229, 249] on td "הזזת דוד שמש יחיד" at bounding box center [1162, 248] width 154 height 42
copy span "הזזת דוד שמש יחיד"
click at [1068, 250] on td "יח'1" at bounding box center [1041, 248] width 88 height 42
drag, startPoint x: 1053, startPoint y: 247, endPoint x: 1078, endPoint y: 250, distance: 25.8
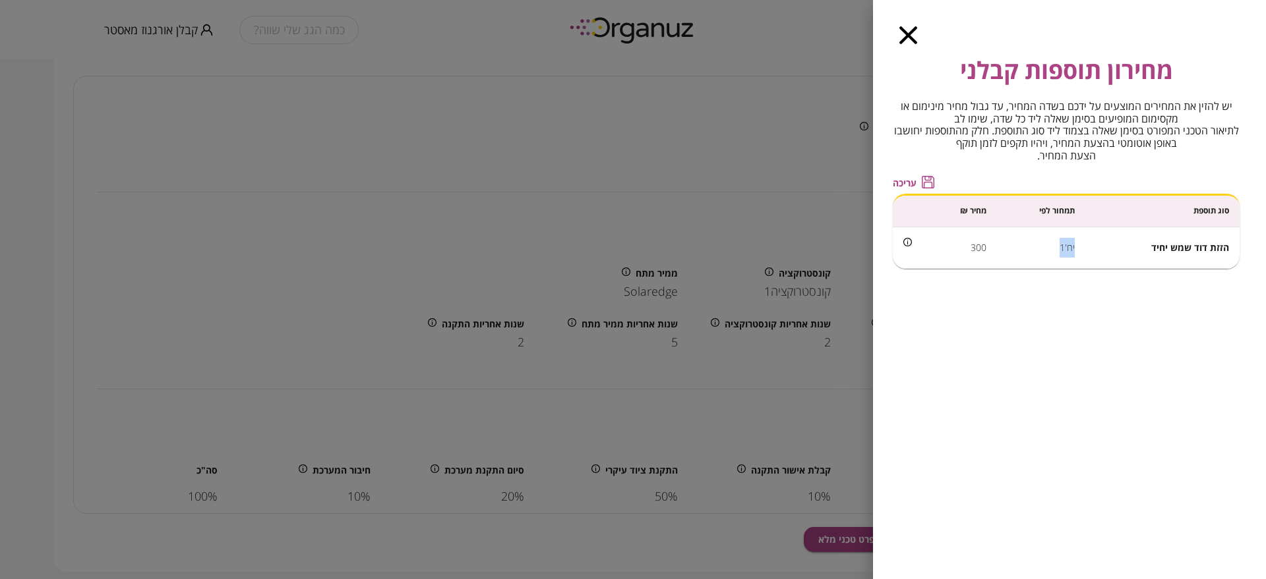
click at [1078, 250] on td "יח'1" at bounding box center [1041, 248] width 88 height 42
copy td "יח'1"
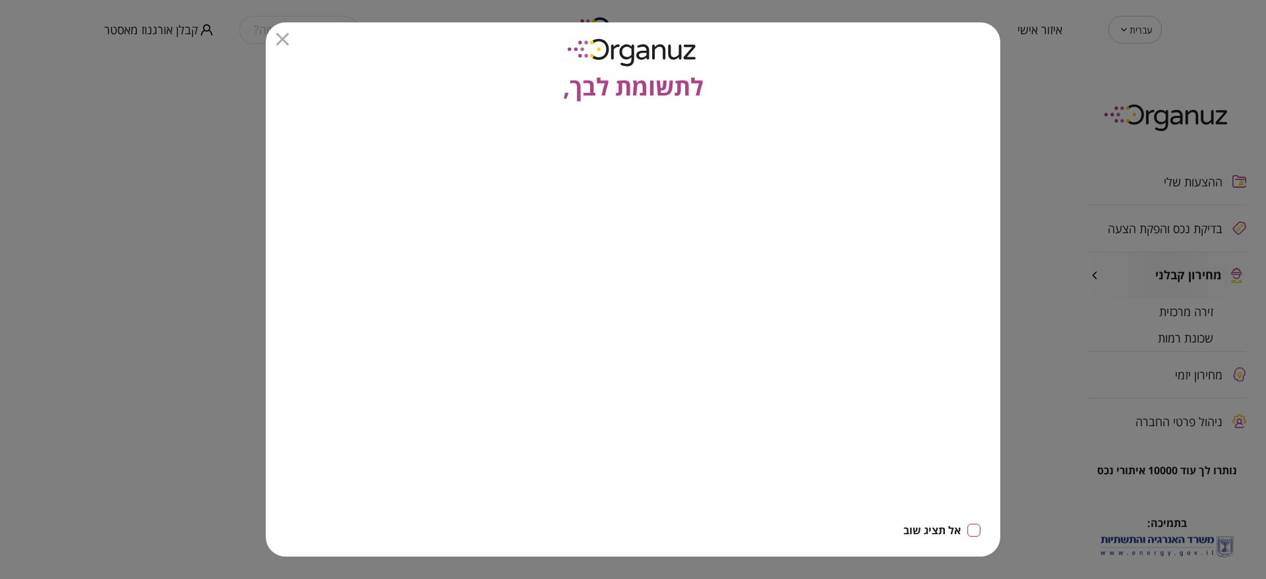
click at [281, 36] on icon "button" at bounding box center [282, 39] width 13 height 13
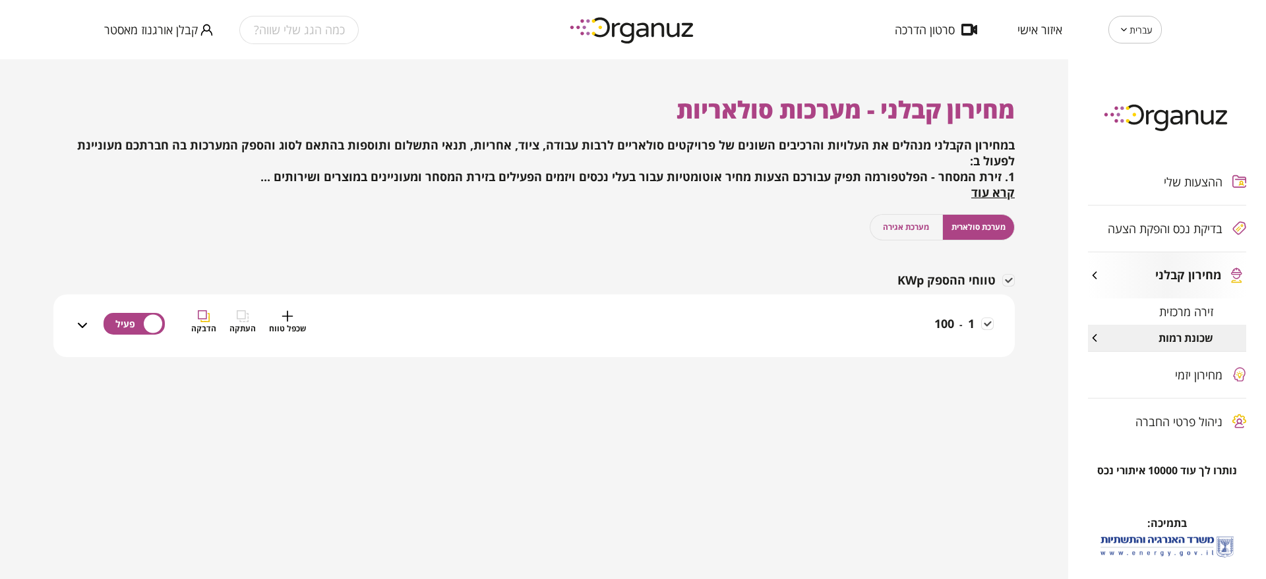
drag, startPoint x: 881, startPoint y: 326, endPoint x: 891, endPoint y: 340, distance: 16.6
click at [882, 326] on div "1 - 100 שכפל טווח העתקה הדבקה" at bounding box center [541, 333] width 903 height 47
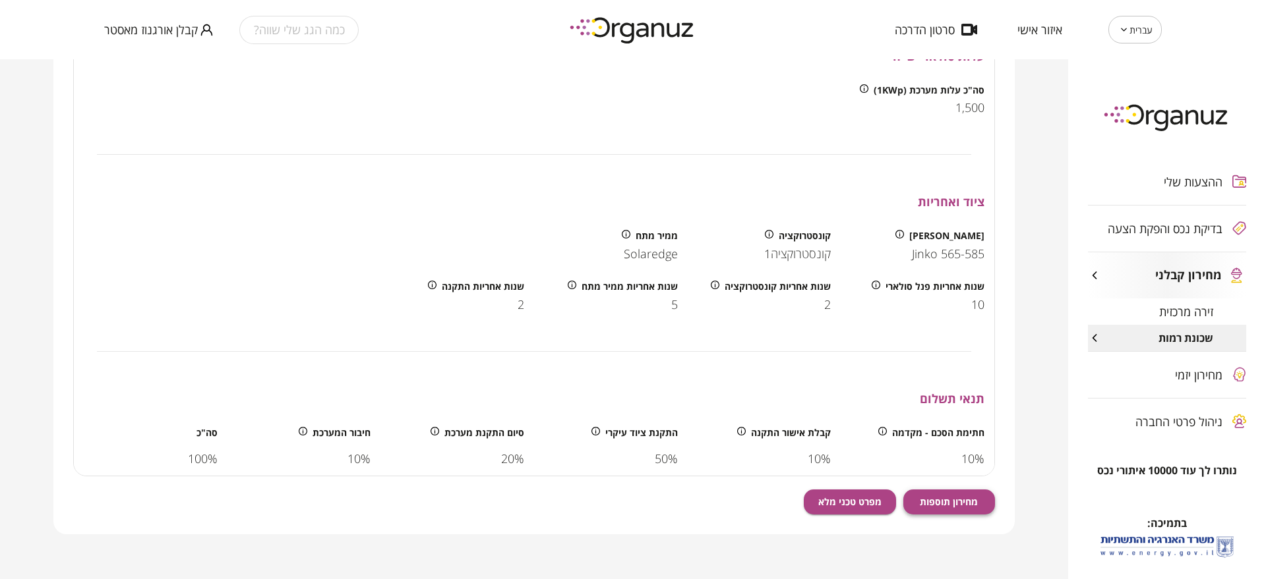
scroll to position [451, 0]
click at [936, 500] on span "מחירון תוספות" at bounding box center [949, 500] width 58 height 11
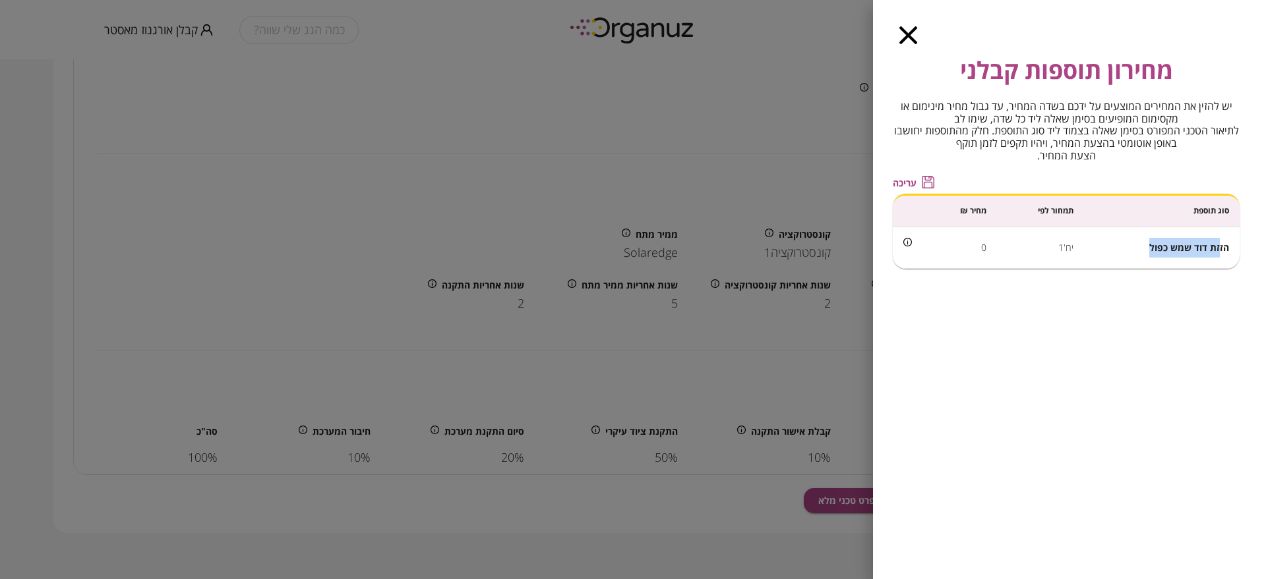
drag, startPoint x: 1147, startPoint y: 250, endPoint x: 1220, endPoint y: 243, distance: 73.5
click at [1220, 243] on td "הזזת דוד שמש כפול" at bounding box center [1162, 248] width 156 height 42
click at [1221, 245] on span "הזזת דוד שמש כפול" at bounding box center [1189, 247] width 80 height 13
drag, startPoint x: 1229, startPoint y: 246, endPoint x: 1151, endPoint y: 252, distance: 78.0
click at [1151, 252] on td "הזזת דוד שמש כפול" at bounding box center [1162, 248] width 156 height 42
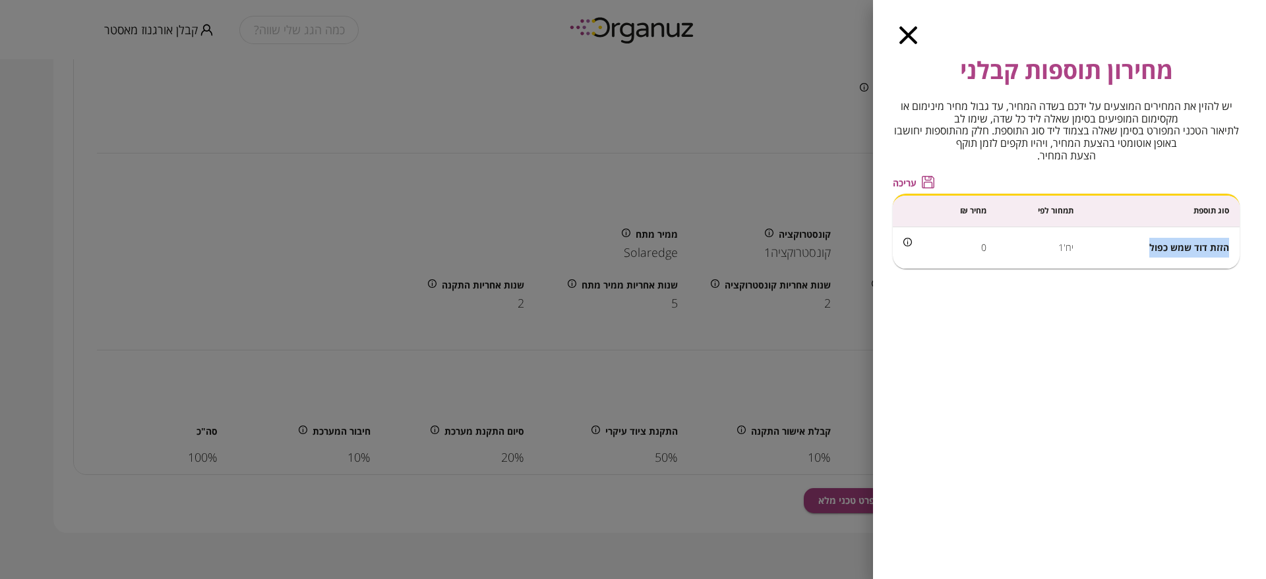
copy span "הזזת דוד שמש כפול"
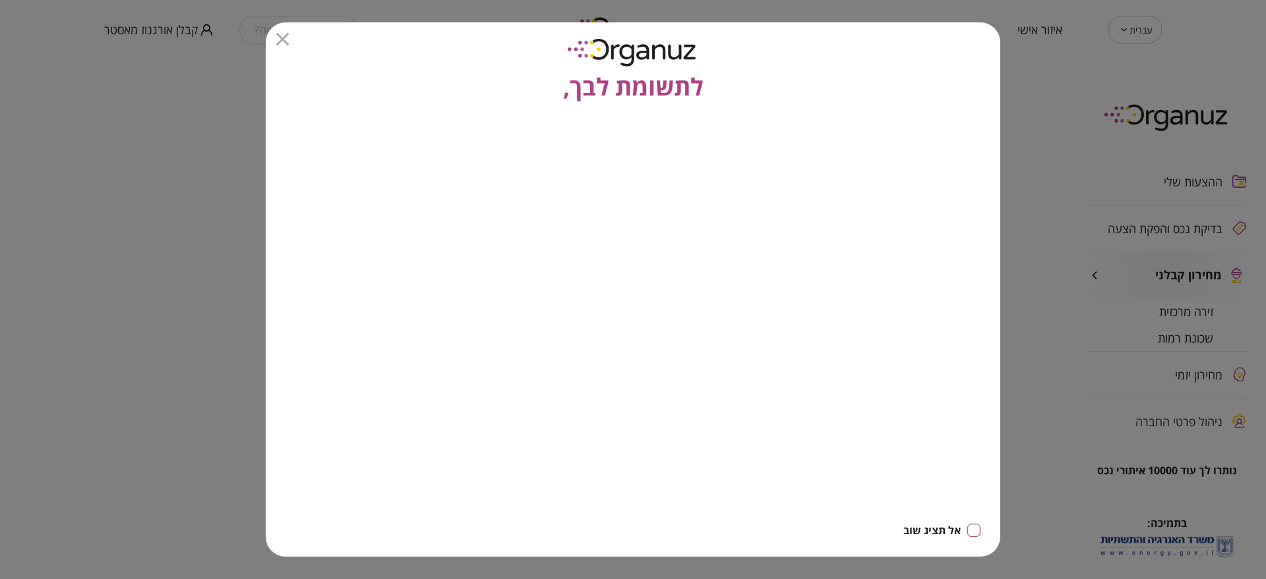
click at [282, 42] on icon "button" at bounding box center [282, 39] width 13 height 13
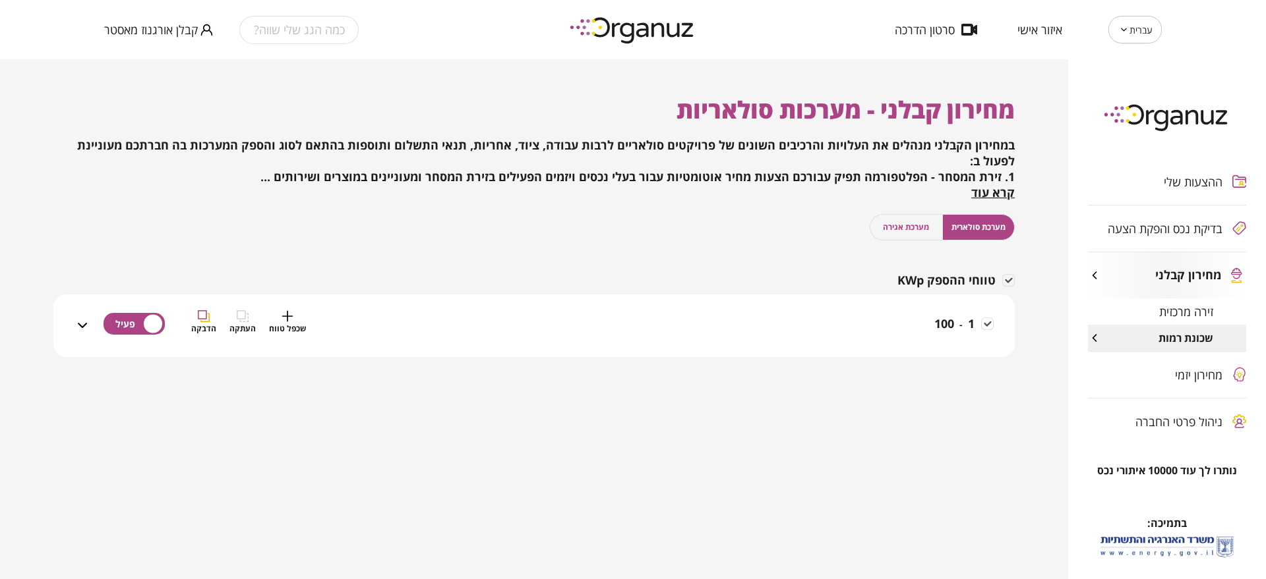
click at [916, 324] on div "1 - 100 שכפל טווח העתקה הדבקה" at bounding box center [541, 333] width 903 height 47
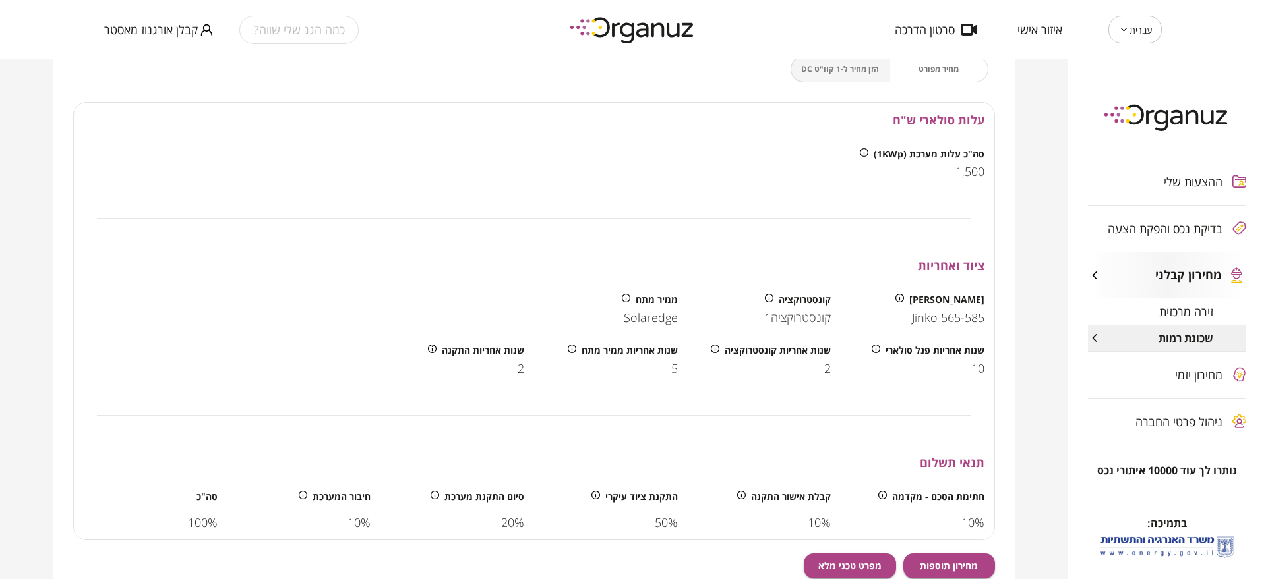
scroll to position [451, 0]
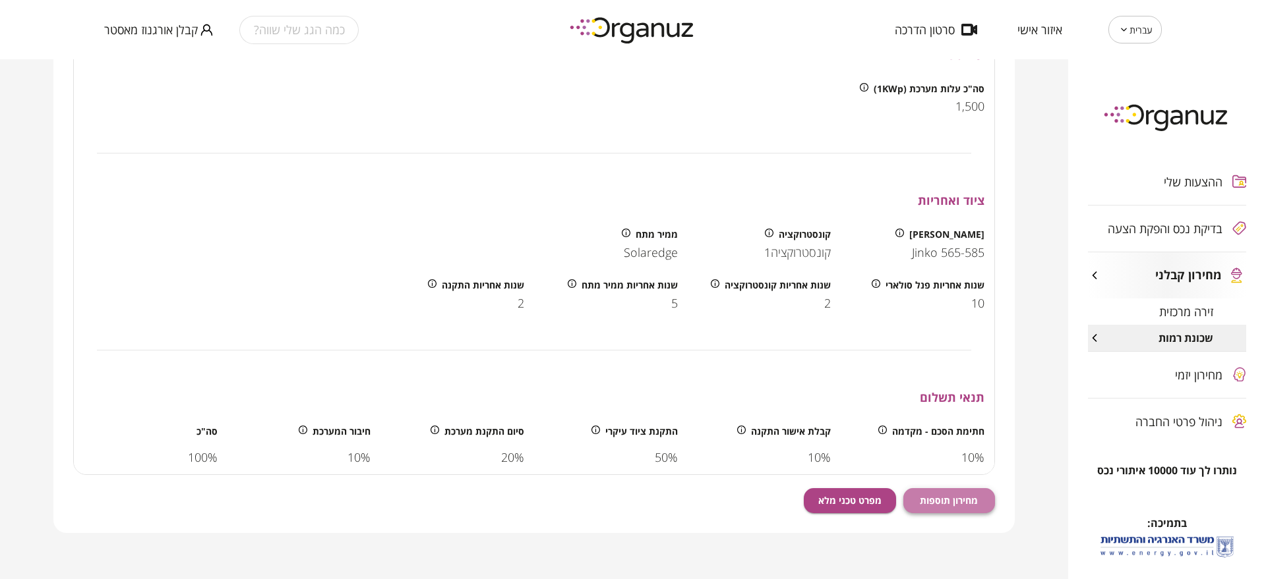
click at [943, 504] on span "מחירון תוספות" at bounding box center [949, 500] width 58 height 11
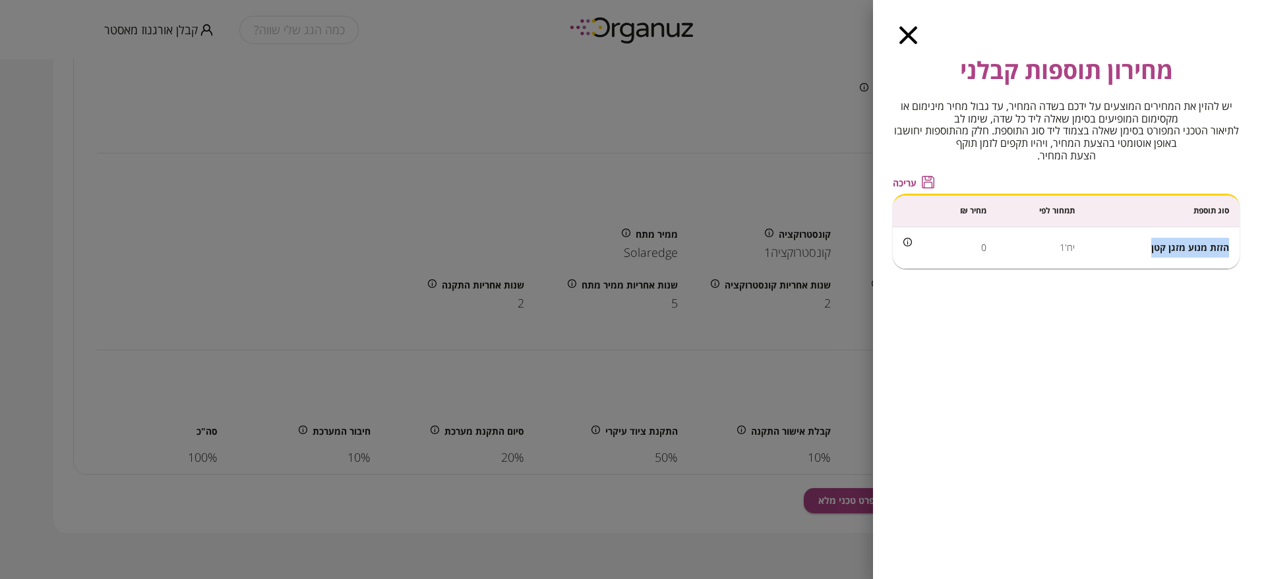
drag, startPoint x: 1150, startPoint y: 245, endPoint x: 1230, endPoint y: 249, distance: 80.5
click at [1230, 249] on td "הזזת מנוע מזגן קטן" at bounding box center [1162, 248] width 154 height 42
click at [1227, 249] on span "הזזת מנוע מזגן קטן" at bounding box center [1190, 247] width 78 height 13
drag, startPoint x: 1227, startPoint y: 249, endPoint x: 1150, endPoint y: 256, distance: 77.4
click at [1150, 256] on td "הזזת מנוע מזגן קטן" at bounding box center [1162, 248] width 154 height 42
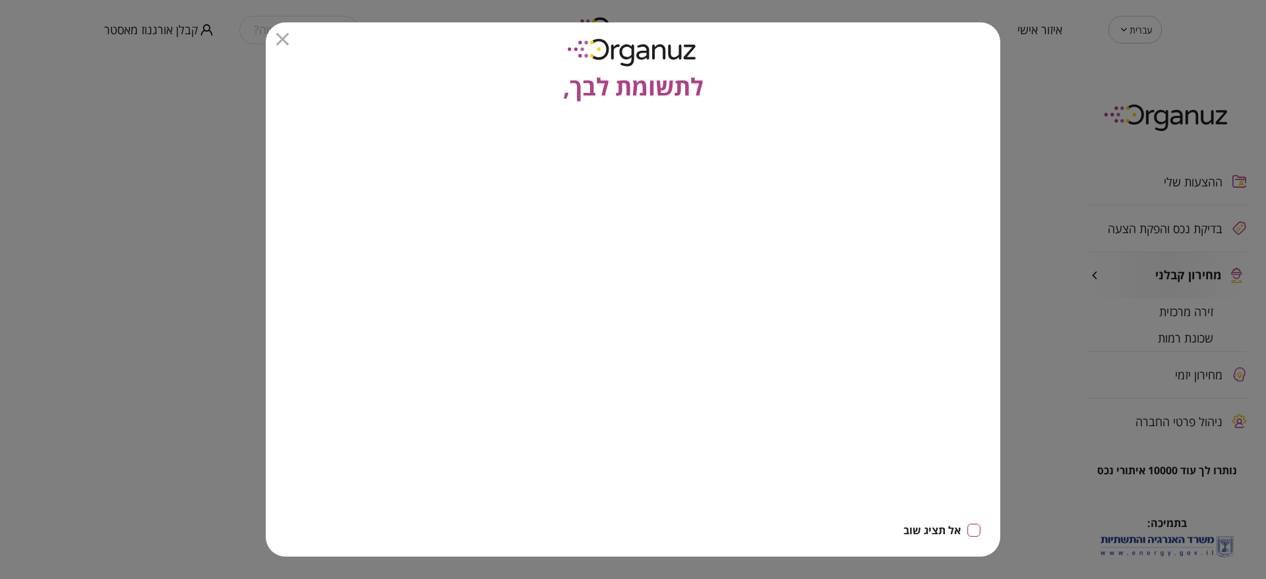
click at [289, 28] on div "לתשומת לבך," at bounding box center [633, 63] width 734 height 82
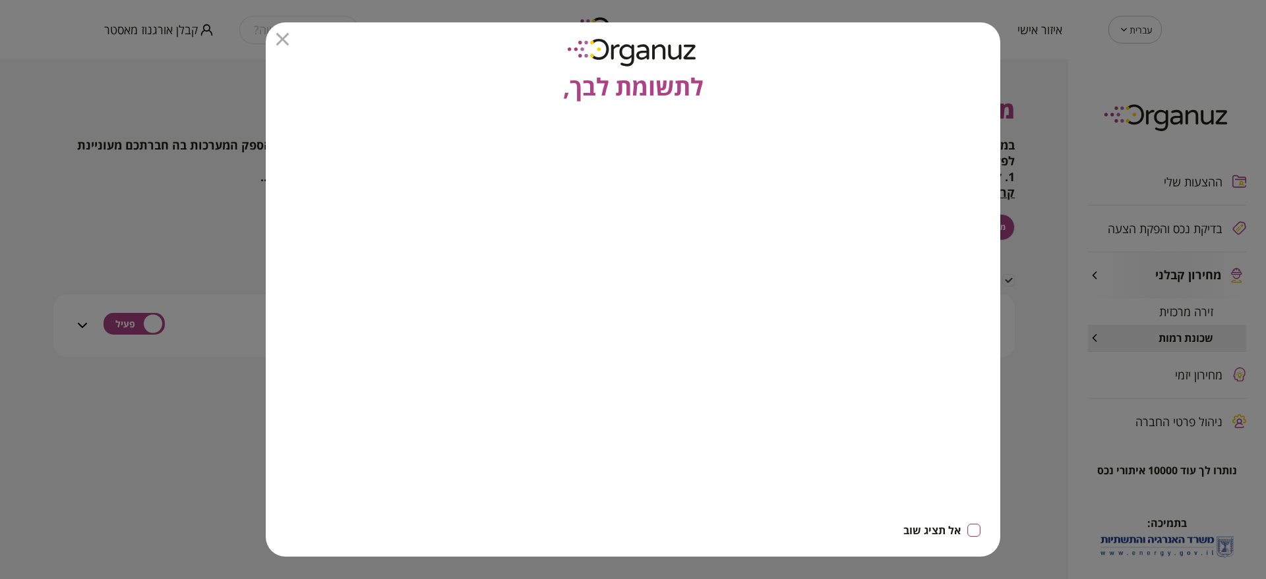
click at [279, 35] on icon "button" at bounding box center [282, 39] width 13 height 13
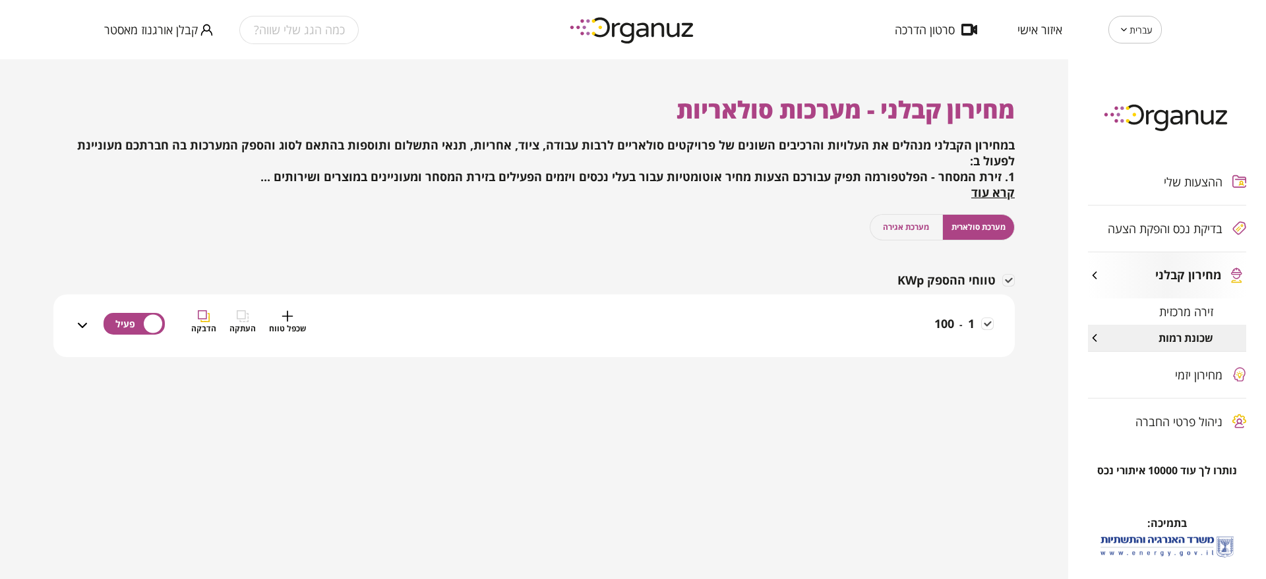
click at [929, 328] on div "1 - 100 שכפל טווח העתקה הדבקה" at bounding box center [541, 333] width 903 height 47
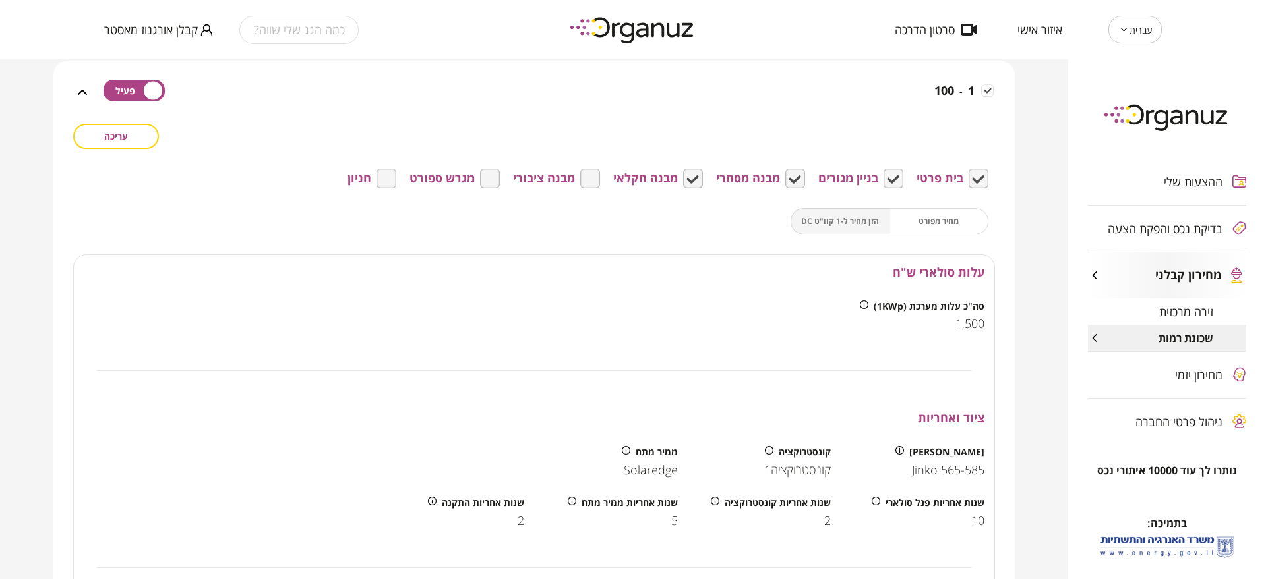
scroll to position [451, 0]
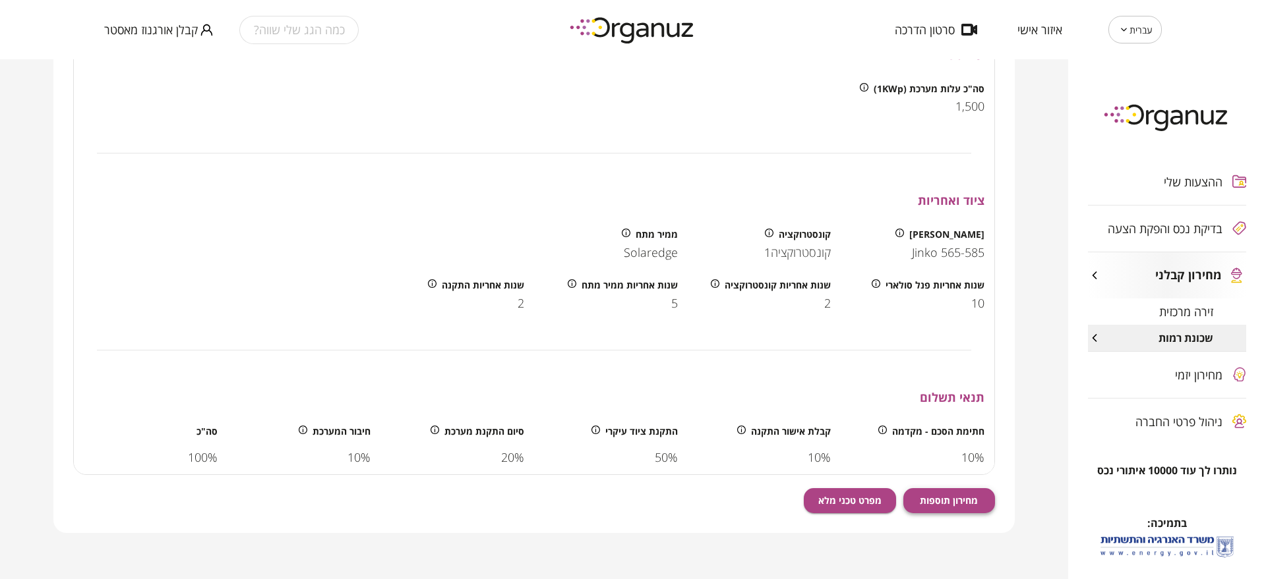
click at [959, 495] on span "מחירון תוספות" at bounding box center [949, 500] width 58 height 11
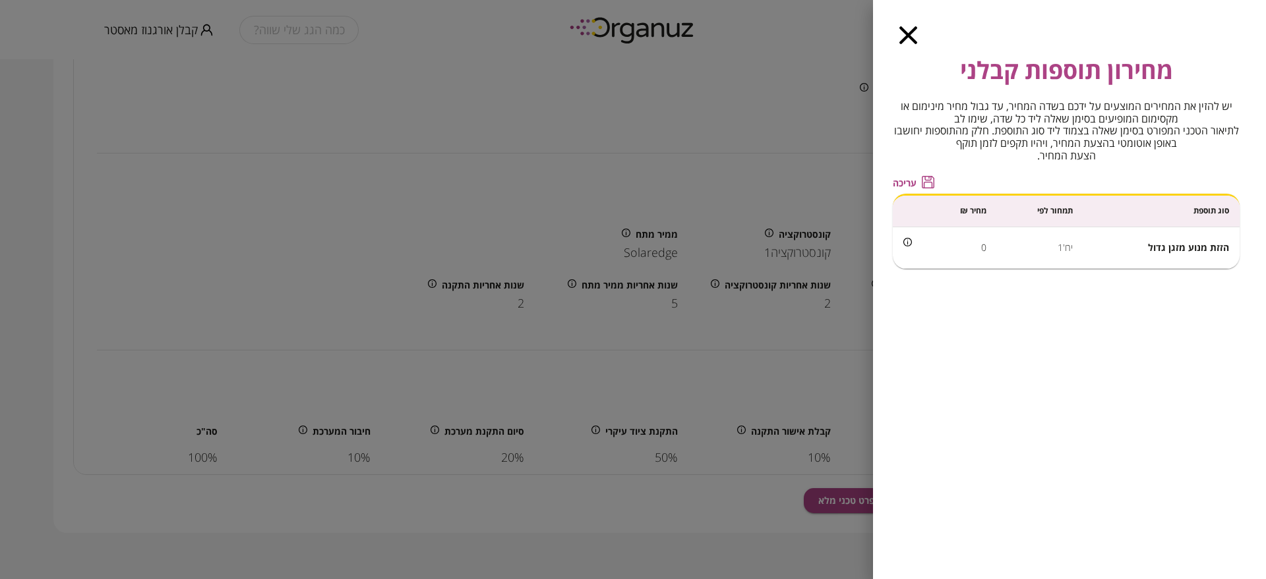
click at [1152, 243] on td "הזזת מנוע מזגן גדול" at bounding box center [1161, 248] width 156 height 42
drag, startPoint x: 1152, startPoint y: 243, endPoint x: 1226, endPoint y: 238, distance: 74.7
click at [1226, 238] on td "הזזת מנוע מזגן גדול" at bounding box center [1161, 248] width 156 height 42
copy span "הזזת מנוע מזגן גדול"
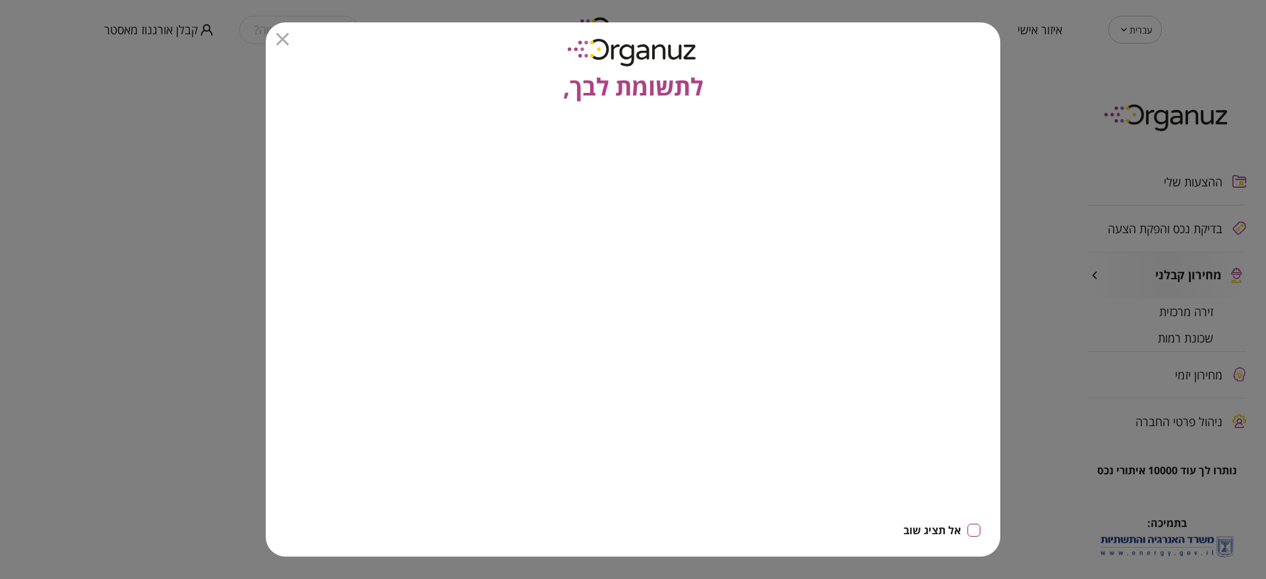
click at [285, 39] on icon "button" at bounding box center [282, 39] width 13 height 13
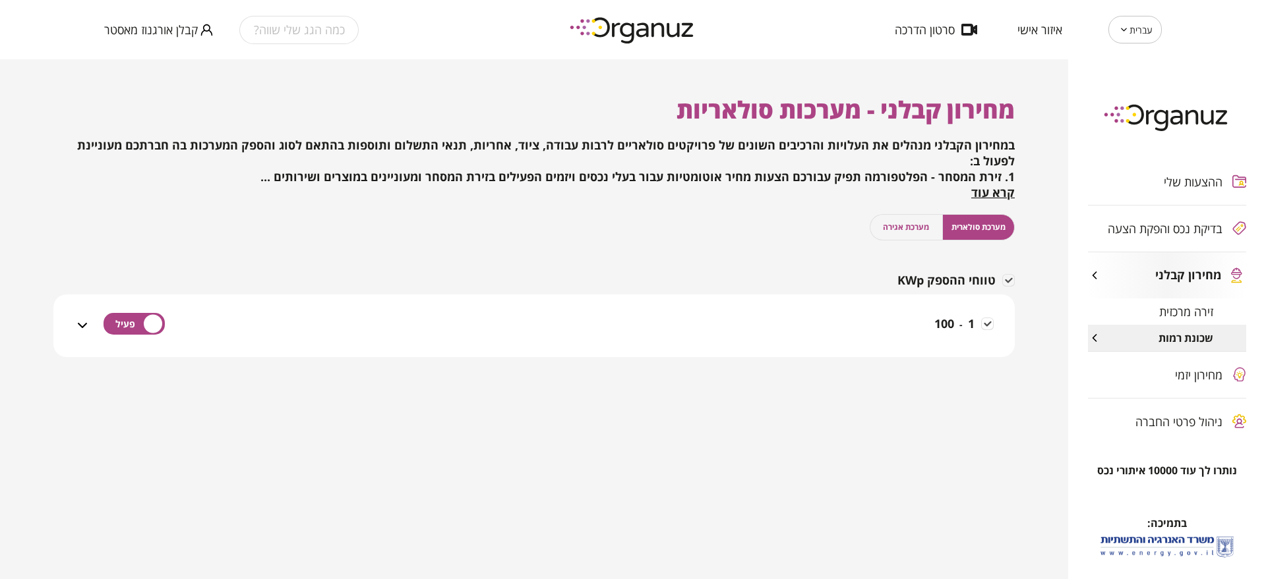
click at [912, 332] on div "1 - 100" at bounding box center [541, 333] width 903 height 47
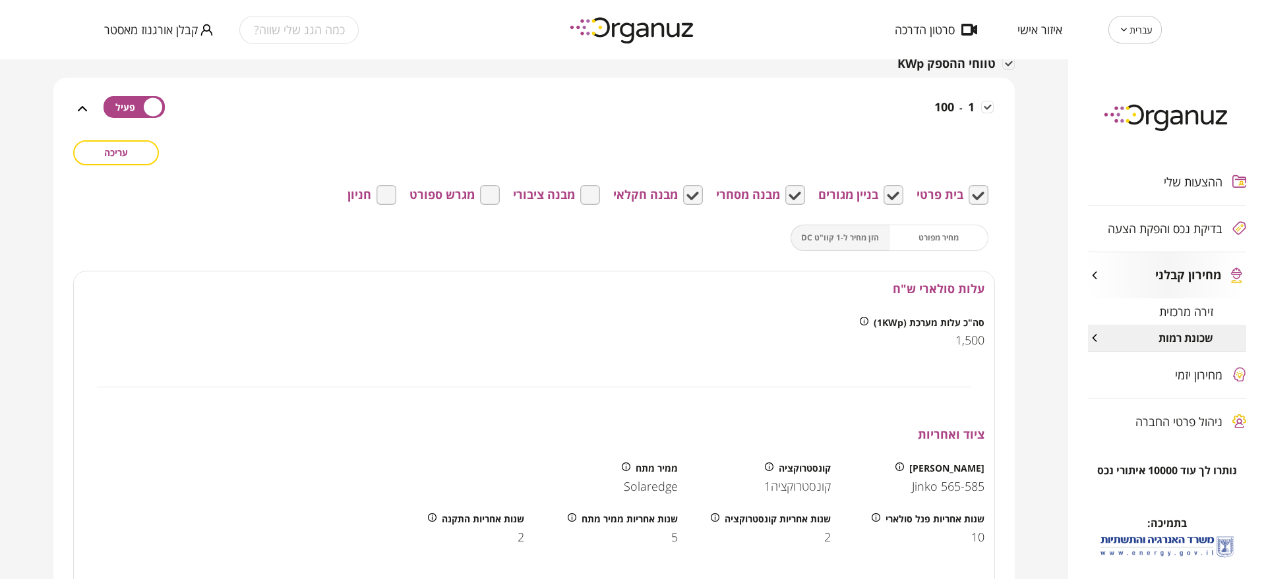
scroll to position [451, 0]
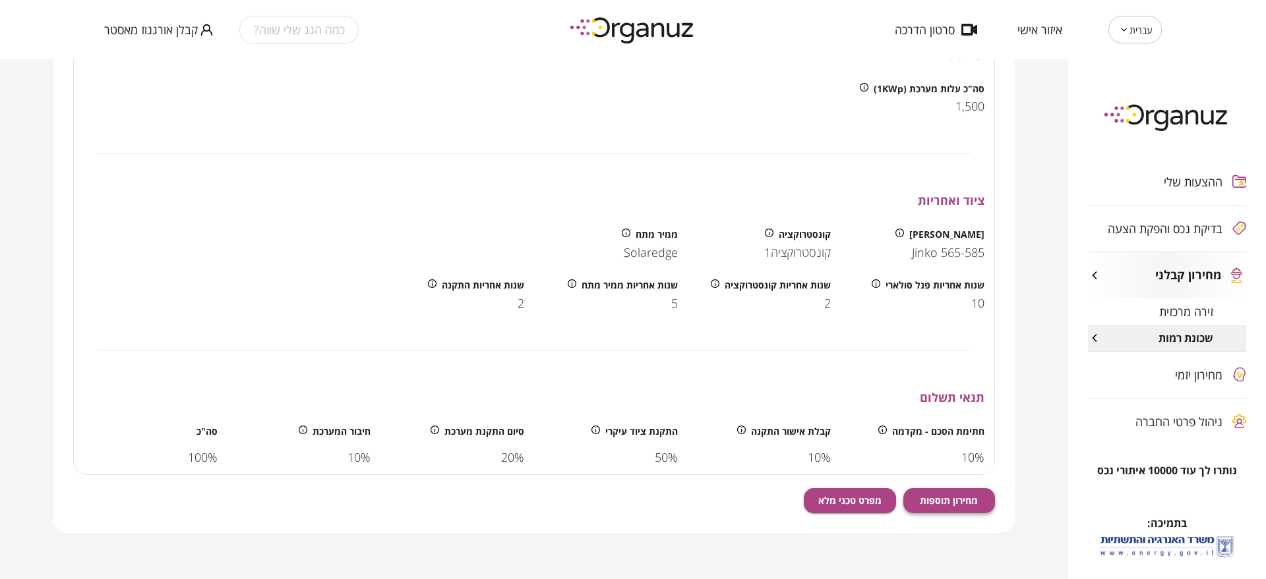
click at [944, 506] on span "מחירון תוספות" at bounding box center [949, 500] width 58 height 11
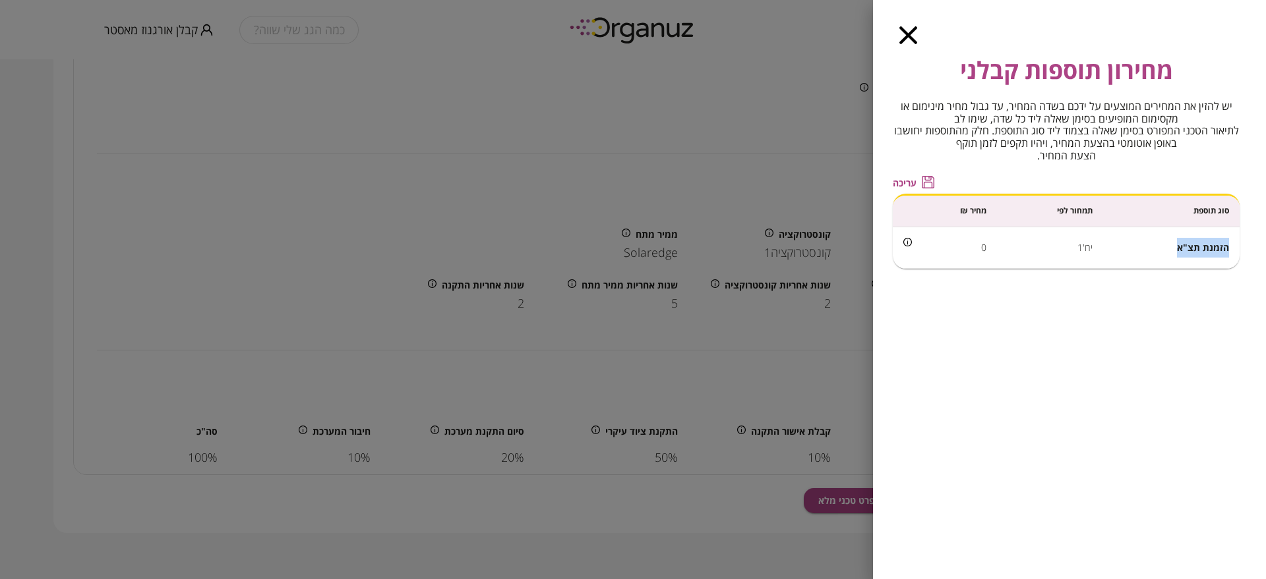
drag, startPoint x: 1227, startPoint y: 244, endPoint x: 1179, endPoint y: 254, distance: 48.5
click at [1179, 254] on td "הזמנת תצ"א" at bounding box center [1171, 248] width 136 height 42
copy span "הזמנת תצ"א"
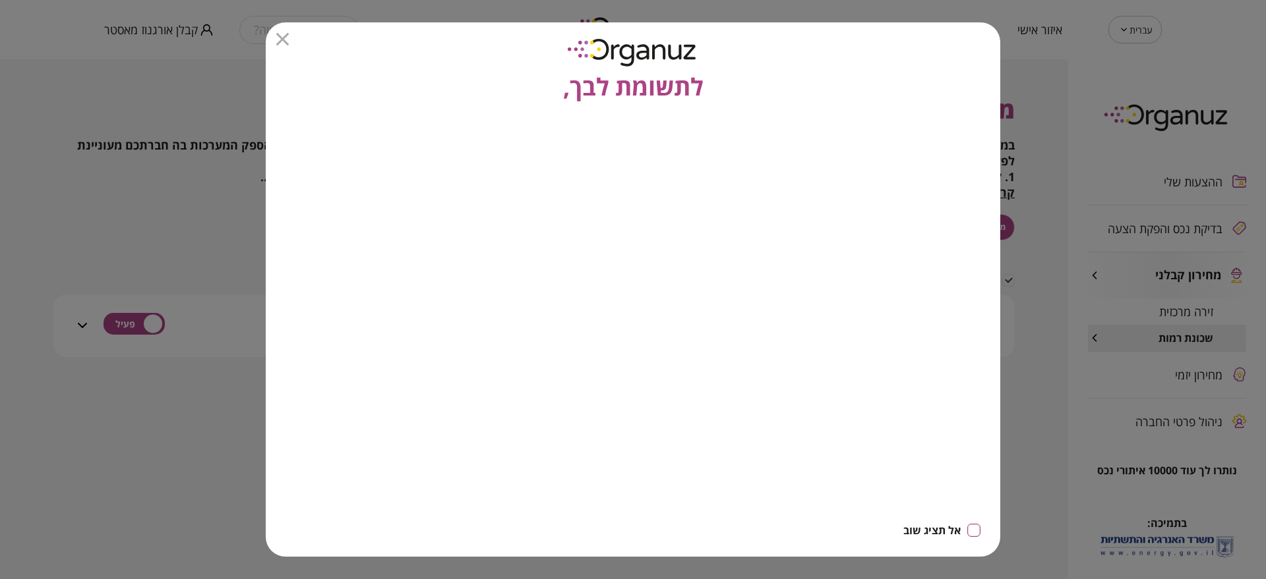
click at [283, 38] on icon "button" at bounding box center [282, 39] width 13 height 13
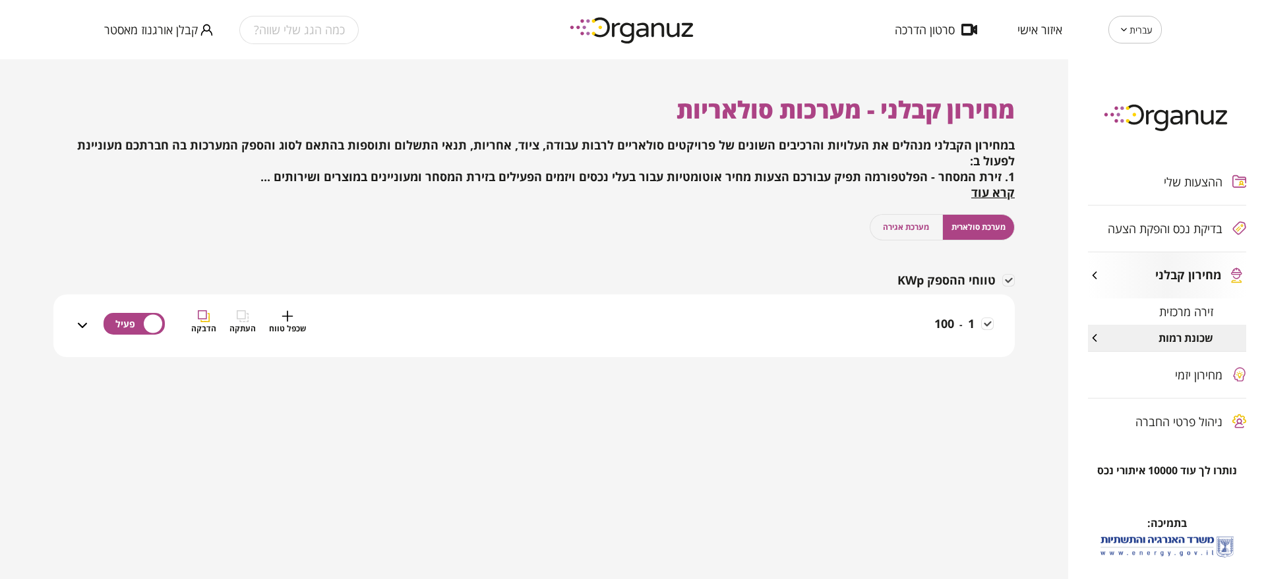
click at [913, 310] on div "1 - 100 שכפל טווח העתקה הדבקה" at bounding box center [541, 333] width 903 height 47
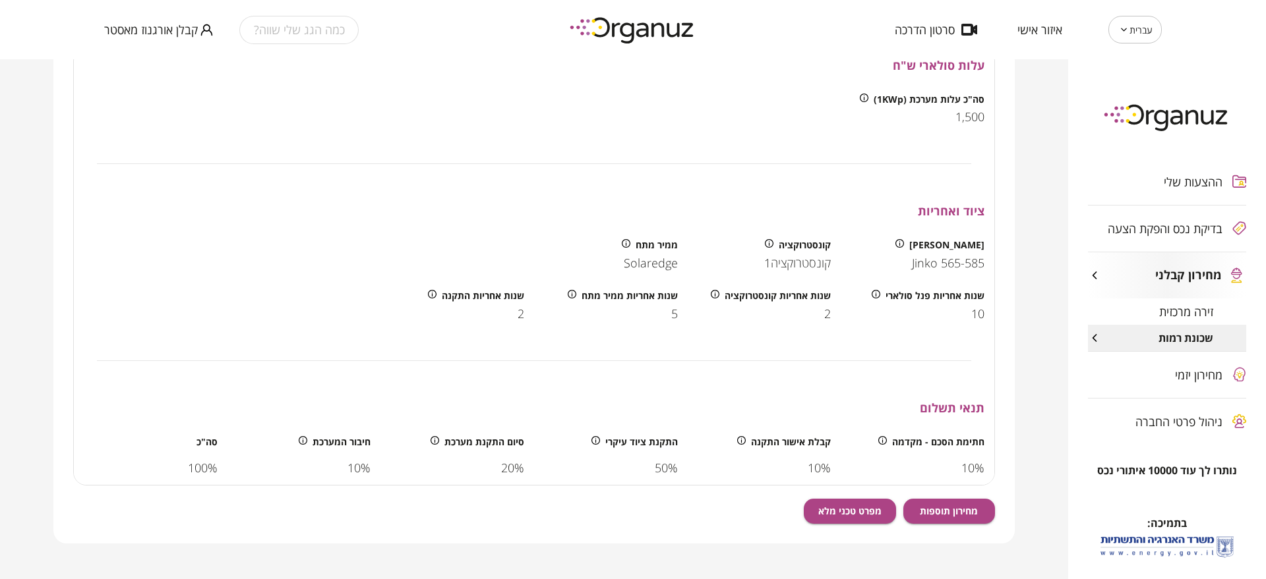
scroll to position [451, 0]
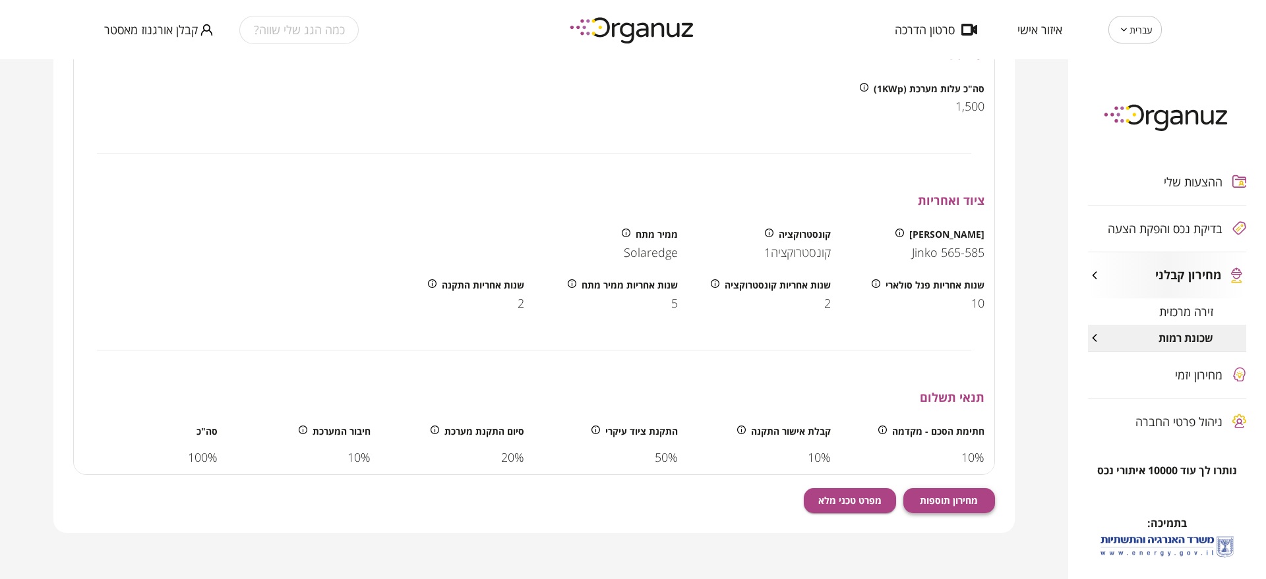
click at [941, 497] on span "מחירון תוספות" at bounding box center [949, 500] width 58 height 11
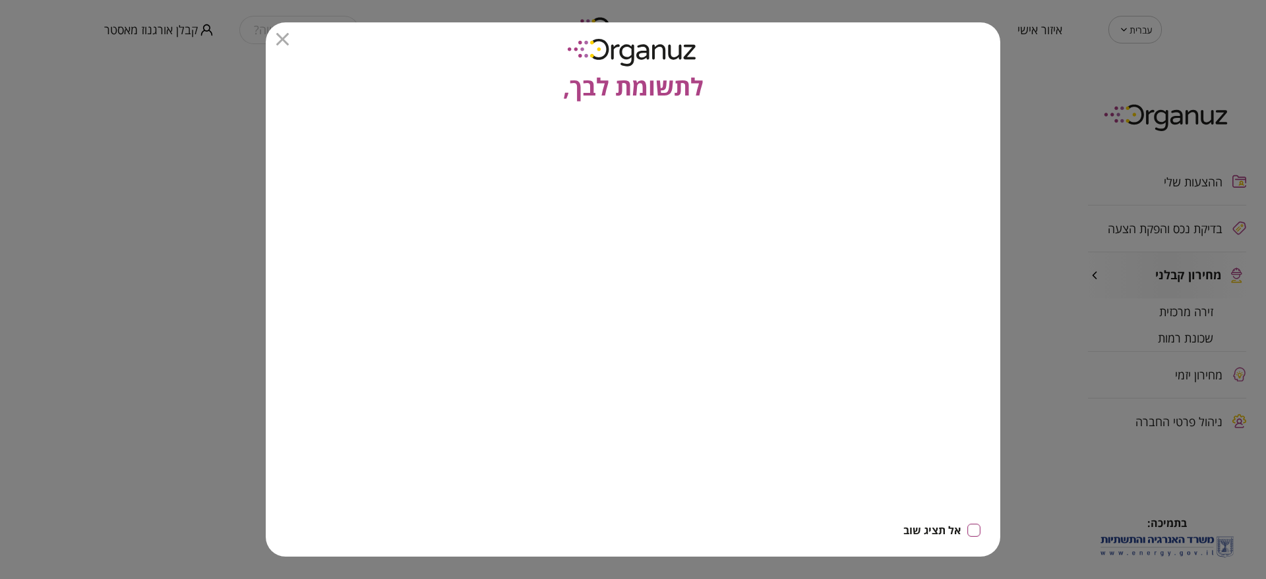
click at [282, 39] on icon "button" at bounding box center [282, 39] width 13 height 13
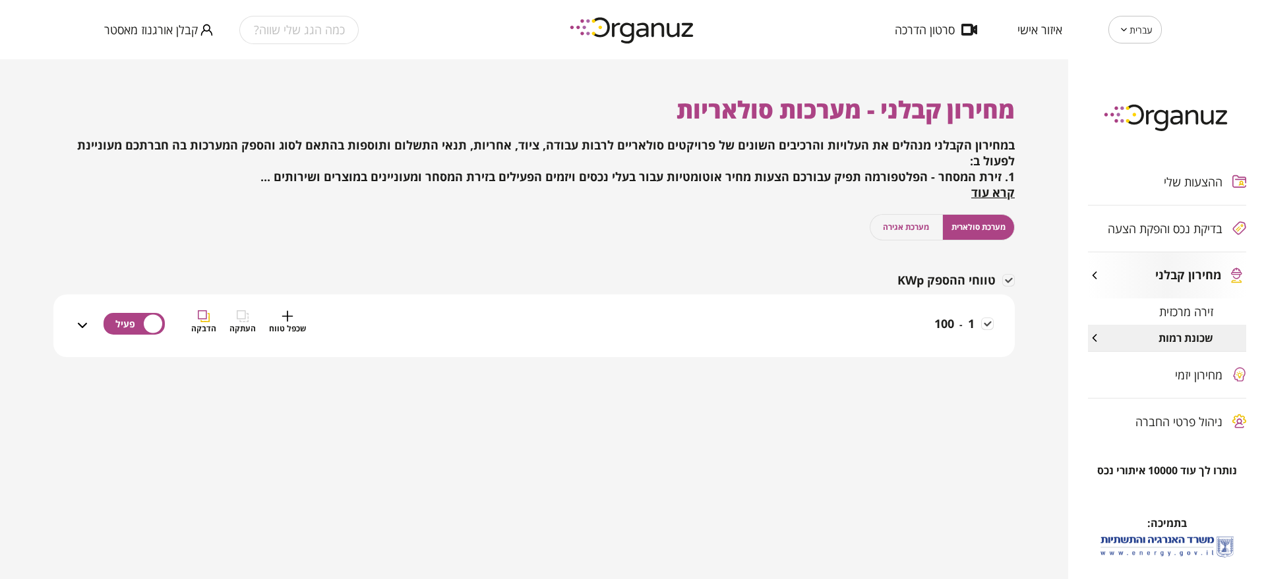
click at [937, 326] on span "100" at bounding box center [944, 324] width 20 height 16
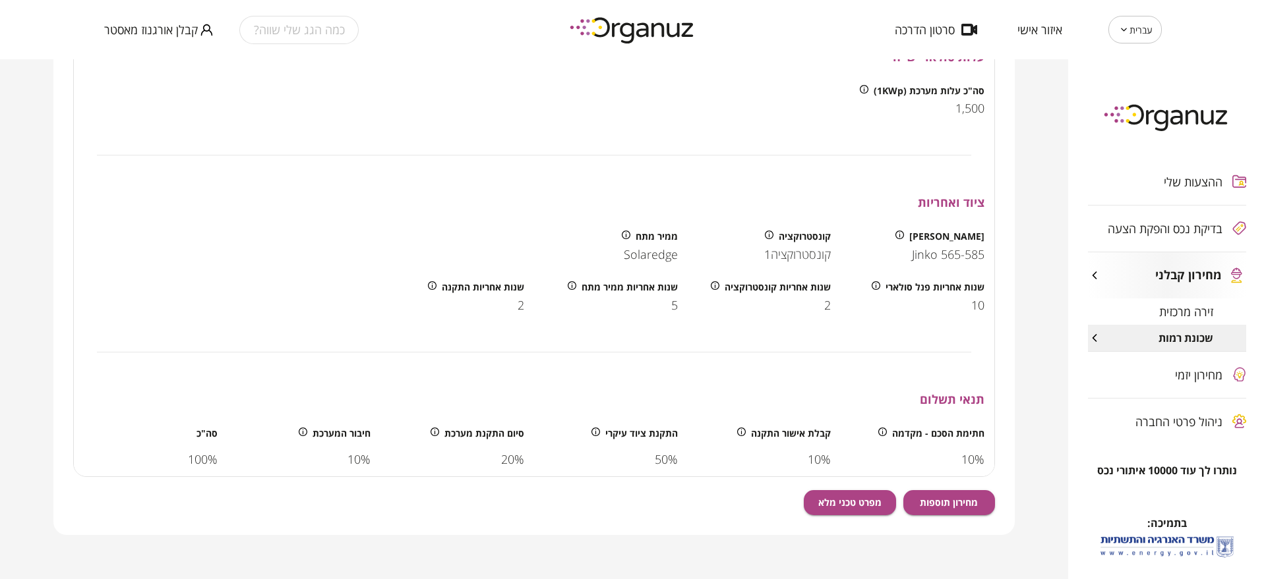
scroll to position [451, 0]
click at [953, 499] on span "מחירון תוספות" at bounding box center [949, 500] width 58 height 11
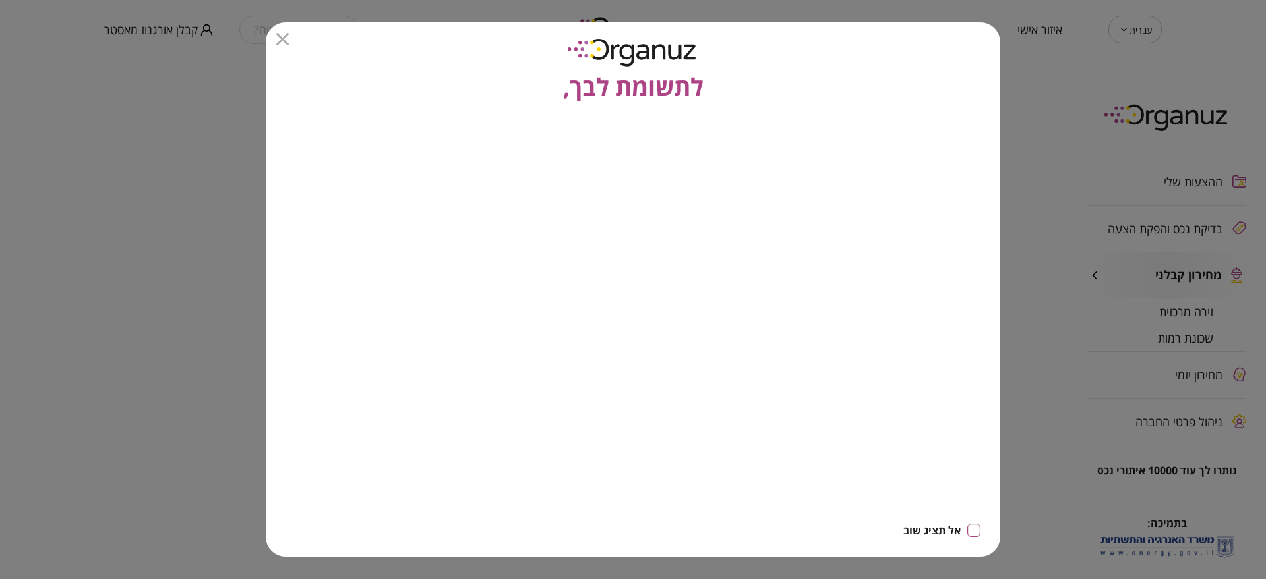
click at [277, 39] on icon "button" at bounding box center [282, 39] width 13 height 13
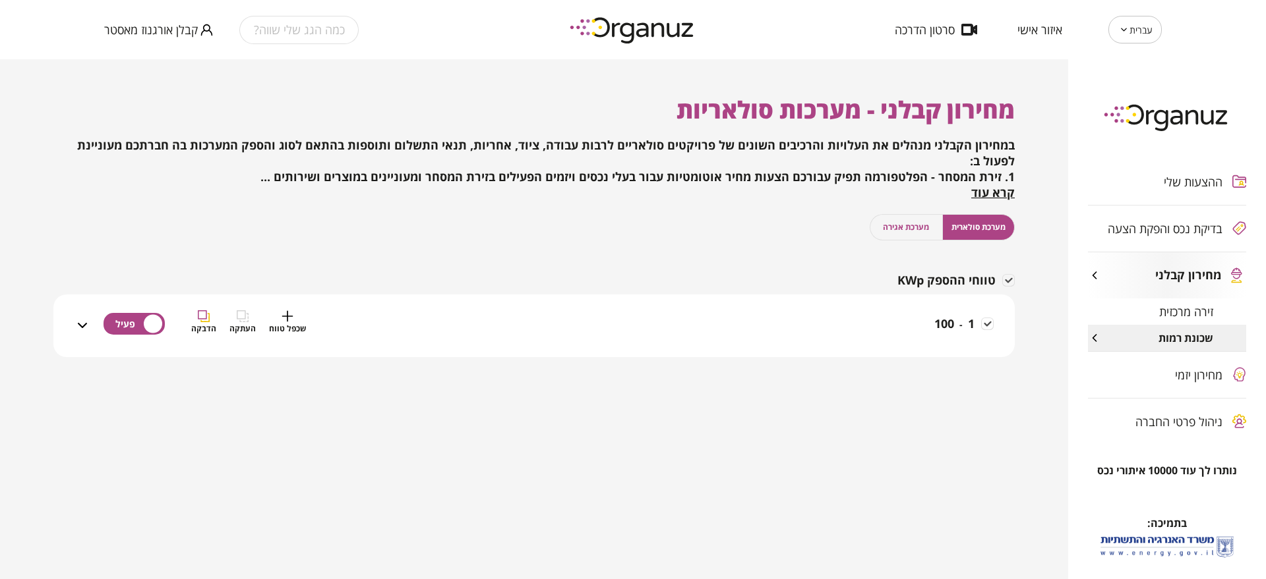
click at [836, 310] on div "1 - 100 שכפל טווח העתקה הדבקה" at bounding box center [541, 333] width 903 height 47
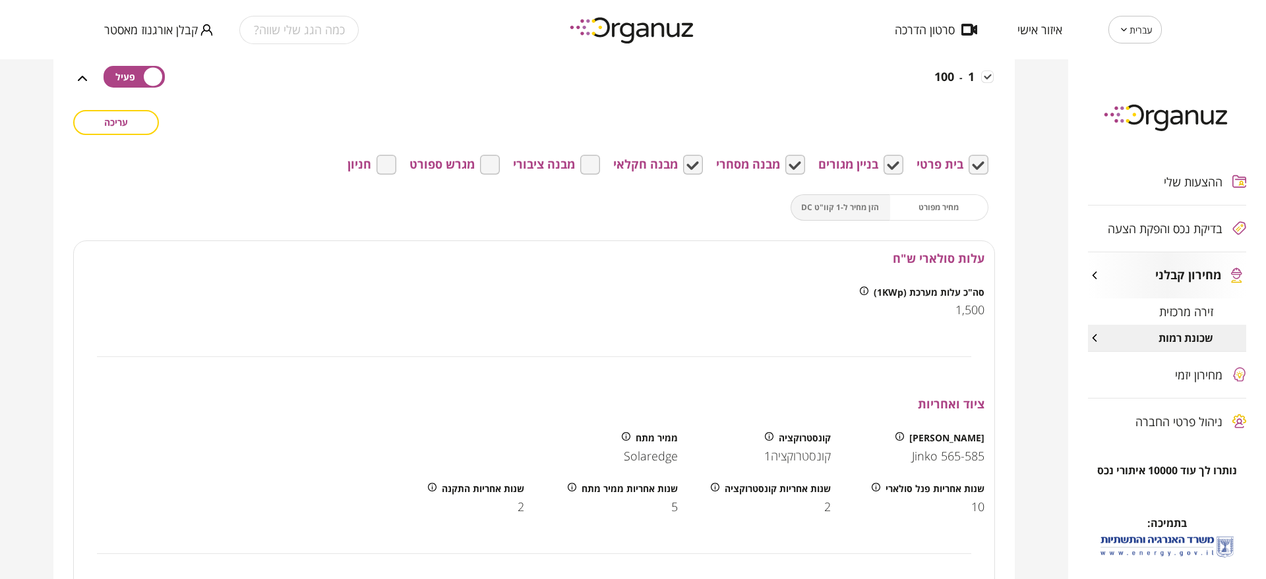
scroll to position [412, 0]
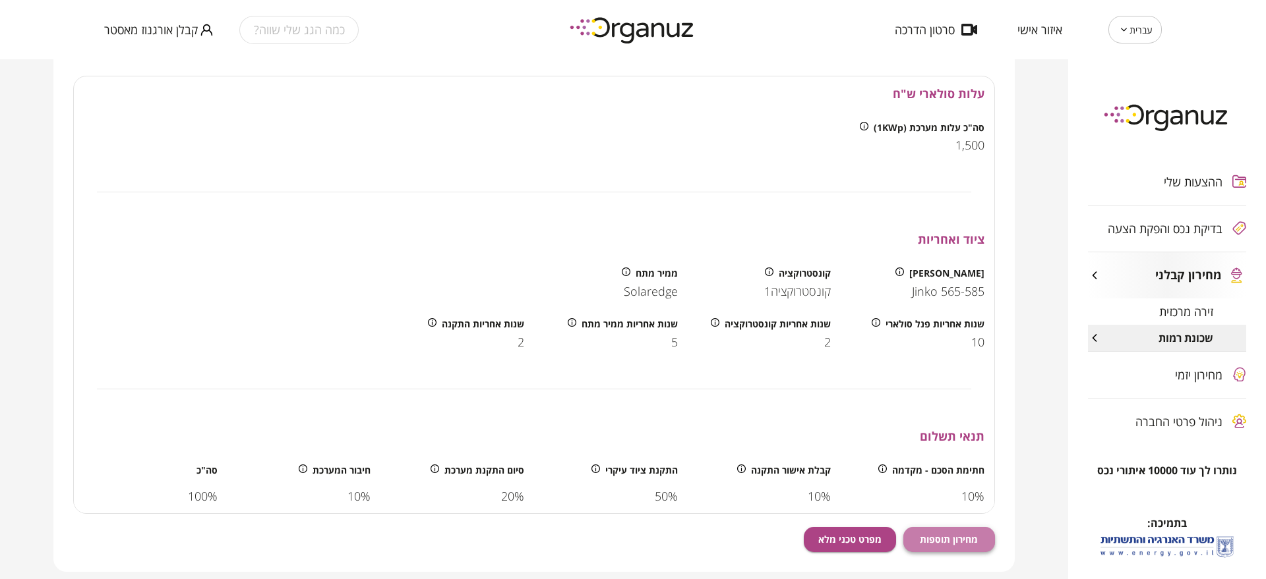
click at [960, 543] on span "מחירון תוספות" at bounding box center [949, 539] width 58 height 11
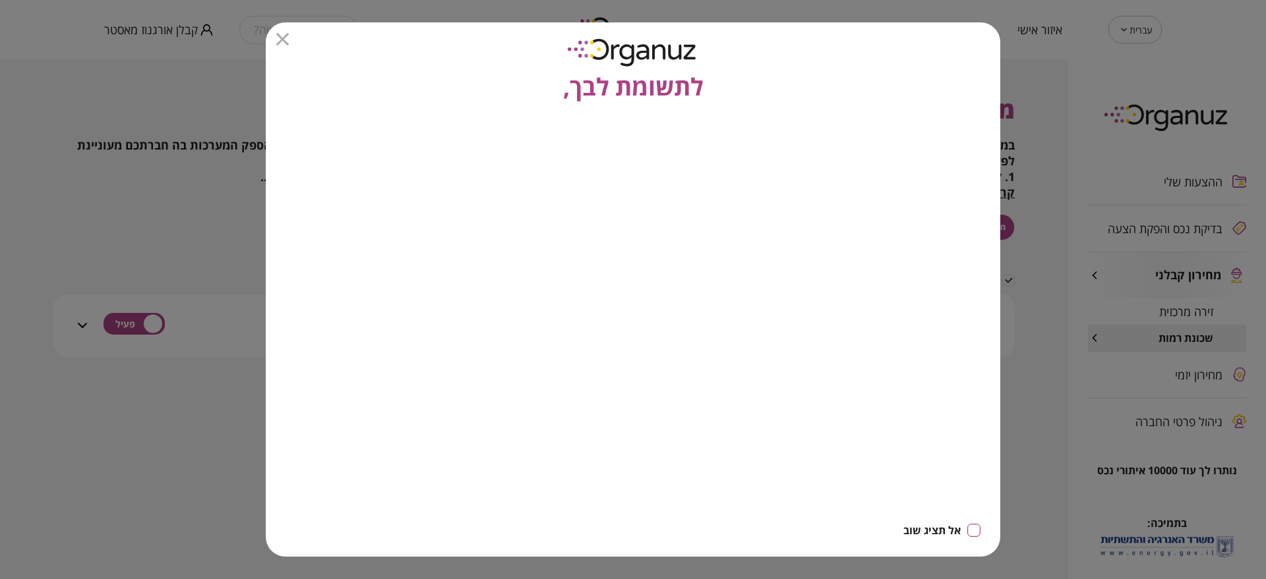
click at [278, 35] on icon "button" at bounding box center [282, 39] width 13 height 13
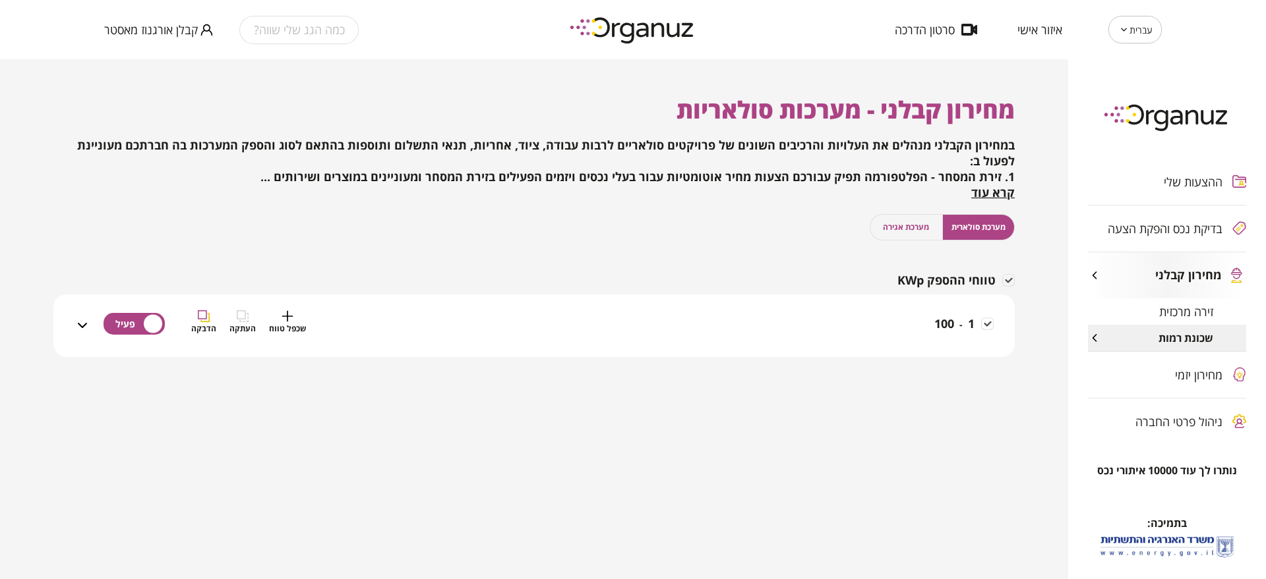
click at [764, 312] on div "1 - 100 שכפל טווח העתקה הדבקה" at bounding box center [541, 333] width 903 height 47
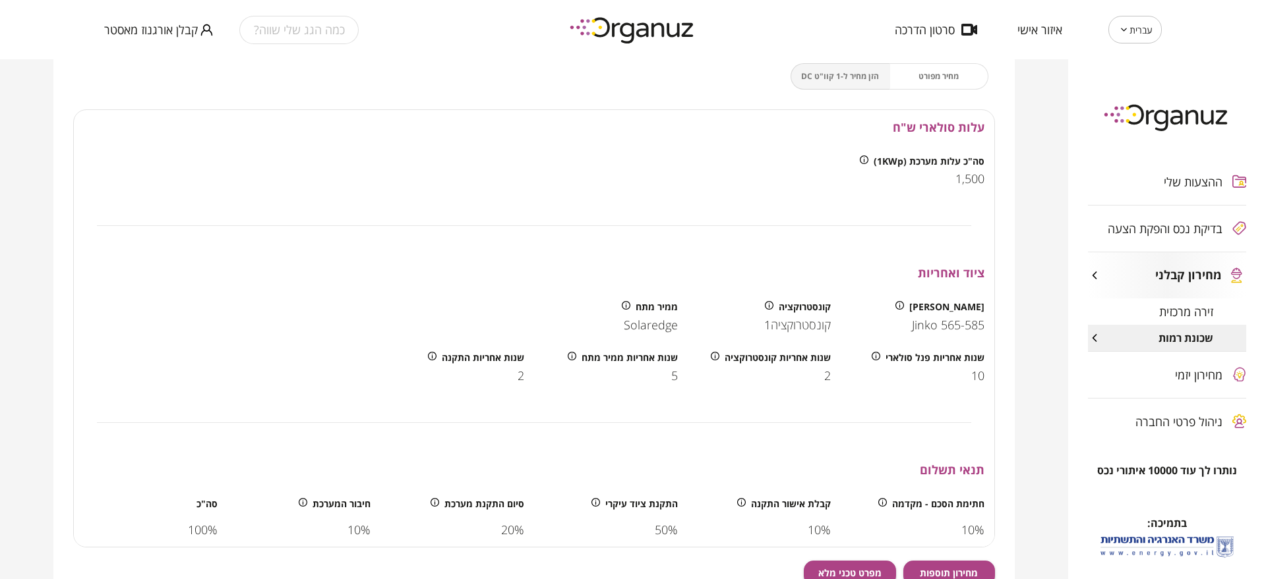
scroll to position [412, 0]
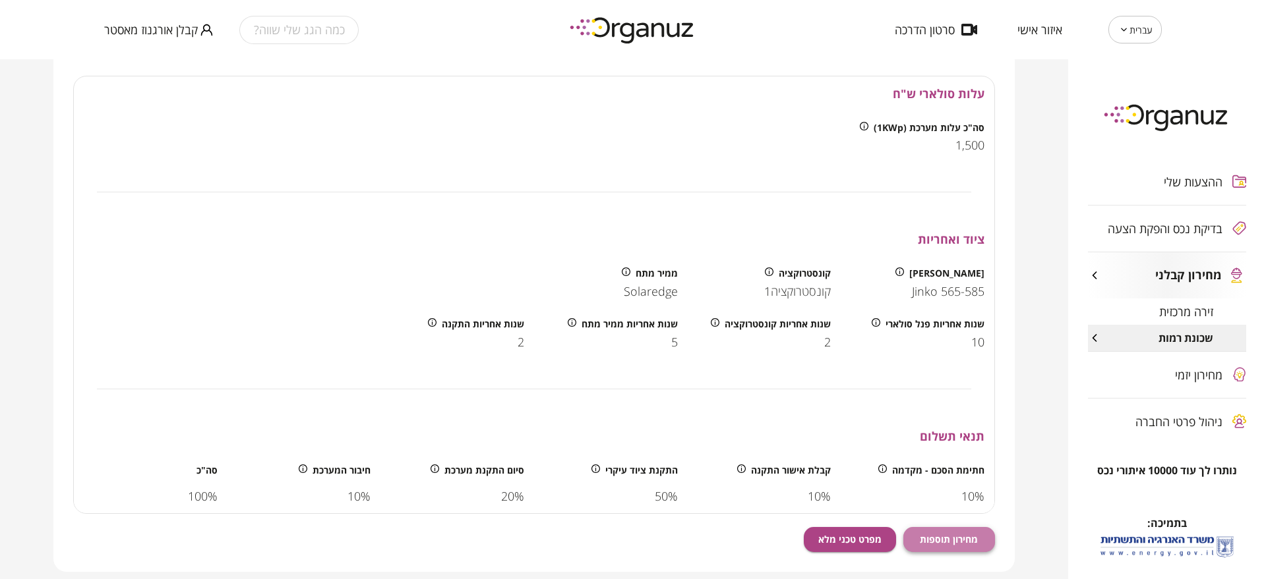
click at [956, 539] on span "מחירון תוספות" at bounding box center [949, 539] width 58 height 11
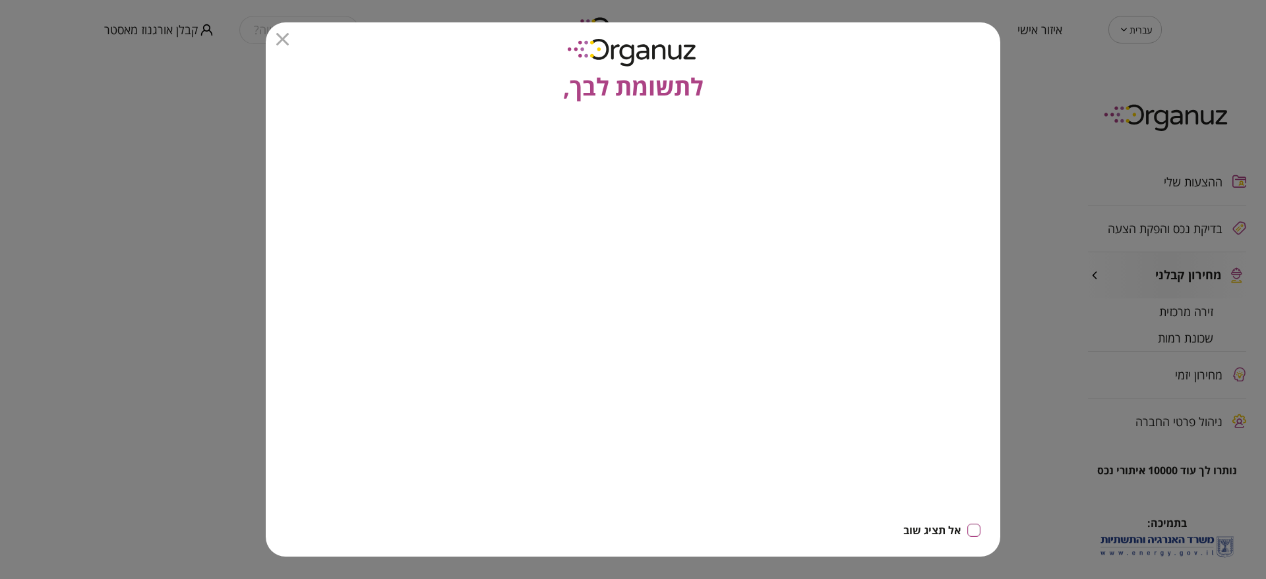
click at [275, 34] on div "לתשומת לבך," at bounding box center [633, 63] width 734 height 82
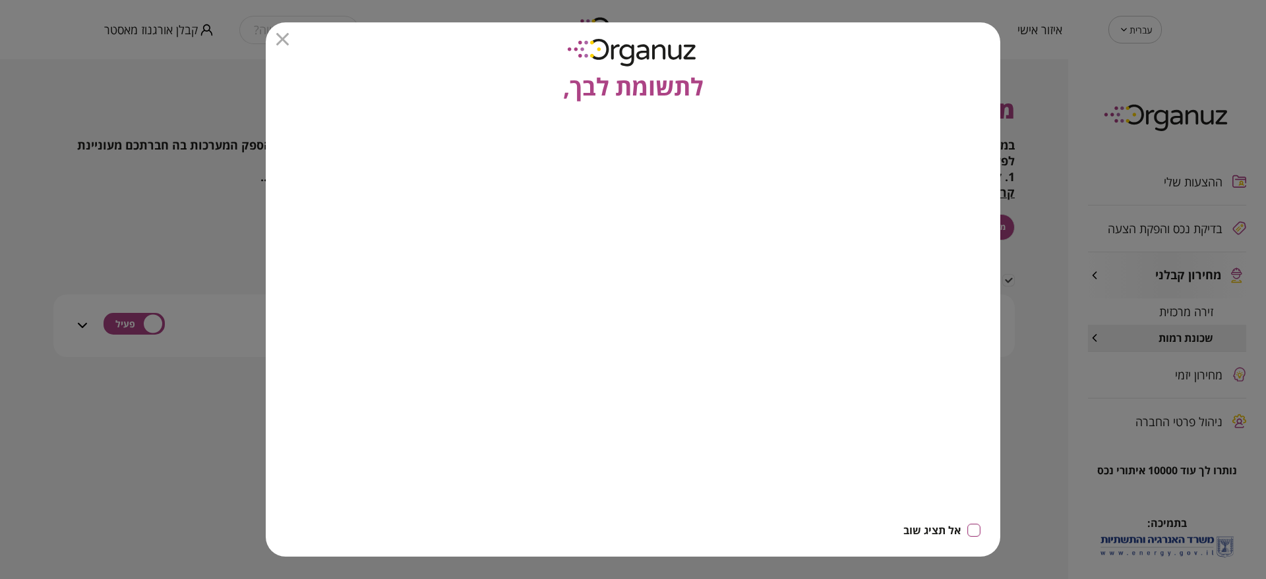
click at [287, 40] on icon "button" at bounding box center [282, 39] width 13 height 13
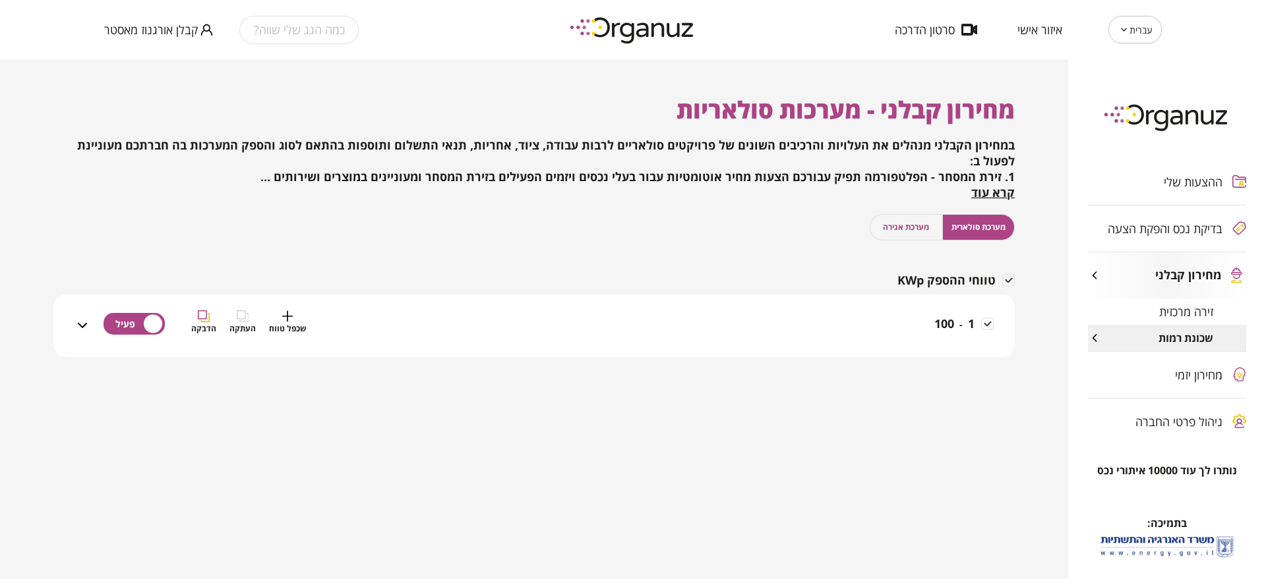
click at [894, 330] on div "1 - 100 שכפל טווח העתקה הדבקה" at bounding box center [541, 333] width 903 height 47
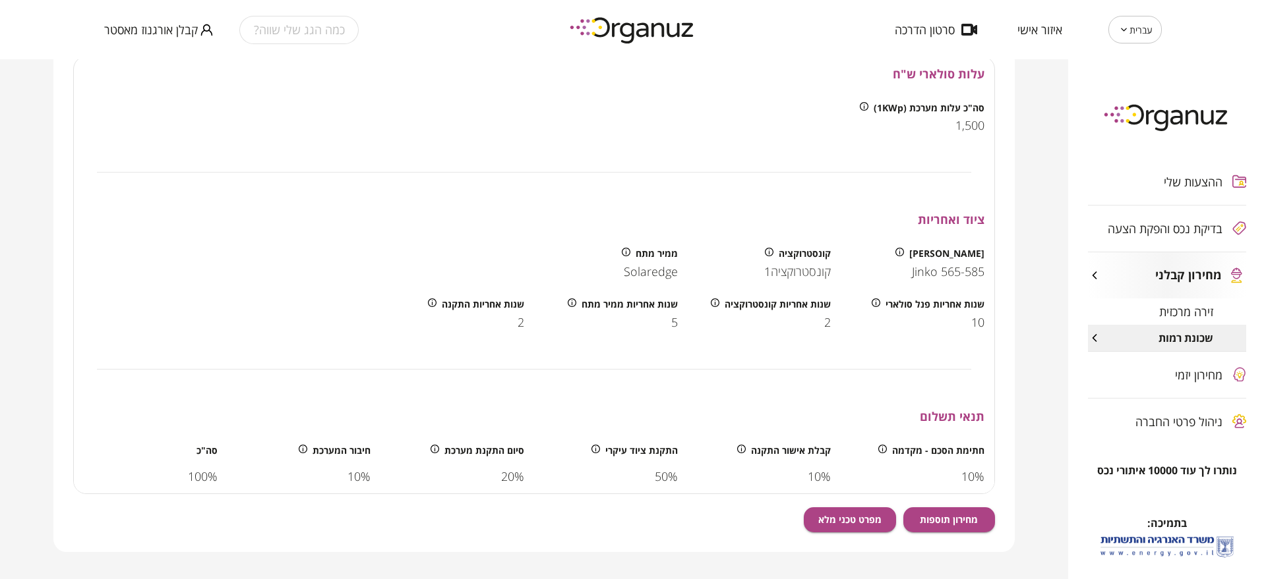
scroll to position [451, 0]
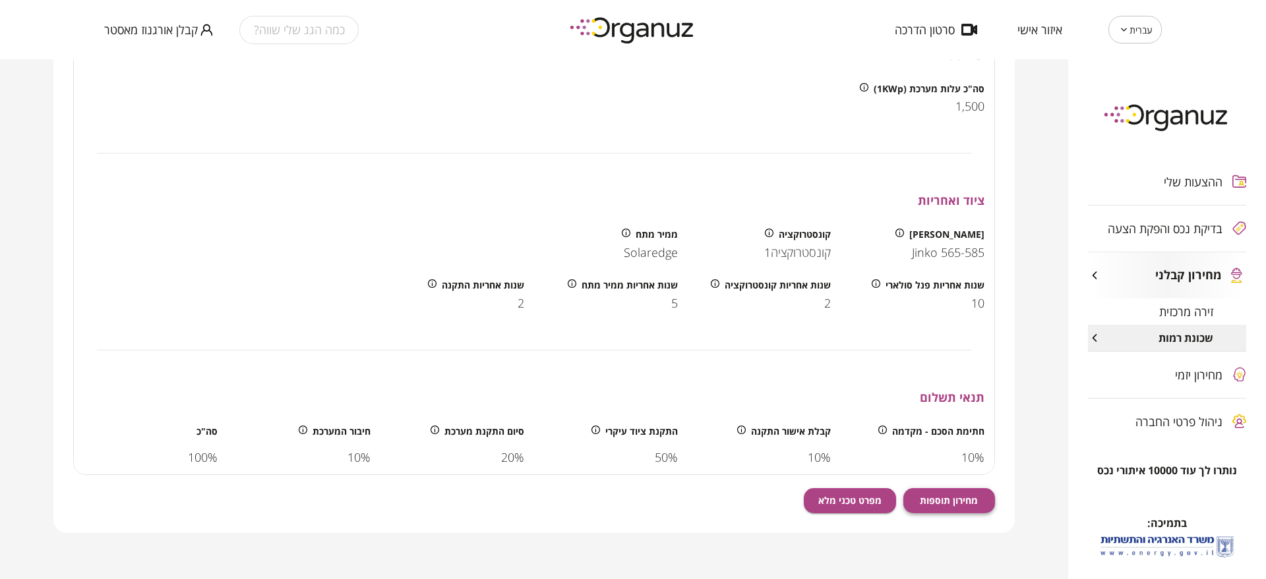
click at [955, 496] on span "מחירון תוספות" at bounding box center [949, 500] width 58 height 11
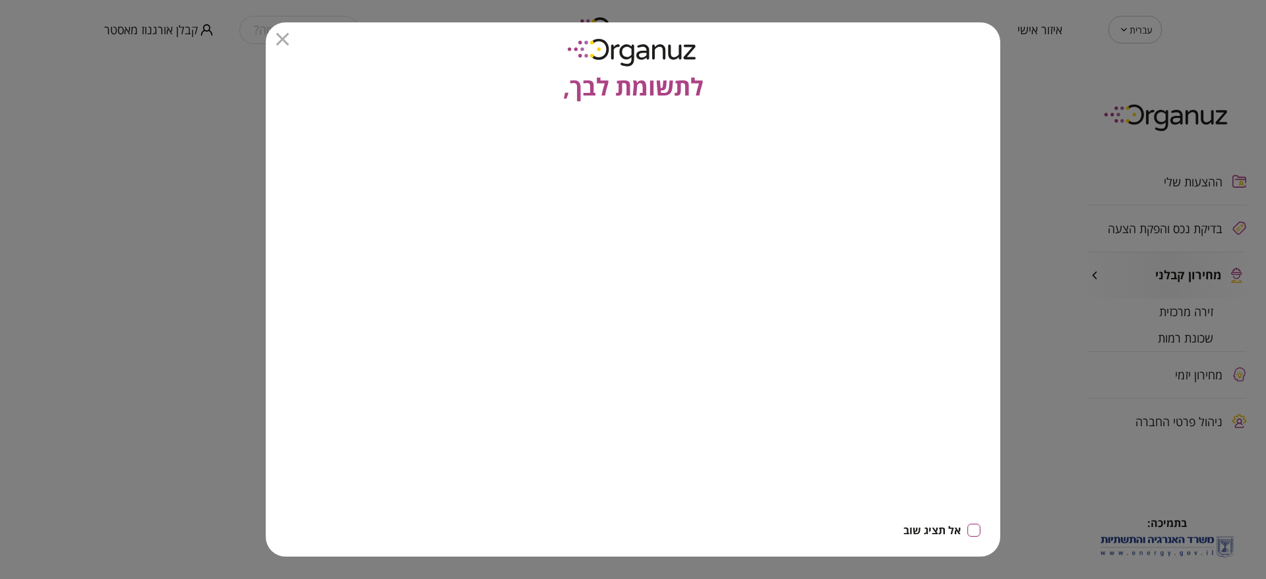
click at [283, 37] on icon "button" at bounding box center [282, 39] width 13 height 13
